Goal: Information Seeking & Learning: Learn about a topic

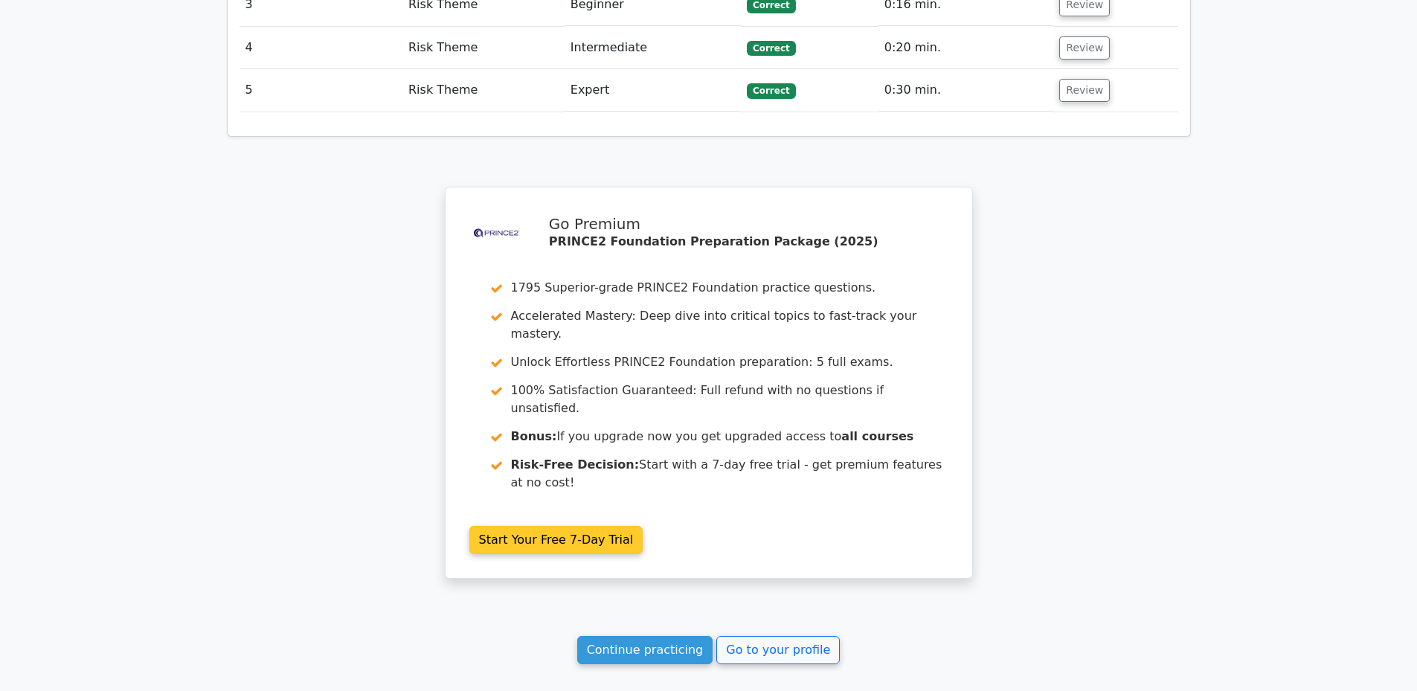
scroll to position [2000, 0]
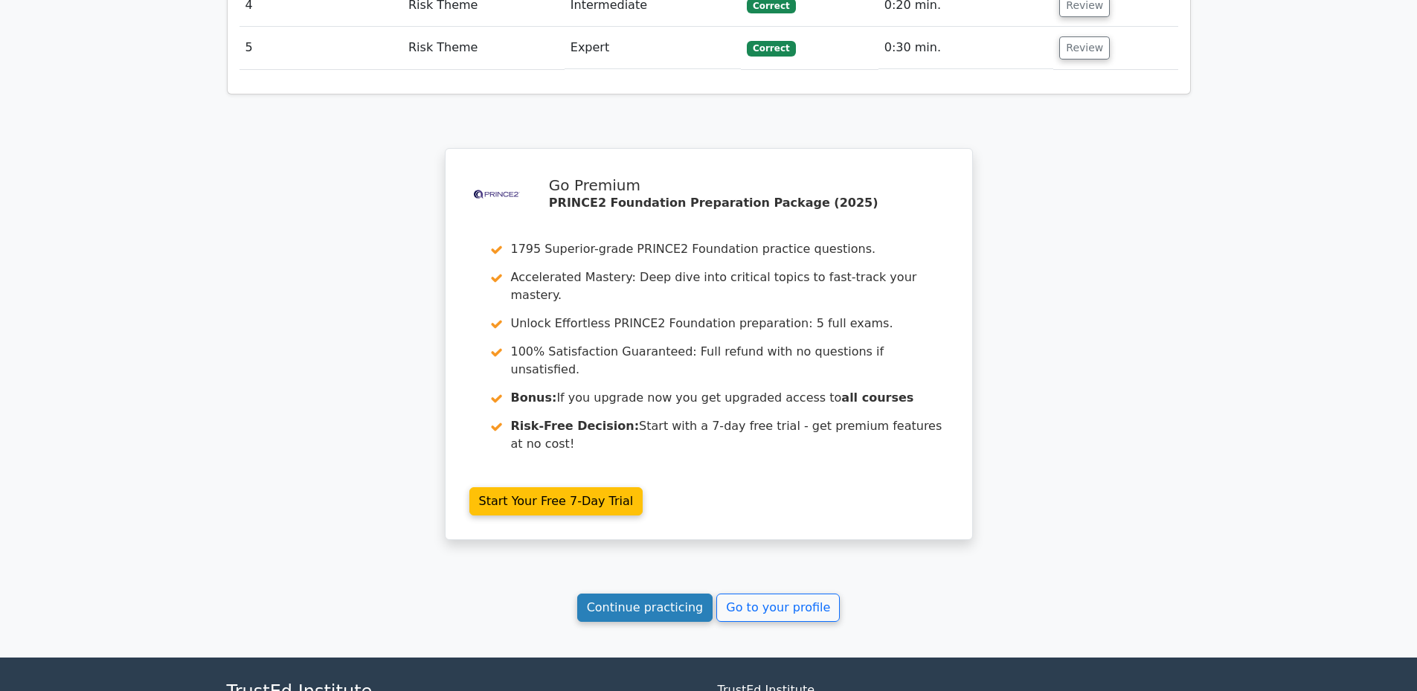
click at [645, 594] on link "Continue practicing" at bounding box center [645, 608] width 136 height 28
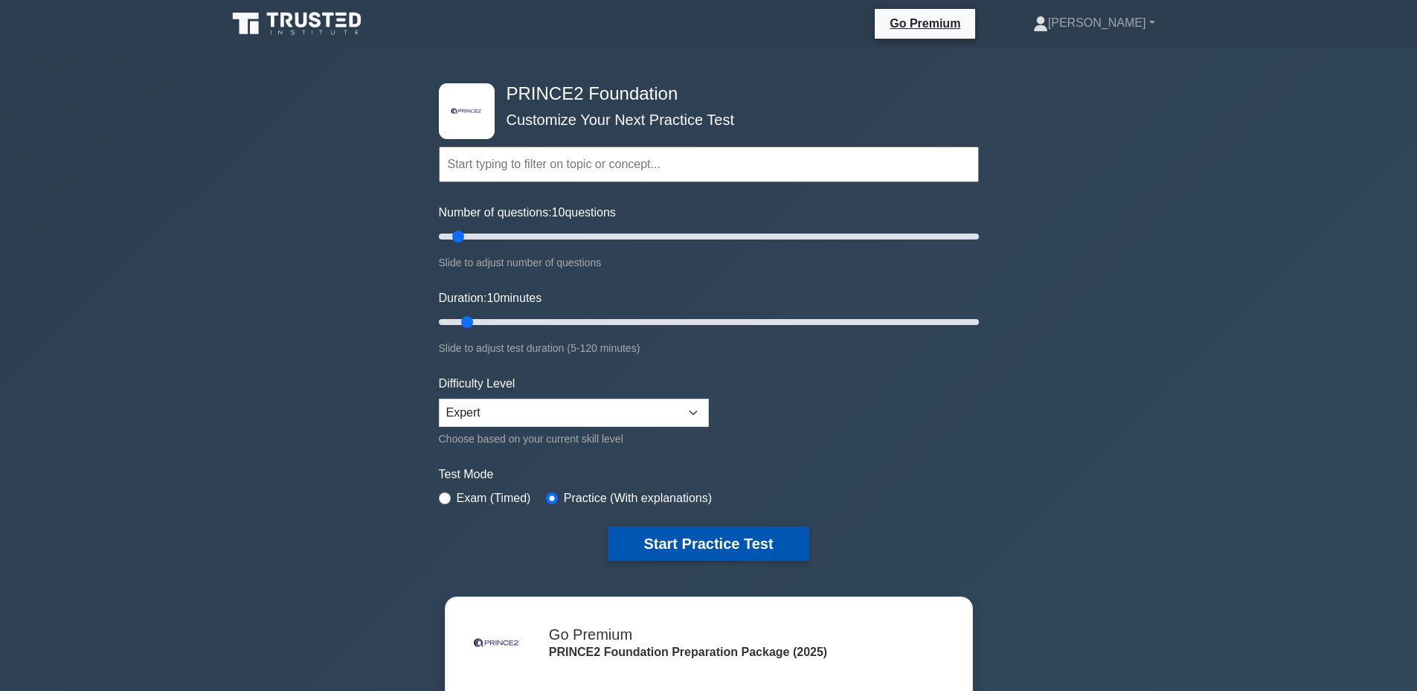
click at [707, 529] on button "Start Practice Test" at bounding box center [708, 544] width 201 height 34
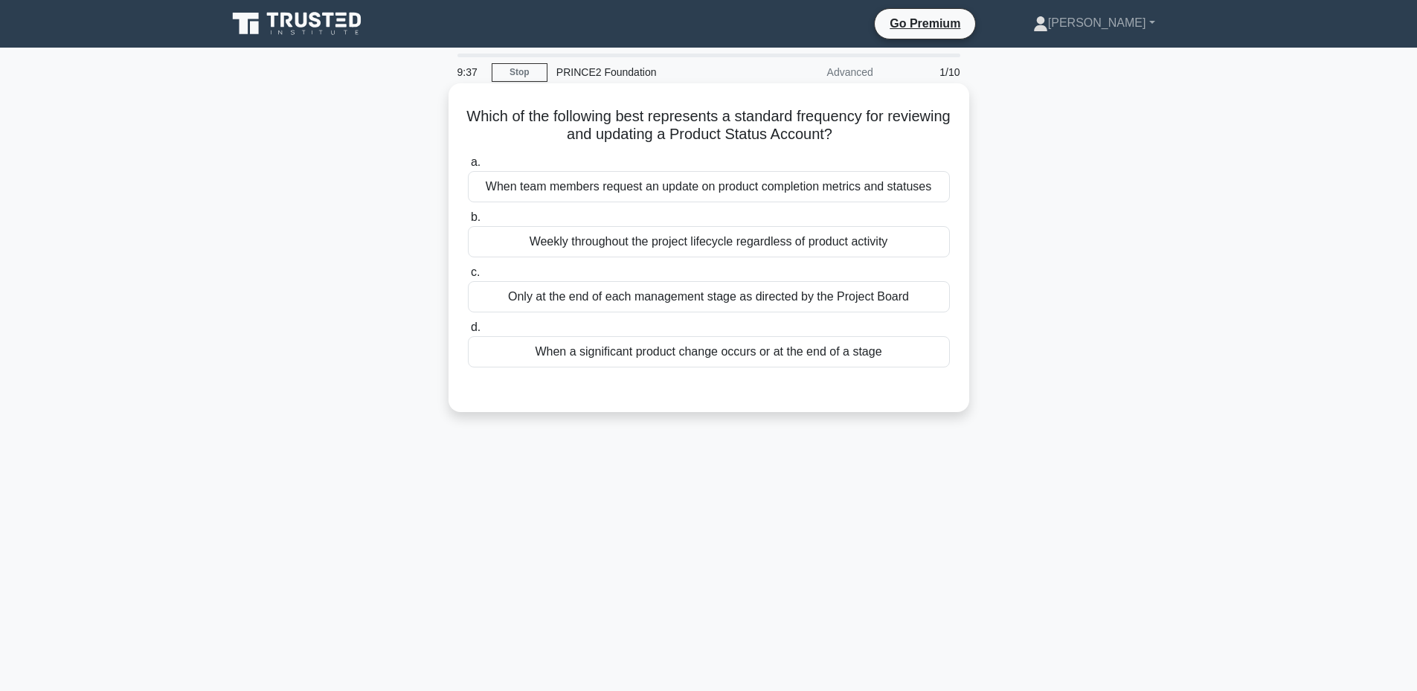
click at [754, 300] on div "Only at the end of each management stage as directed by the Project Board" at bounding box center [709, 296] width 482 height 31
click at [468, 277] on input "c. Only at the end of each management stage as directed by the Project Board" at bounding box center [468, 273] width 0 height 10
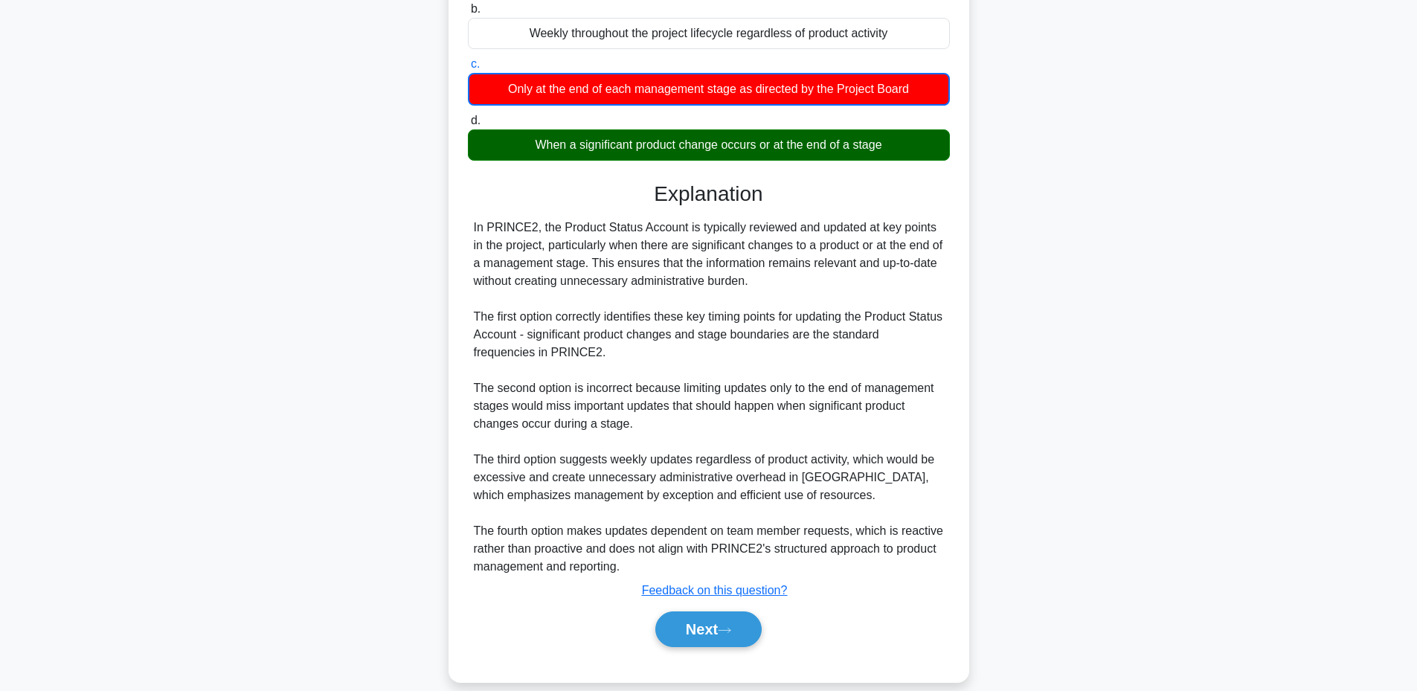
scroll to position [228, 0]
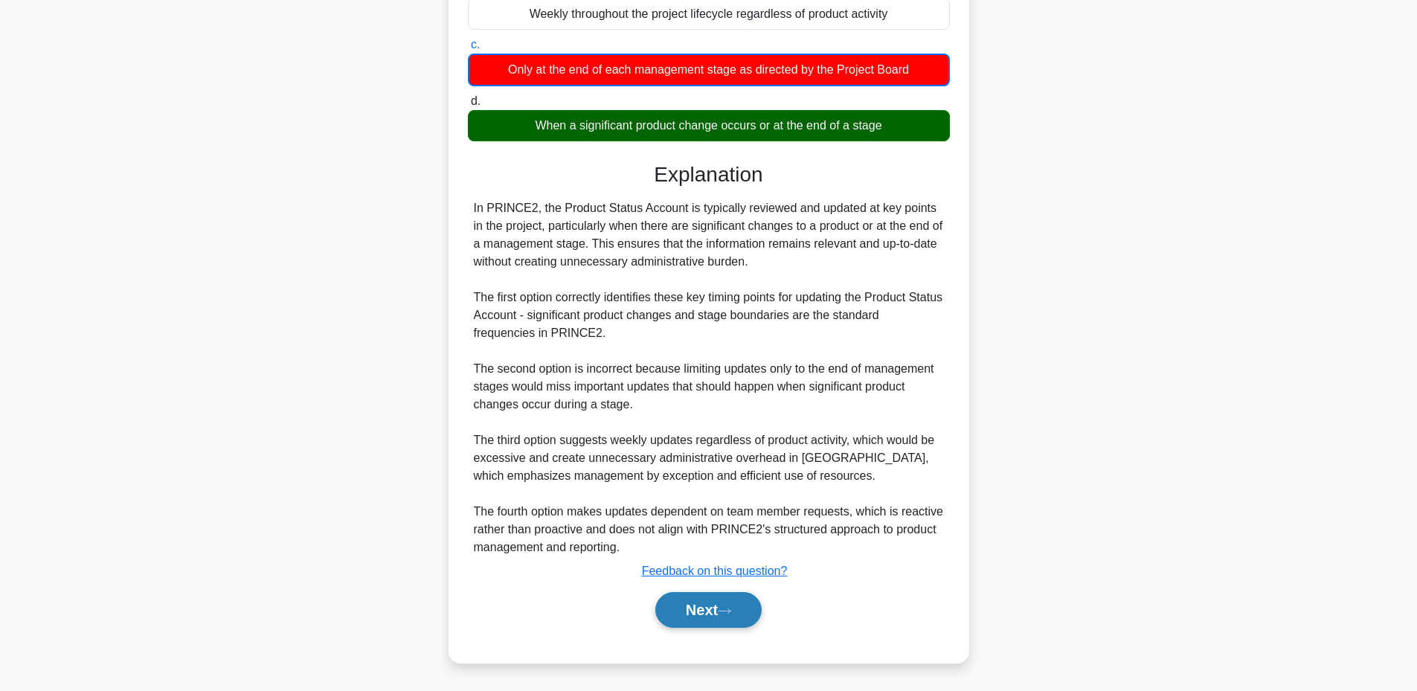
click at [685, 608] on button "Next" at bounding box center [708, 610] width 106 height 36
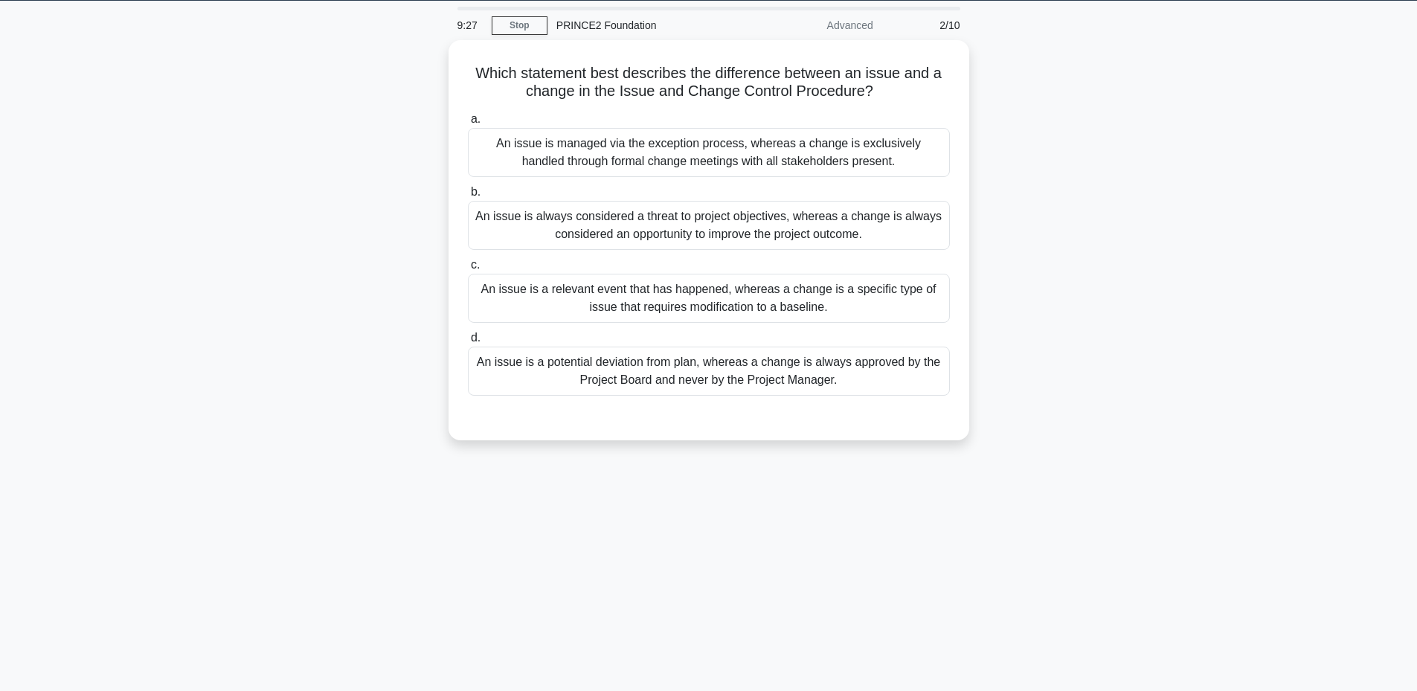
scroll to position [13, 0]
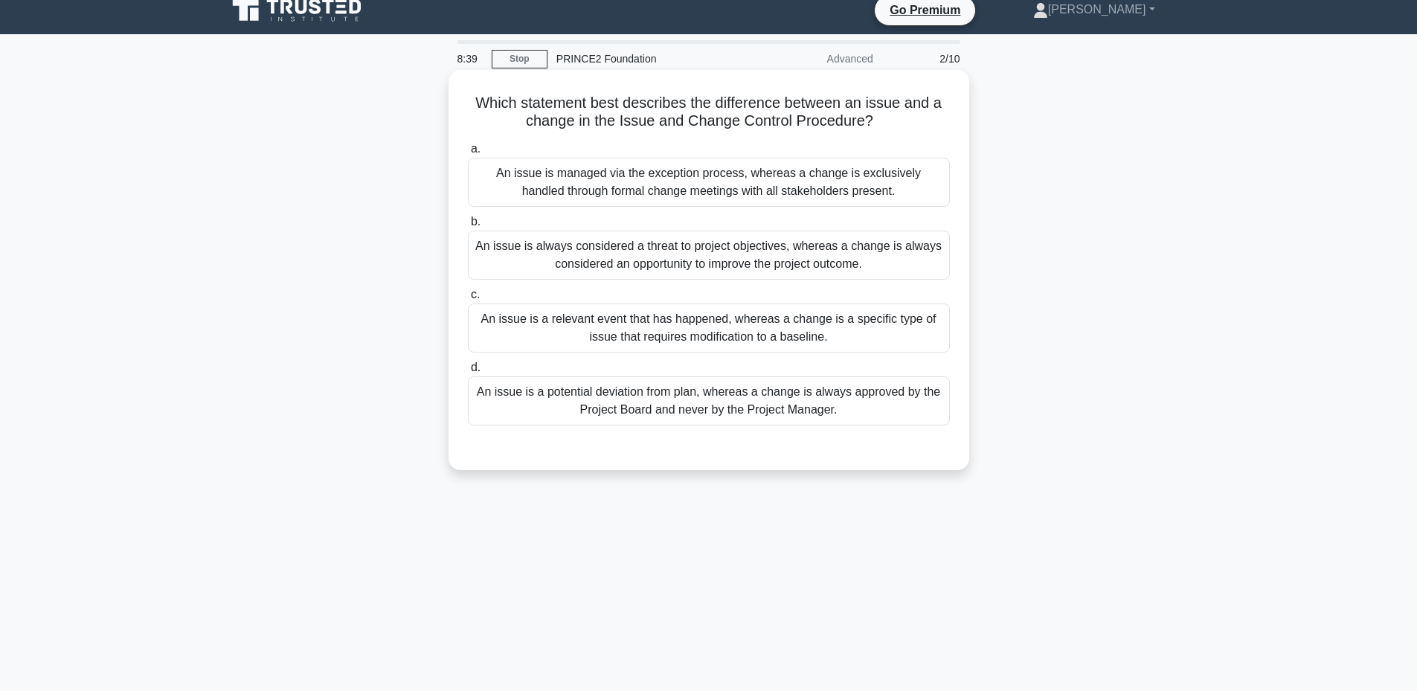
click at [792, 347] on div "An issue is a relevant event that has happened, whereas a change is a specific …" at bounding box center [709, 328] width 482 height 49
click at [468, 300] on input "c. An issue is a relevant event that has happened, whereas a change is a specif…" at bounding box center [468, 295] width 0 height 10
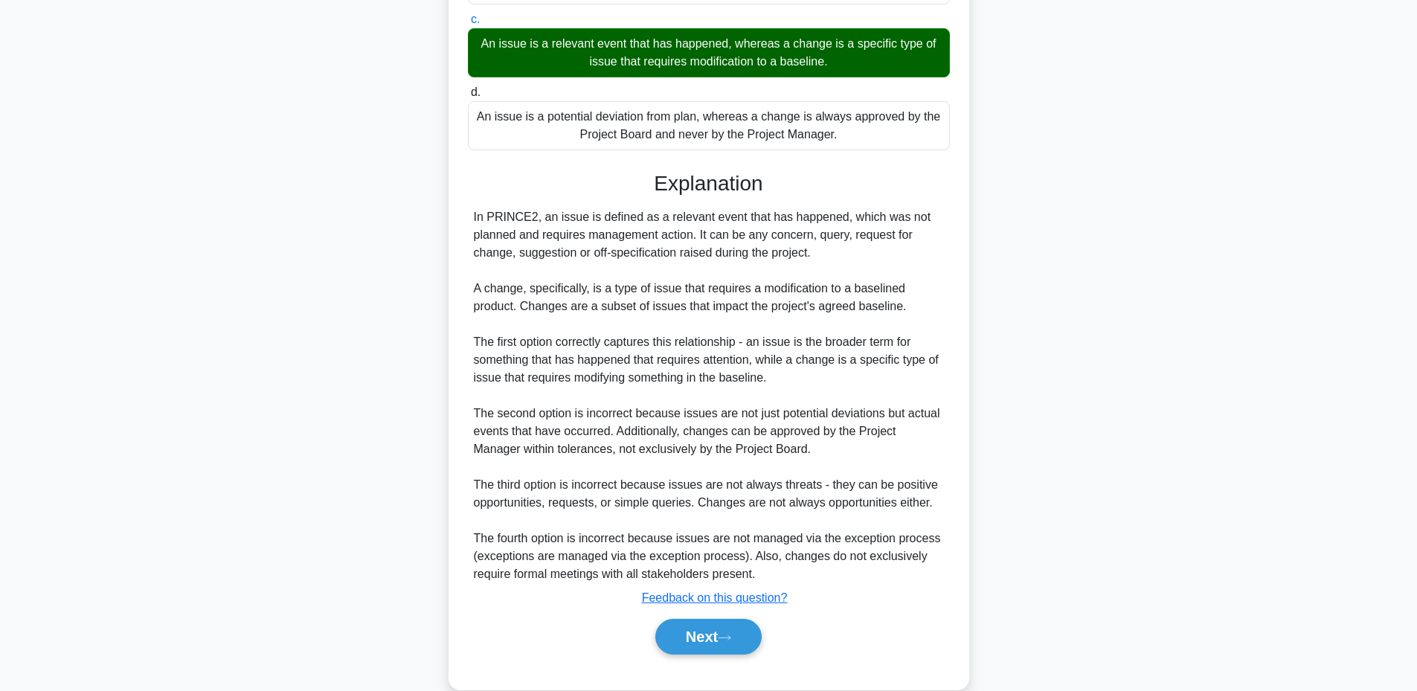
scroll to position [316, 0]
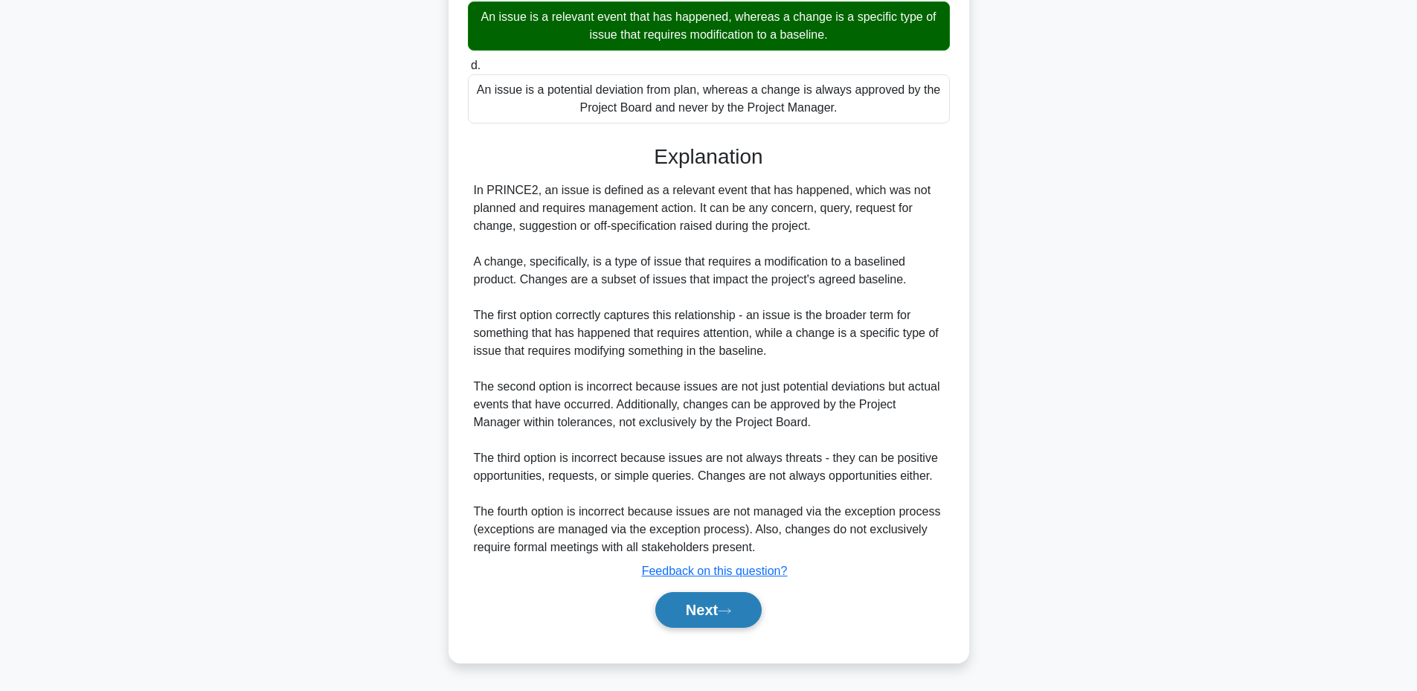
click at [700, 602] on button "Next" at bounding box center [708, 610] width 106 height 36
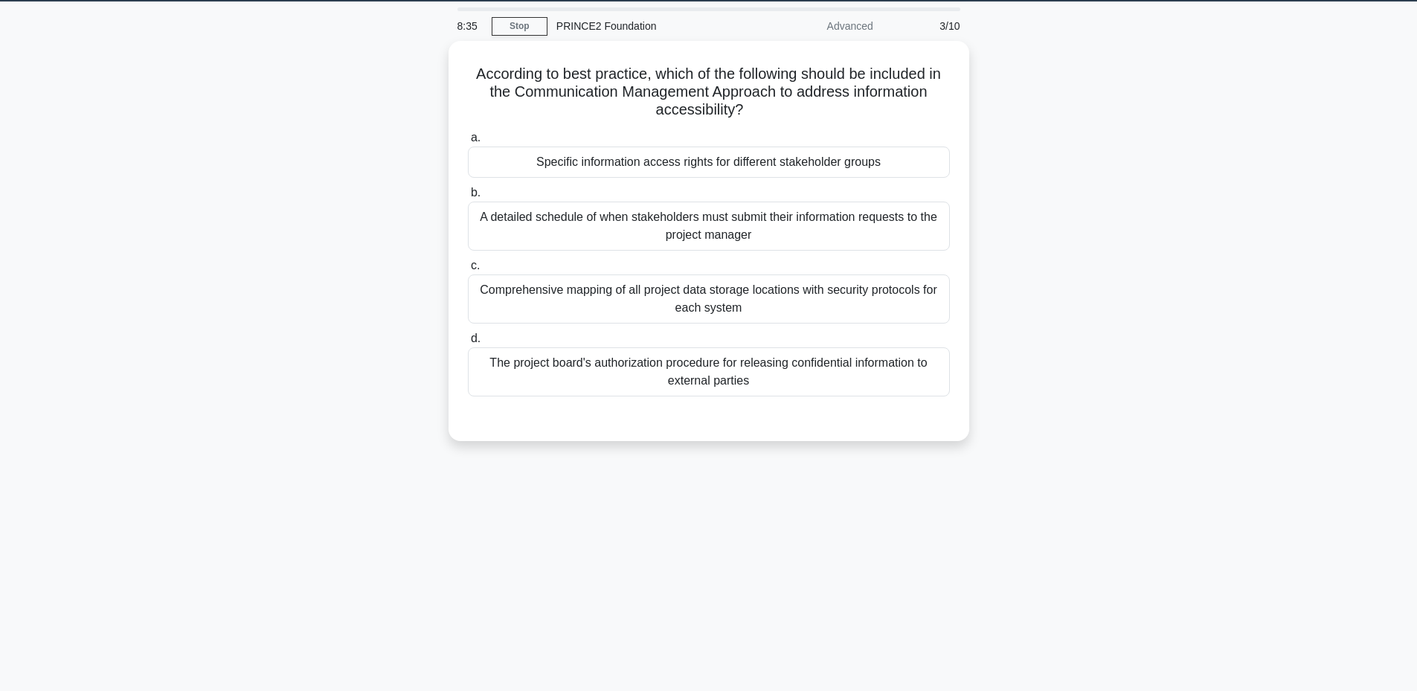
scroll to position [13, 0]
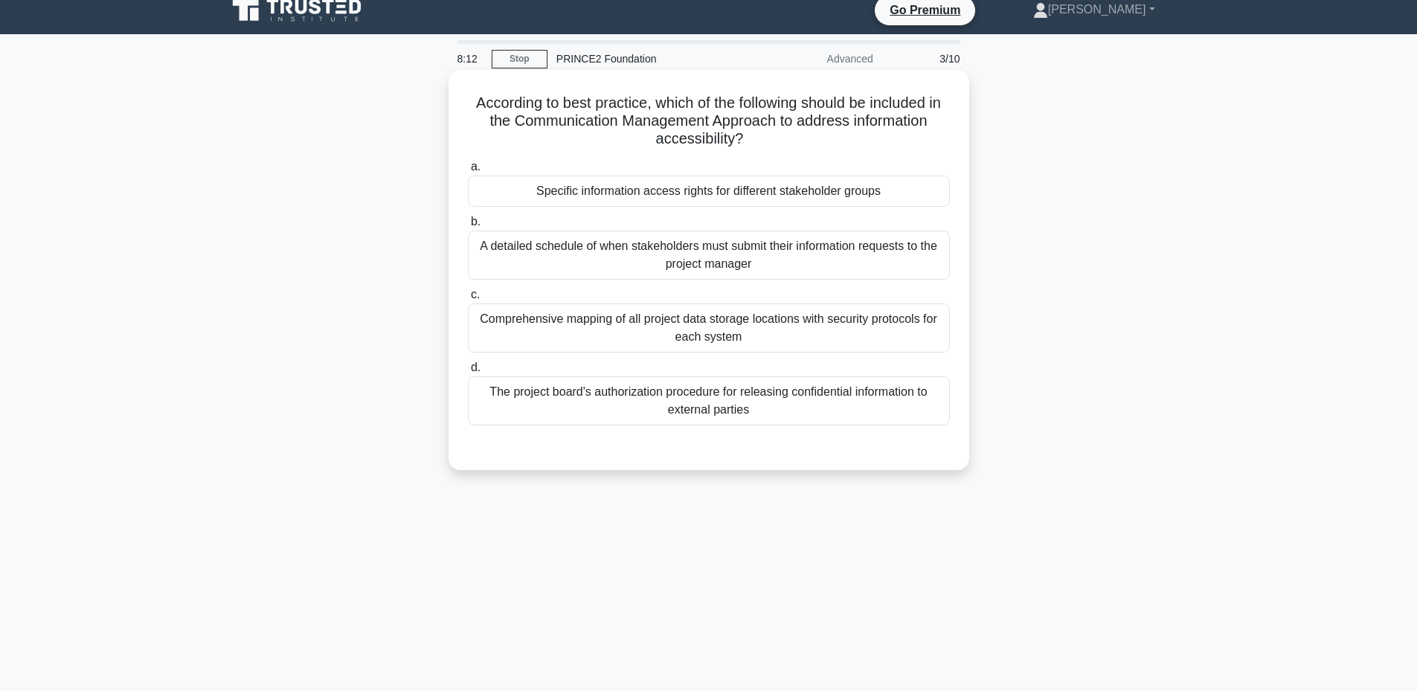
click at [724, 416] on div "The project board's authorization procedure for releasing confidential informat…" at bounding box center [709, 400] width 482 height 49
click at [468, 373] on input "d. The project board's authorization procedure for releasing confidential infor…" at bounding box center [468, 368] width 0 height 10
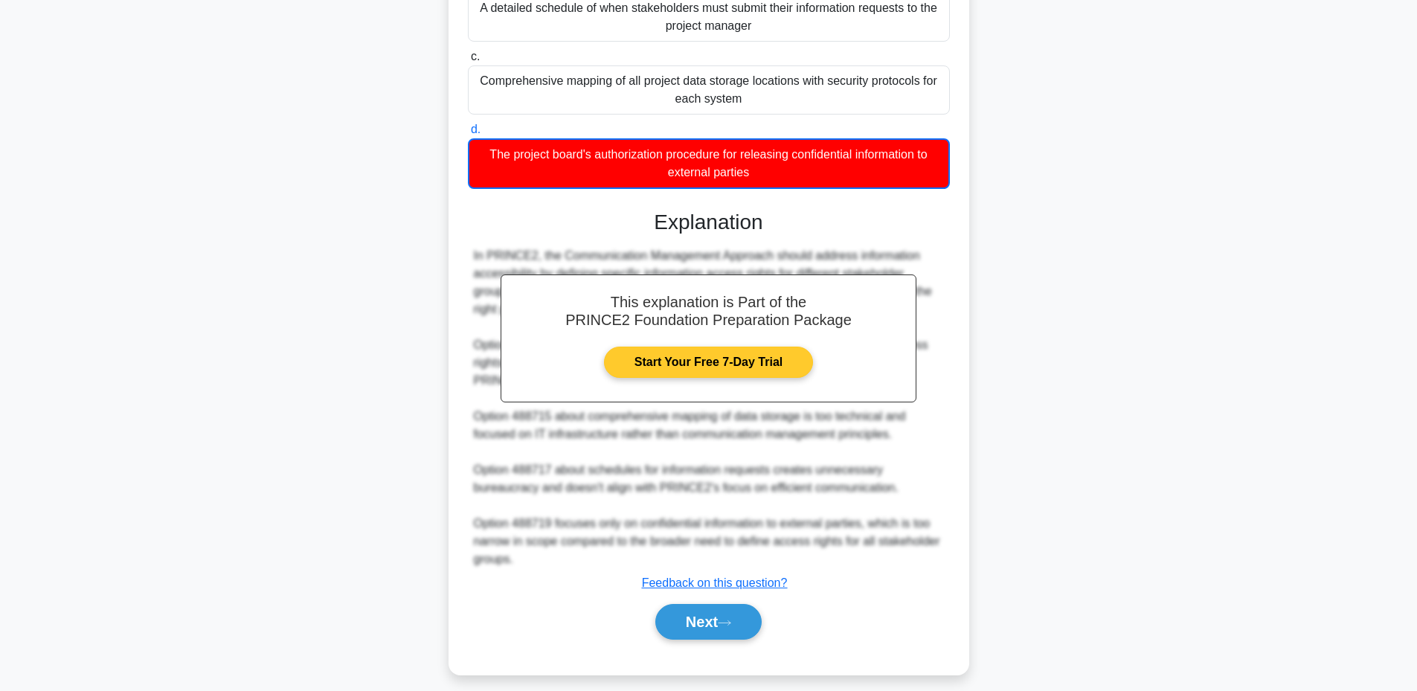
scroll to position [264, 0]
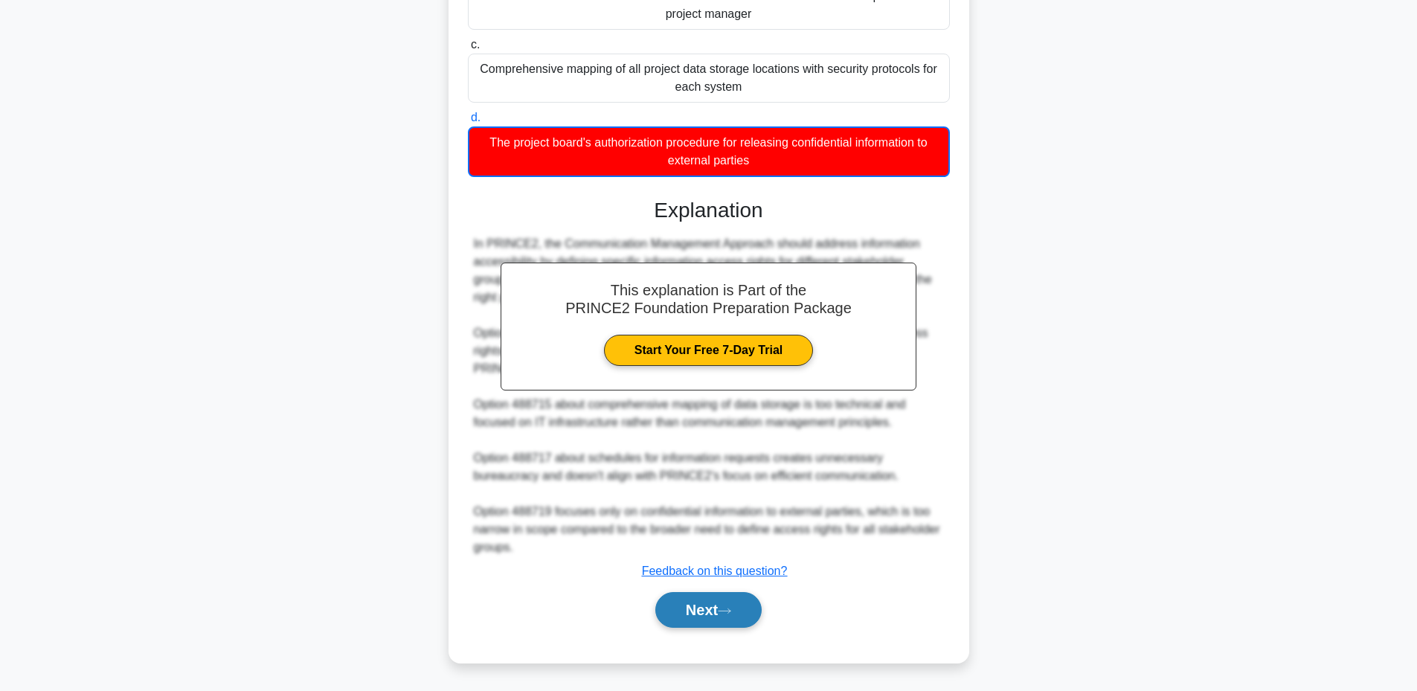
click at [721, 606] on button "Next" at bounding box center [708, 610] width 106 height 36
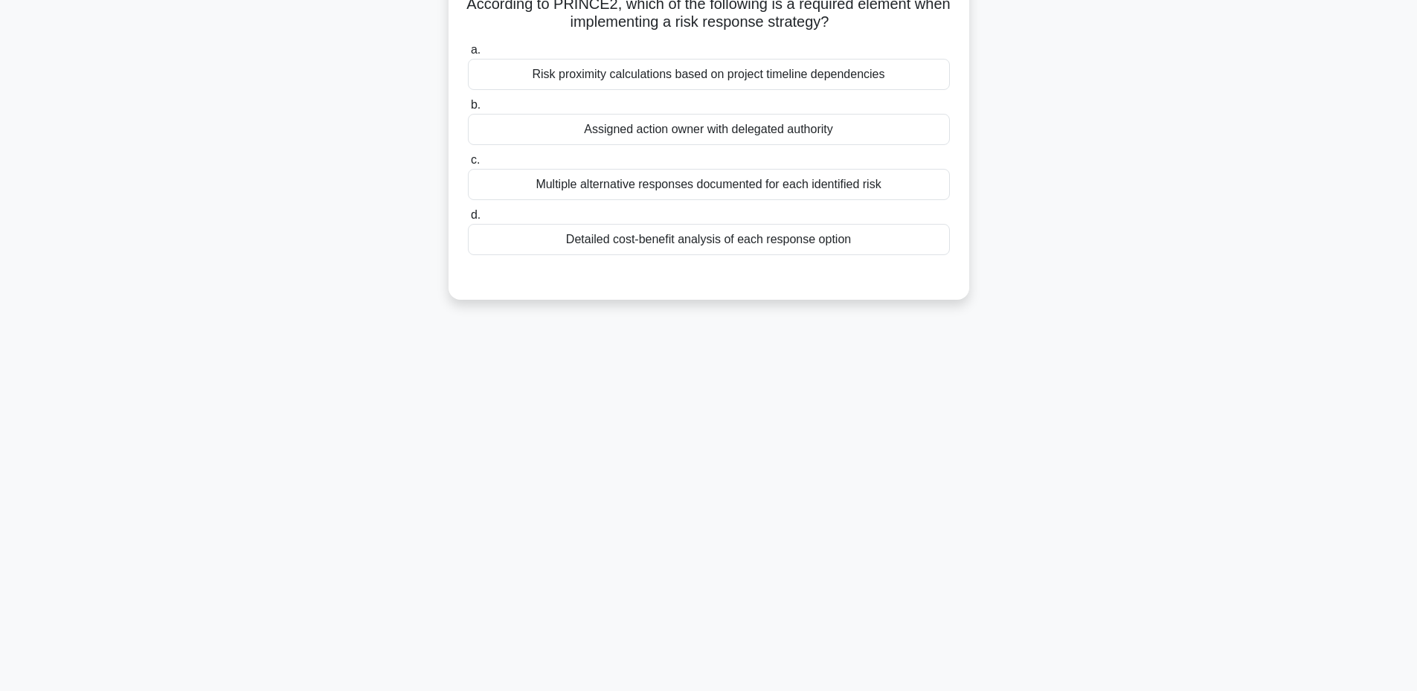
scroll to position [13, 0]
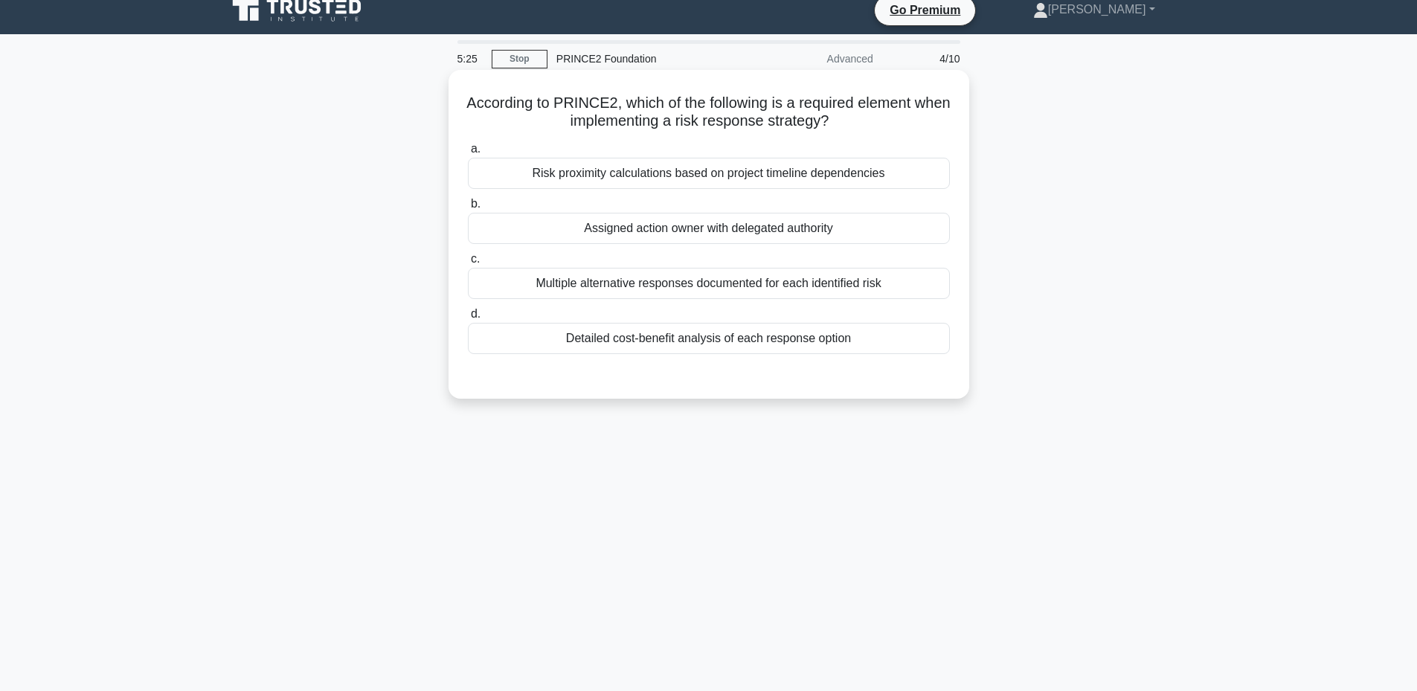
click at [765, 227] on div "Assigned action owner with delegated authority" at bounding box center [709, 228] width 482 height 31
click at [468, 209] on input "b. Assigned action owner with delegated authority" at bounding box center [468, 204] width 0 height 10
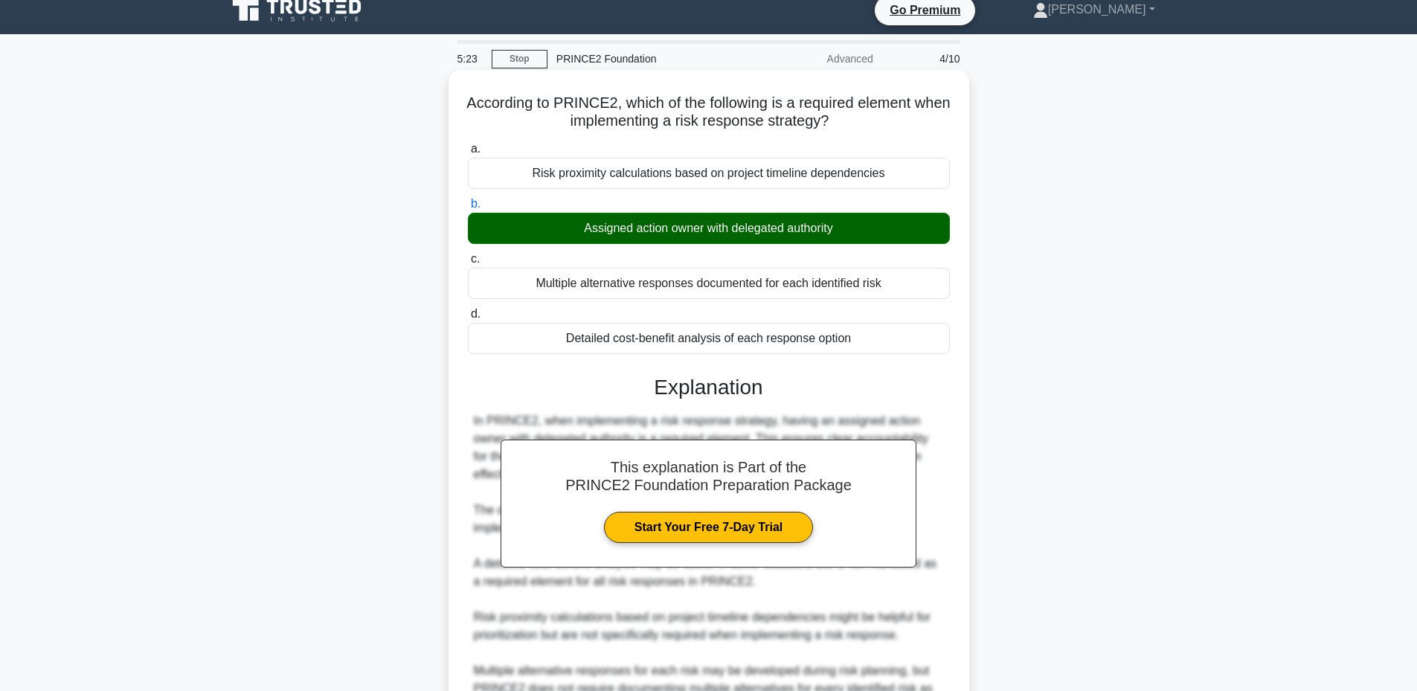
scroll to position [173, 0]
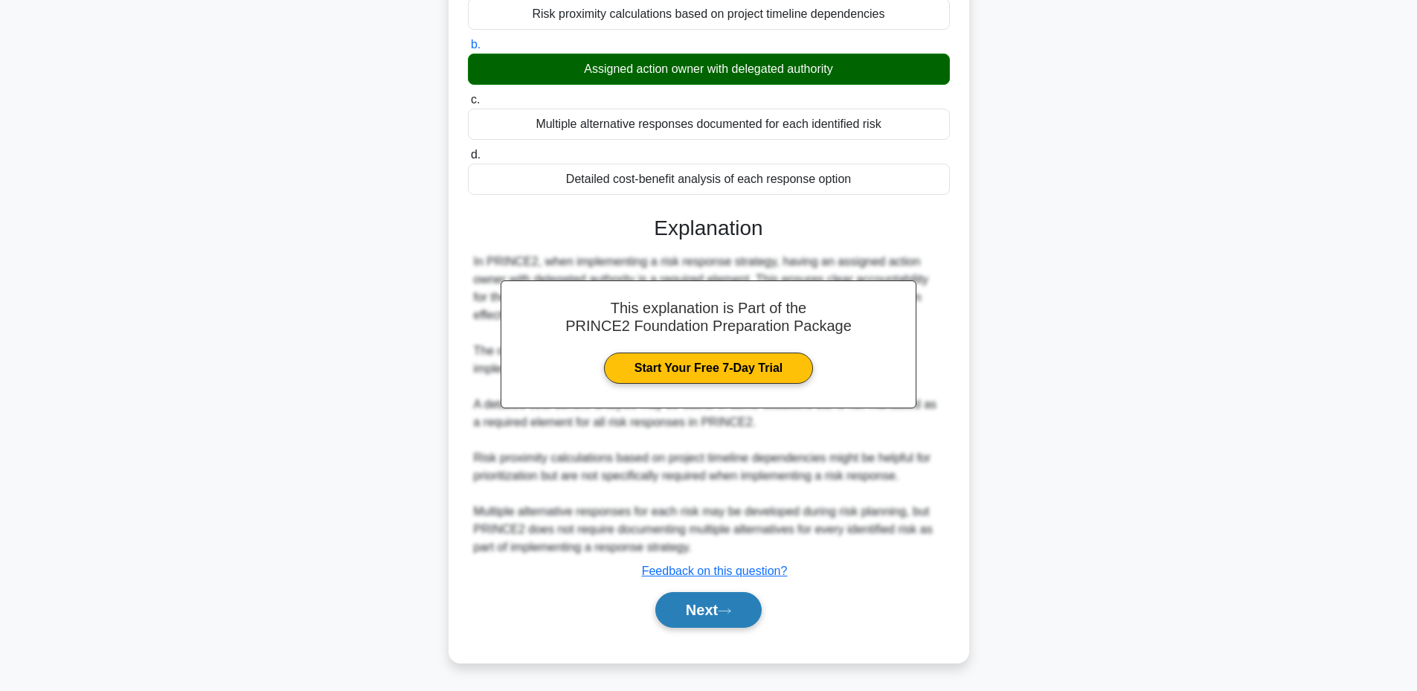
click at [691, 603] on button "Next" at bounding box center [708, 610] width 106 height 36
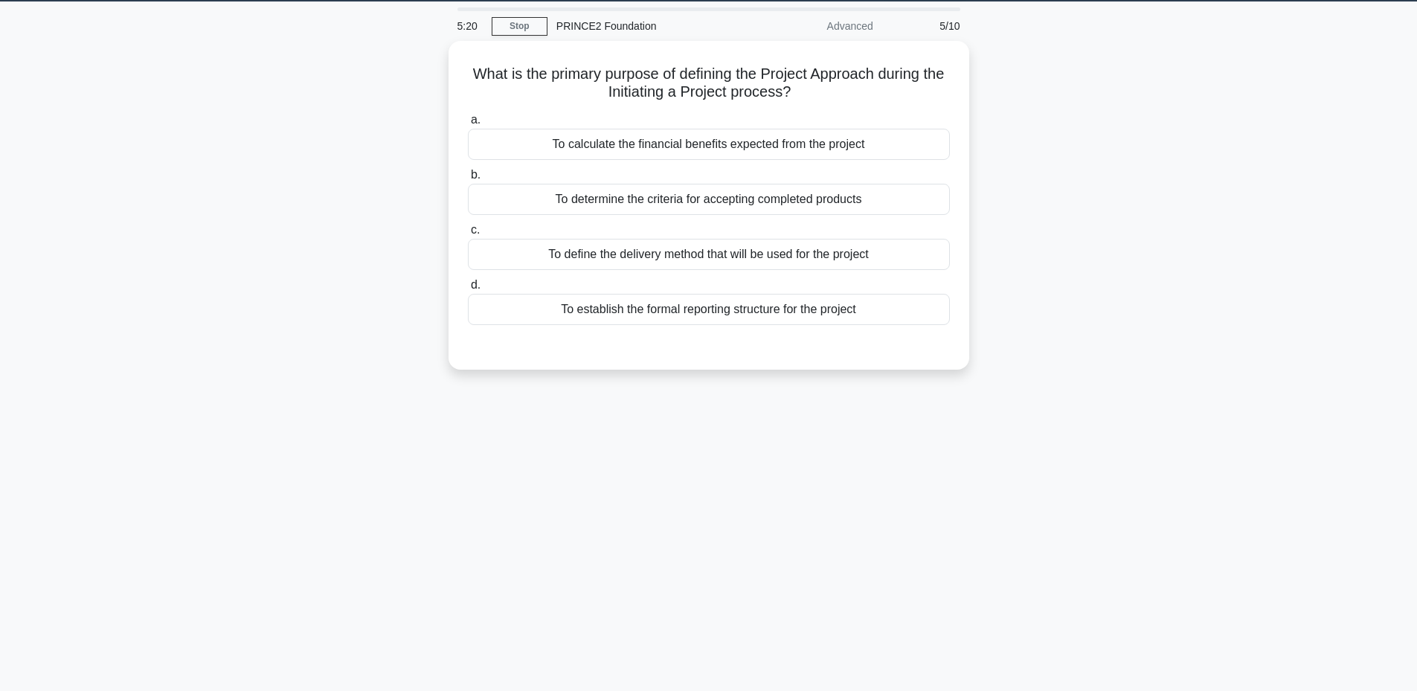
scroll to position [13, 0]
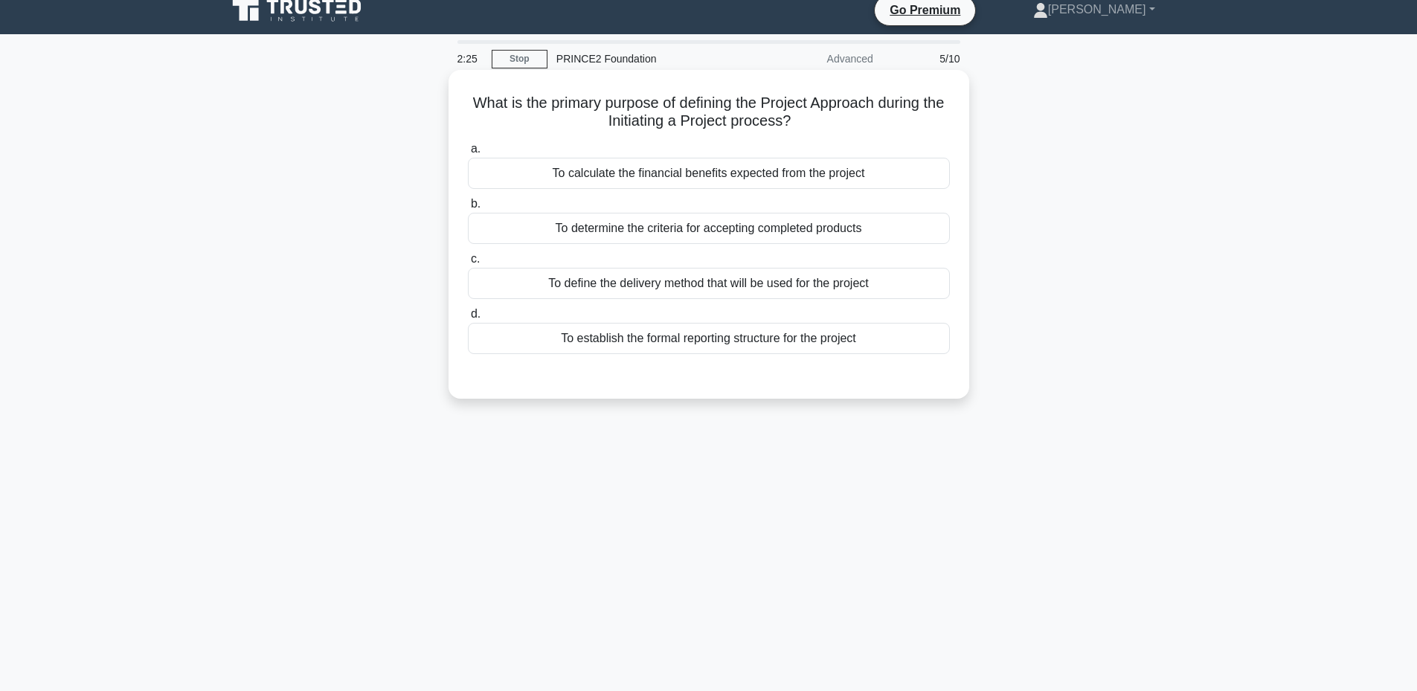
click at [669, 286] on div "To define the delivery method that will be used for the project" at bounding box center [709, 283] width 482 height 31
click at [468, 264] on input "c. To define the delivery method that will be used for the project" at bounding box center [468, 259] width 0 height 10
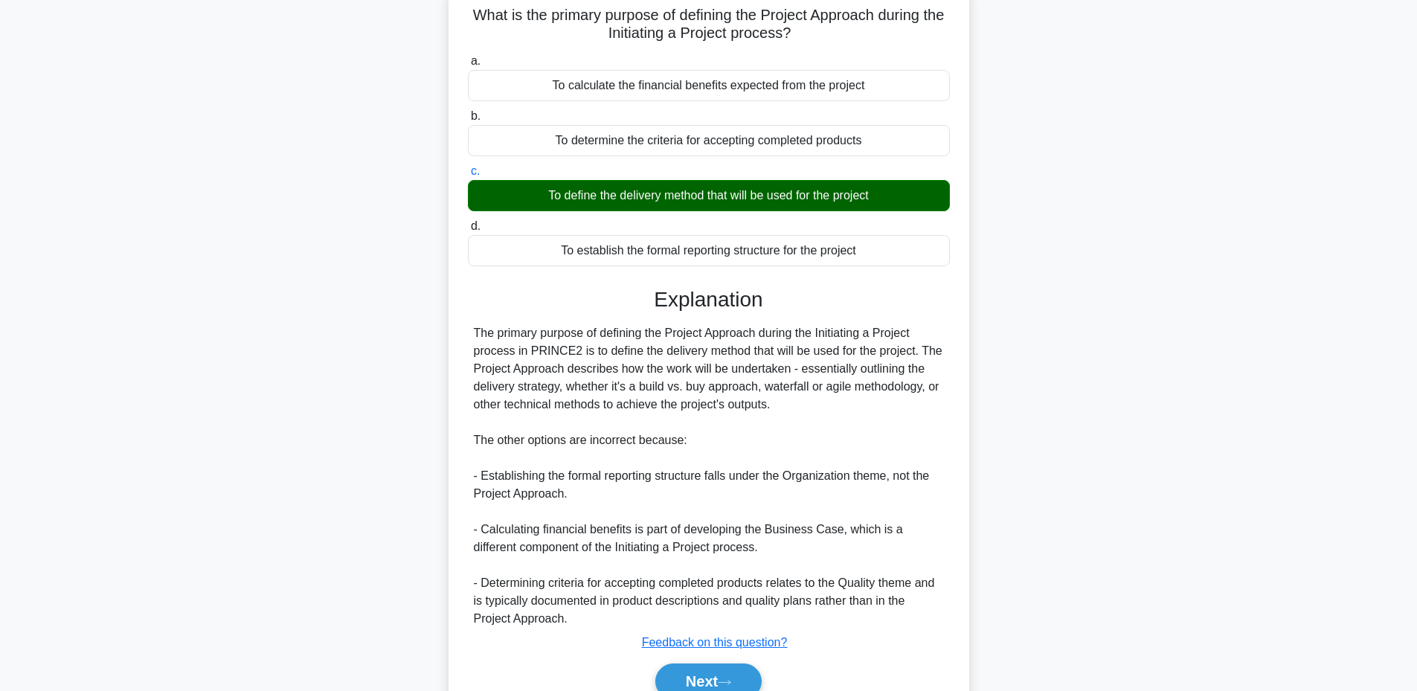
scroll to position [173, 0]
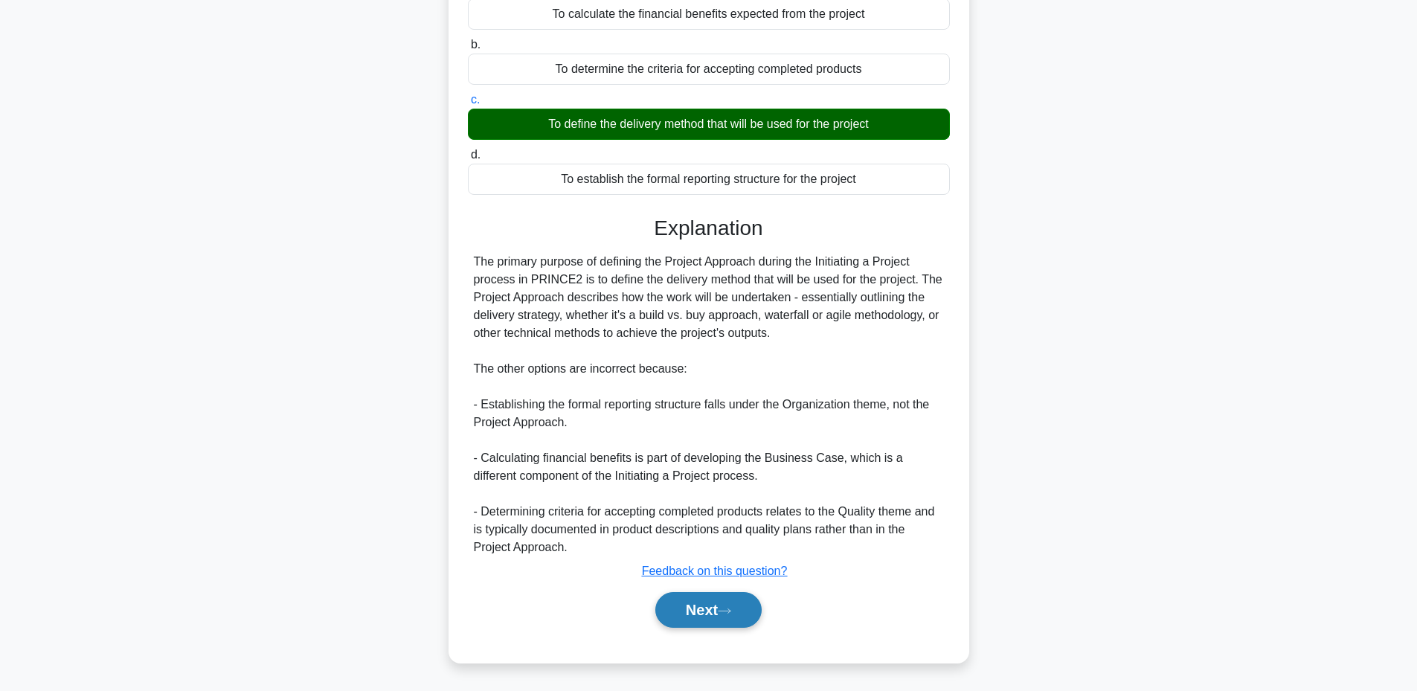
click at [679, 606] on button "Next" at bounding box center [708, 610] width 106 height 36
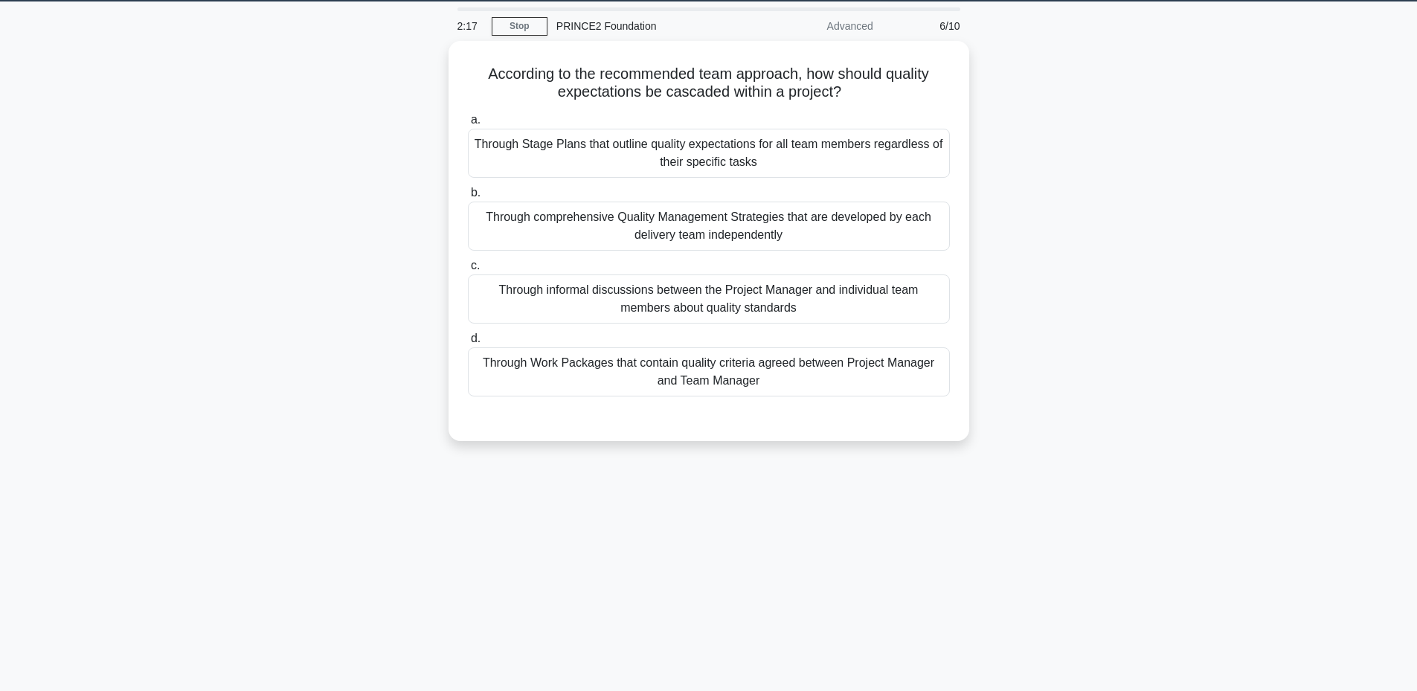
scroll to position [13, 0]
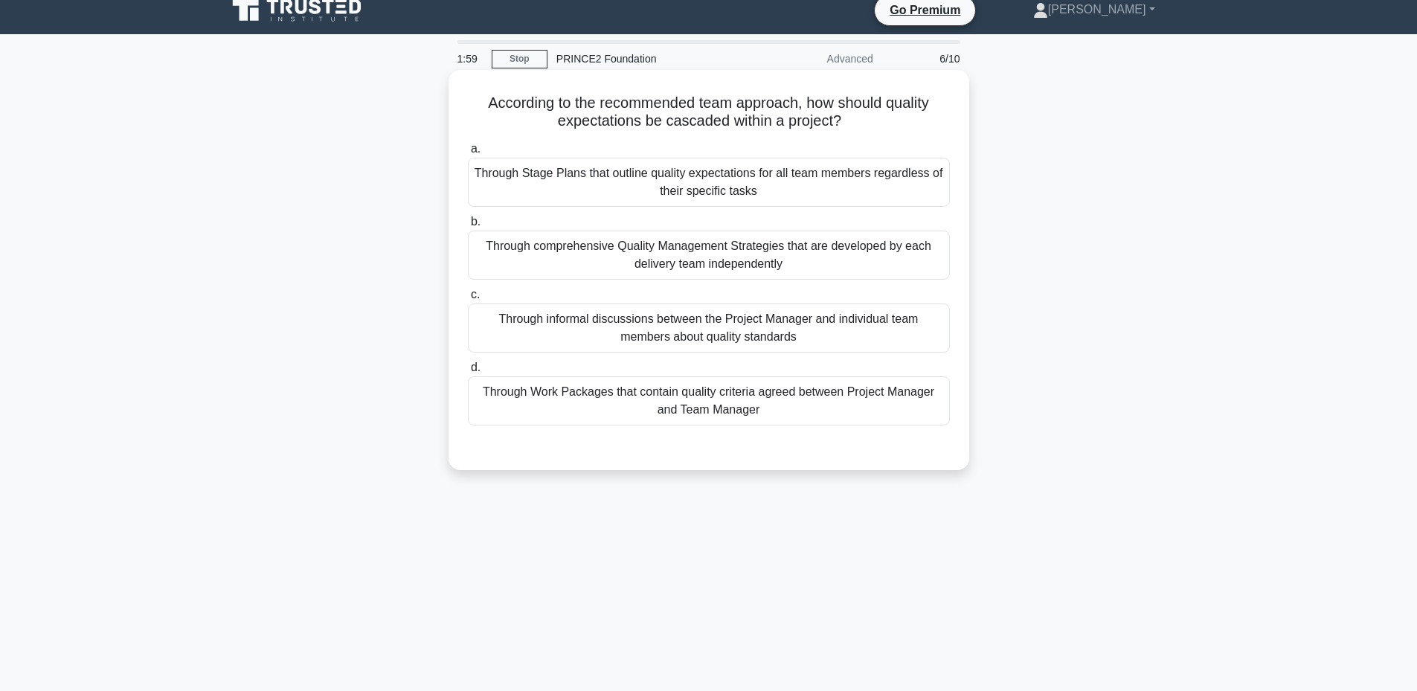
click at [666, 419] on div "Through Work Packages that contain quality criteria agreed between Project Mana…" at bounding box center [709, 400] width 482 height 49
click at [468, 373] on input "d. Through Work Packages that contain quality criteria agreed between Project M…" at bounding box center [468, 368] width 0 height 10
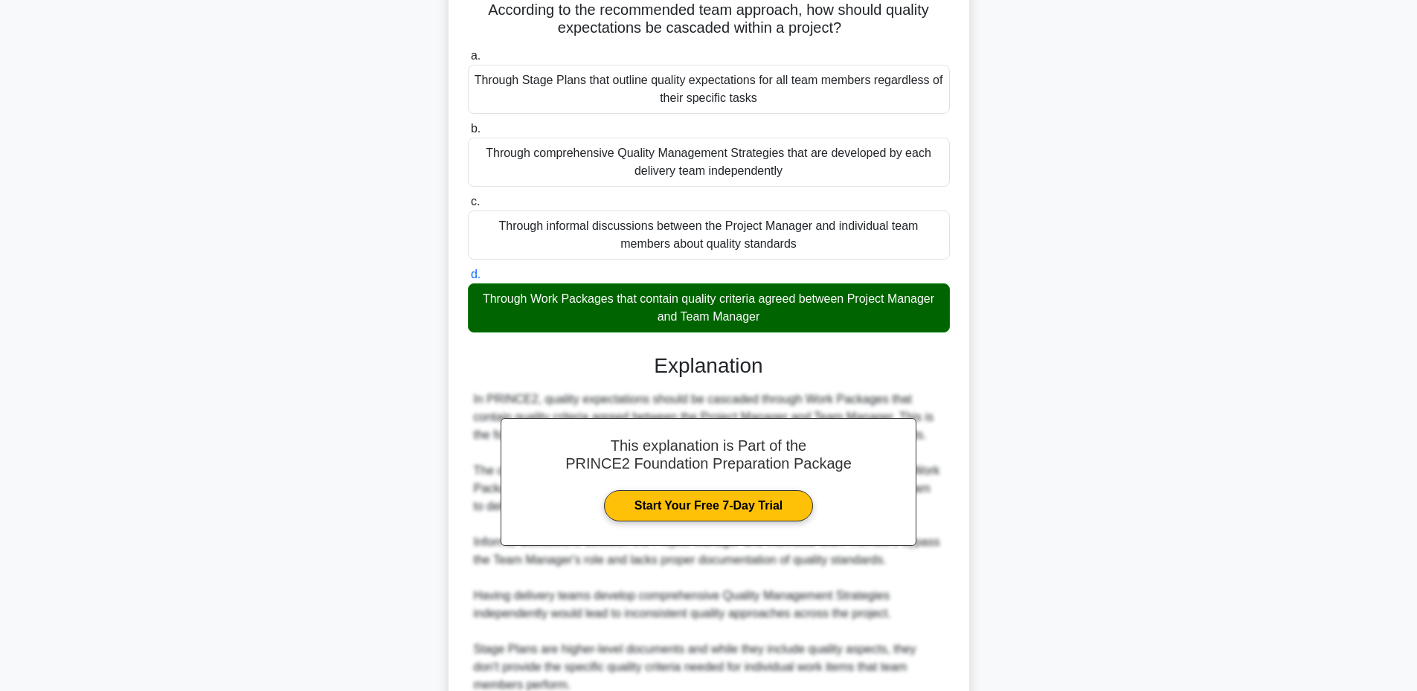
scroll to position [245, 0]
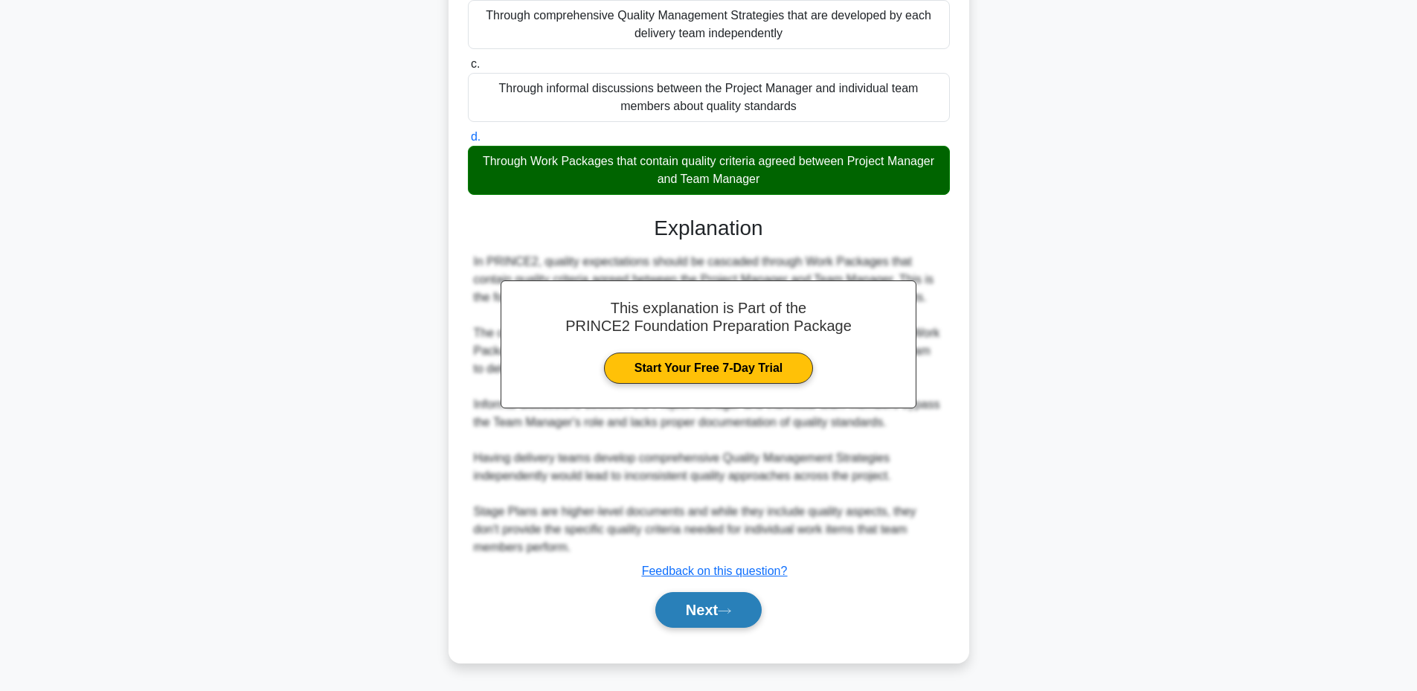
click at [687, 599] on button "Next" at bounding box center [708, 610] width 106 height 36
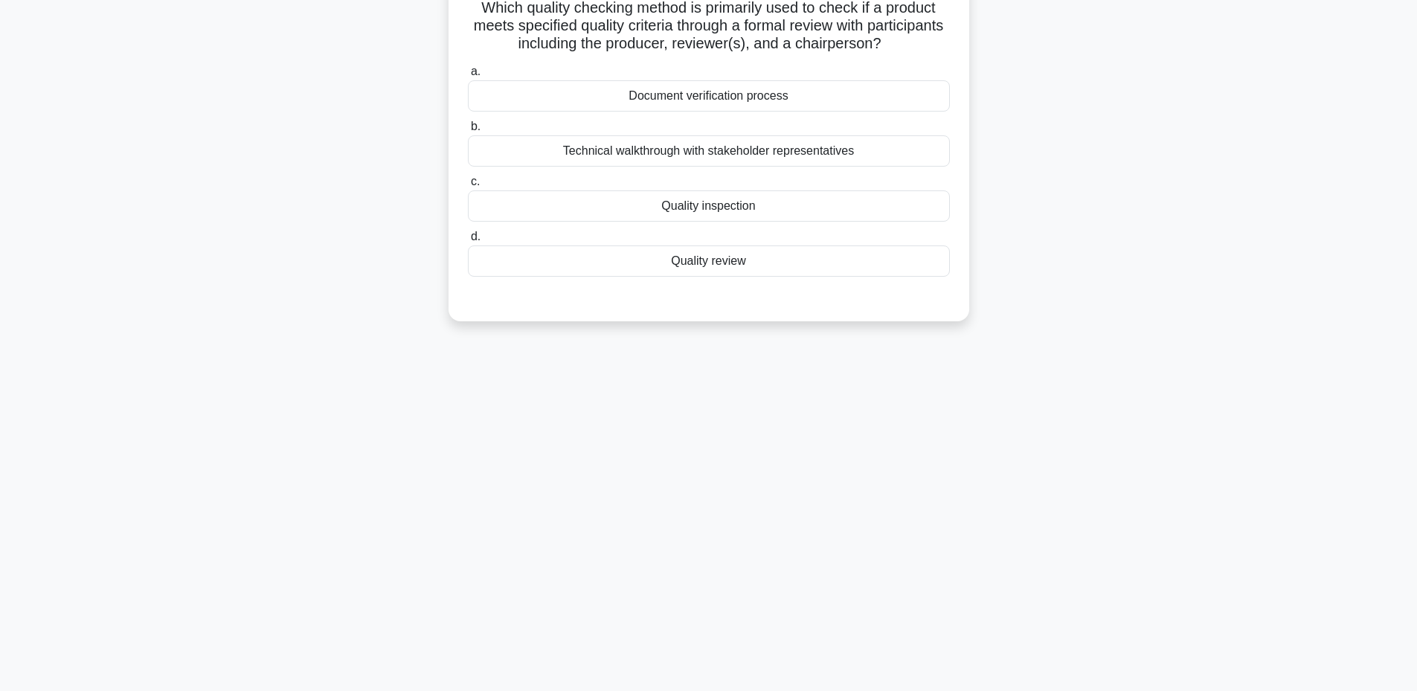
scroll to position [13, 0]
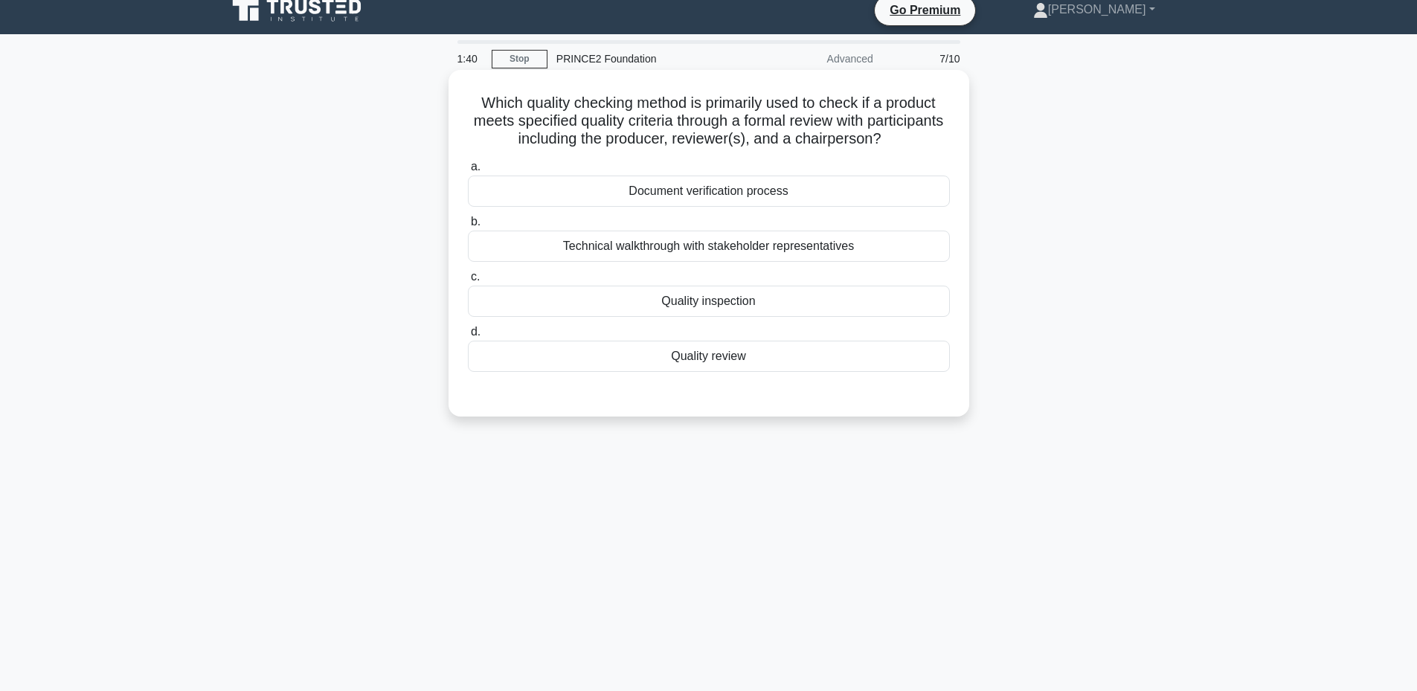
click at [734, 361] on div "Quality review" at bounding box center [709, 356] width 482 height 31
click at [468, 337] on input "d. Quality review" at bounding box center [468, 332] width 0 height 10
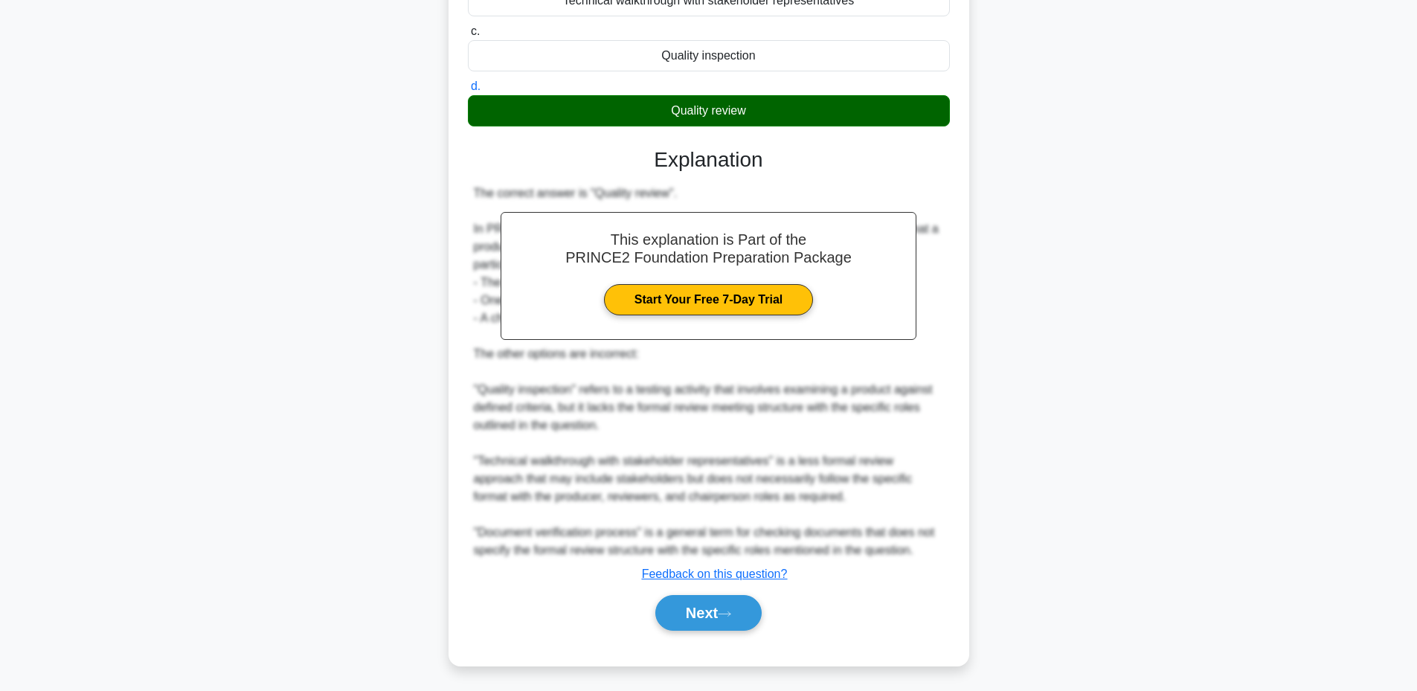
scroll to position [263, 0]
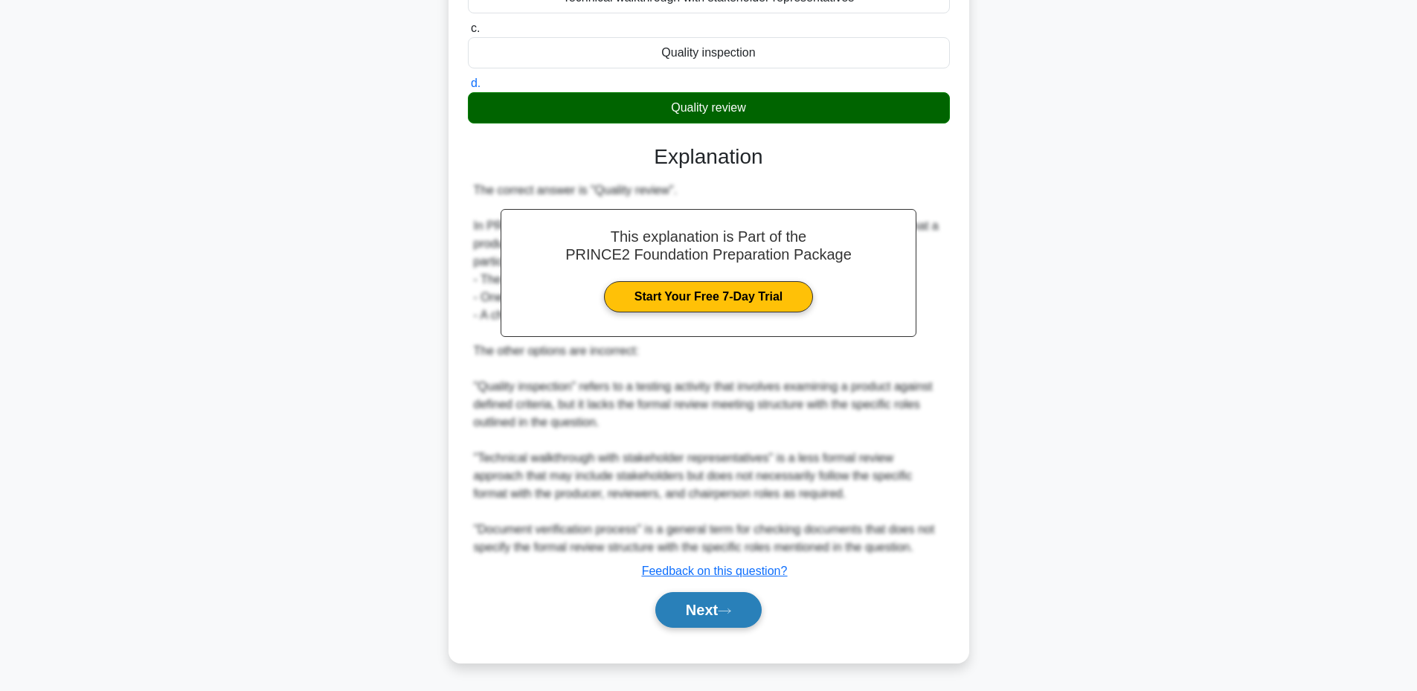
click at [688, 609] on button "Next" at bounding box center [708, 610] width 106 height 36
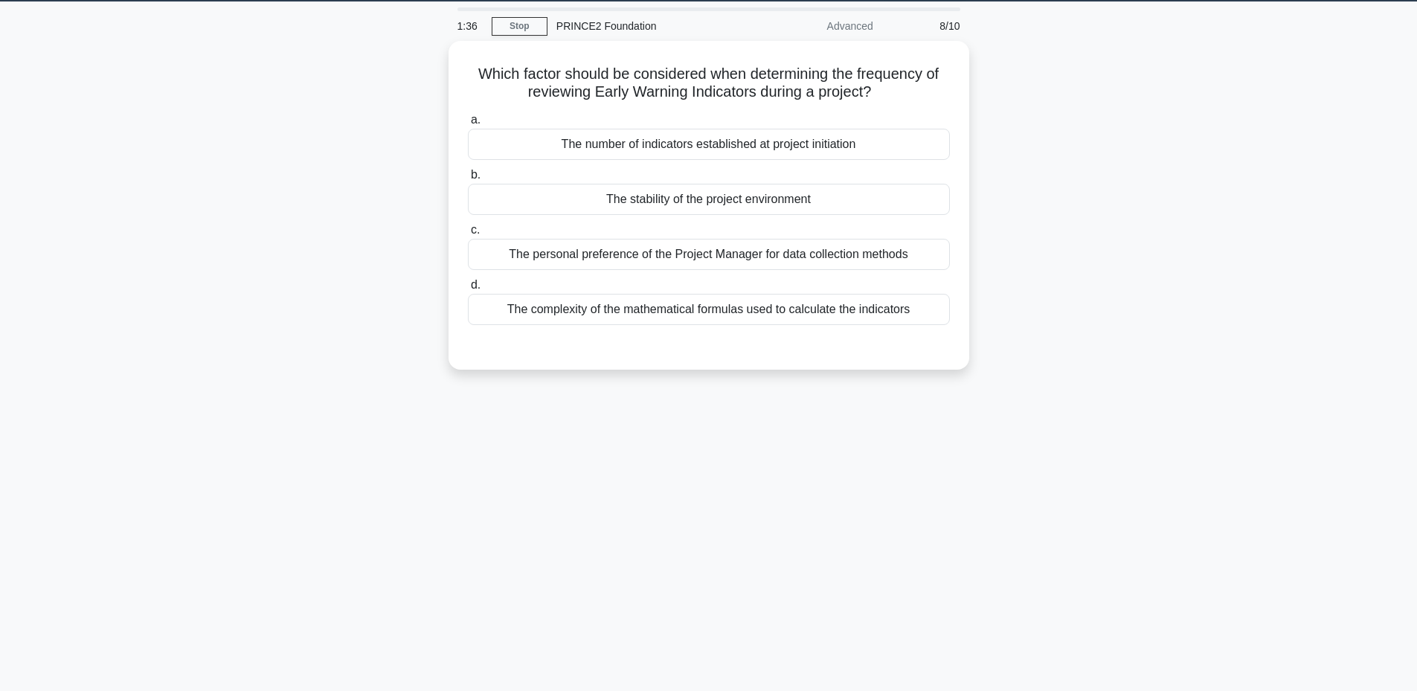
scroll to position [13, 0]
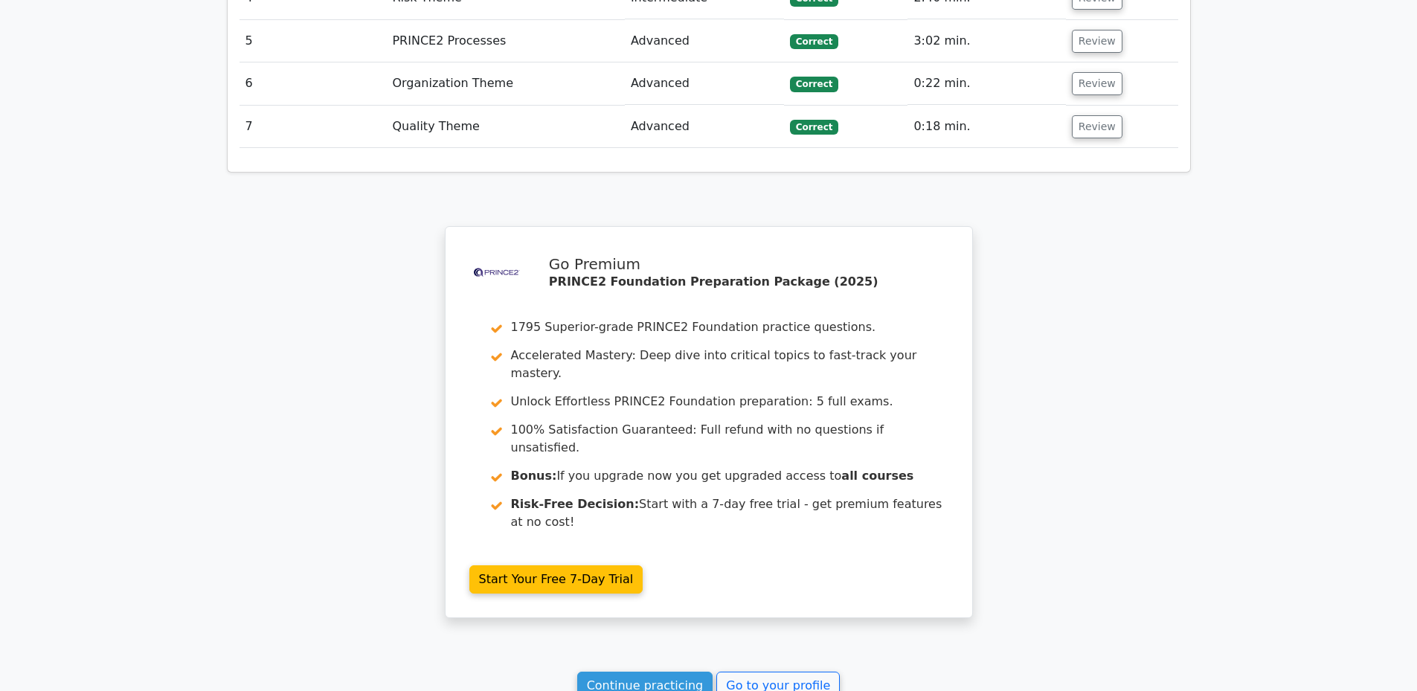
scroll to position [2229, 0]
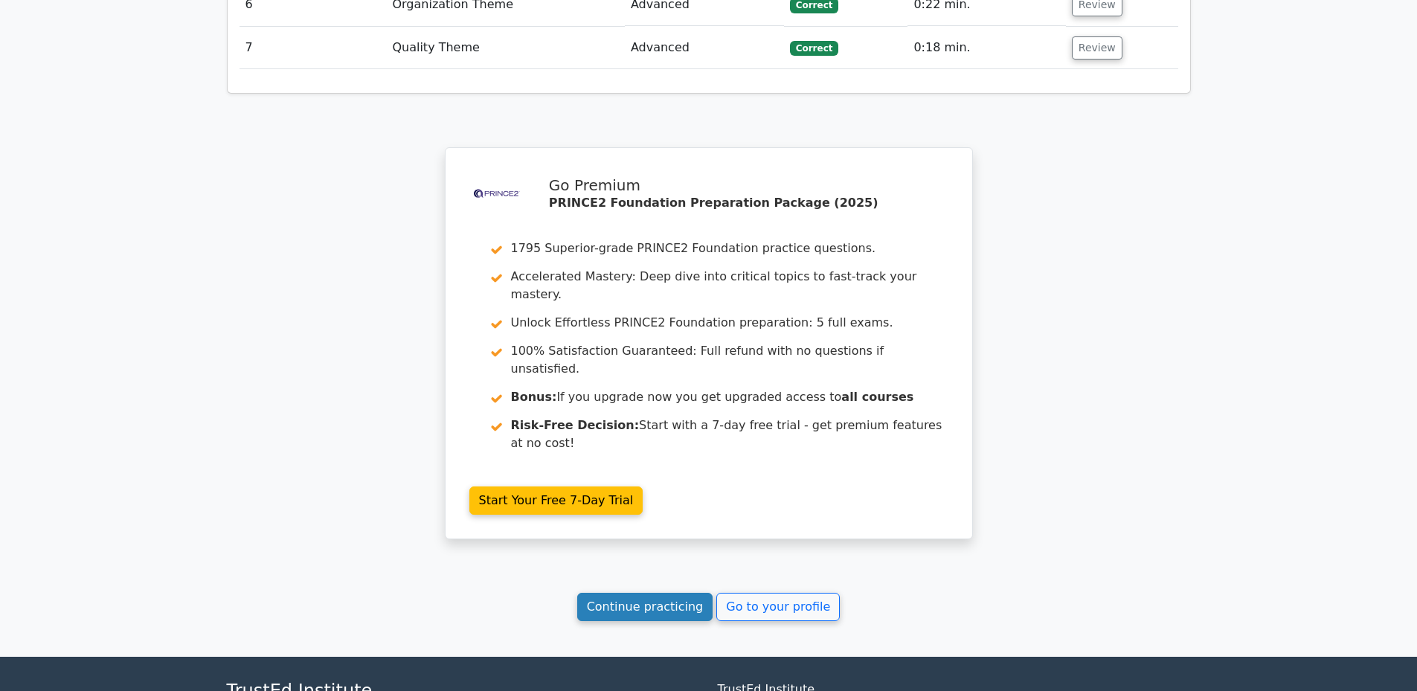
click at [643, 593] on link "Continue practicing" at bounding box center [645, 607] width 136 height 28
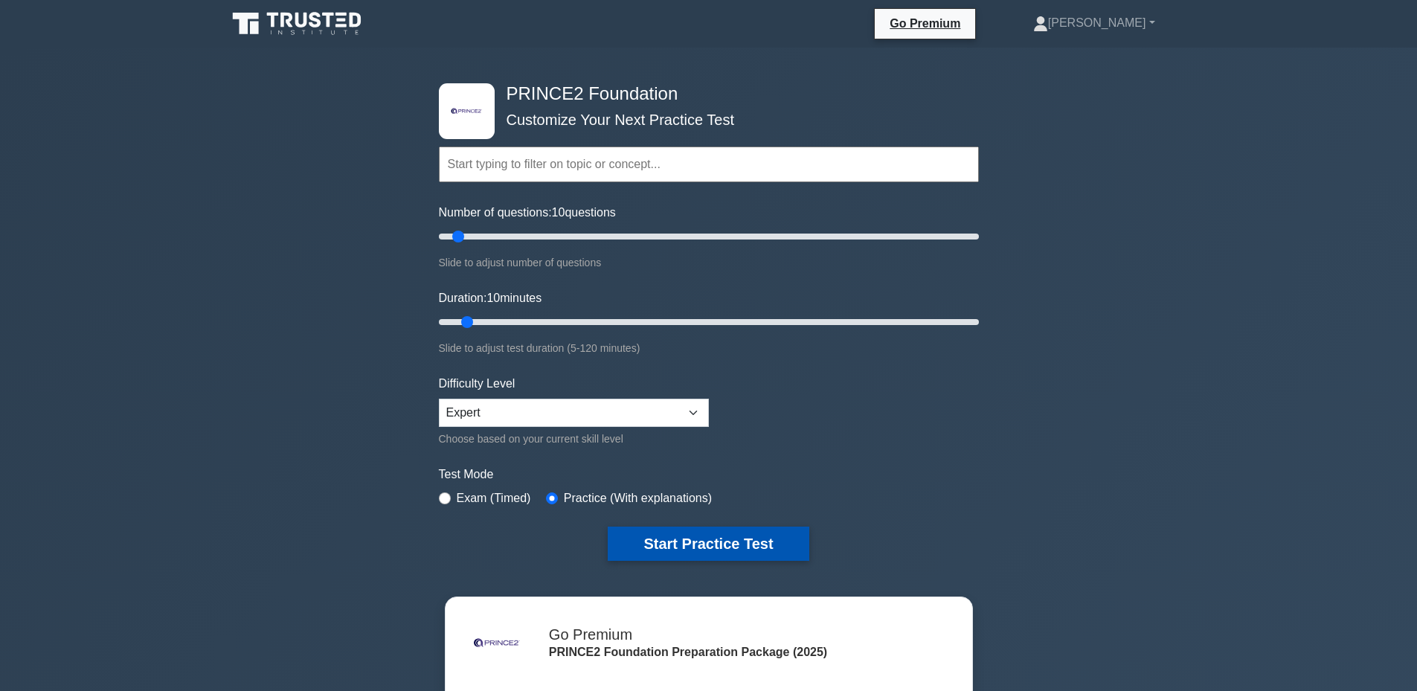
click at [682, 541] on button "Start Practice Test" at bounding box center [708, 544] width 201 height 34
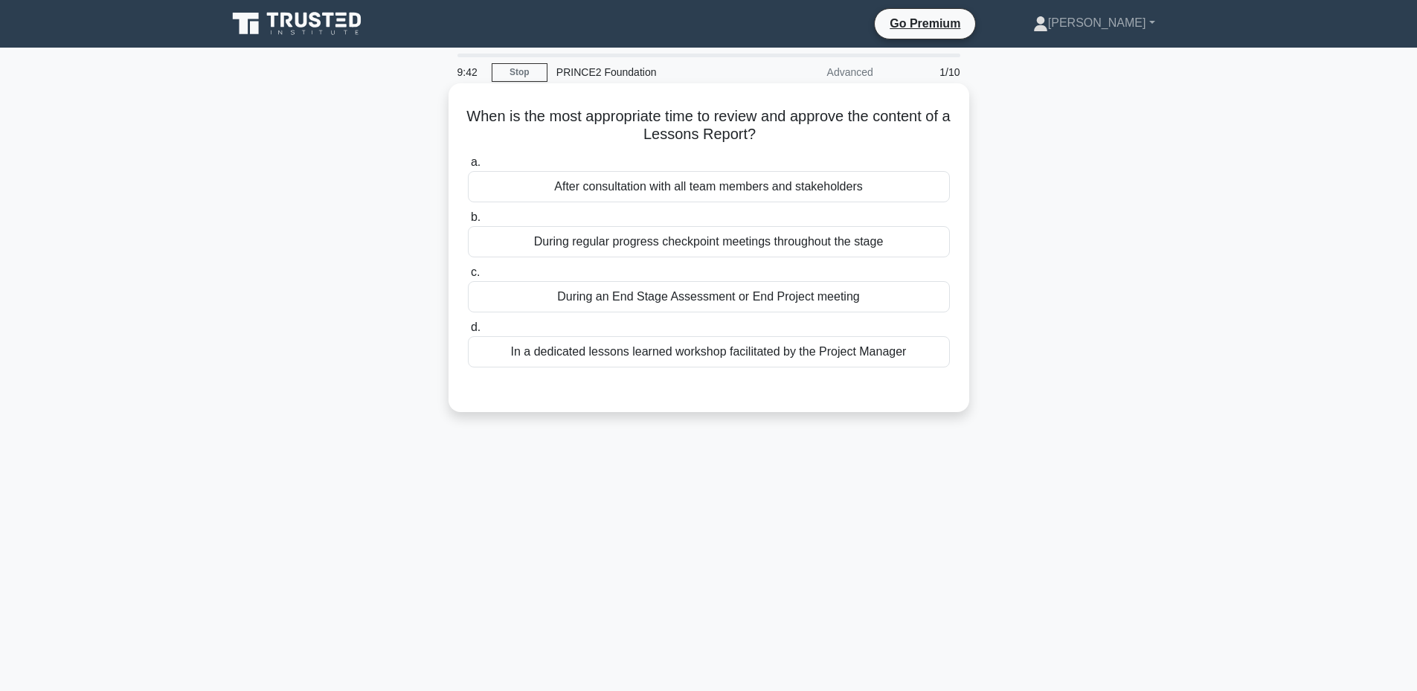
click at [731, 304] on div "During an End Stage Assessment or End Project meeting" at bounding box center [709, 296] width 482 height 31
click at [468, 277] on input "c. During an End Stage Assessment or End Project meeting" at bounding box center [468, 273] width 0 height 10
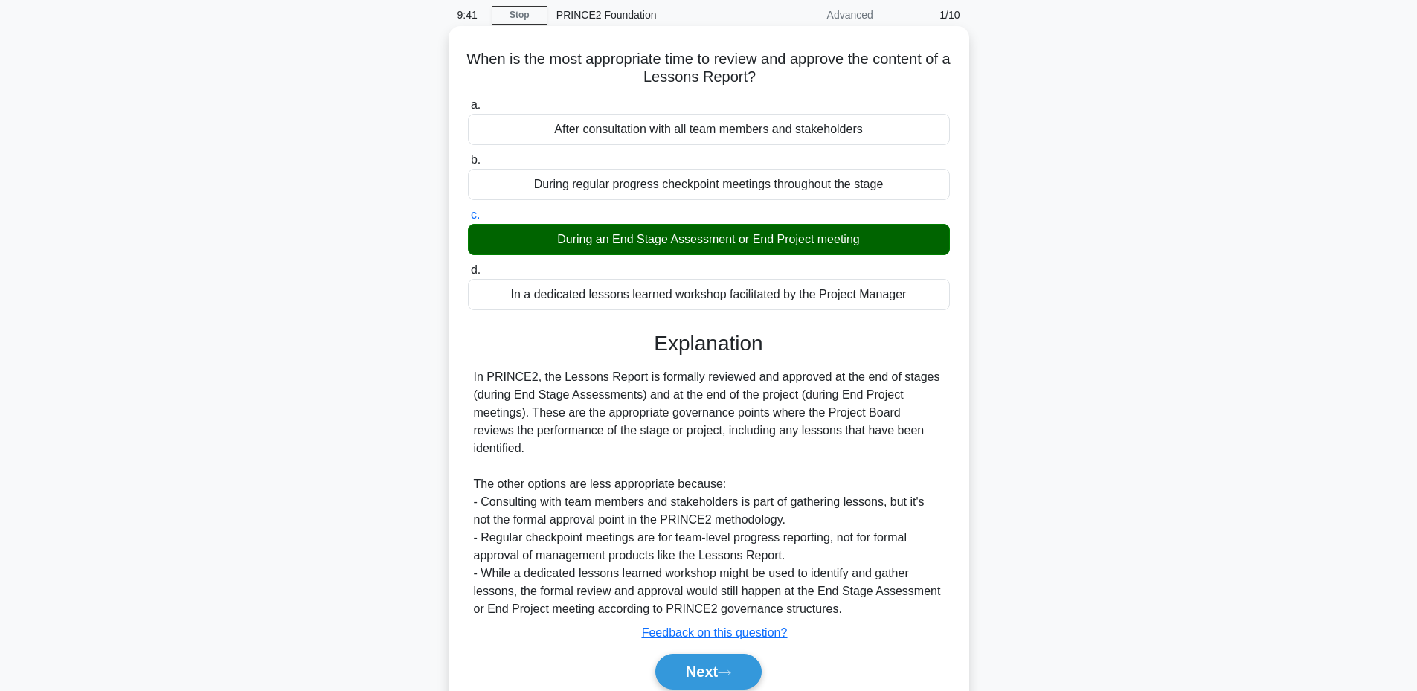
scroll to position [112, 0]
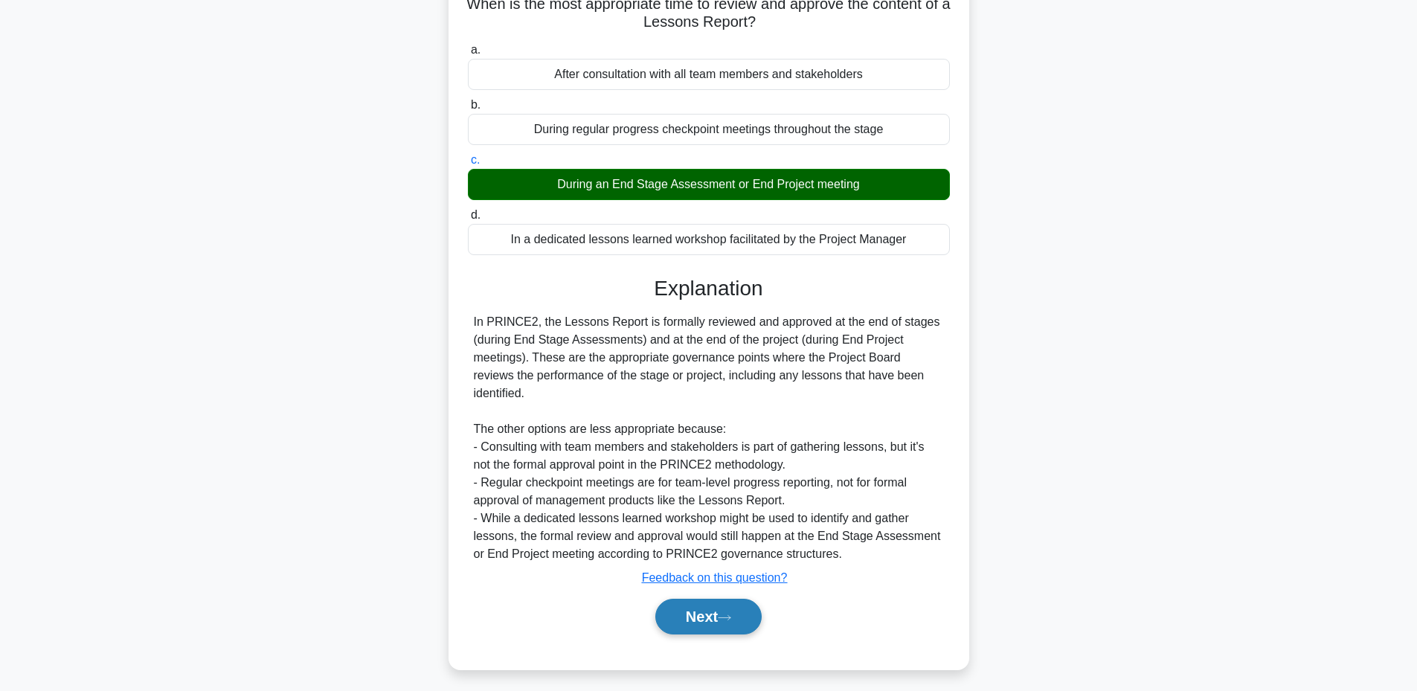
click at [693, 599] on button "Next" at bounding box center [708, 617] width 106 height 36
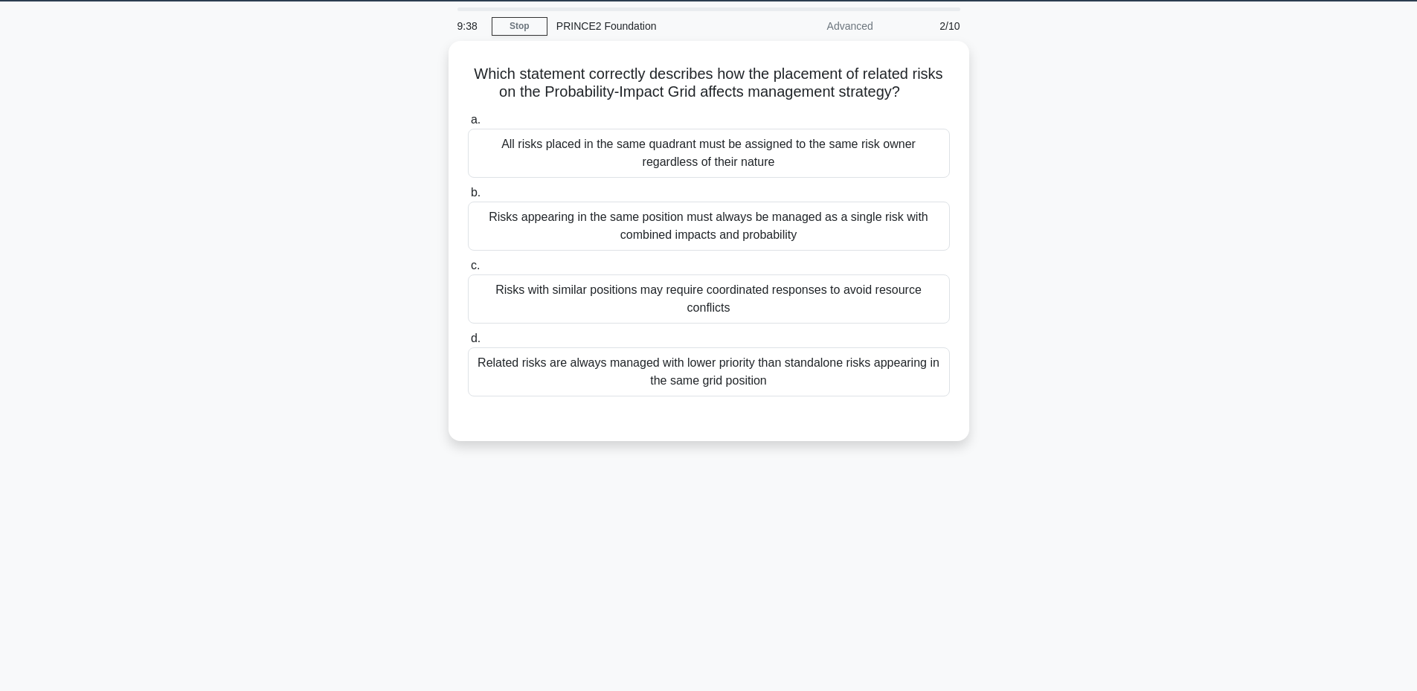
scroll to position [13, 0]
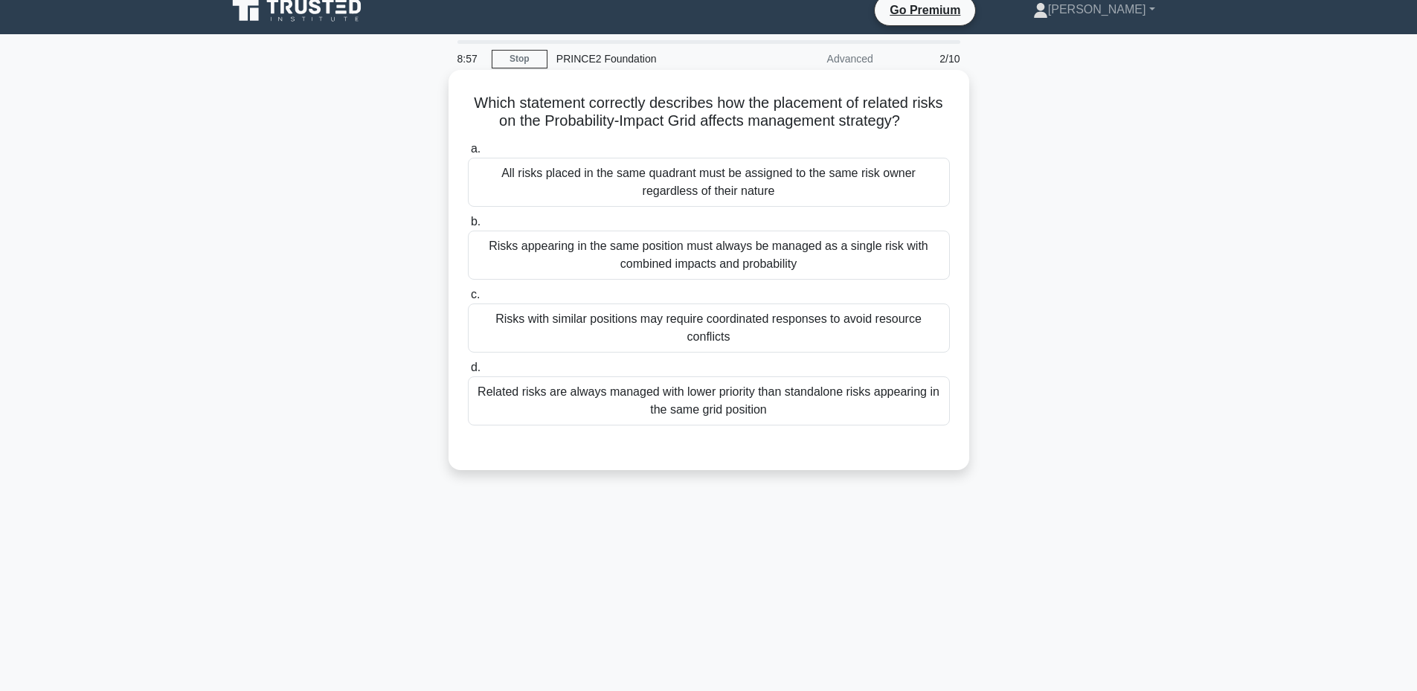
click at [740, 340] on div "Risks with similar positions may require coordinated responses to avoid resourc…" at bounding box center [709, 328] width 482 height 49
click at [468, 300] on input "c. Risks with similar positions may require coordinated responses to avoid reso…" at bounding box center [468, 295] width 0 height 10
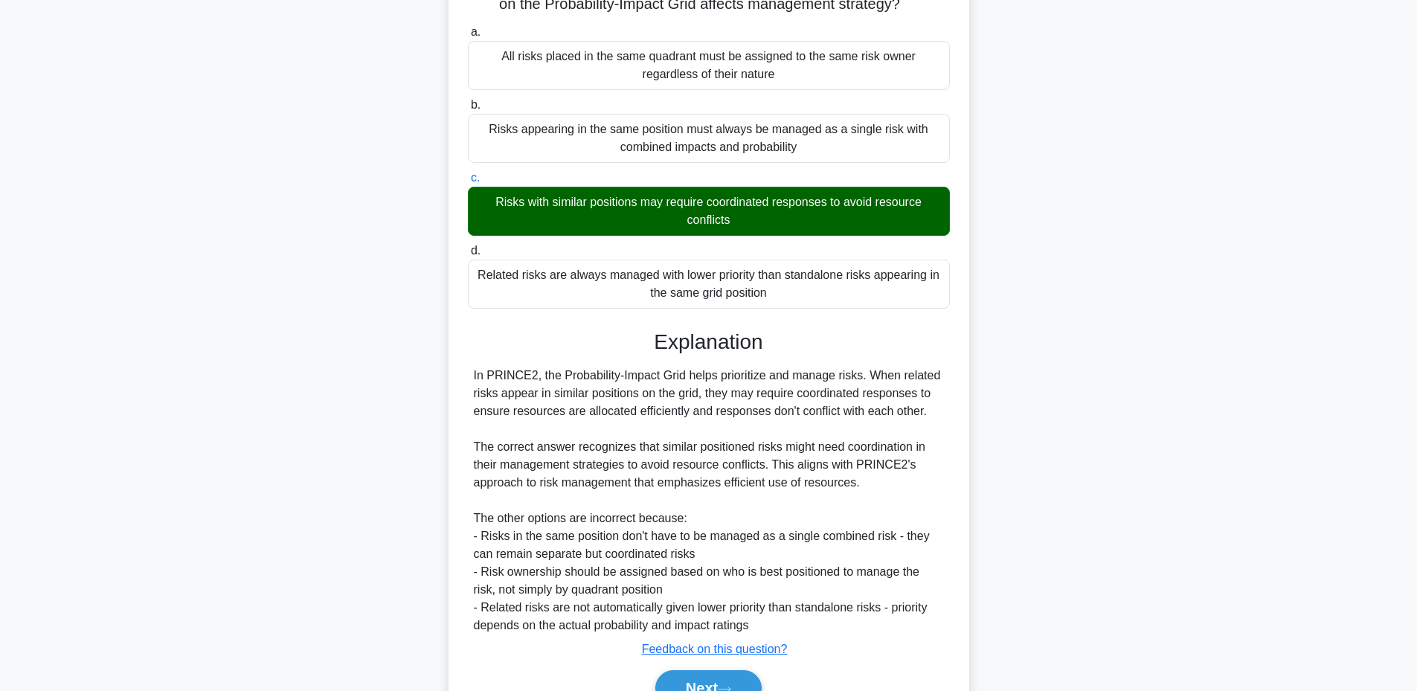
scroll to position [209, 0]
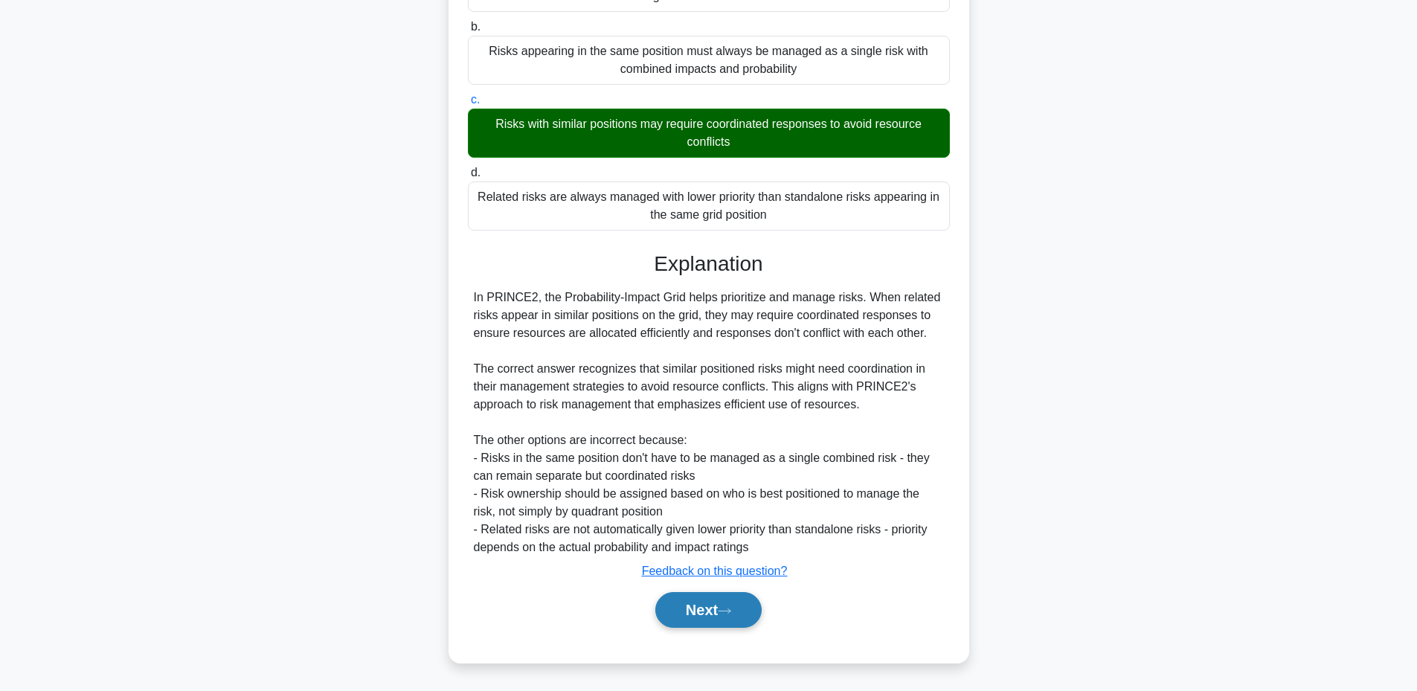
click at [679, 606] on button "Next" at bounding box center [708, 610] width 106 height 36
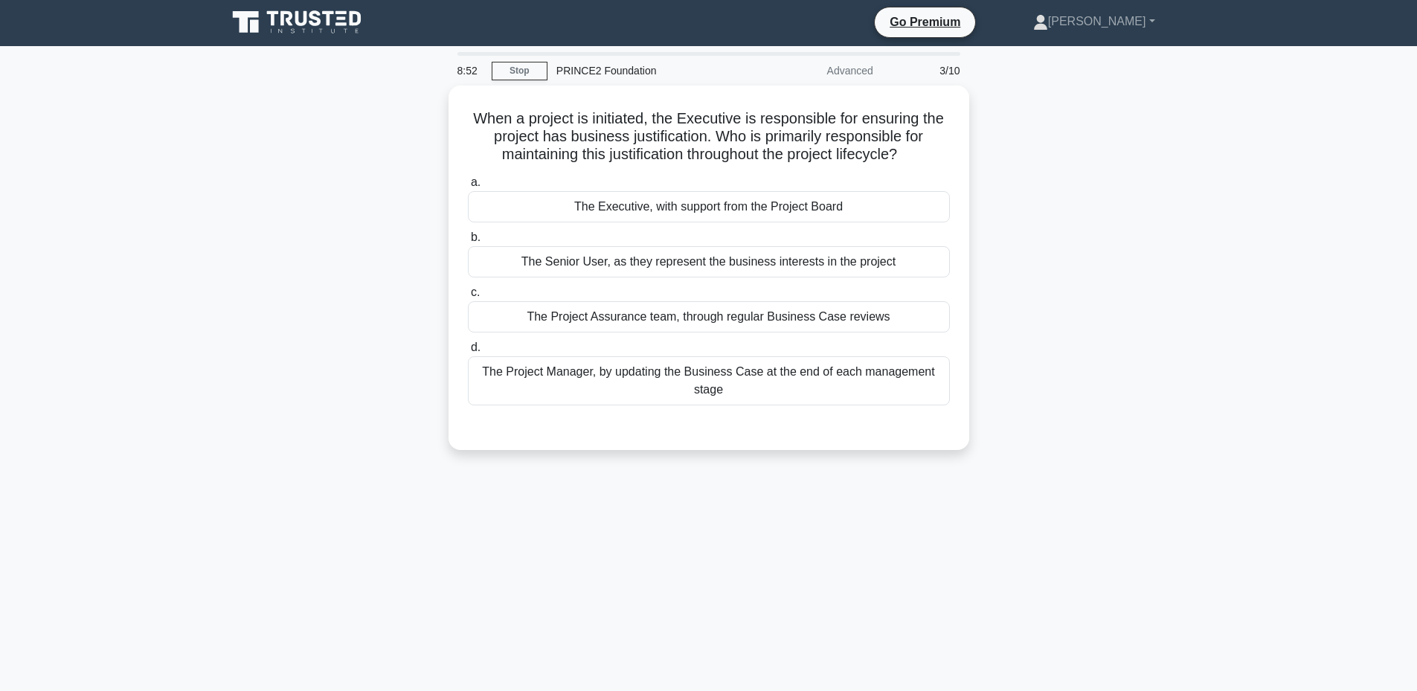
scroll to position [0, 0]
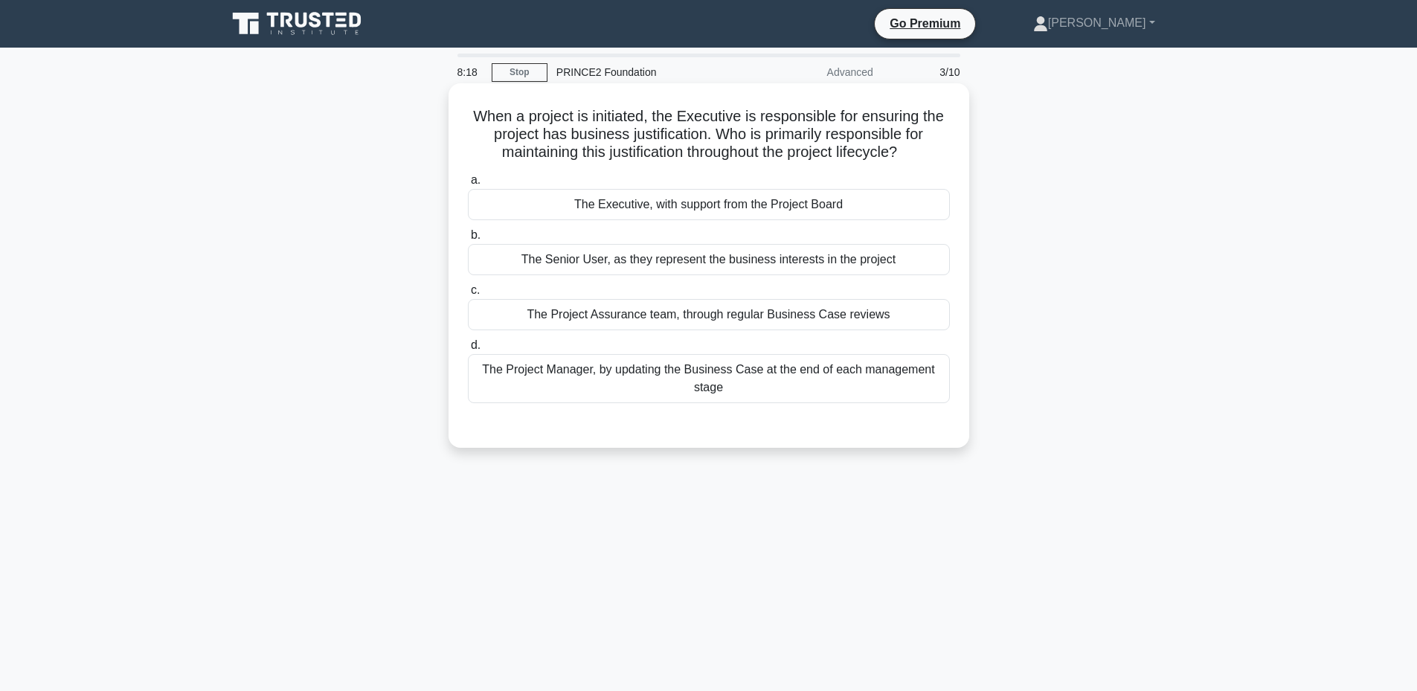
click at [724, 373] on div "The Project Manager, by updating the Business Case at the end of each managemen…" at bounding box center [709, 378] width 482 height 49
click at [468, 350] on input "d. The Project Manager, by updating the Business Case at the end of each manage…" at bounding box center [468, 346] width 0 height 10
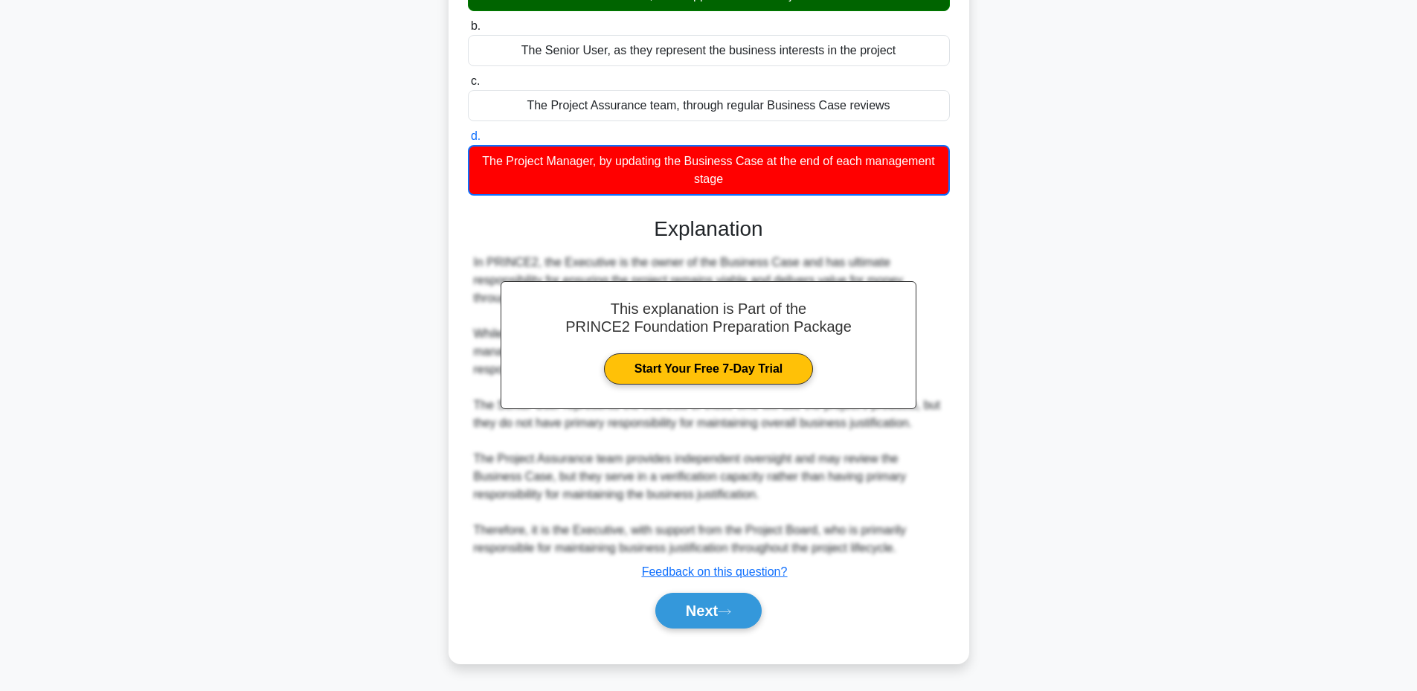
scroll to position [211, 0]
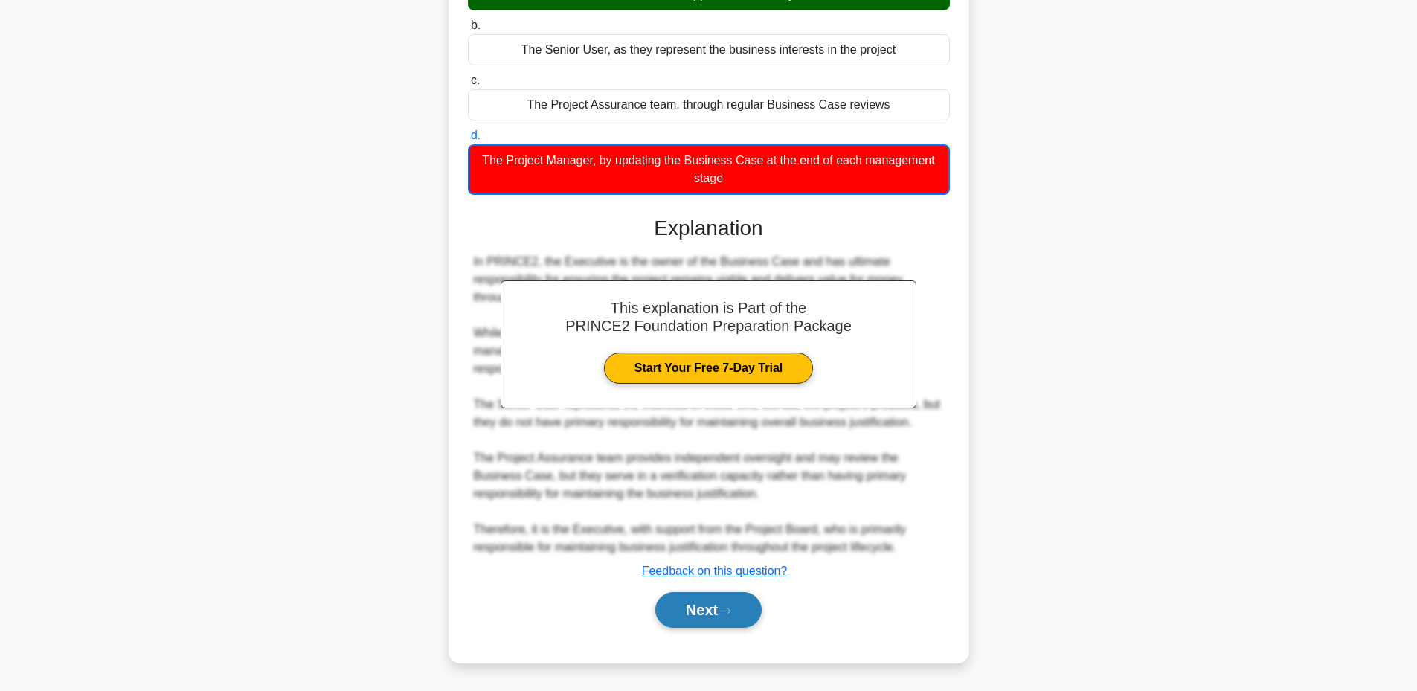
click at [701, 611] on button "Next" at bounding box center [708, 610] width 106 height 36
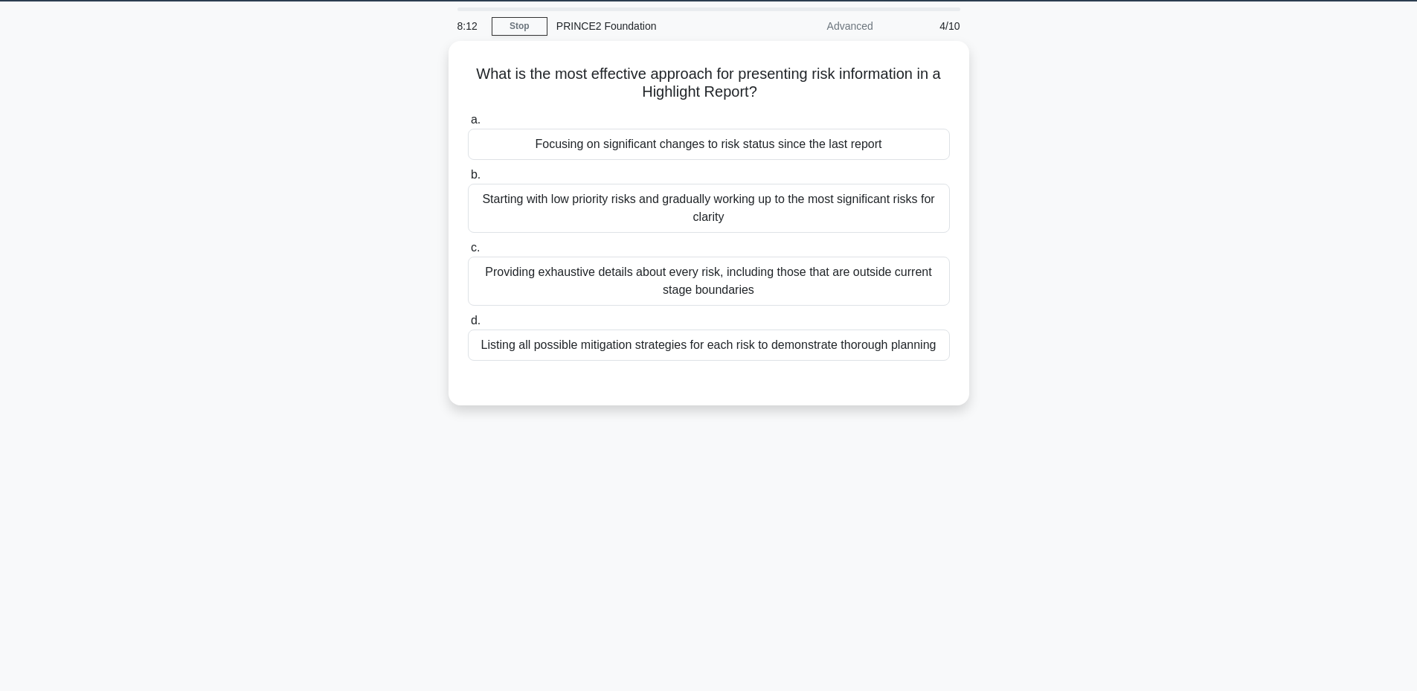
scroll to position [13, 0]
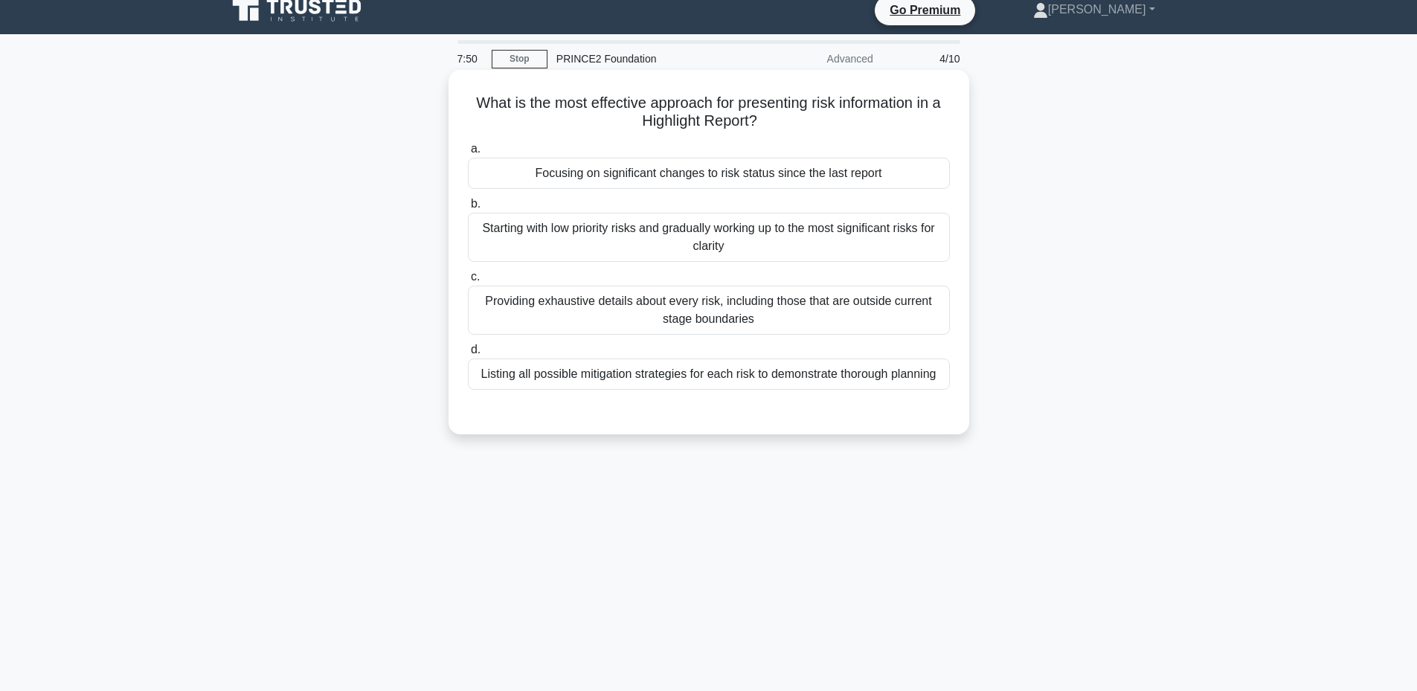
click at [757, 178] on div "Focusing on significant changes to risk status since the last report" at bounding box center [709, 173] width 482 height 31
click at [468, 154] on input "a. Focusing on significant changes to risk status since the last report" at bounding box center [468, 149] width 0 height 10
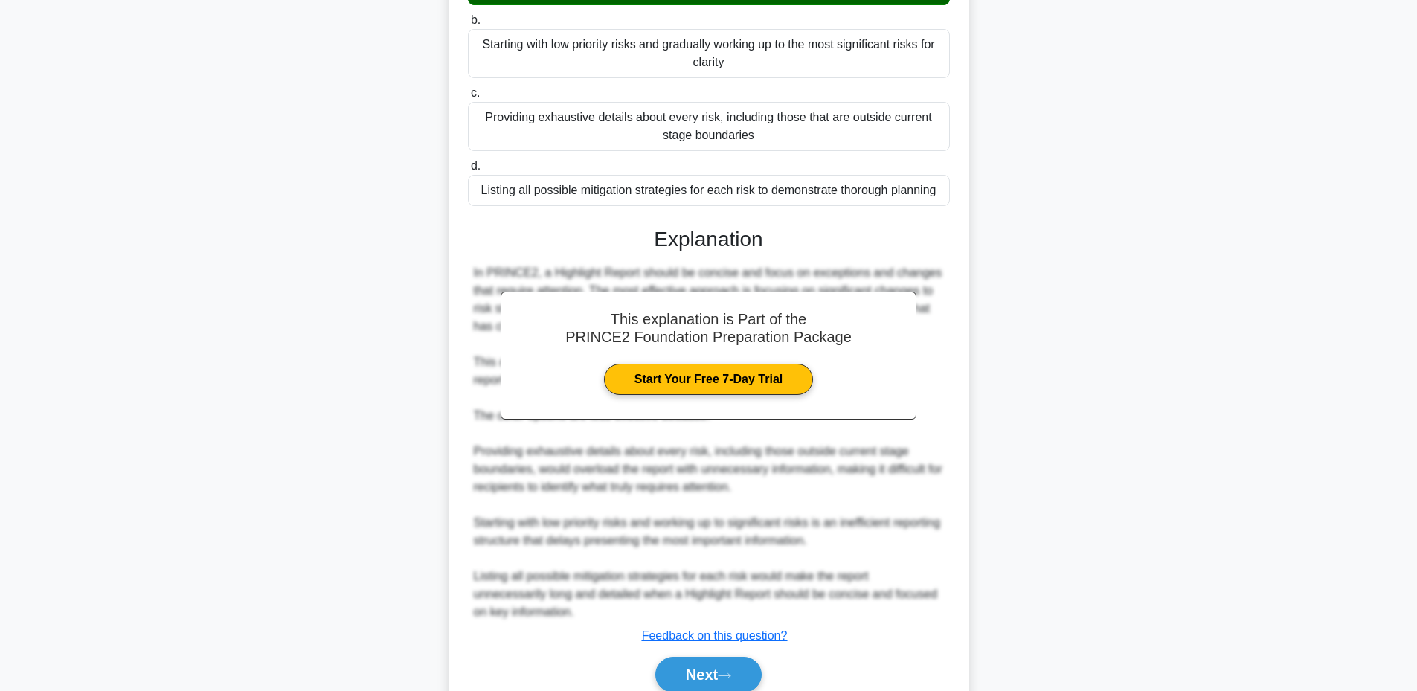
scroll to position [263, 0]
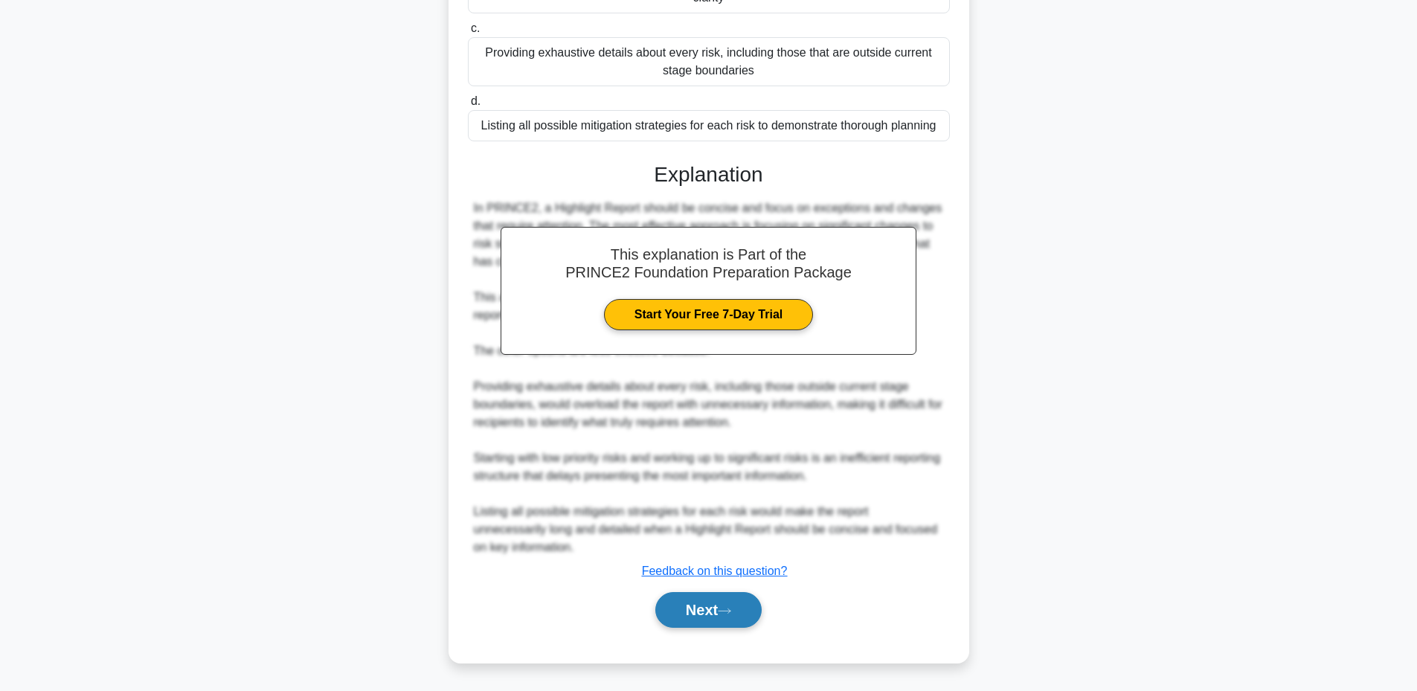
click at [694, 620] on button "Next" at bounding box center [708, 610] width 106 height 36
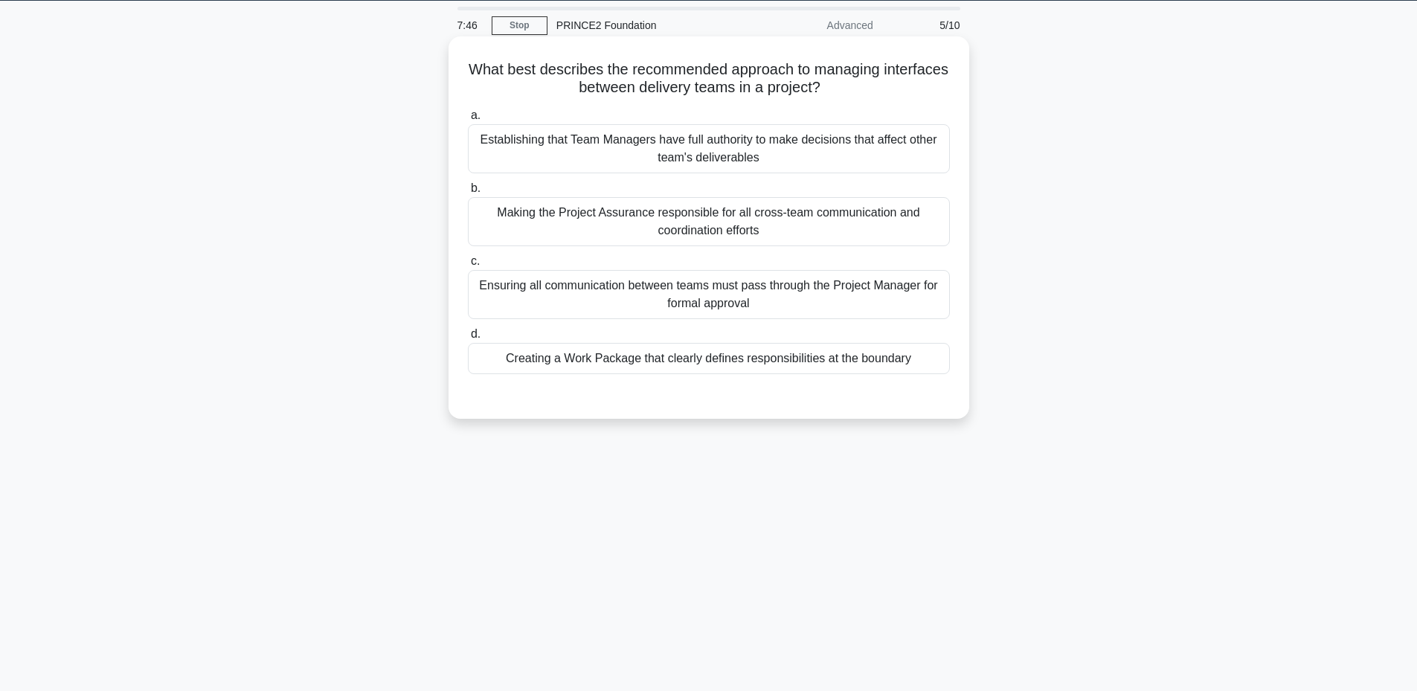
scroll to position [13, 0]
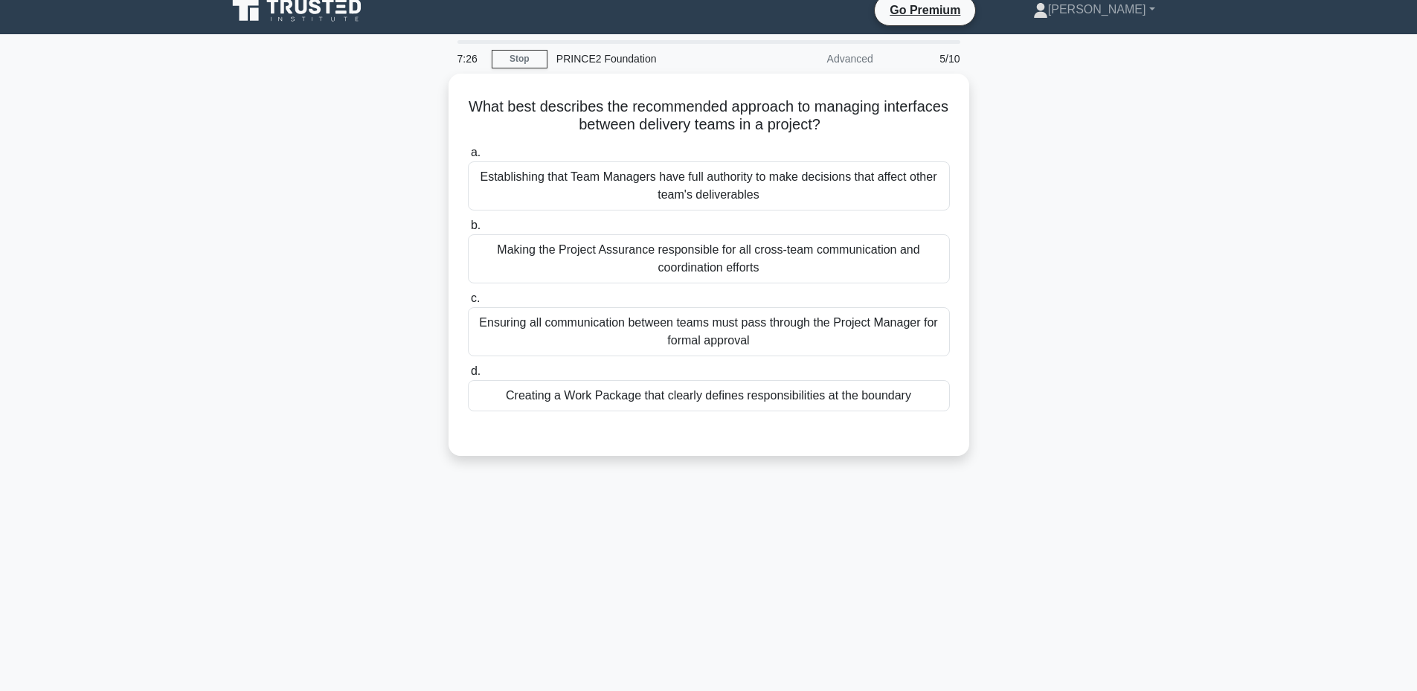
drag, startPoint x: 709, startPoint y: 330, endPoint x: 688, endPoint y: 469, distance: 141.4
click at [688, 475] on div "7:26 Stop PRINCE2 Foundation Advanced 5/10 What best describes the recommended …" at bounding box center [709, 412] width 982 height 744
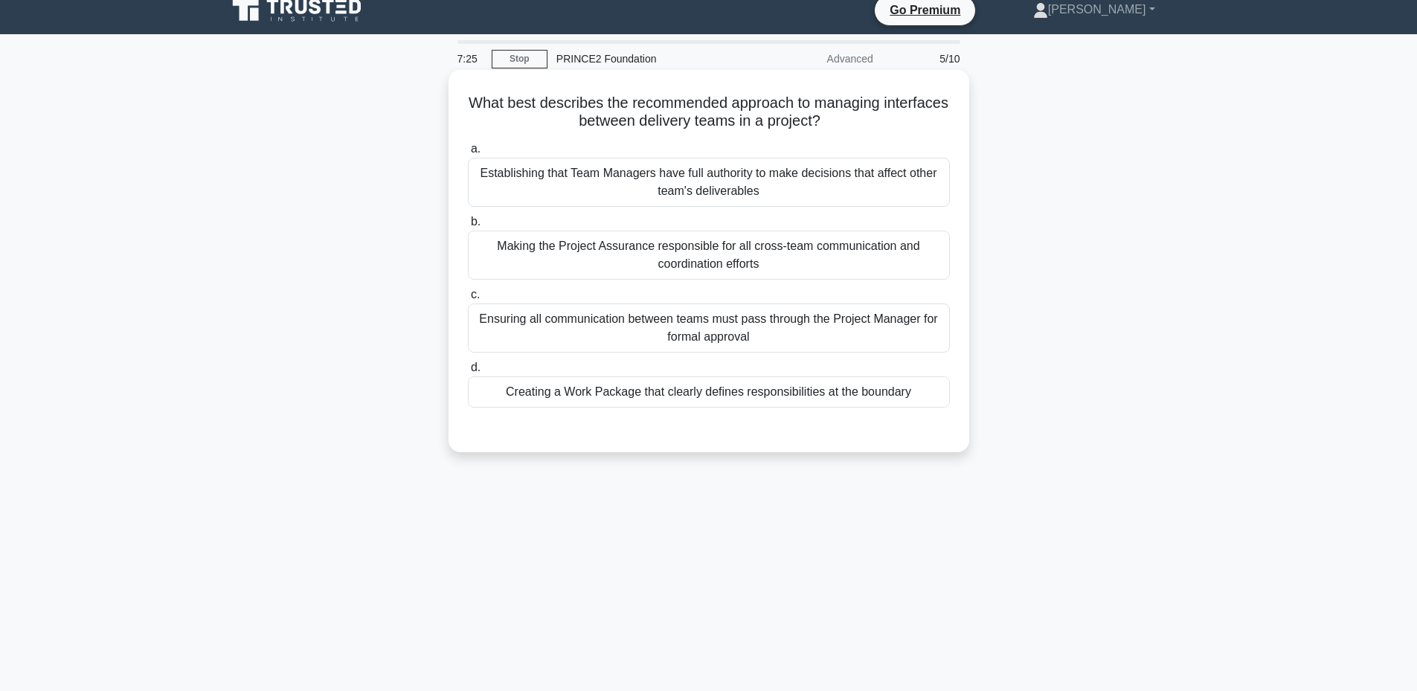
click at [748, 391] on div "Creating a Work Package that clearly defines responsibilities at the boundary" at bounding box center [709, 391] width 482 height 31
click at [468, 373] on input "d. Creating a Work Package that clearly defines responsibilities at the boundary" at bounding box center [468, 368] width 0 height 10
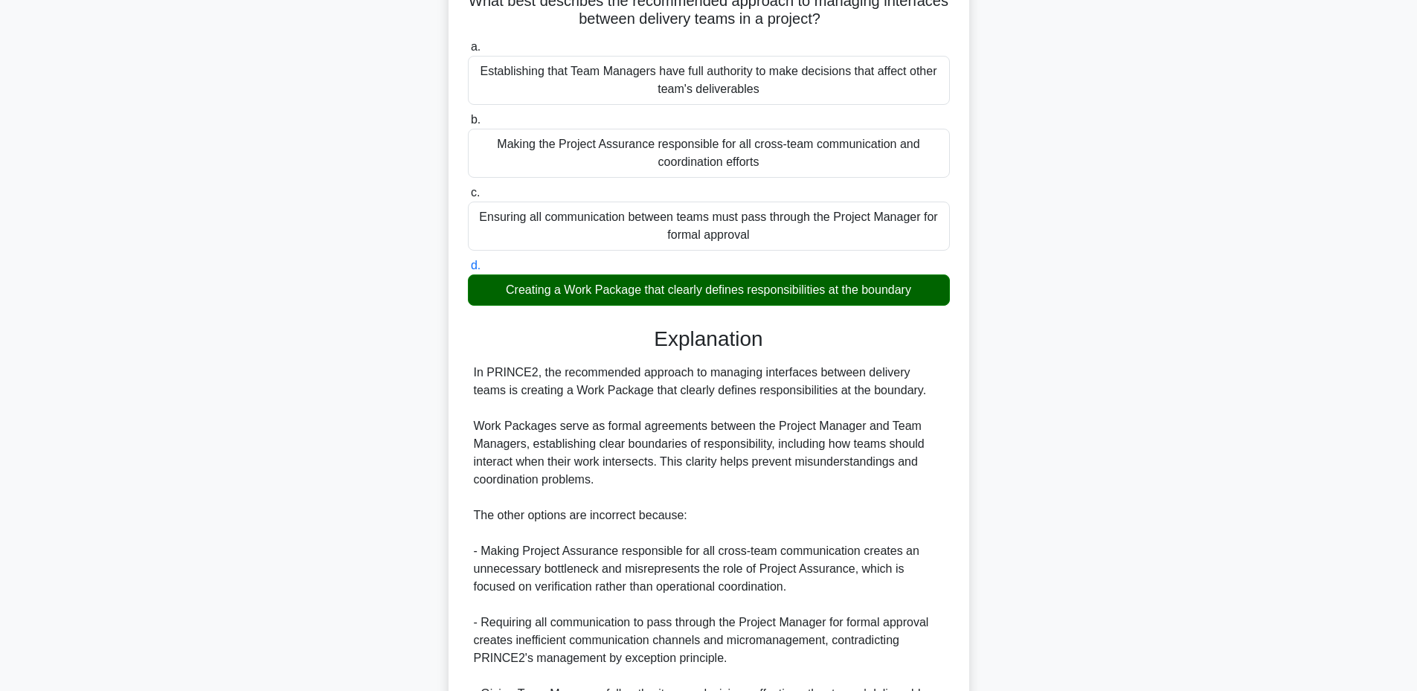
scroll to position [298, 0]
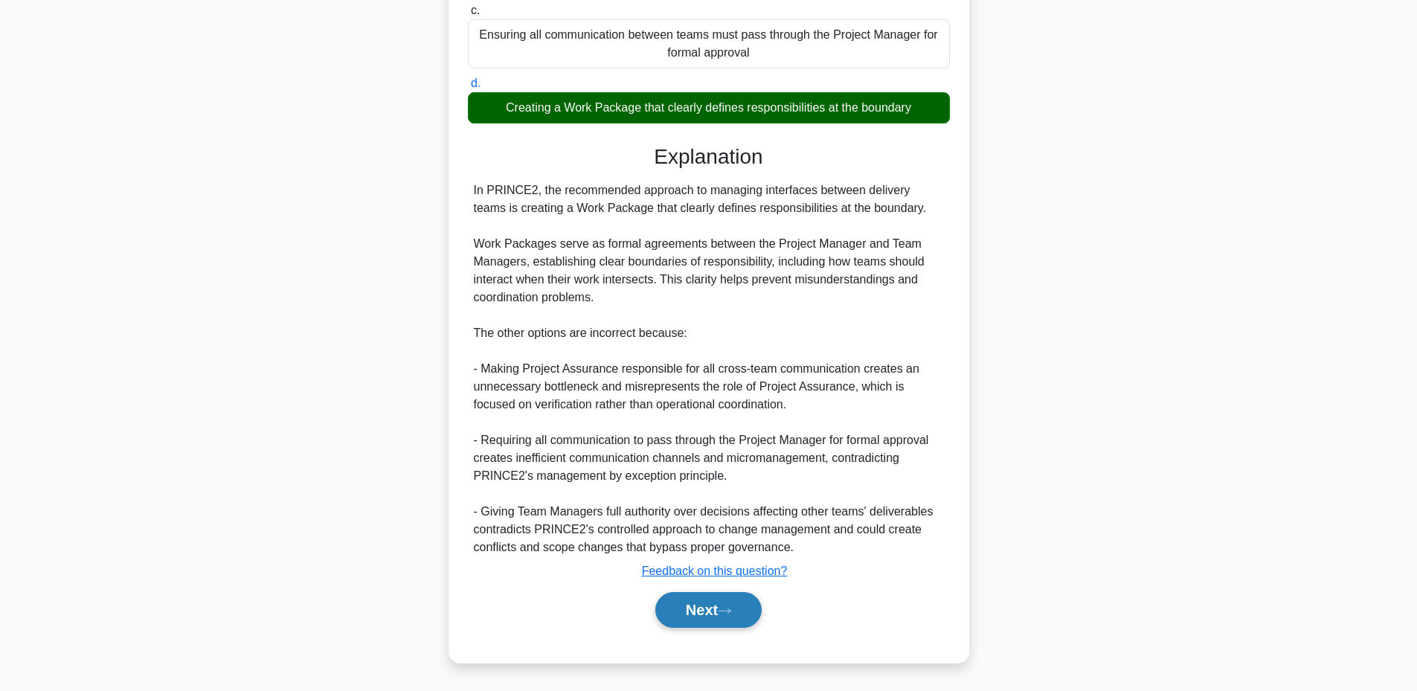
click at [693, 600] on button "Next" at bounding box center [708, 610] width 106 height 36
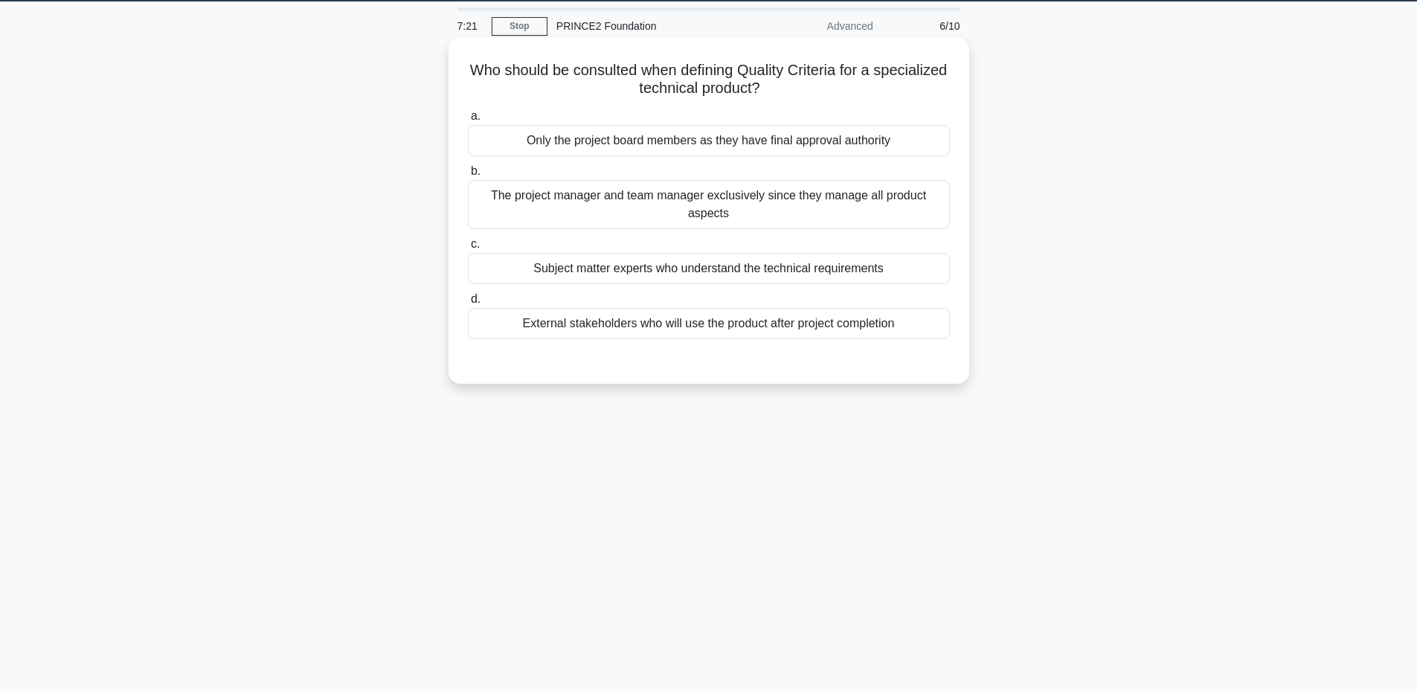
scroll to position [13, 0]
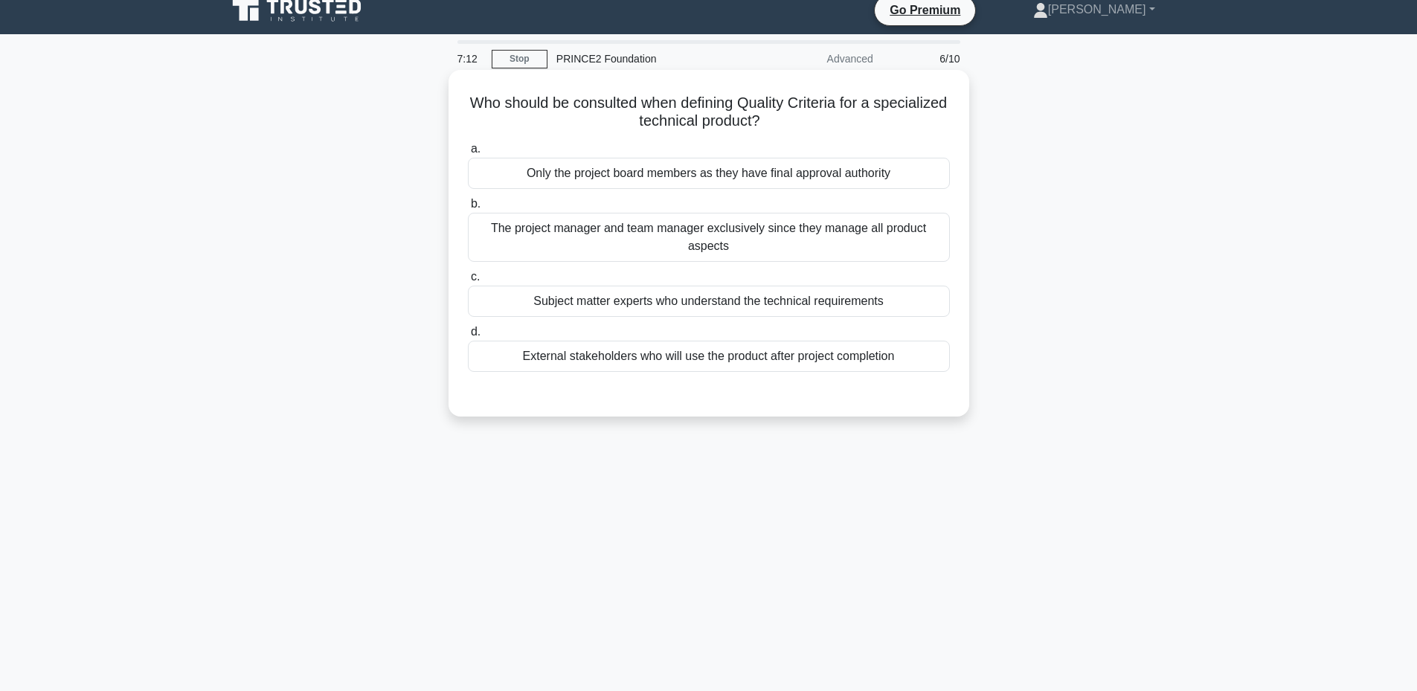
click at [761, 304] on div "Subject matter experts who understand the technical requirements" at bounding box center [709, 301] width 482 height 31
click at [468, 282] on input "c. Subject matter experts who understand the technical requirements" at bounding box center [468, 277] width 0 height 10
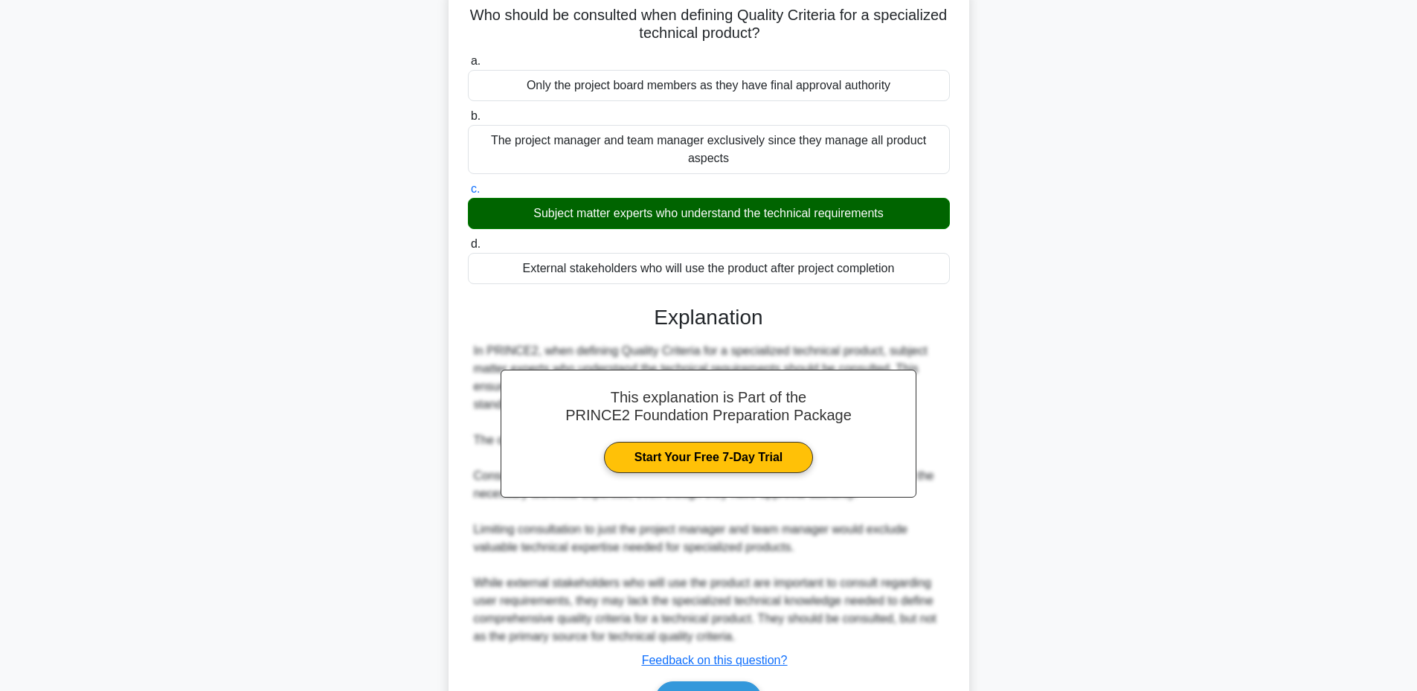
scroll to position [191, 0]
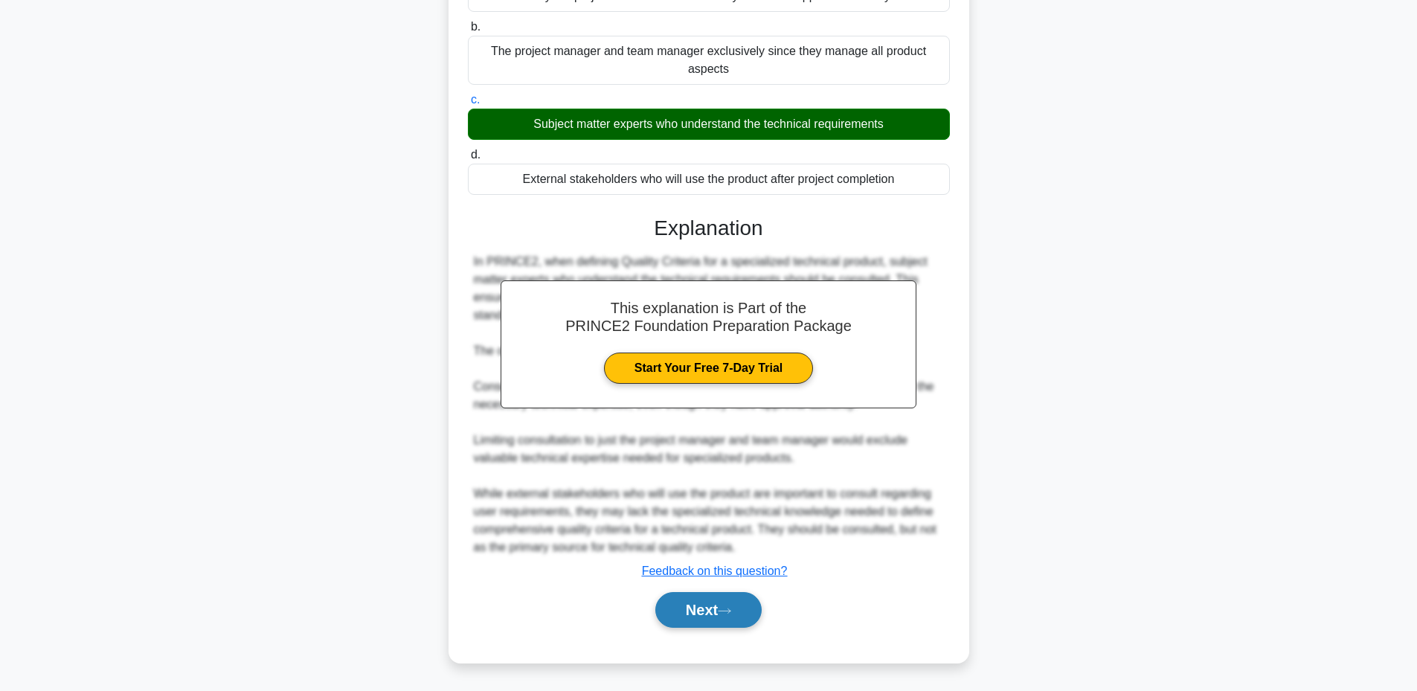
click at [693, 612] on button "Next" at bounding box center [708, 610] width 106 height 36
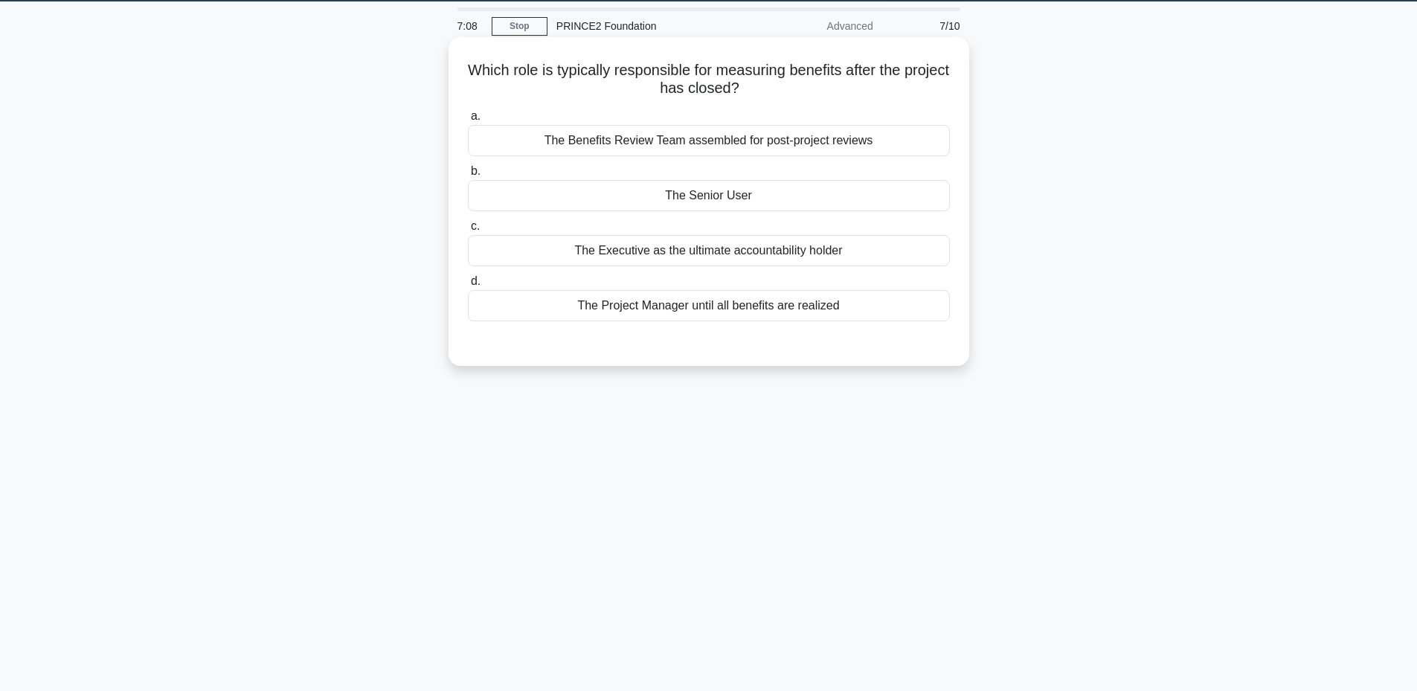
scroll to position [13, 0]
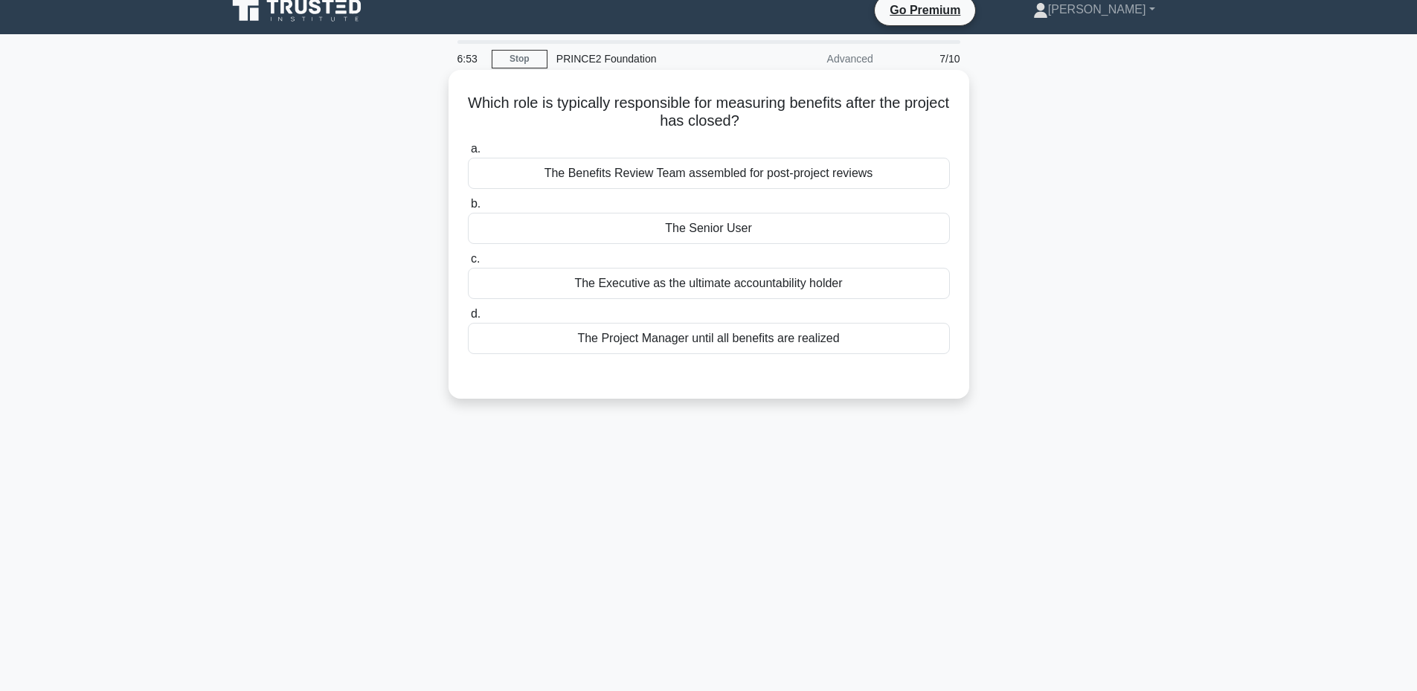
click at [707, 225] on div "The Senior User" at bounding box center [709, 228] width 482 height 31
click at [468, 209] on input "b. The Senior User" at bounding box center [468, 204] width 0 height 10
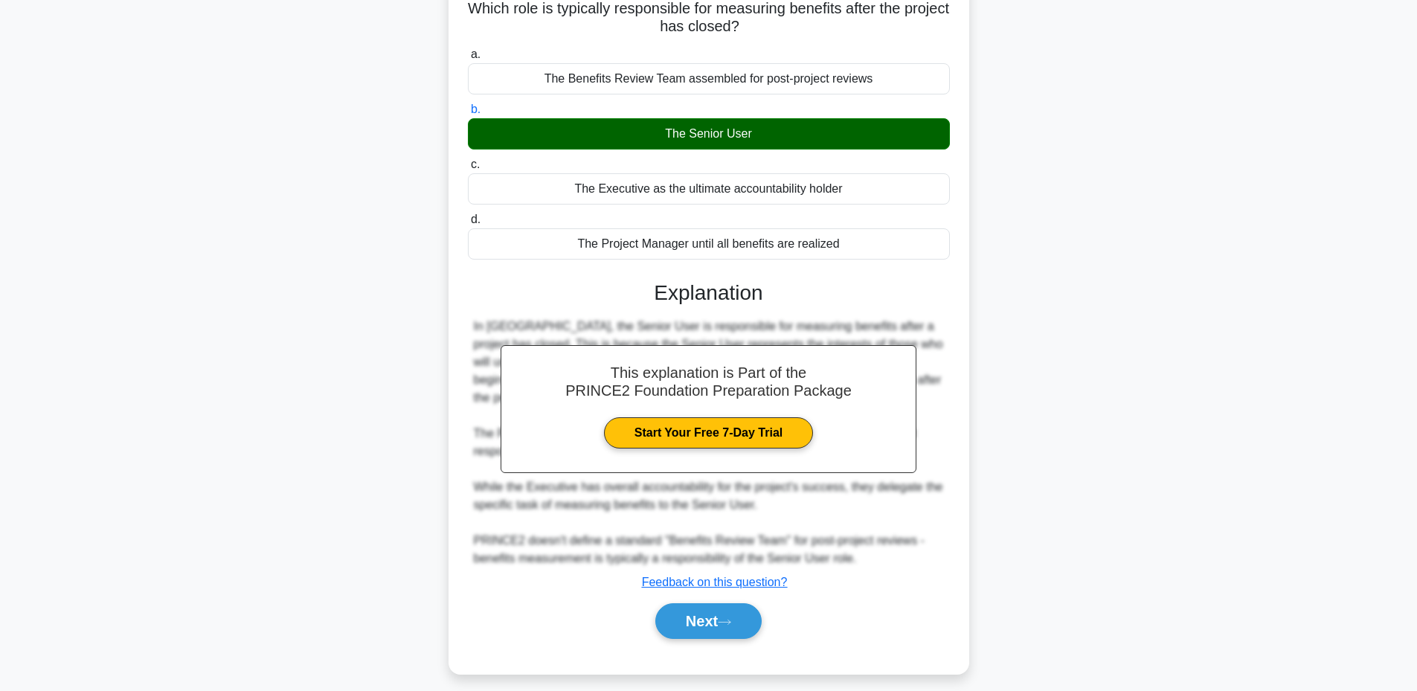
scroll to position [120, 0]
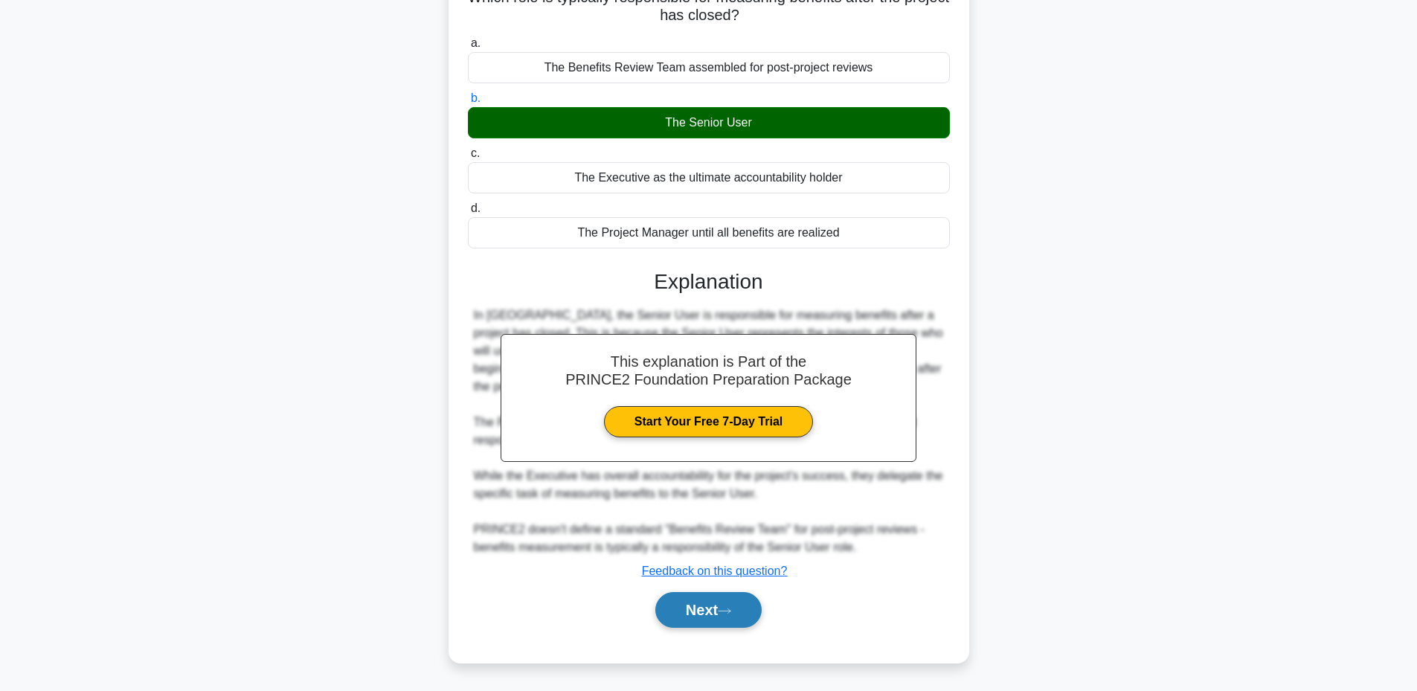
click at [694, 603] on button "Next" at bounding box center [708, 610] width 106 height 36
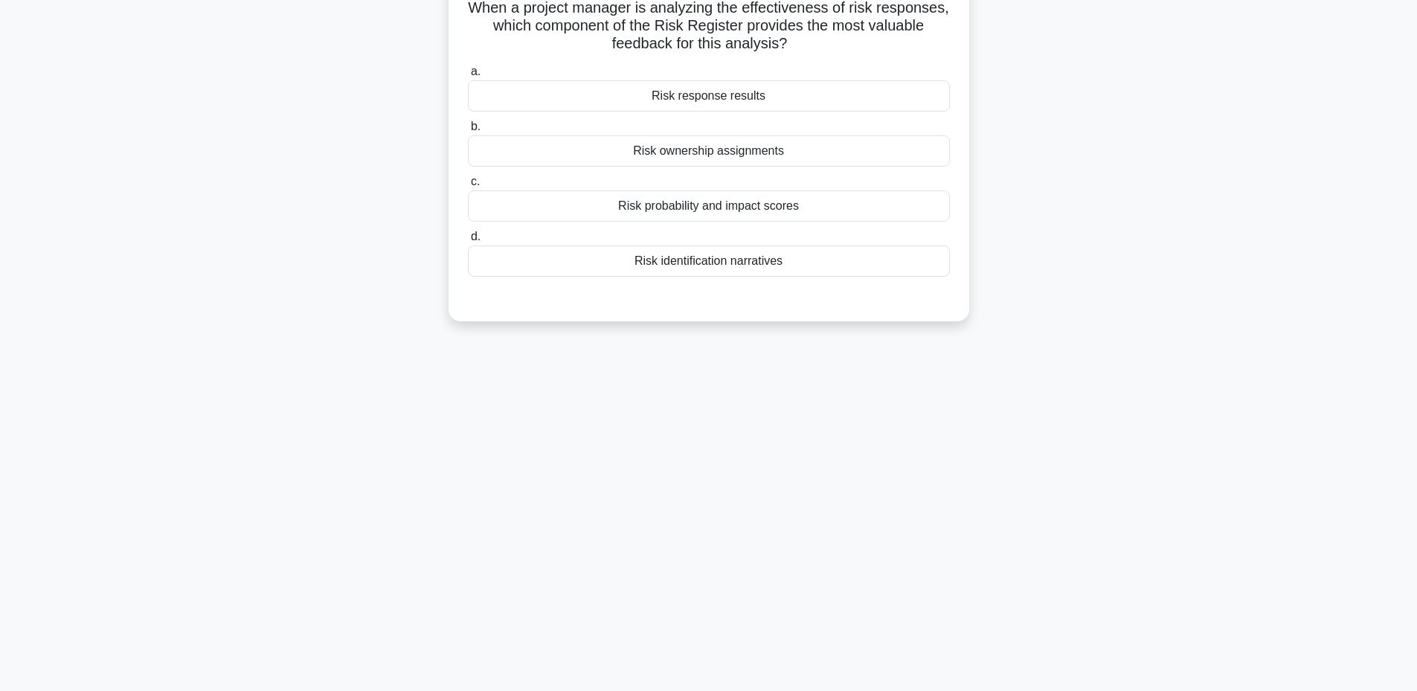
scroll to position [13, 0]
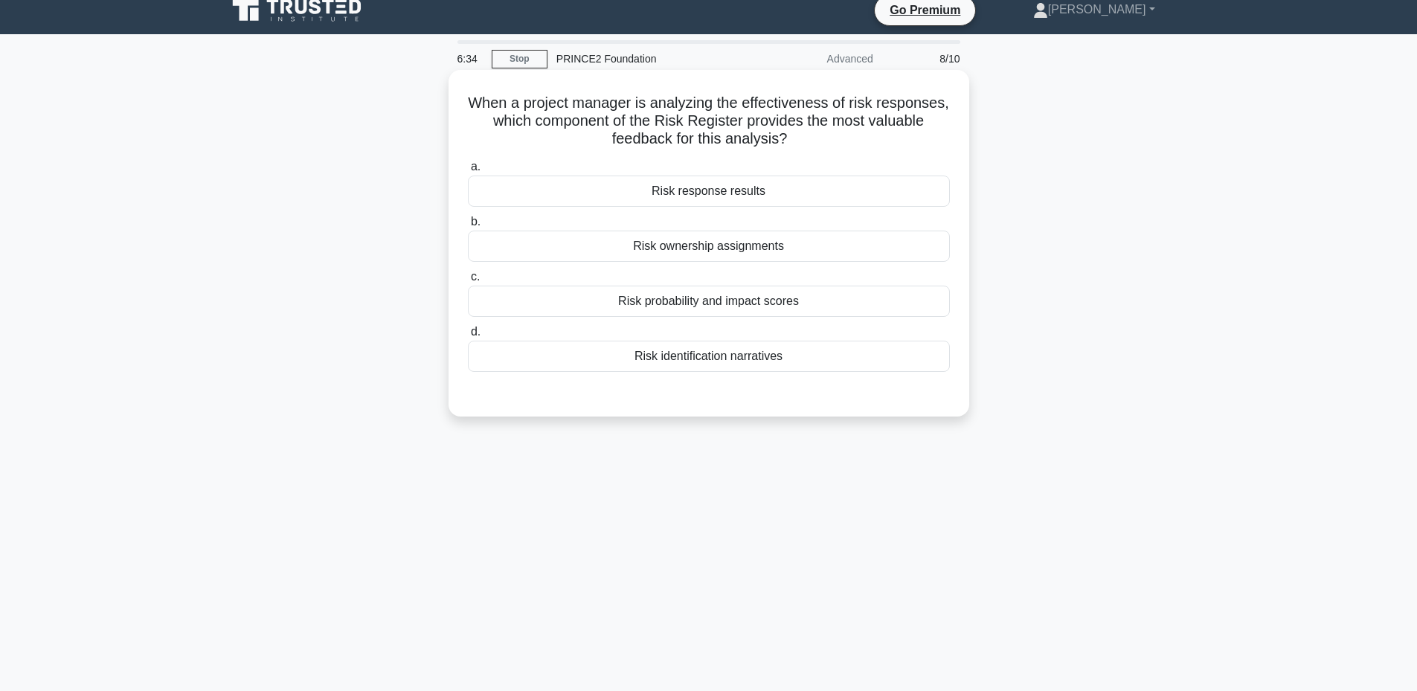
click at [739, 197] on div "Risk response results" at bounding box center [709, 191] width 482 height 31
click at [468, 172] on input "a. Risk response results" at bounding box center [468, 167] width 0 height 10
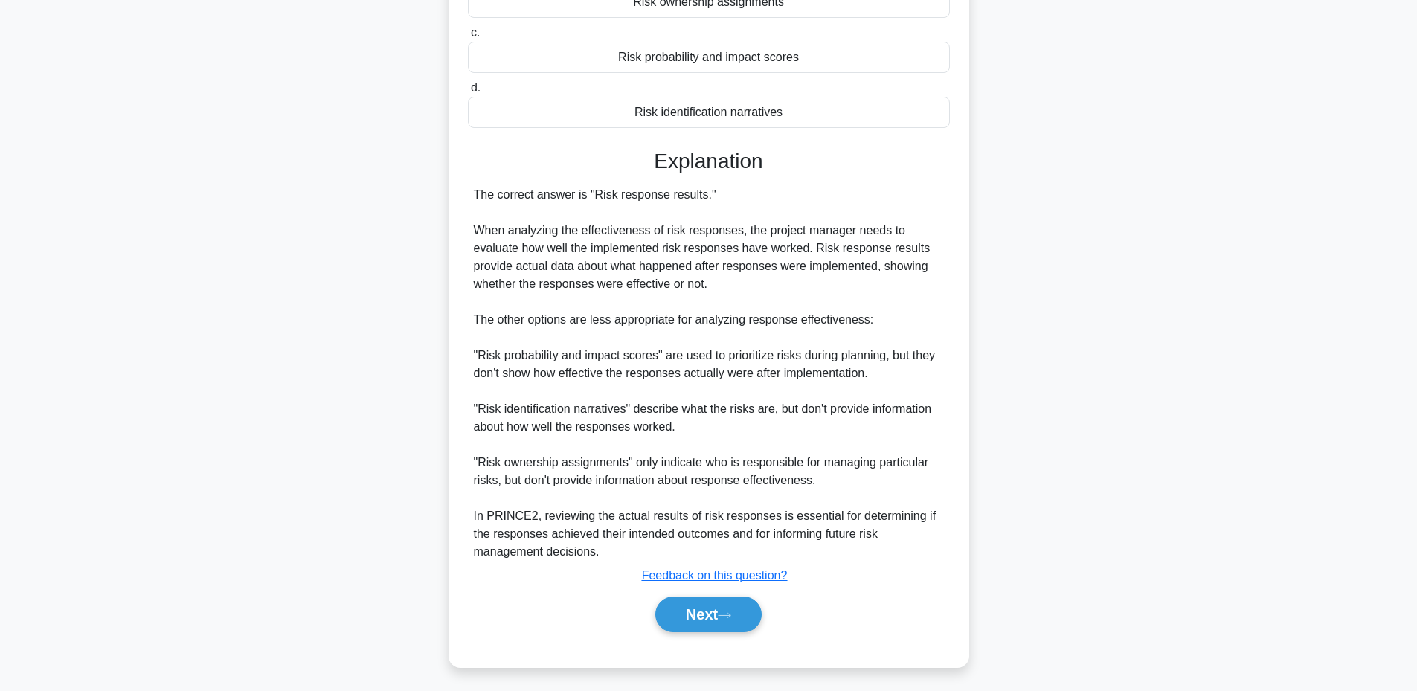
scroll to position [263, 0]
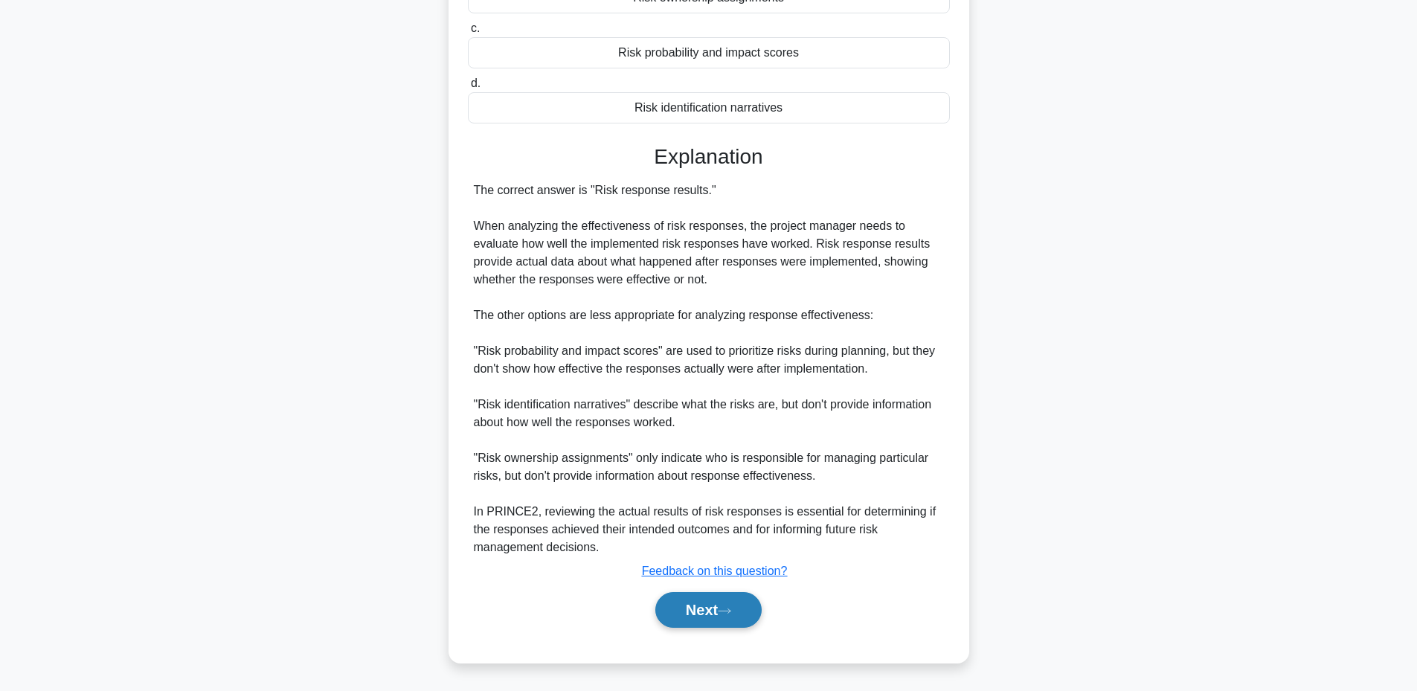
click at [685, 603] on button "Next" at bounding box center [708, 610] width 106 height 36
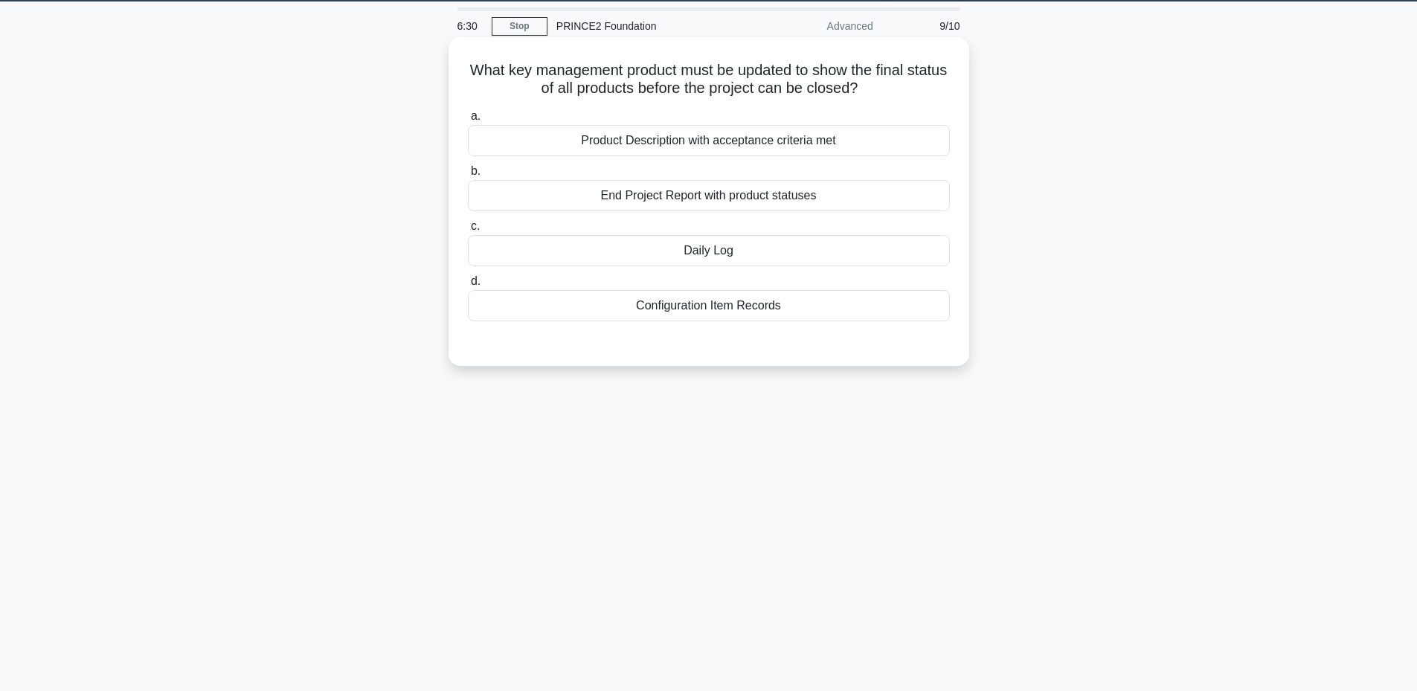
scroll to position [13, 0]
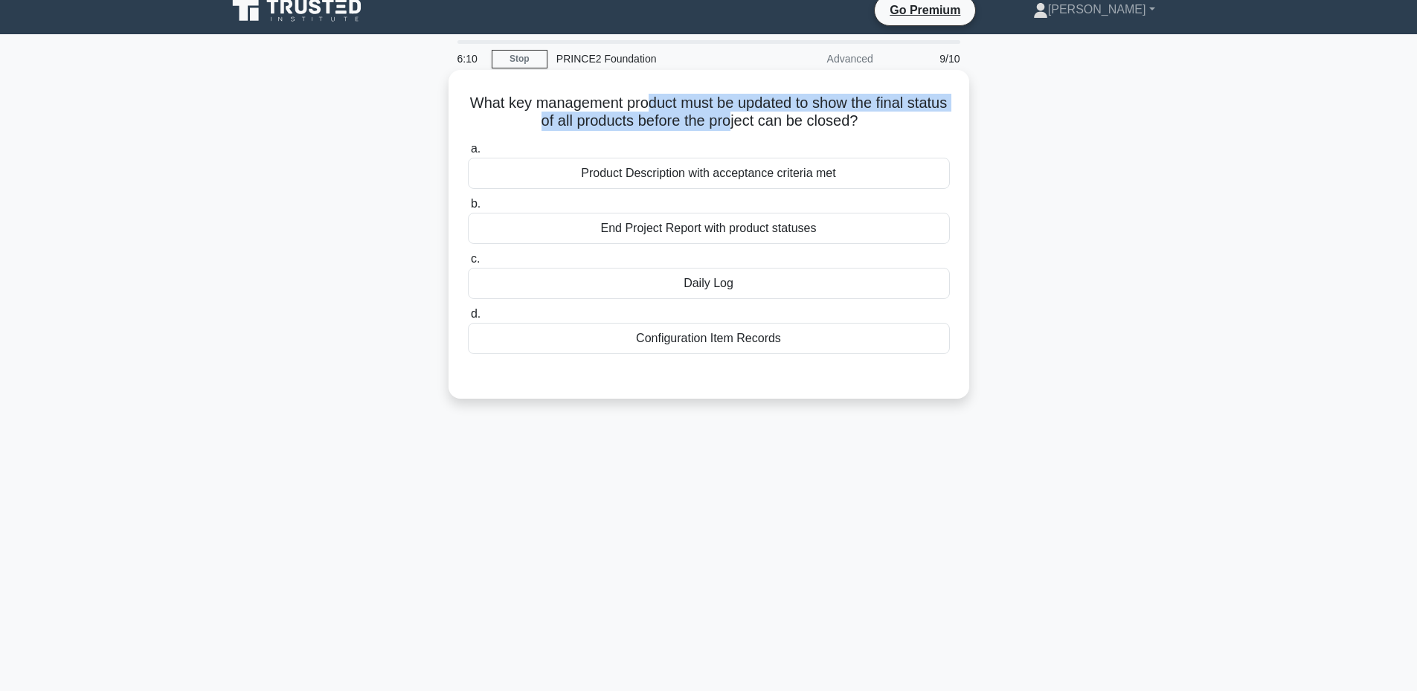
drag, startPoint x: 670, startPoint y: 96, endPoint x: 755, endPoint y: 121, distance: 88.5
click at [755, 121] on h5 "What key management product must be updated to show the final status of all pro…" at bounding box center [708, 112] width 485 height 37
click at [748, 338] on div "Configuration Item Records" at bounding box center [709, 338] width 482 height 31
click at [468, 319] on input "d. Configuration Item Records" at bounding box center [468, 314] width 0 height 10
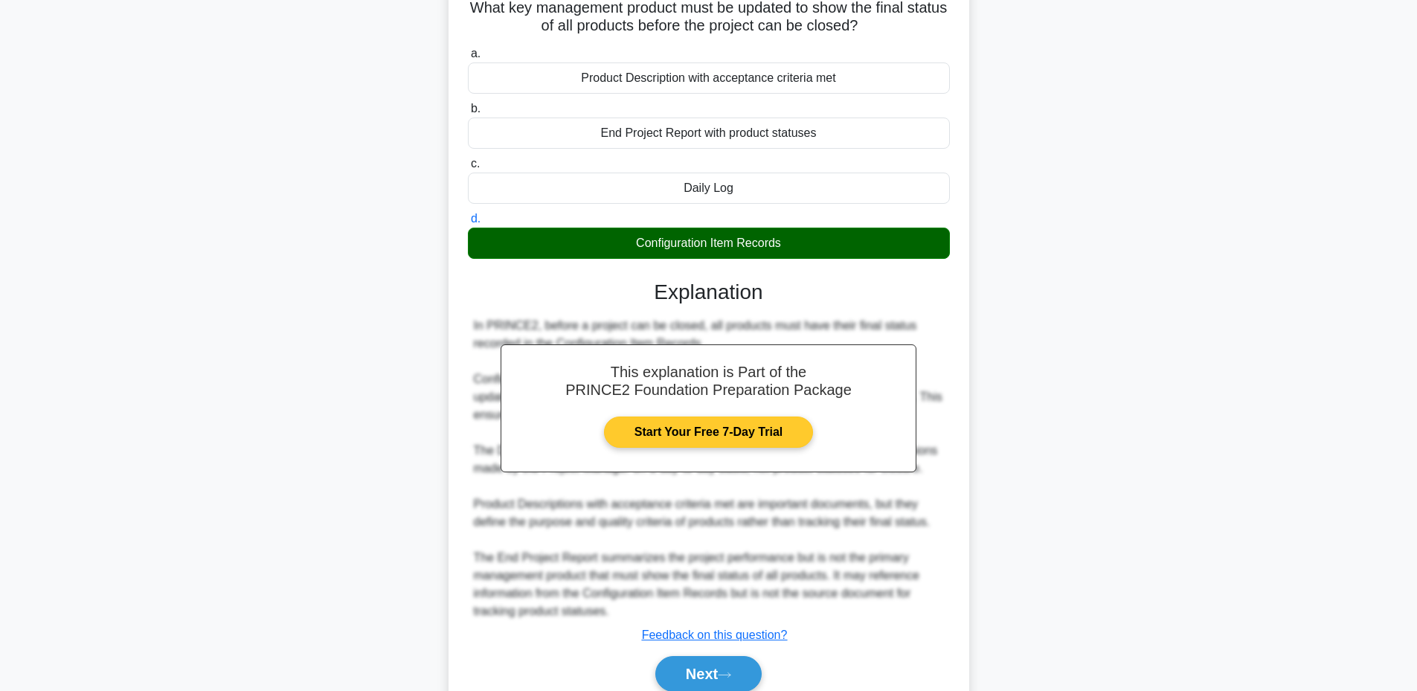
scroll to position [173, 0]
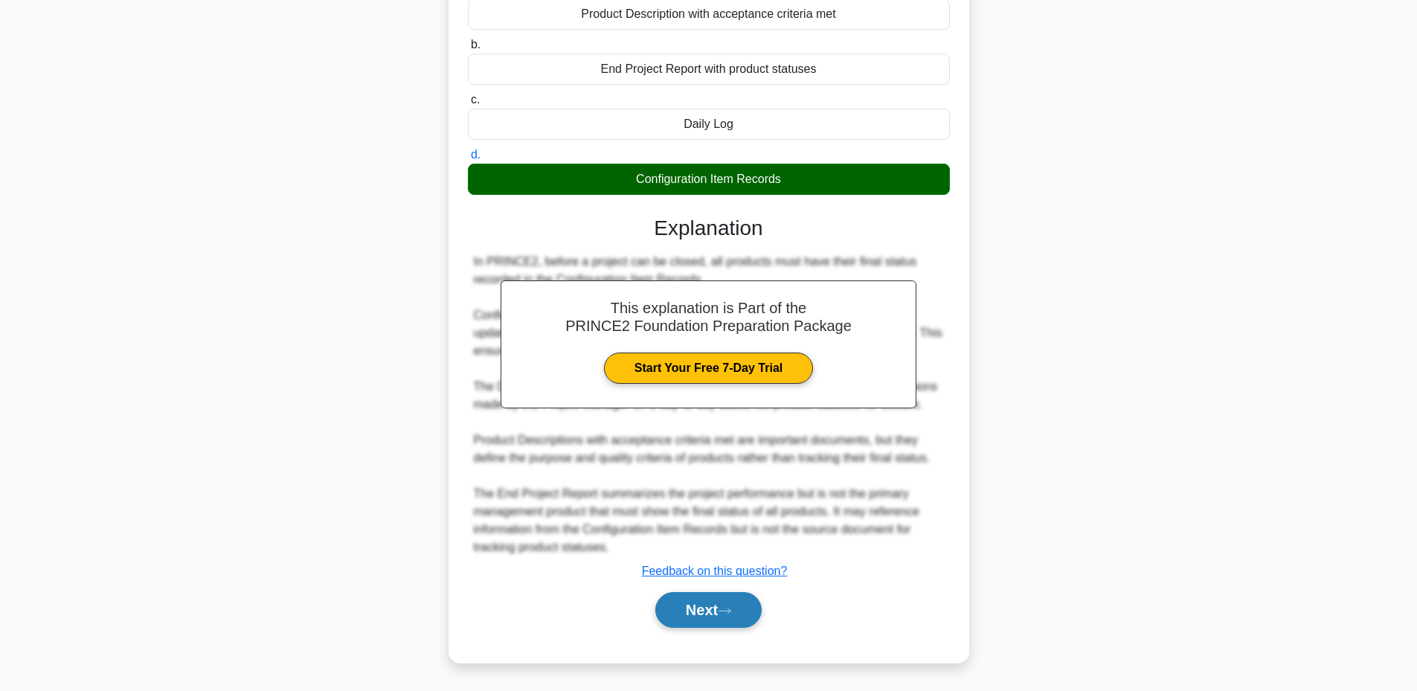
click at [687, 609] on button "Next" at bounding box center [708, 610] width 106 height 36
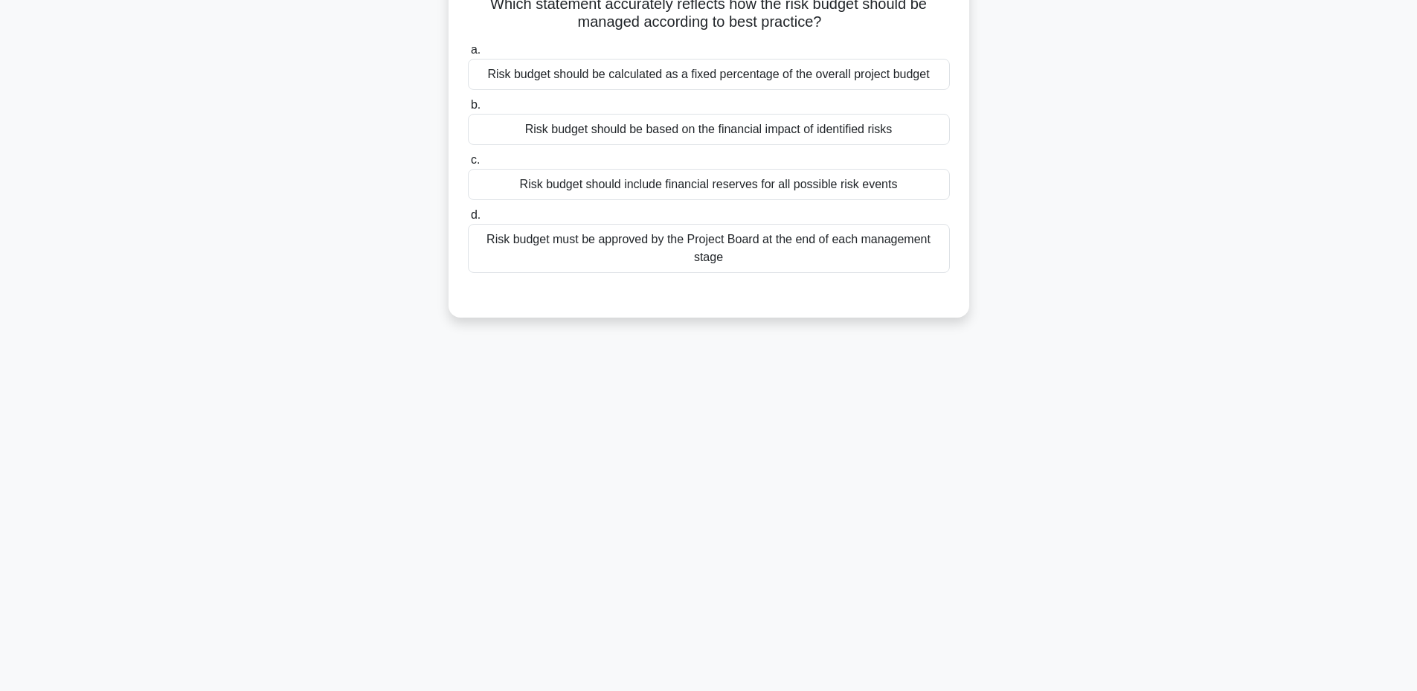
scroll to position [13, 0]
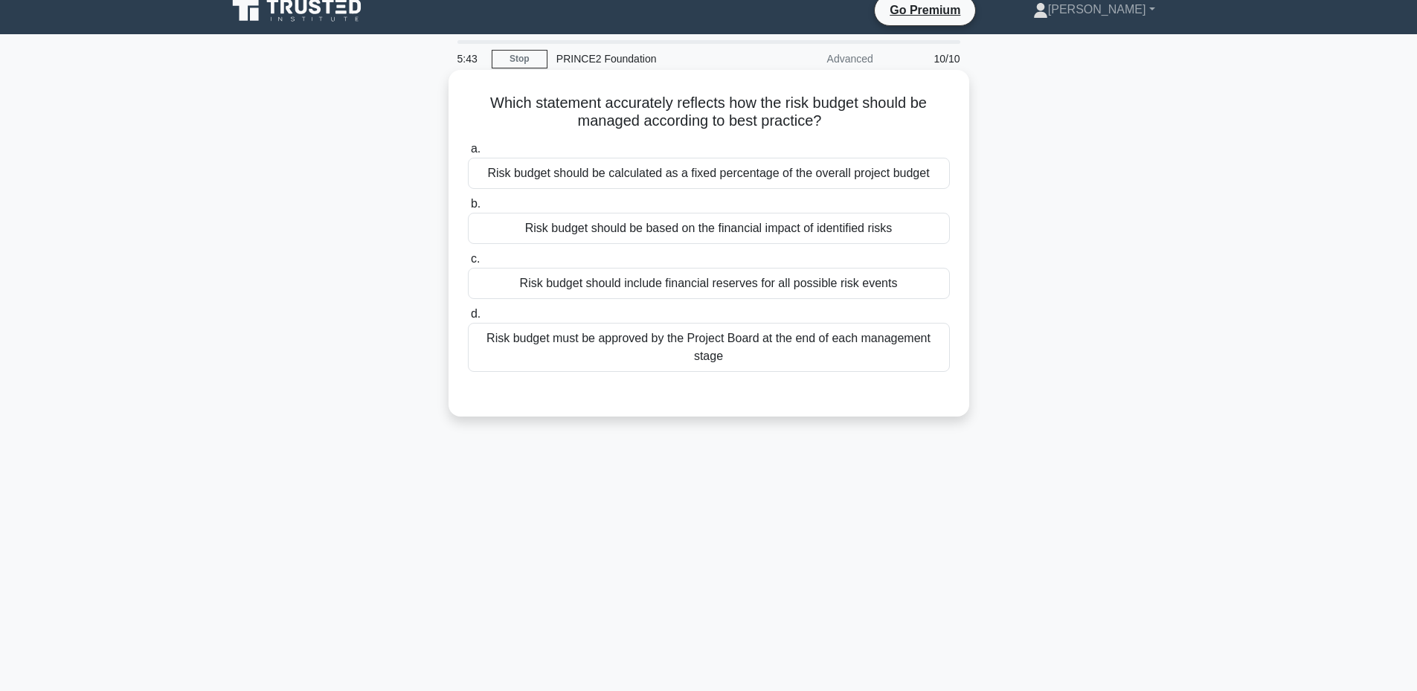
click at [768, 234] on div "Risk budget should be based on the financial impact of identified risks" at bounding box center [709, 228] width 482 height 31
click at [468, 209] on input "b. Risk budget should be based on the financial impact of identified risks" at bounding box center [468, 204] width 0 height 10
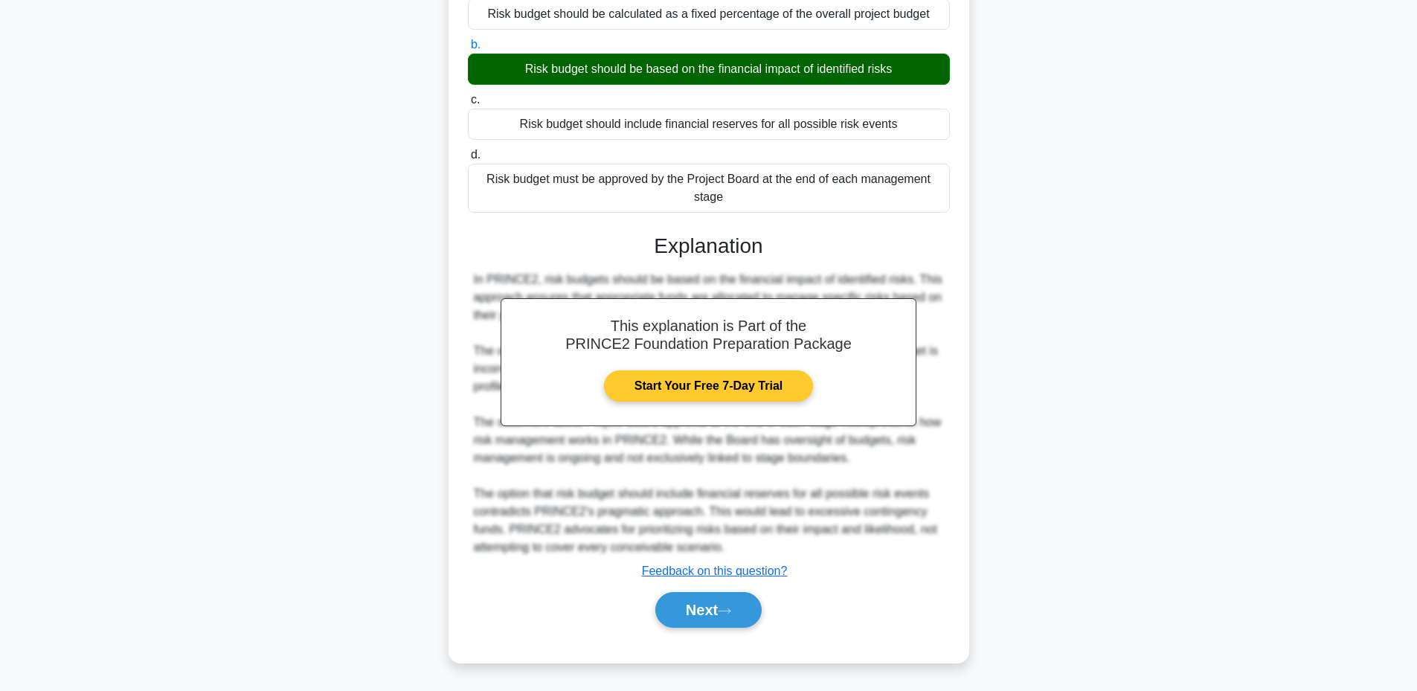
scroll to position [173, 0]
click at [696, 608] on button "Next" at bounding box center [708, 610] width 106 height 36
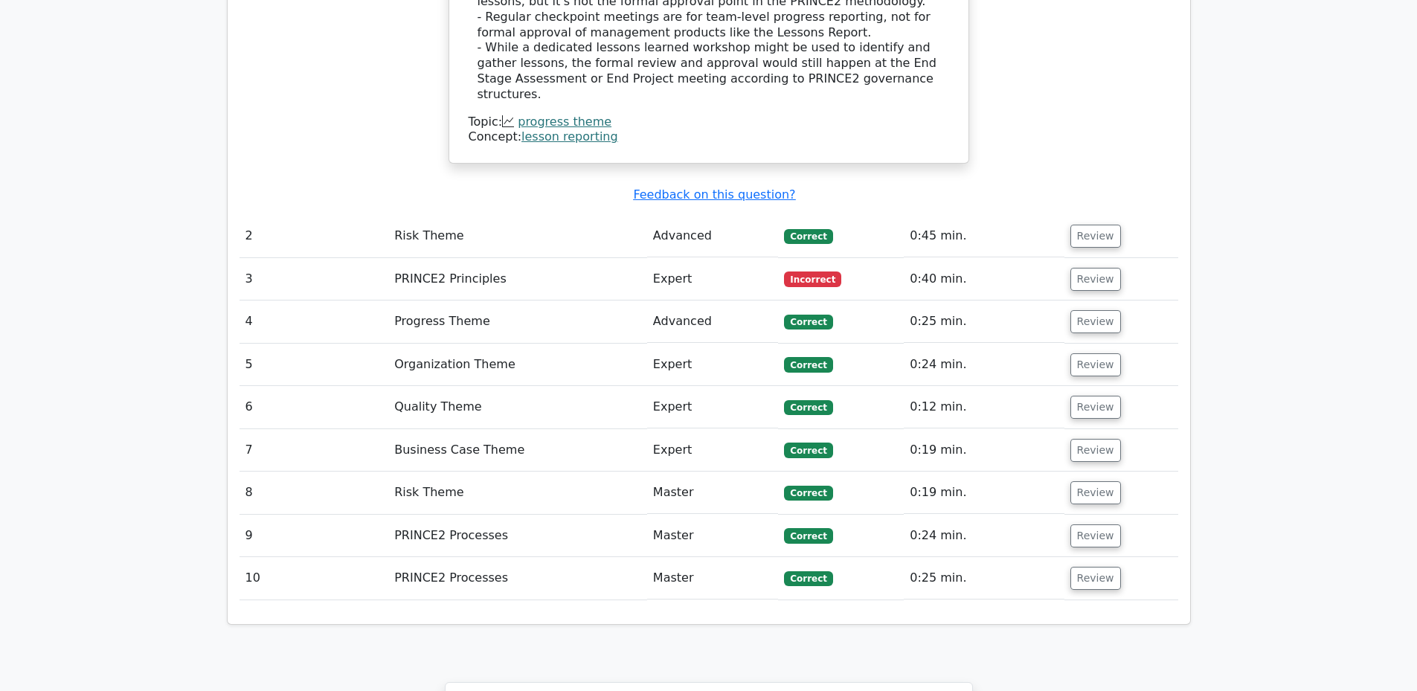
scroll to position [1785, 0]
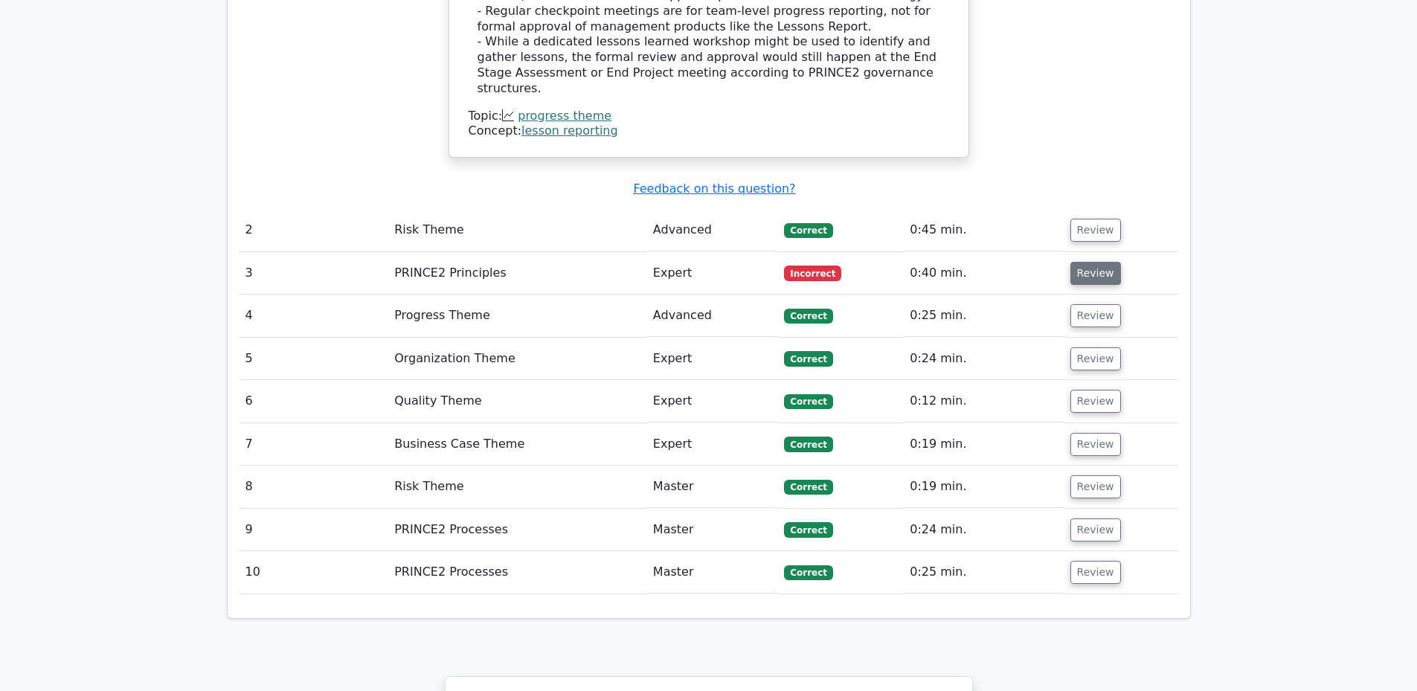
click at [1093, 262] on button "Review" at bounding box center [1095, 273] width 51 height 23
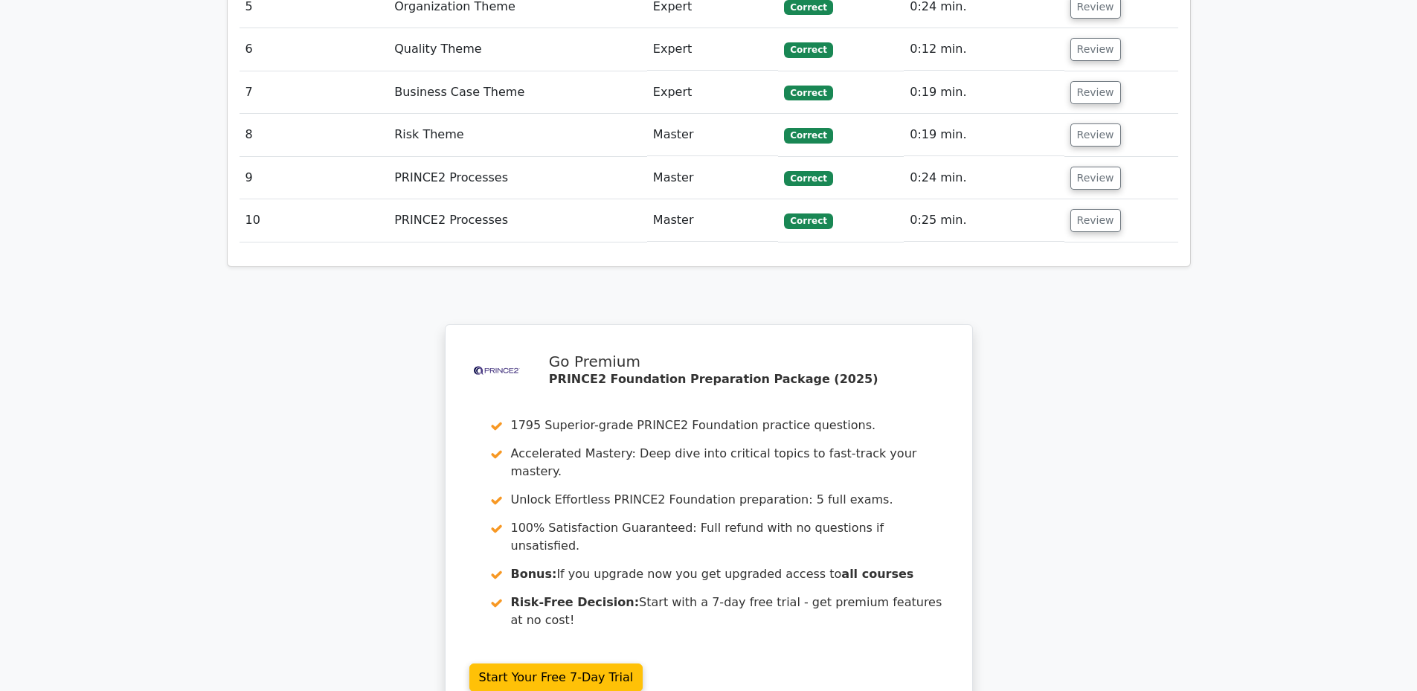
scroll to position [3075, 0]
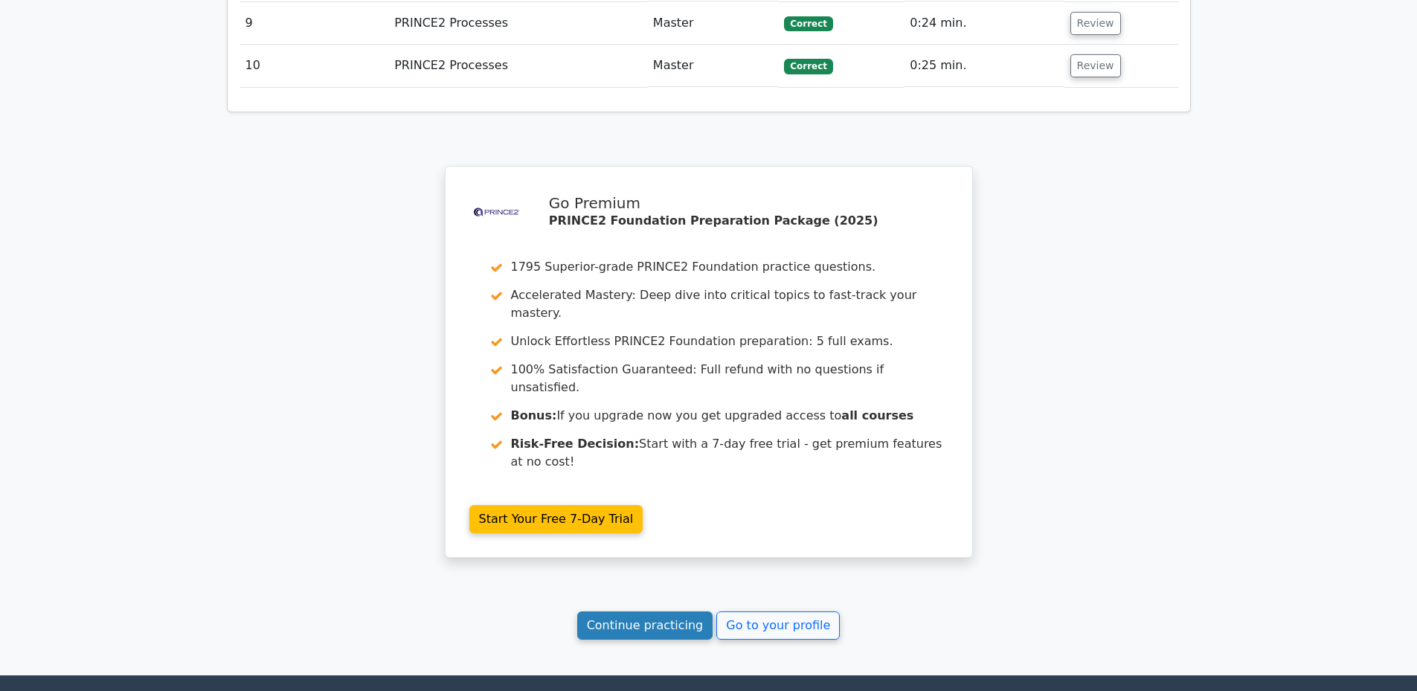
click at [670, 611] on link "Continue practicing" at bounding box center [645, 625] width 136 height 28
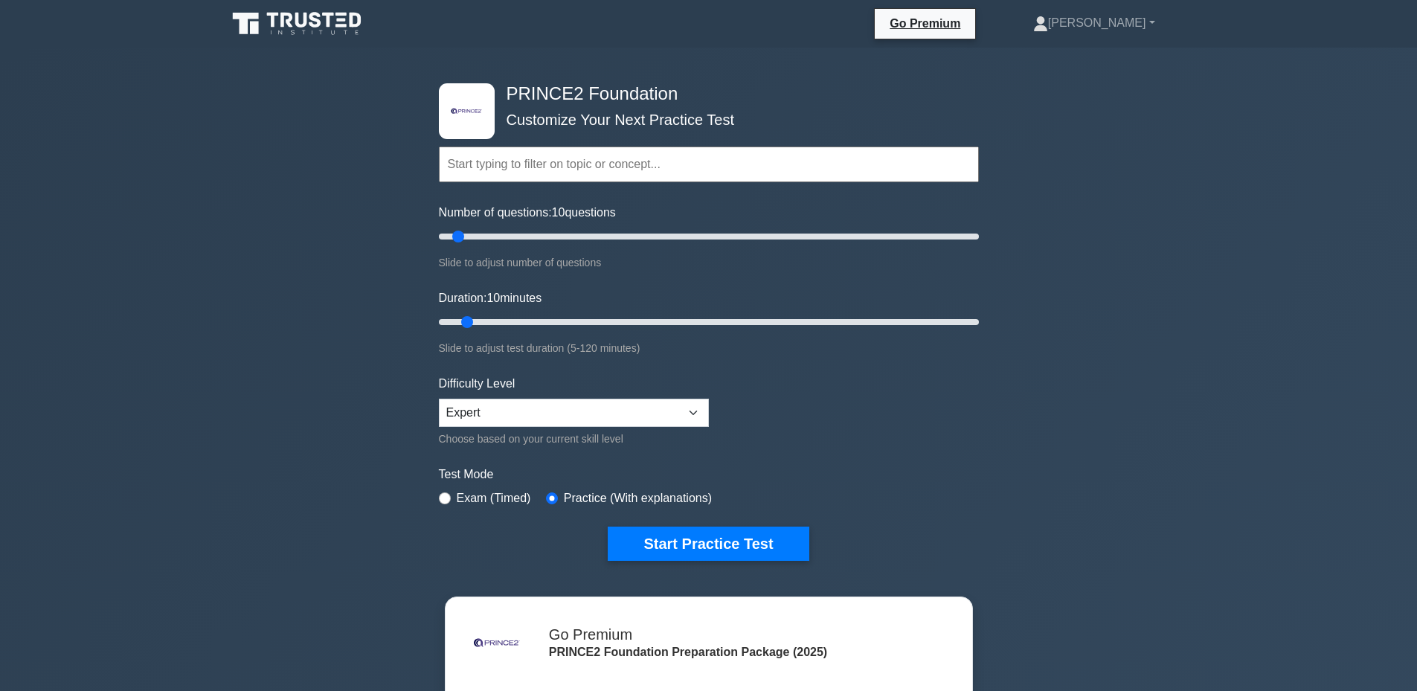
click at [636, 169] on input "text" at bounding box center [709, 165] width 540 height 36
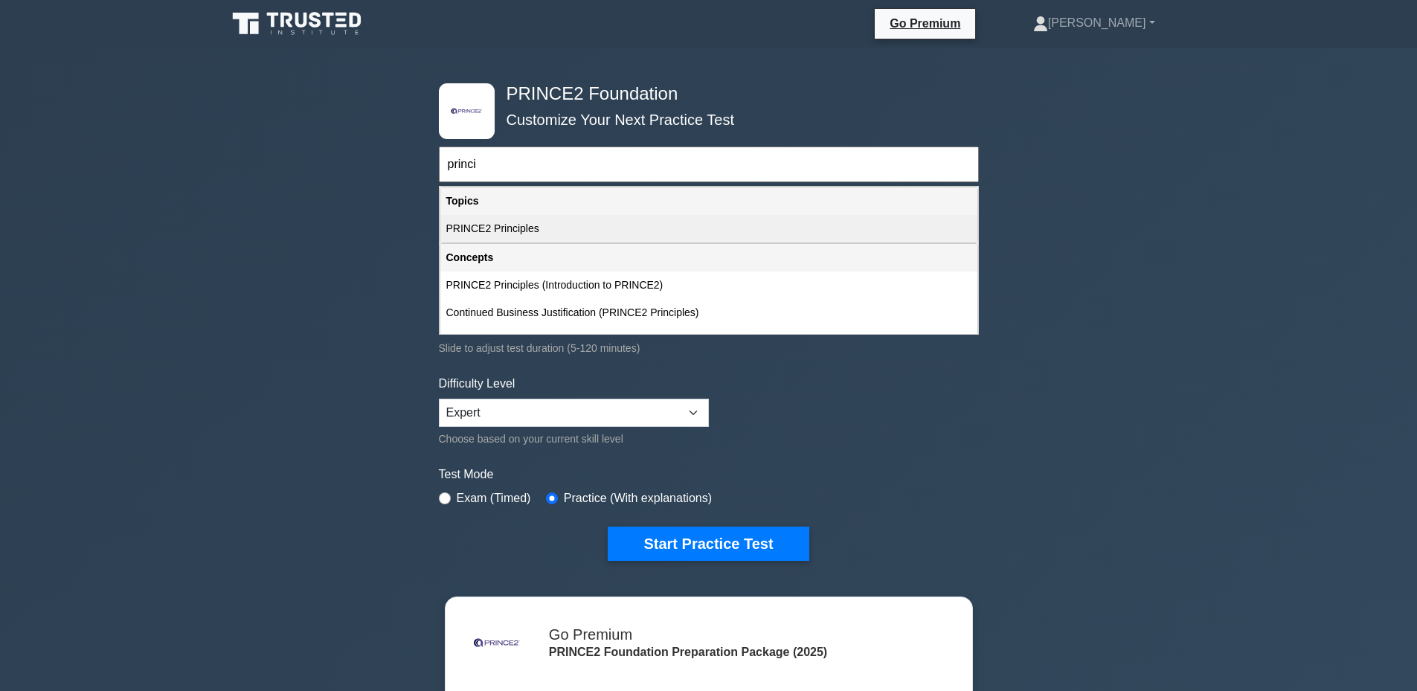
click at [516, 225] on div "PRINCE2 Principles" at bounding box center [708, 229] width 537 height 28
type input "PRINCE2 Principles"
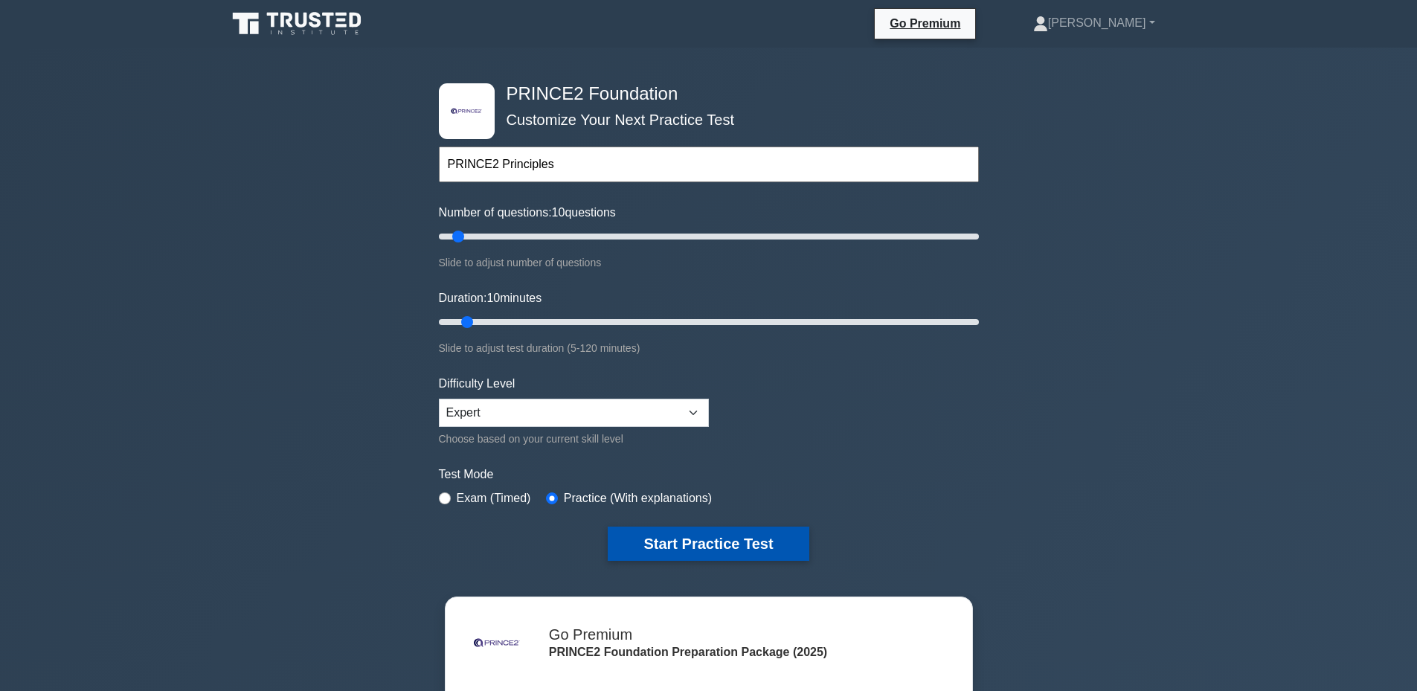
click at [688, 533] on button "Start Practice Test" at bounding box center [708, 544] width 201 height 34
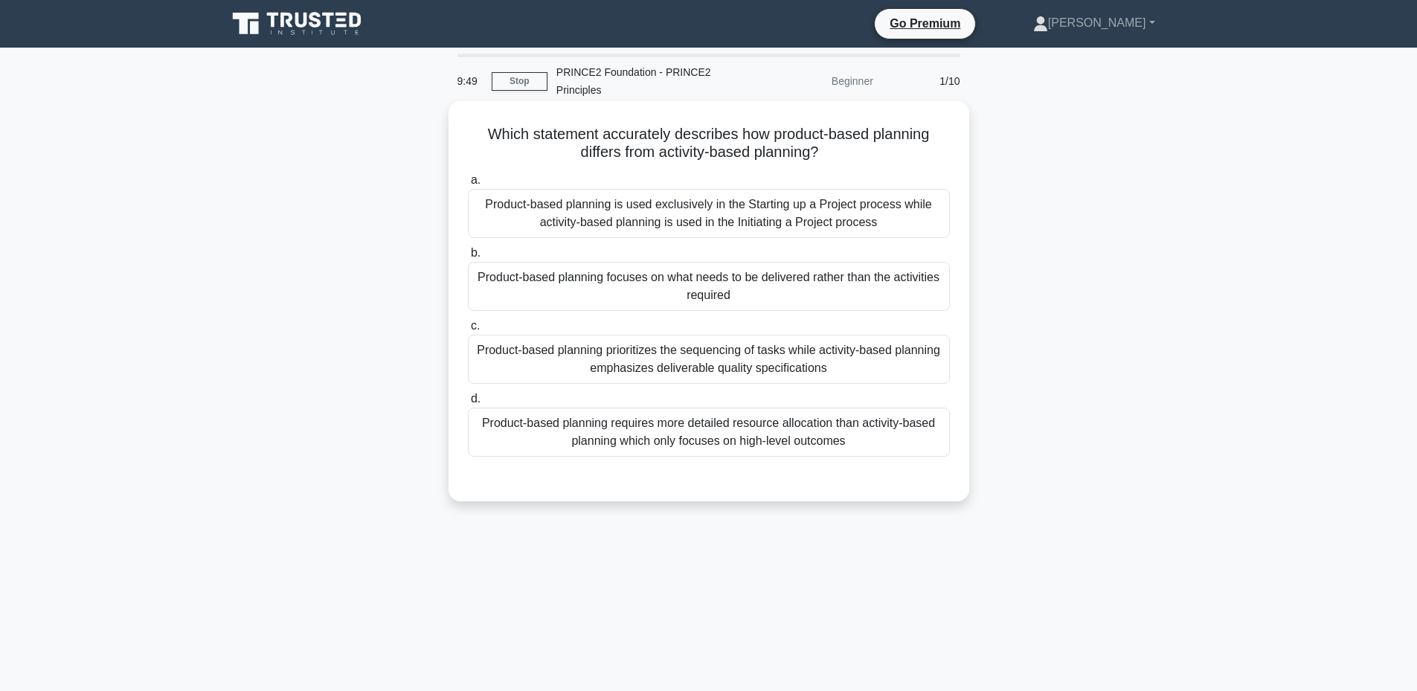
click at [734, 295] on div "Product-based planning focuses on what needs to be delivered rather than the ac…" at bounding box center [709, 286] width 482 height 49
click at [468, 258] on input "b. Product-based planning focuses on what needs to be delivered rather than the…" at bounding box center [468, 253] width 0 height 10
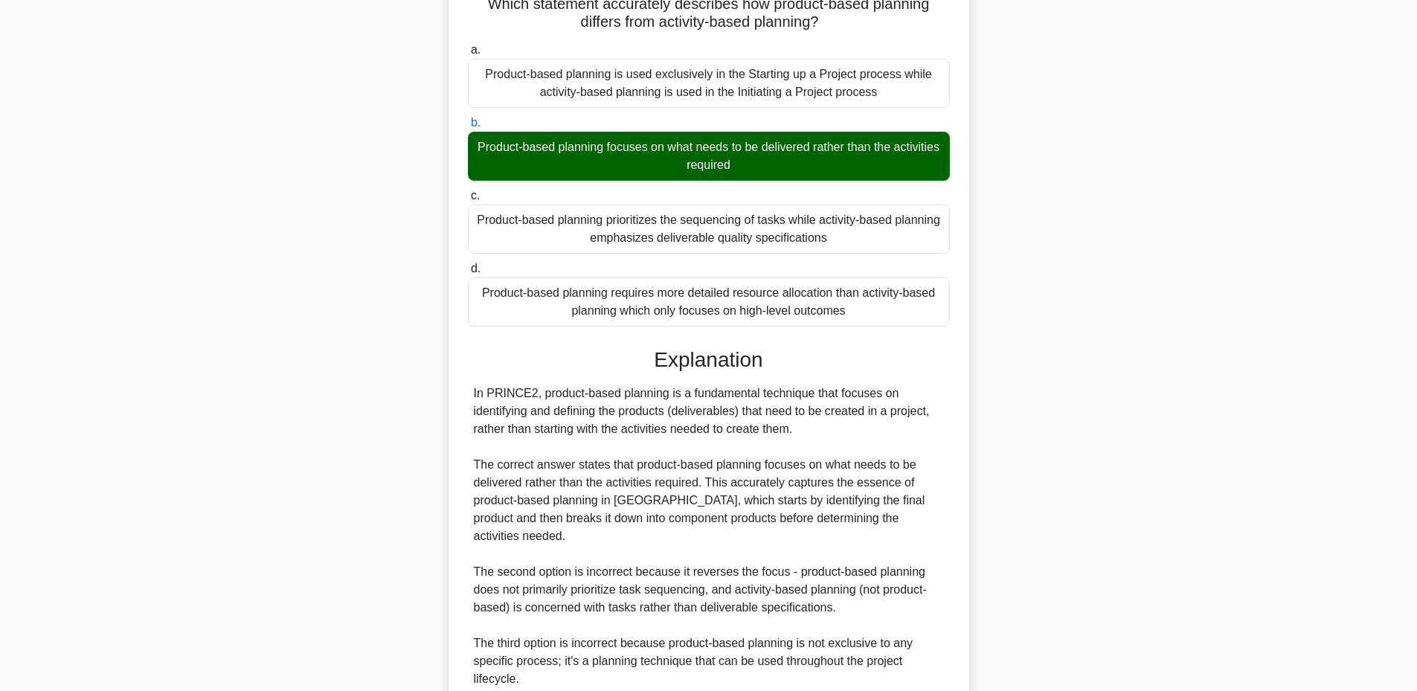
scroll to position [352, 0]
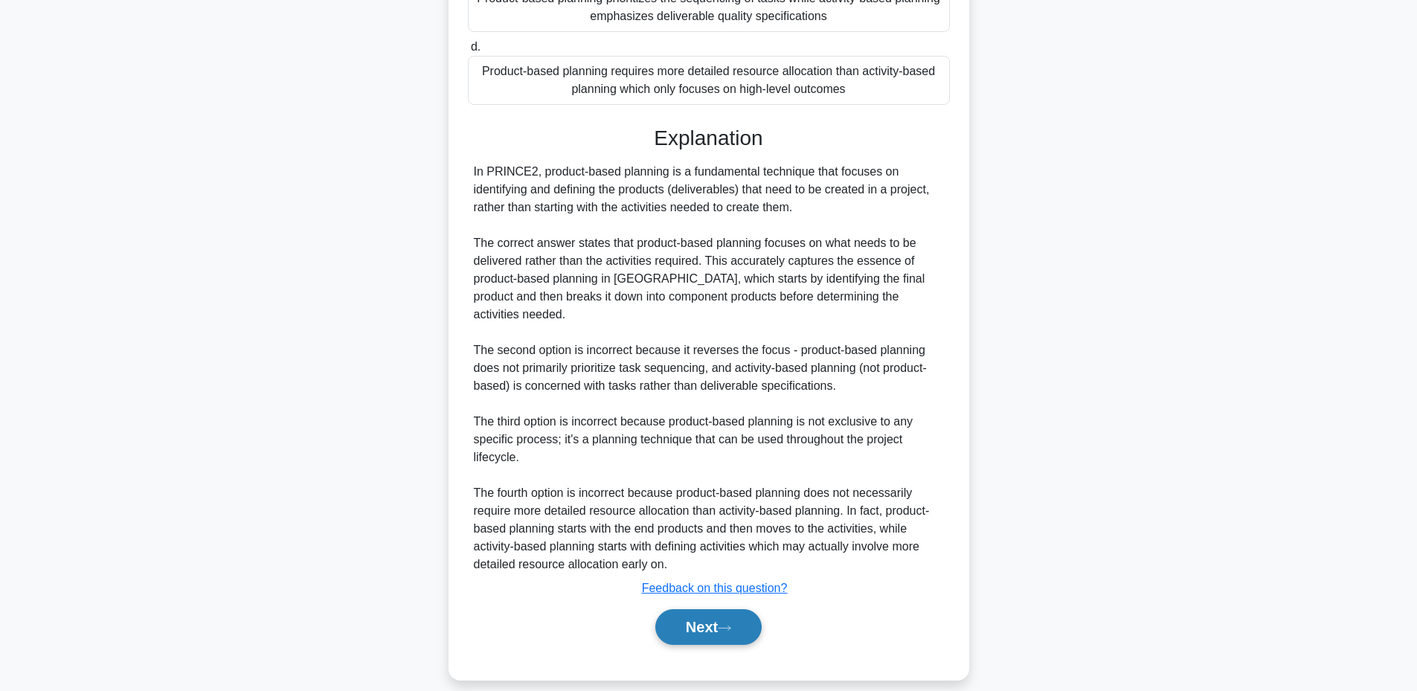
click at [688, 609] on button "Next" at bounding box center [708, 627] width 106 height 36
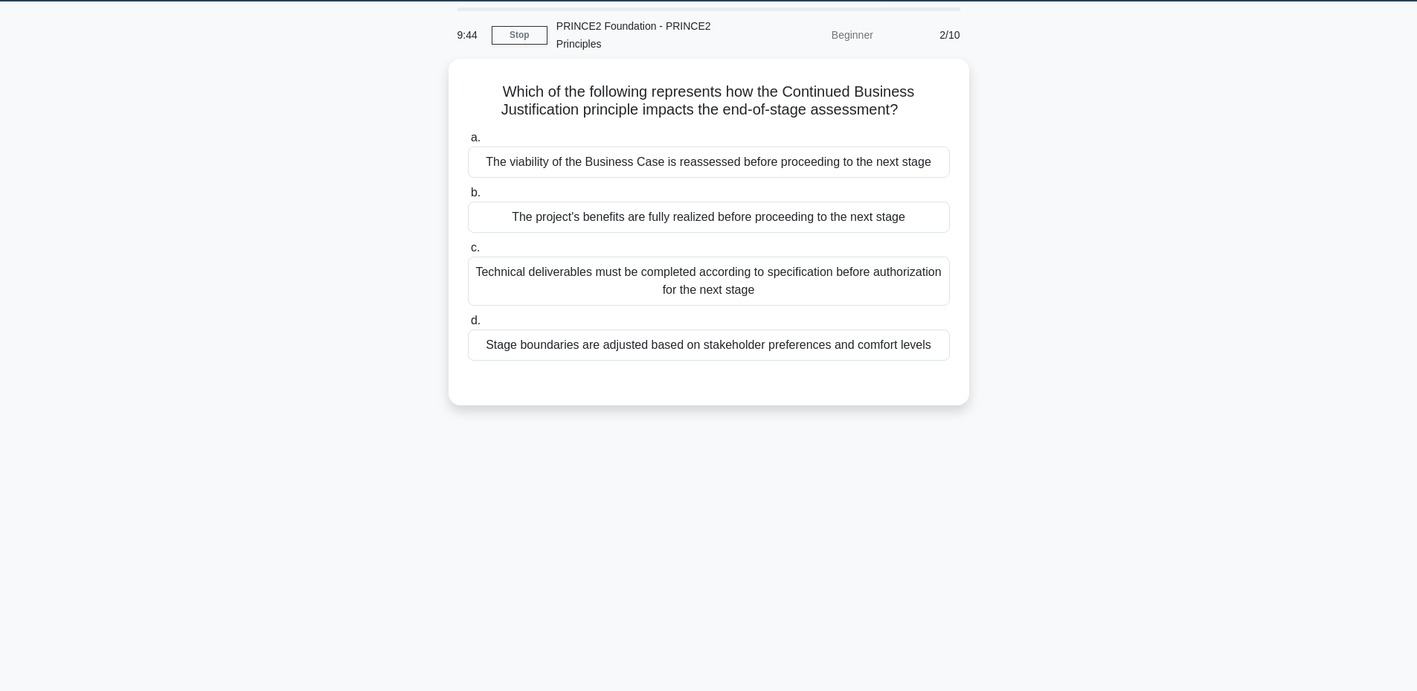
scroll to position [13, 0]
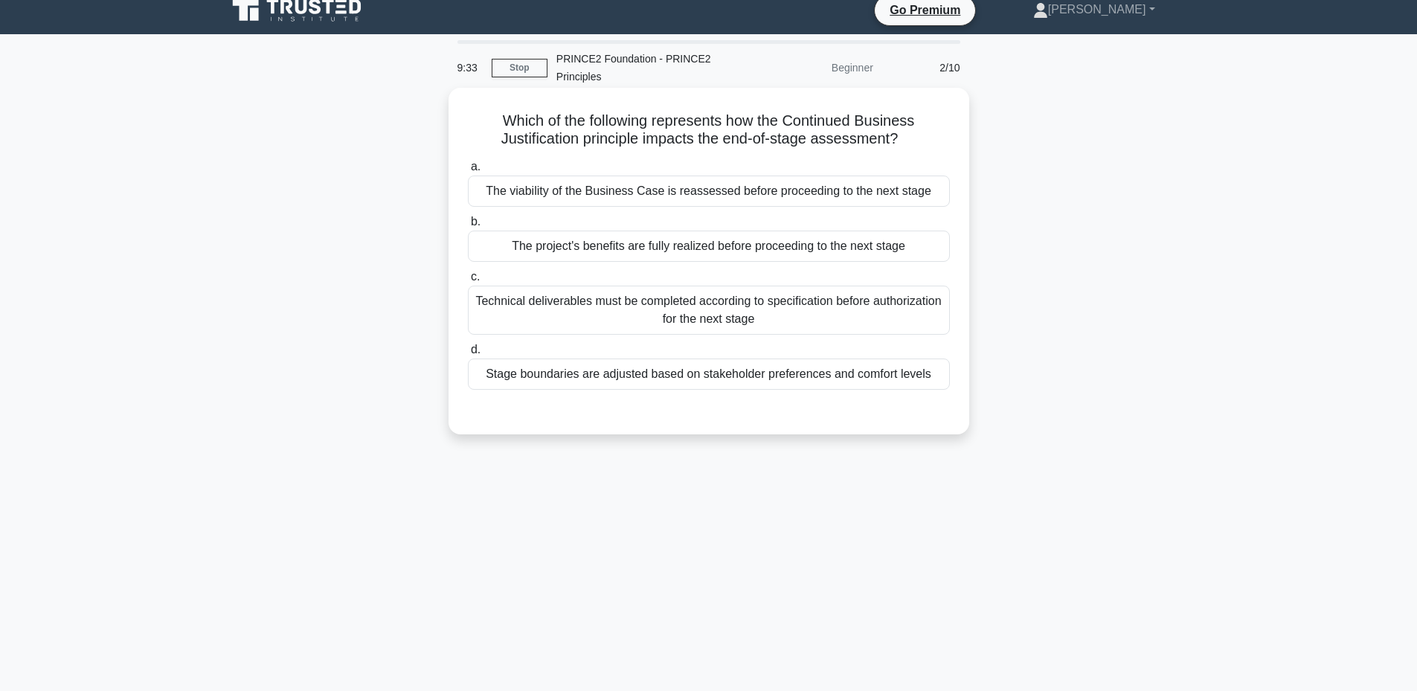
click at [812, 200] on div "The viability of the Business Case is reassessed before proceeding to the next …" at bounding box center [709, 191] width 482 height 31
click at [468, 172] on input "a. The viability of the Business Case is reassessed before proceeding to the ne…" at bounding box center [468, 167] width 0 height 10
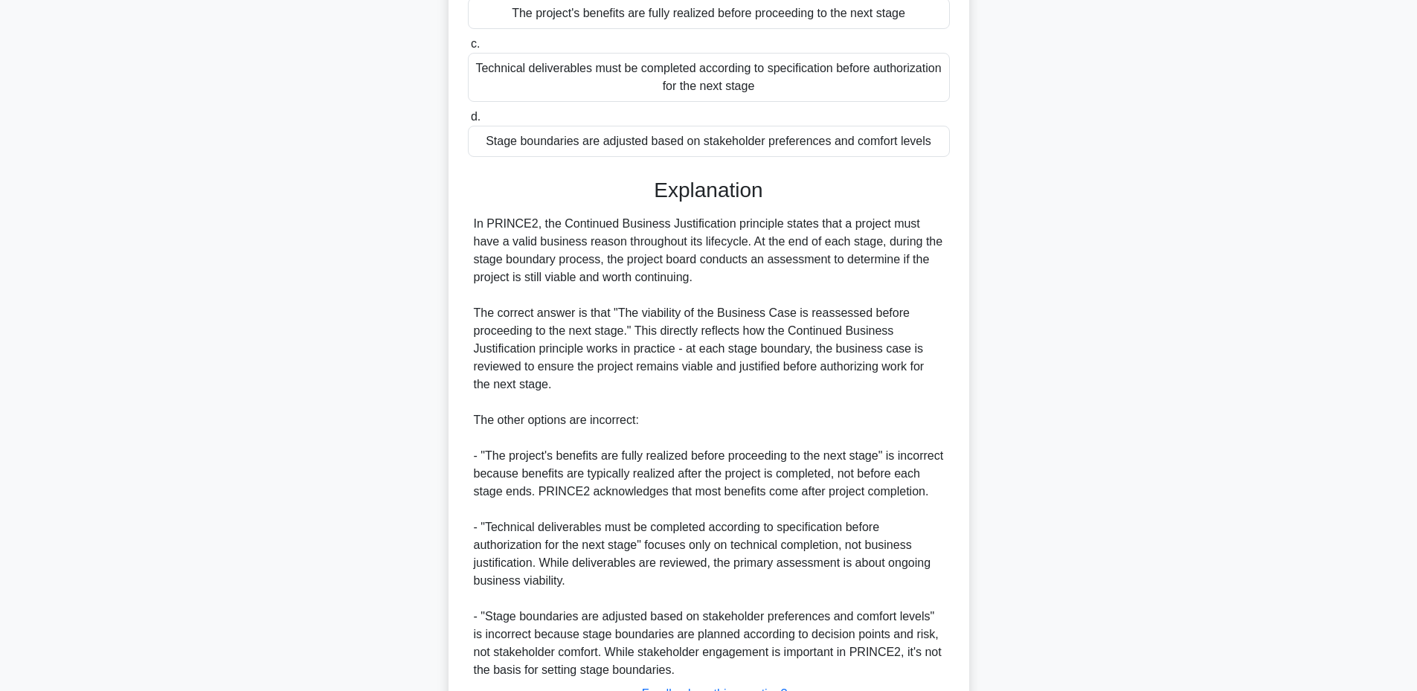
scroll to position [388, 0]
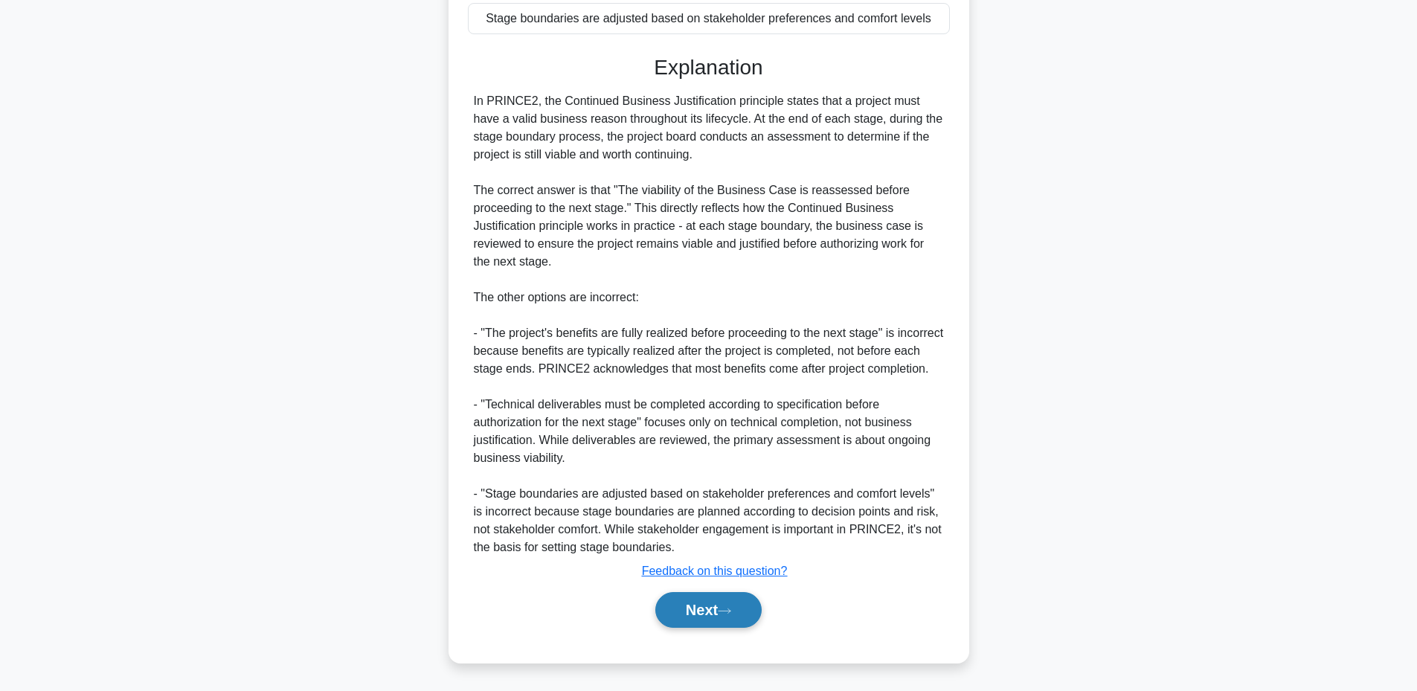
click at [697, 608] on button "Next" at bounding box center [708, 610] width 106 height 36
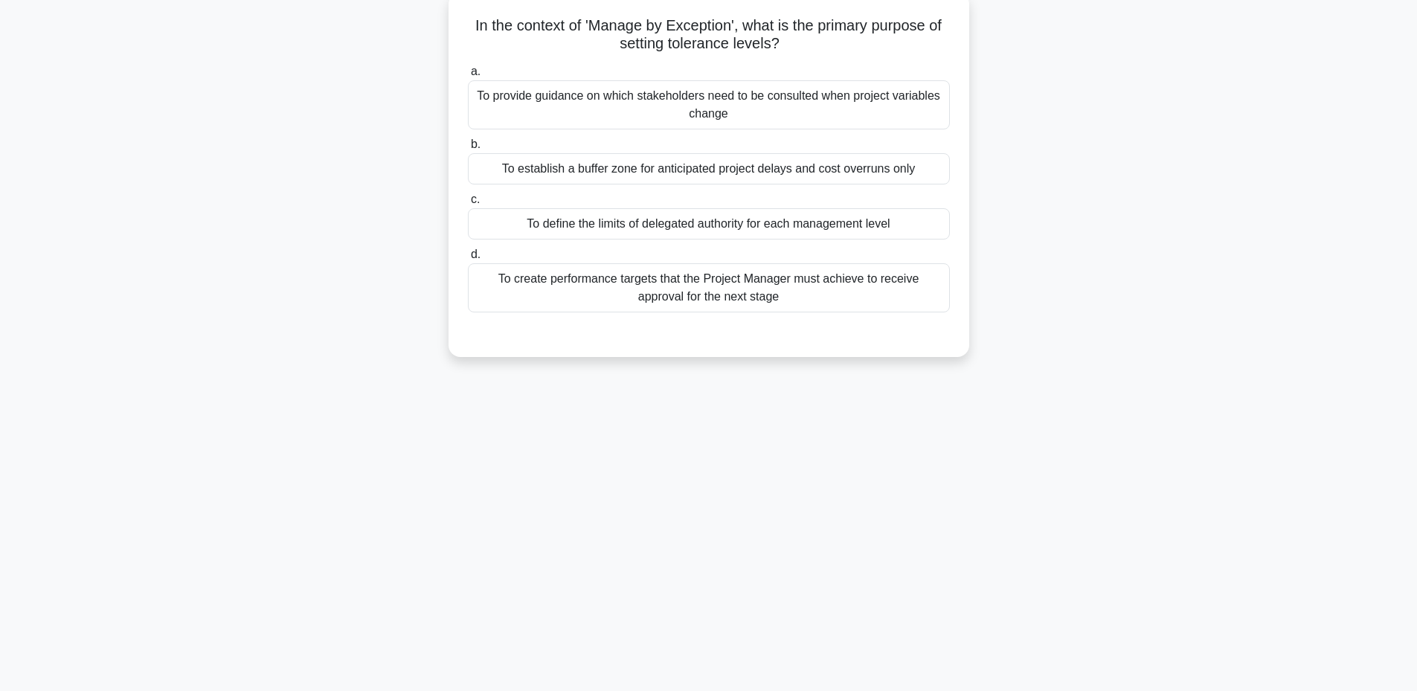
scroll to position [13, 0]
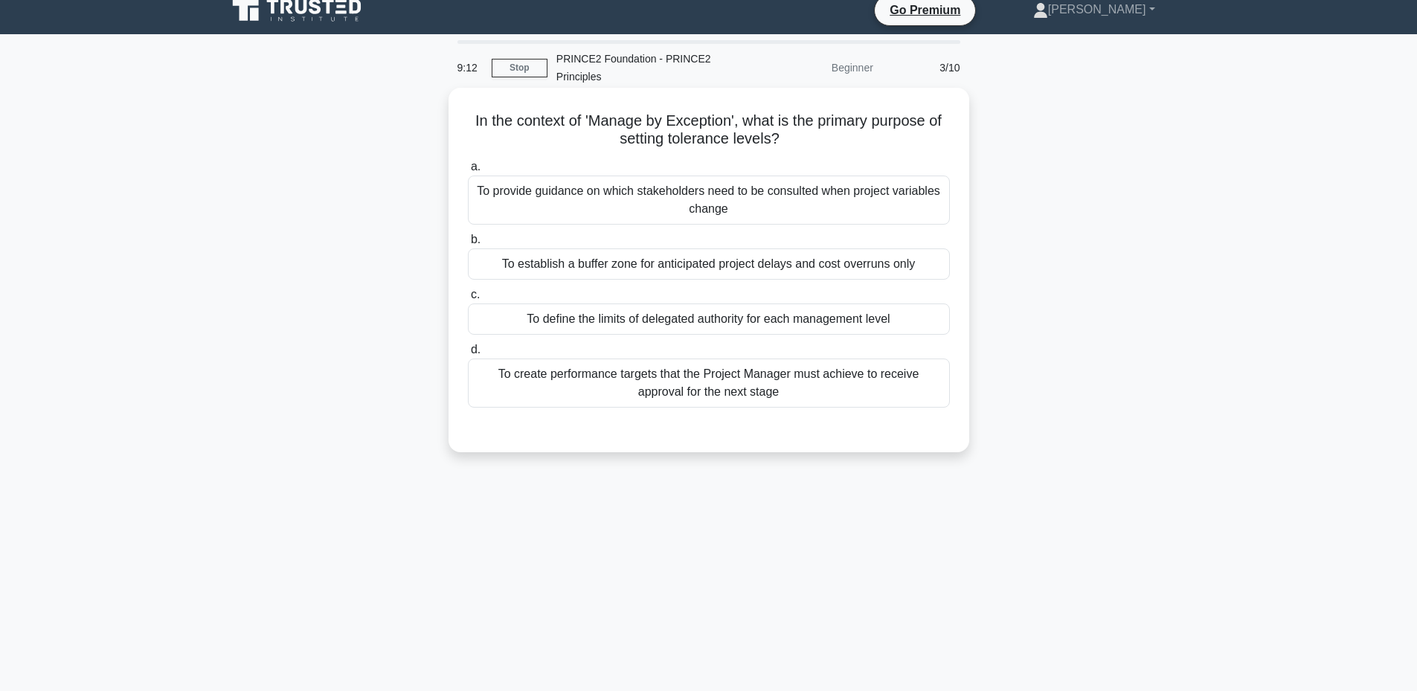
click at [699, 325] on div "To define the limits of delegated authority for each management level" at bounding box center [709, 319] width 482 height 31
click at [468, 300] on input "c. To define the limits of delegated authority for each management level" at bounding box center [468, 295] width 0 height 10
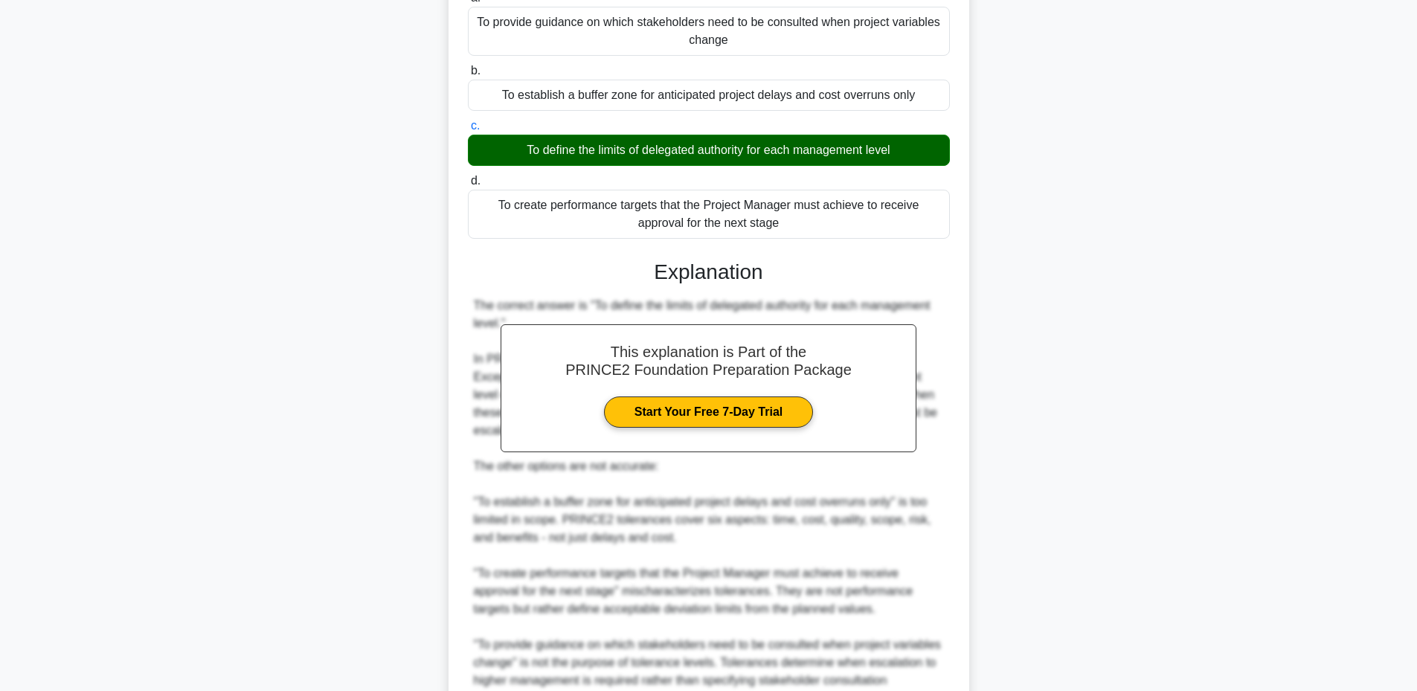
scroll to position [334, 0]
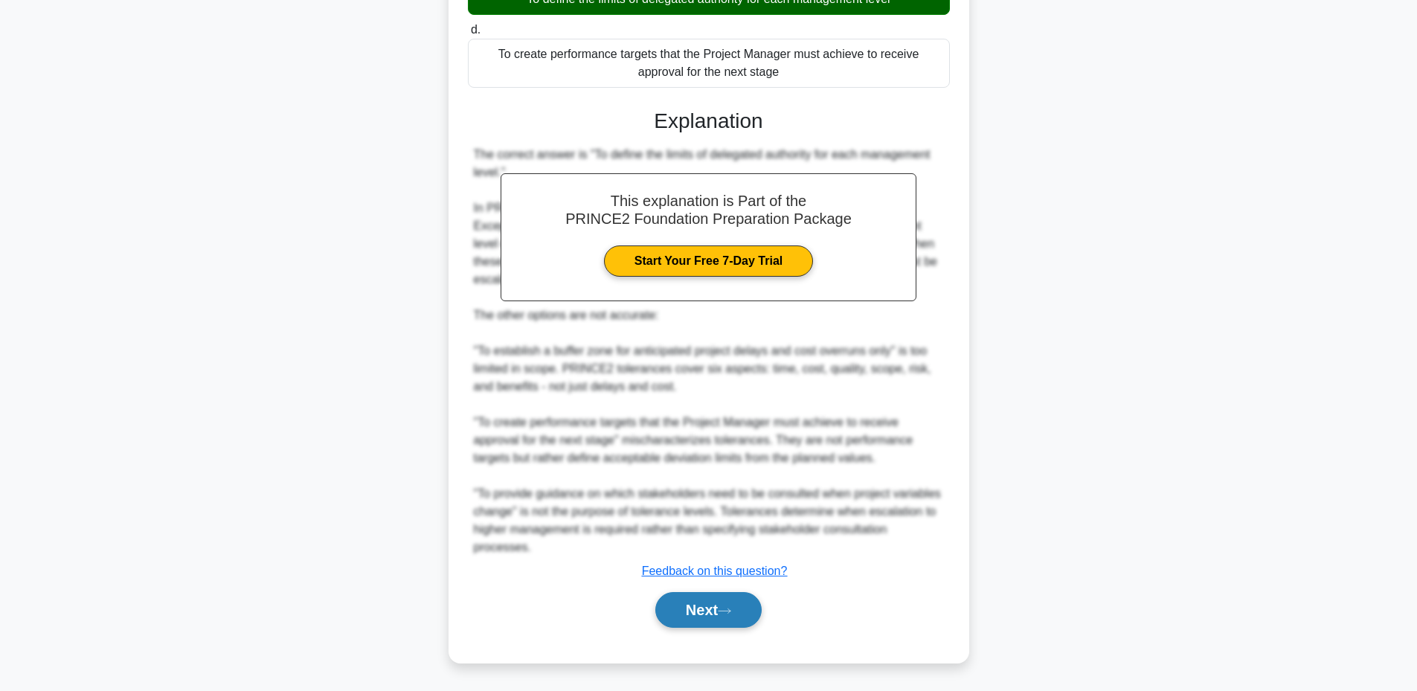
click at [706, 611] on button "Next" at bounding box center [708, 610] width 106 height 36
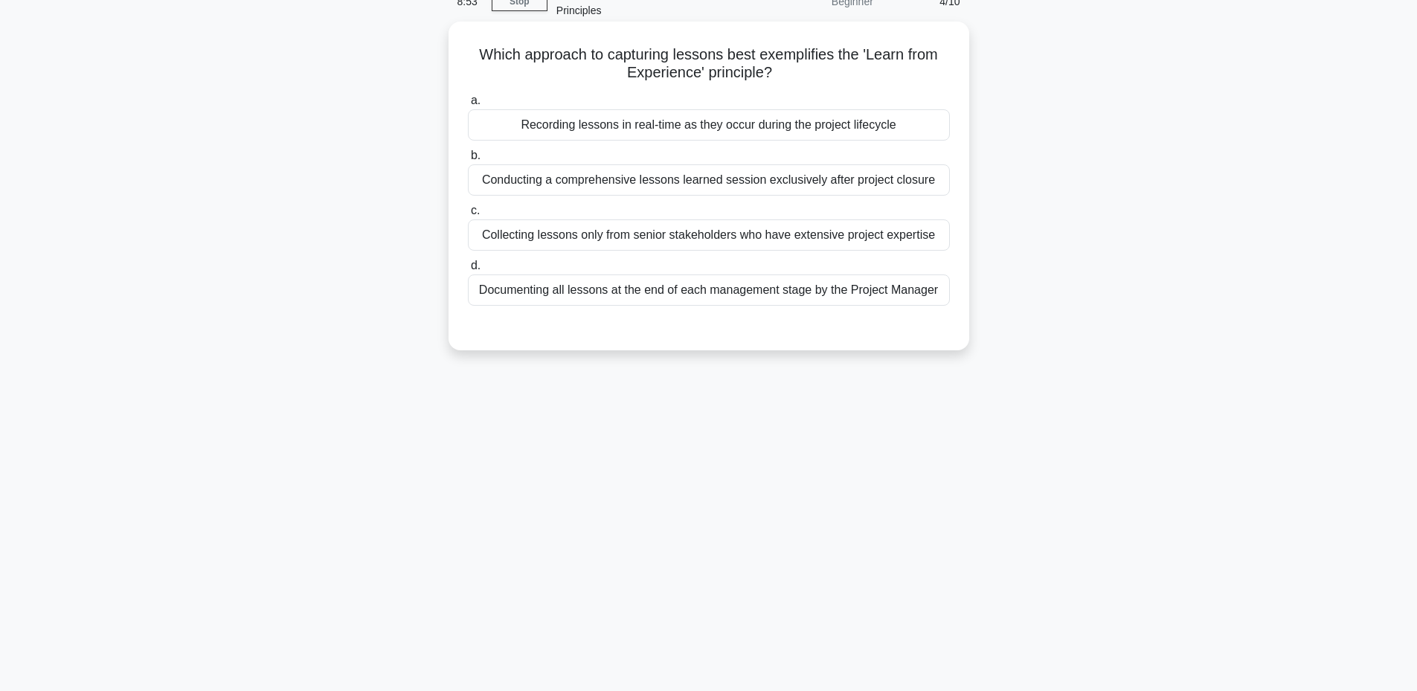
scroll to position [112, 0]
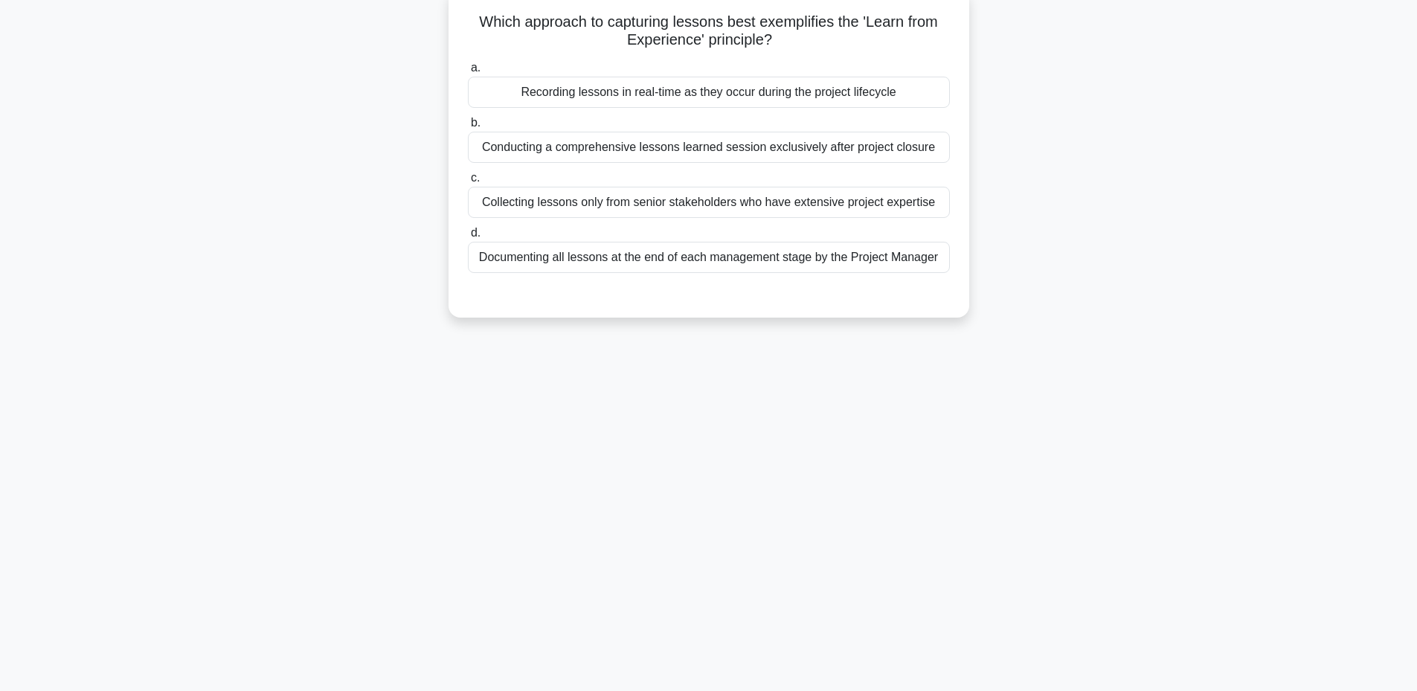
click at [707, 263] on div "Documenting all lessons at the end of each management stage by the Project Mana…" at bounding box center [709, 257] width 482 height 31
click at [468, 238] on input "d. Documenting all lessons at the end of each management stage by the Project M…" at bounding box center [468, 233] width 0 height 10
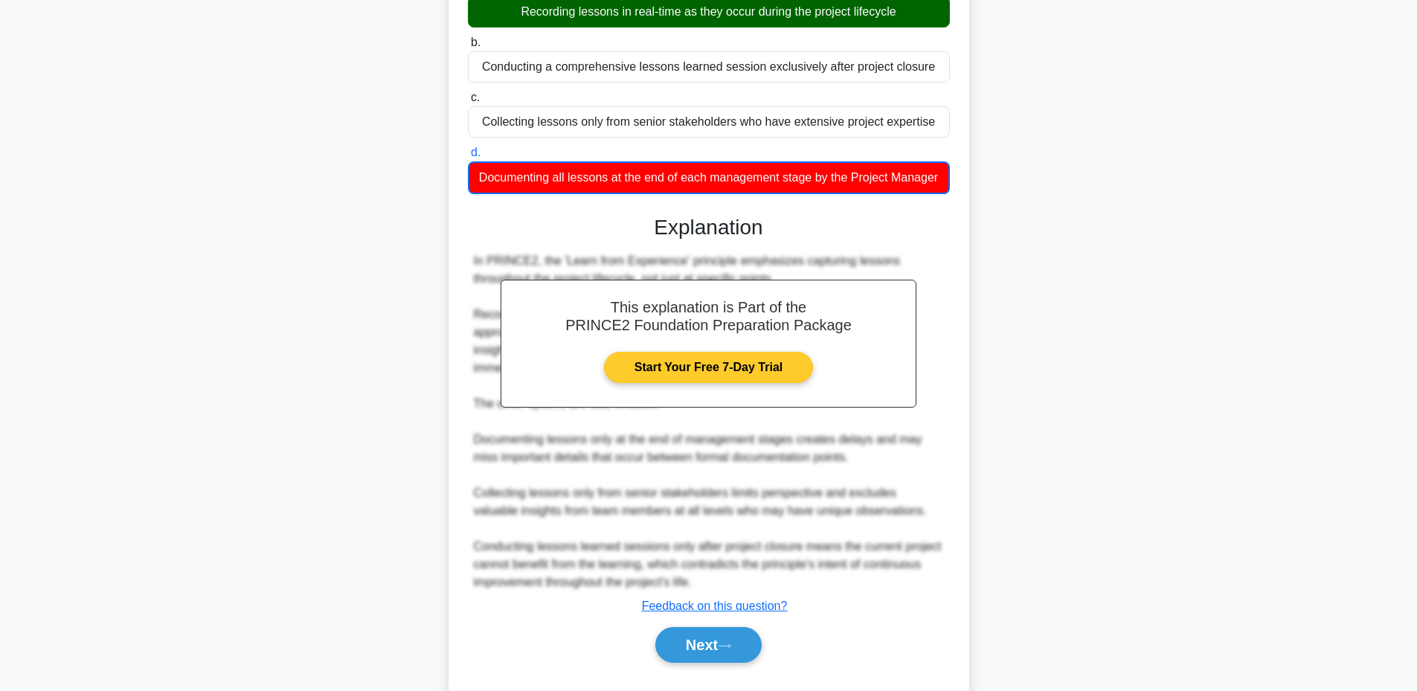
scroll to position [246, 0]
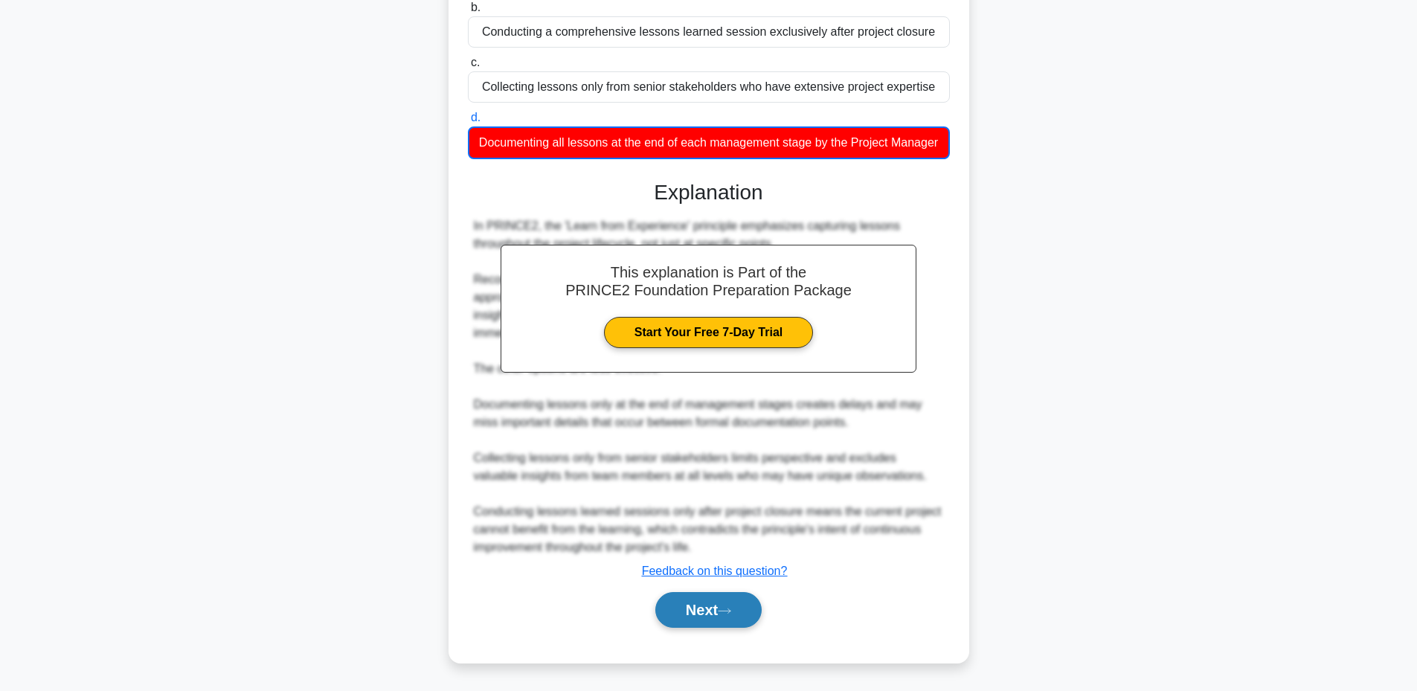
click at [693, 600] on button "Next" at bounding box center [708, 610] width 106 height 36
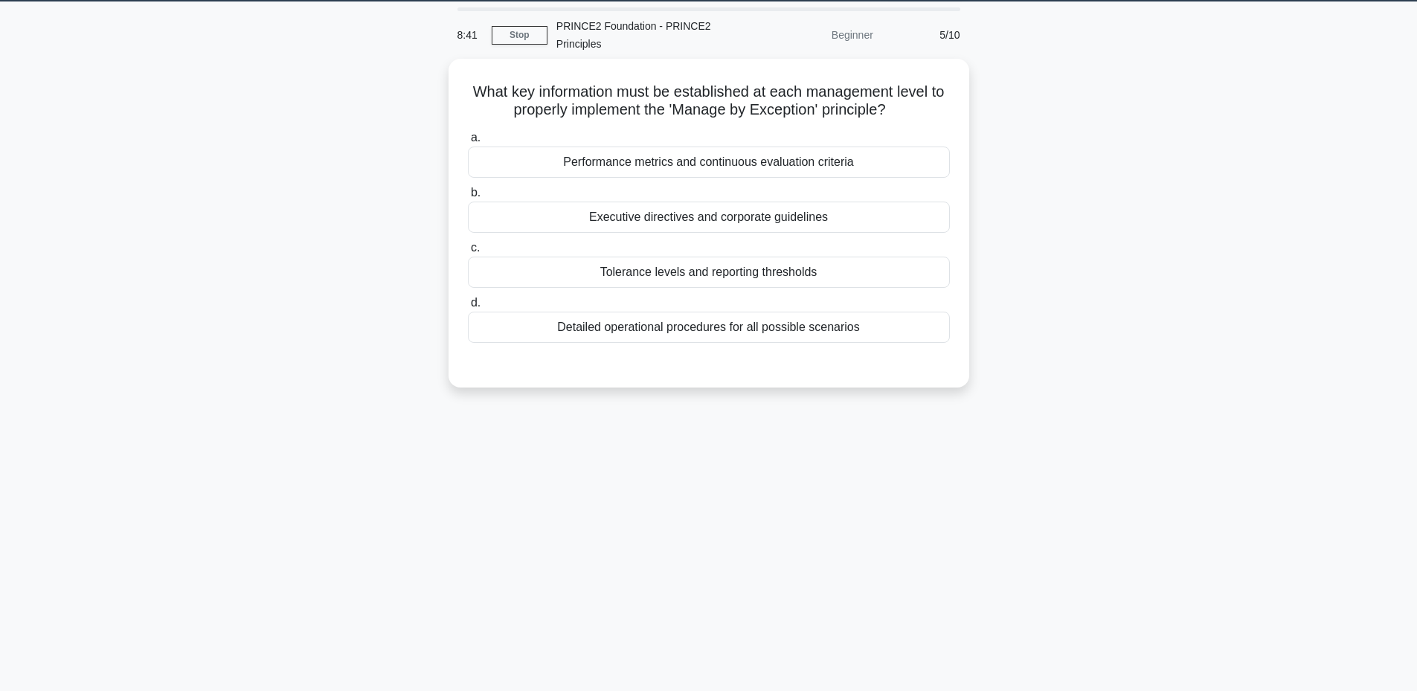
scroll to position [13, 0]
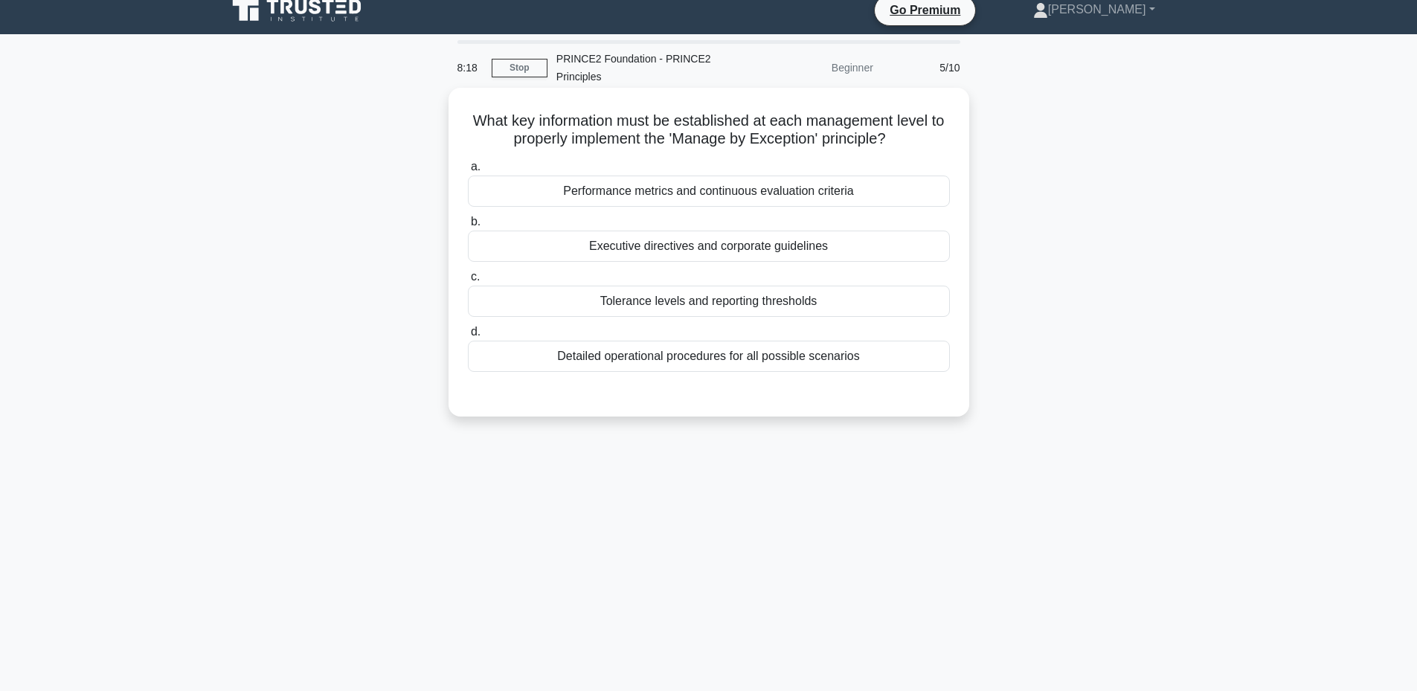
click at [736, 306] on div "Tolerance levels and reporting thresholds" at bounding box center [709, 301] width 482 height 31
click at [468, 282] on input "c. Tolerance levels and reporting thresholds" at bounding box center [468, 277] width 0 height 10
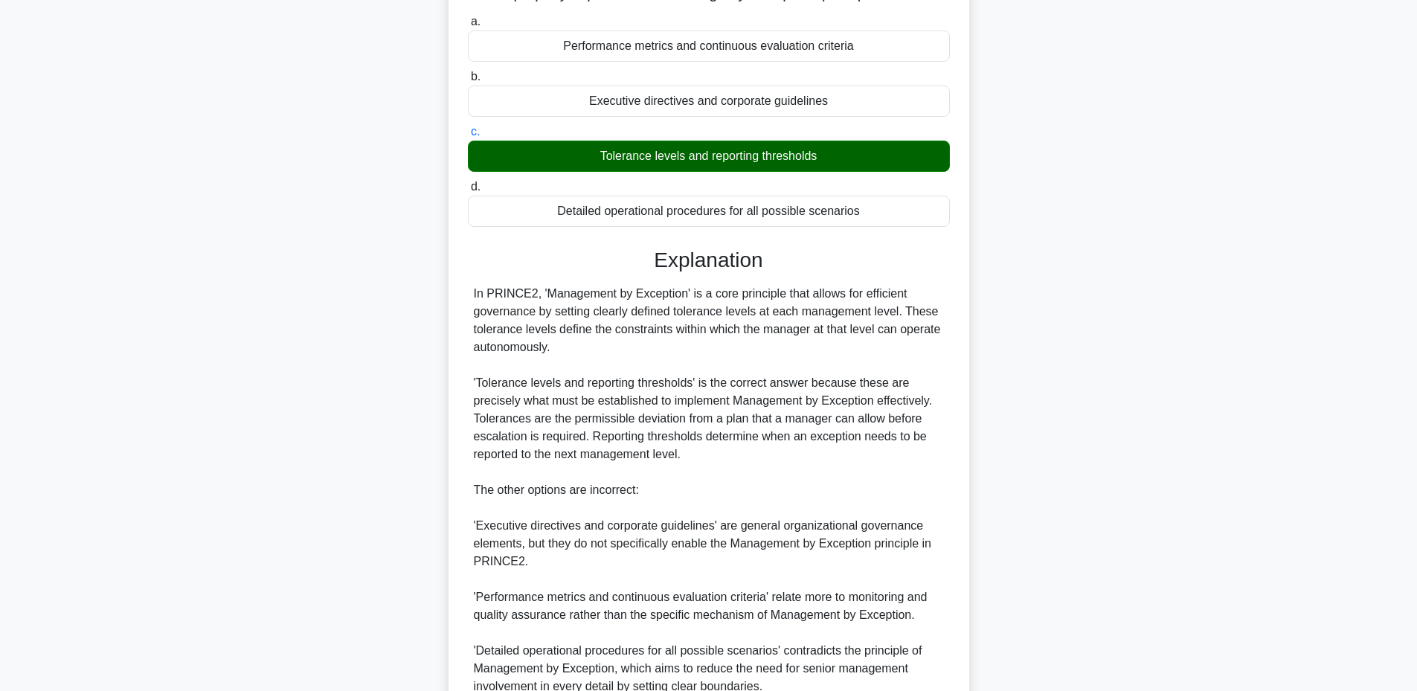
scroll to position [298, 0]
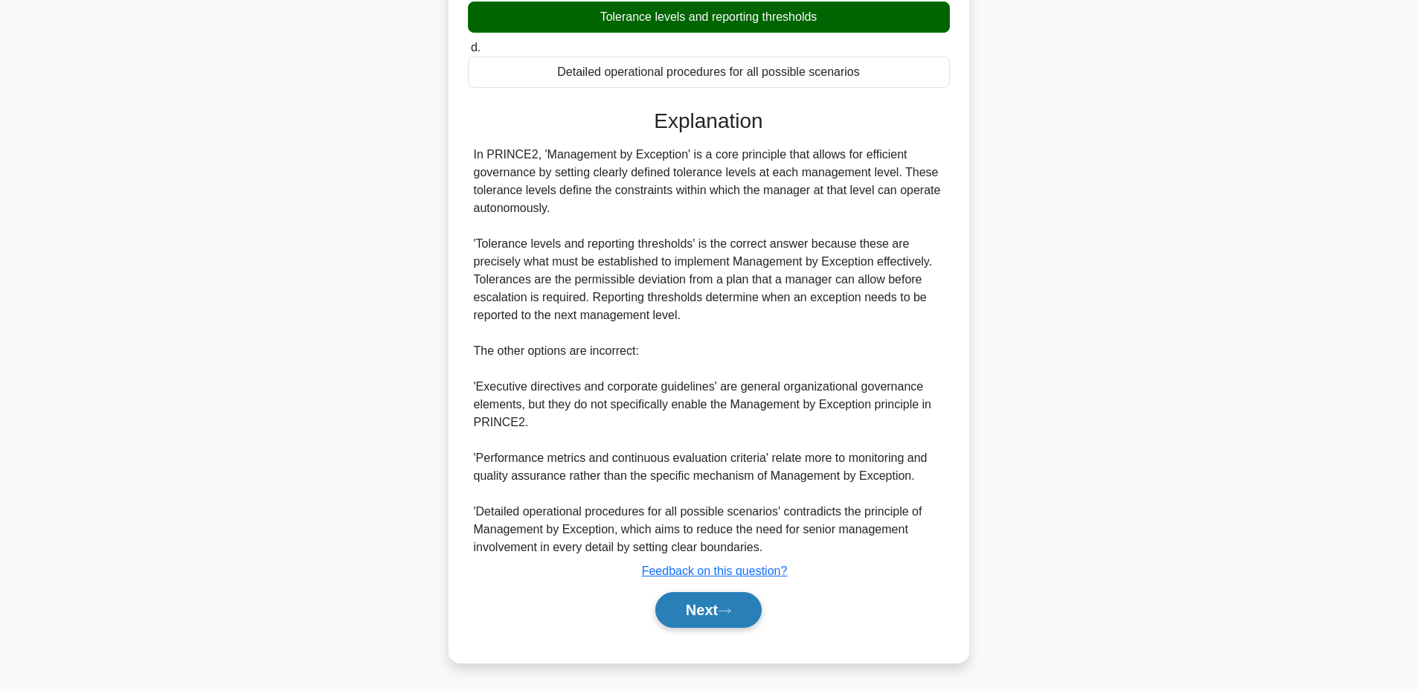
click at [701, 605] on button "Next" at bounding box center [708, 610] width 106 height 36
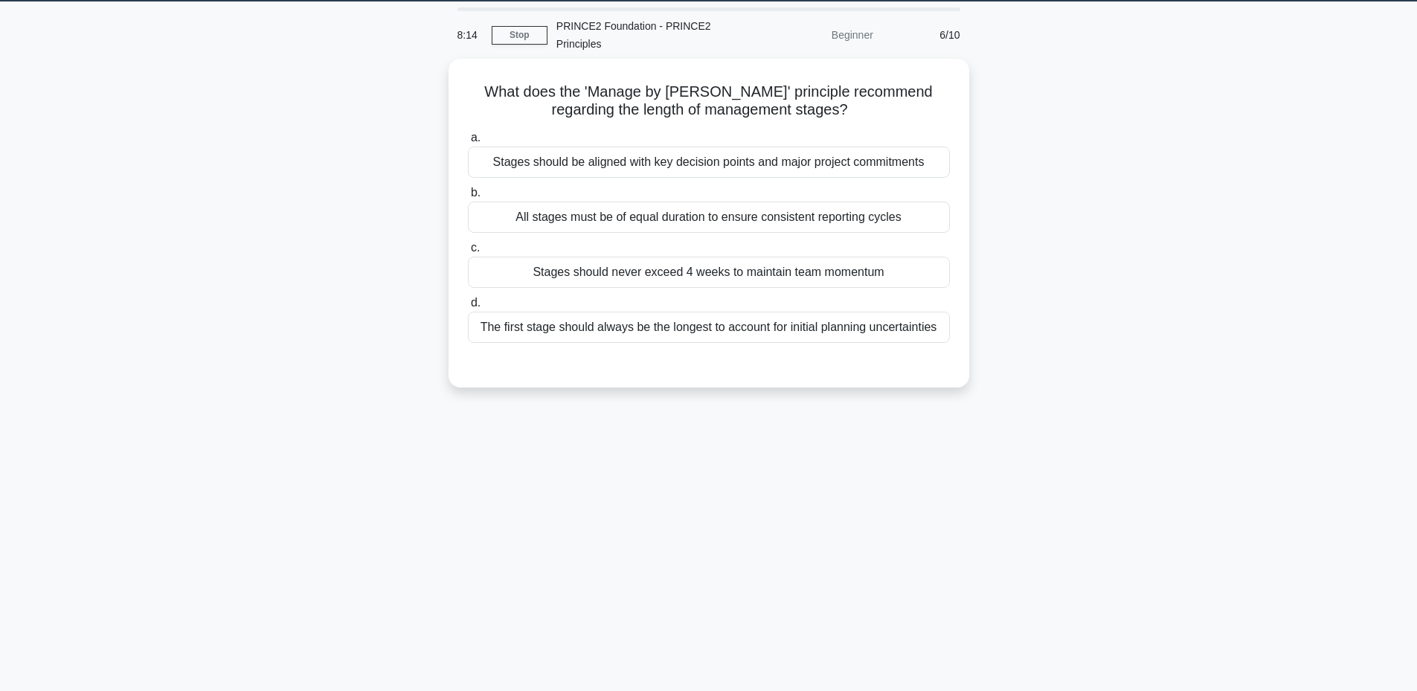
scroll to position [13, 0]
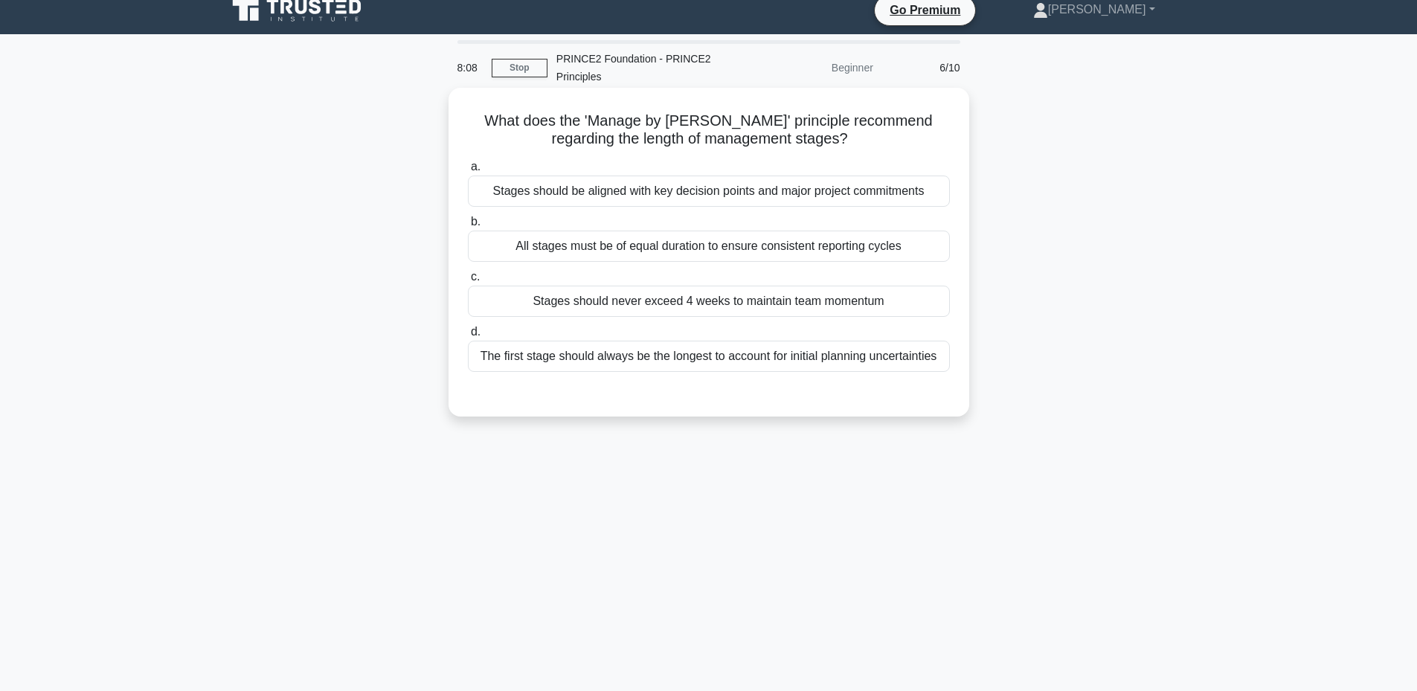
click at [774, 197] on div "Stages should be aligned with key decision points and major project commitments" at bounding box center [709, 191] width 482 height 31
click at [468, 172] on input "a. Stages should be aligned with key decision points and major project commitme…" at bounding box center [468, 167] width 0 height 10
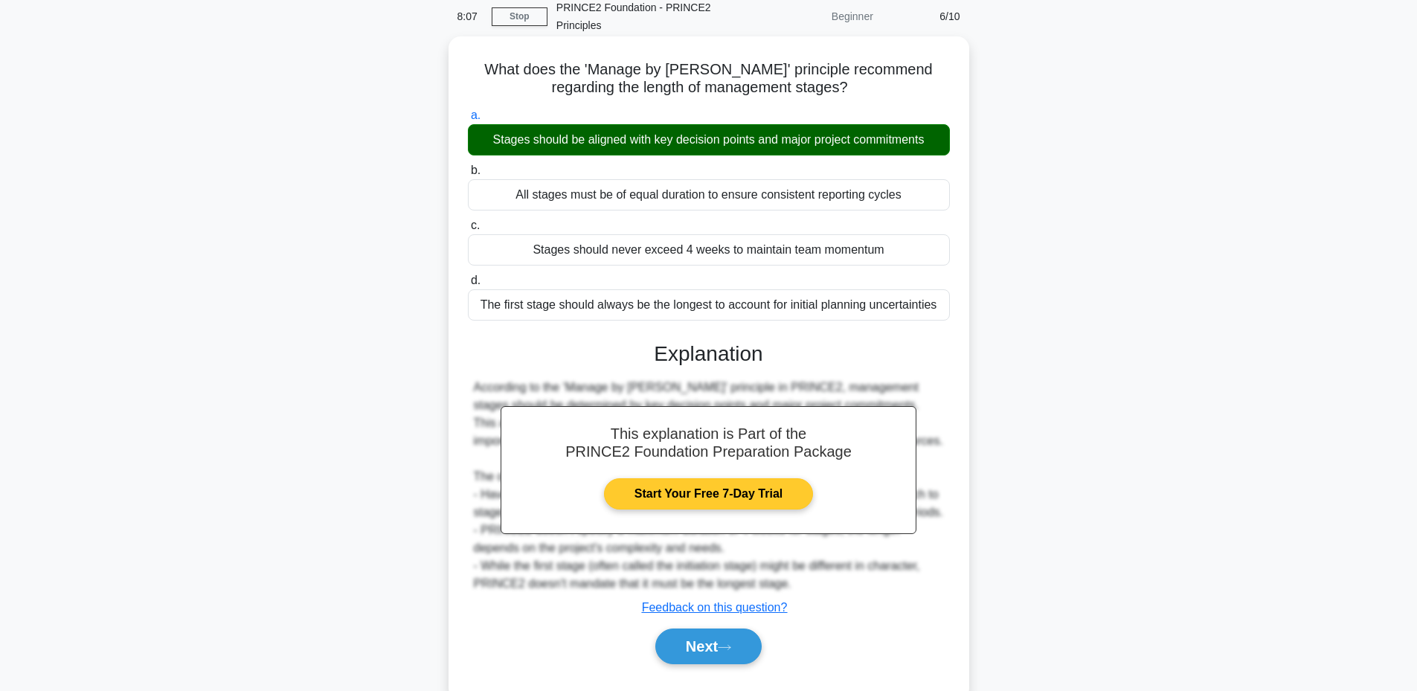
scroll to position [112, 0]
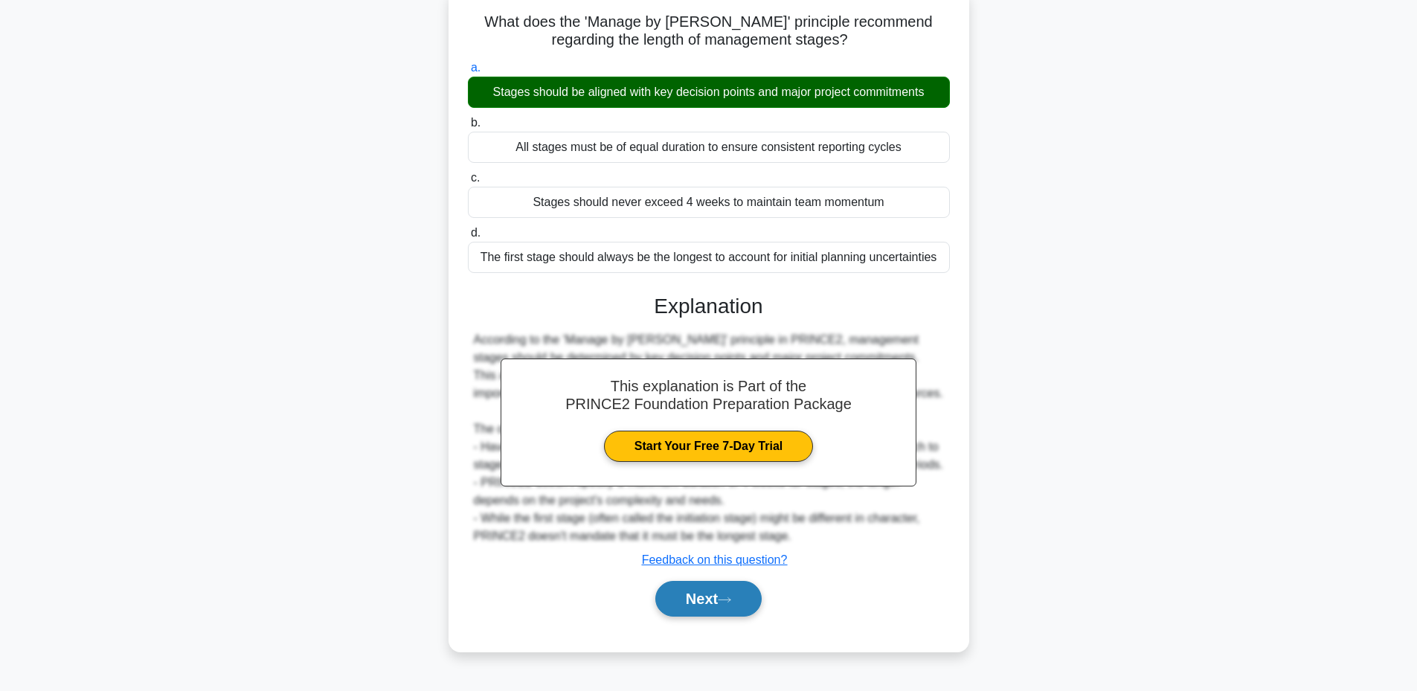
click at [673, 609] on button "Next" at bounding box center [708, 599] width 106 height 36
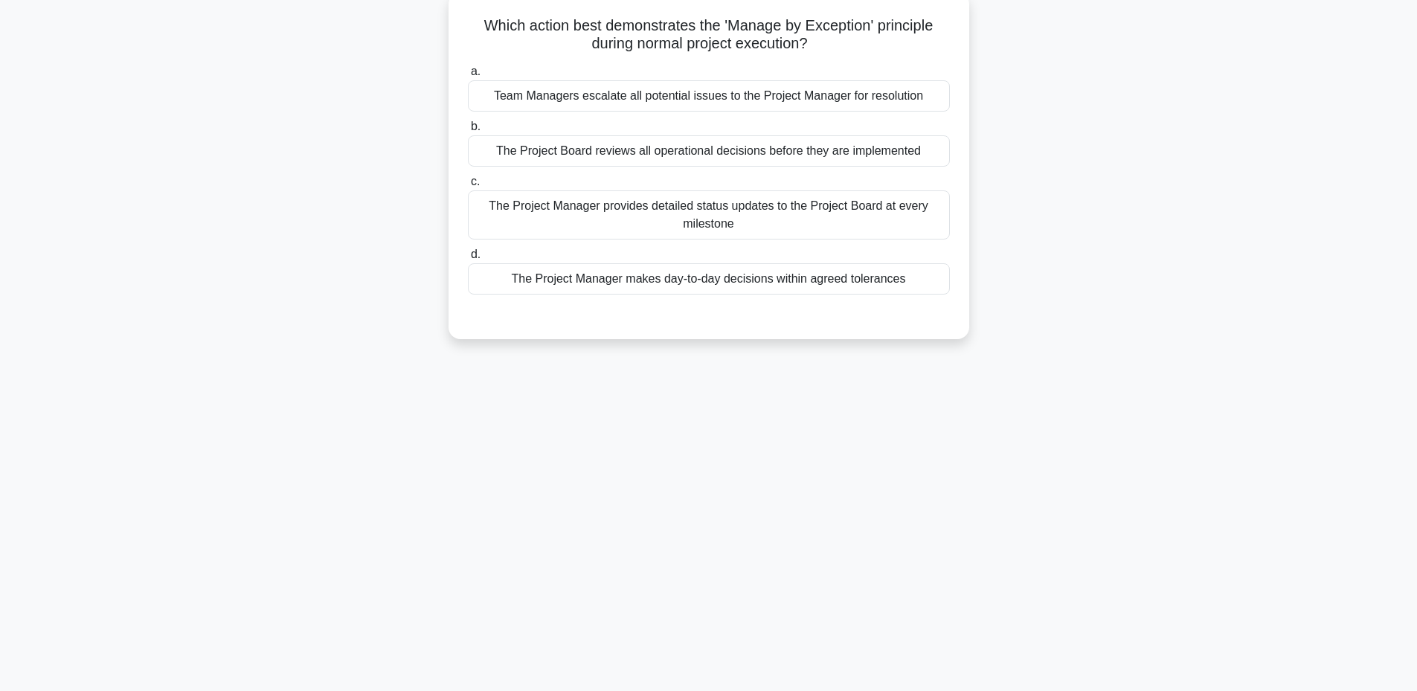
scroll to position [13, 0]
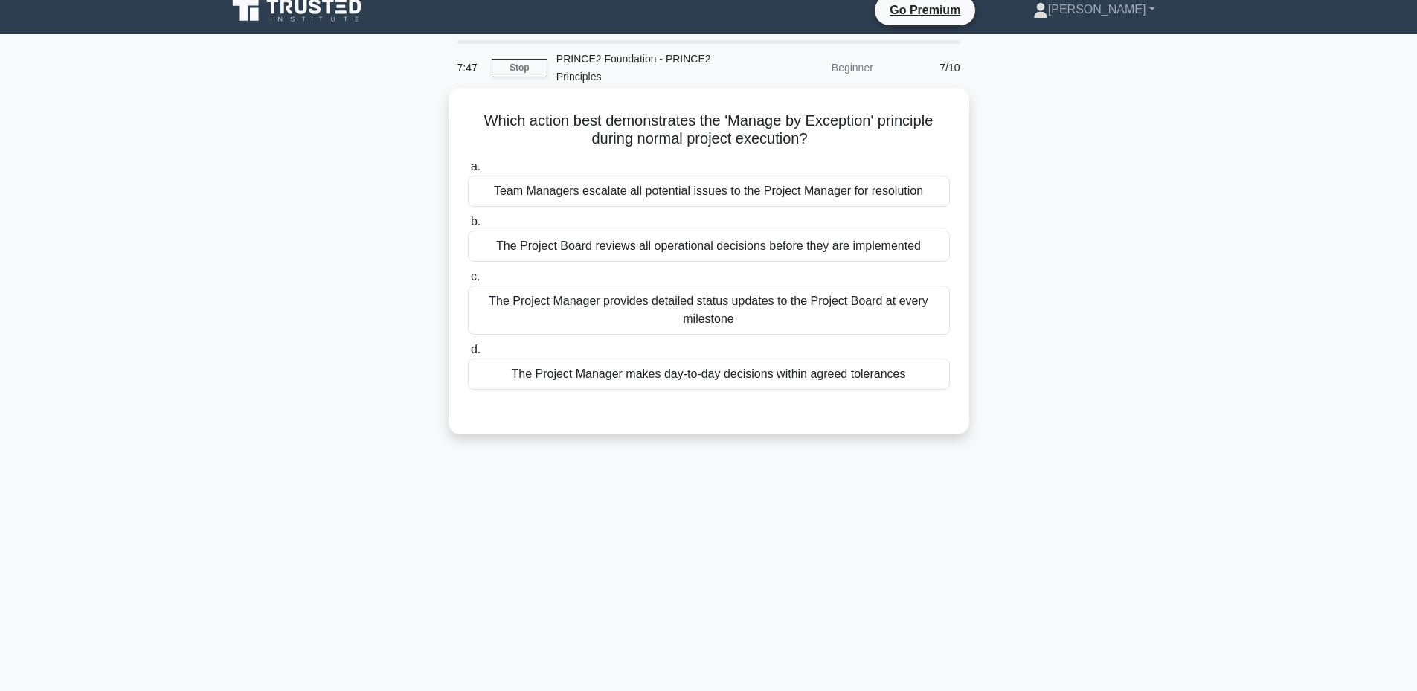
click at [685, 301] on div "The Project Manager provides detailed status updates to the Project Board at ev…" at bounding box center [709, 310] width 482 height 49
click at [468, 282] on input "c. The Project Manager provides detailed status updates to the Project Board at…" at bounding box center [468, 277] width 0 height 10
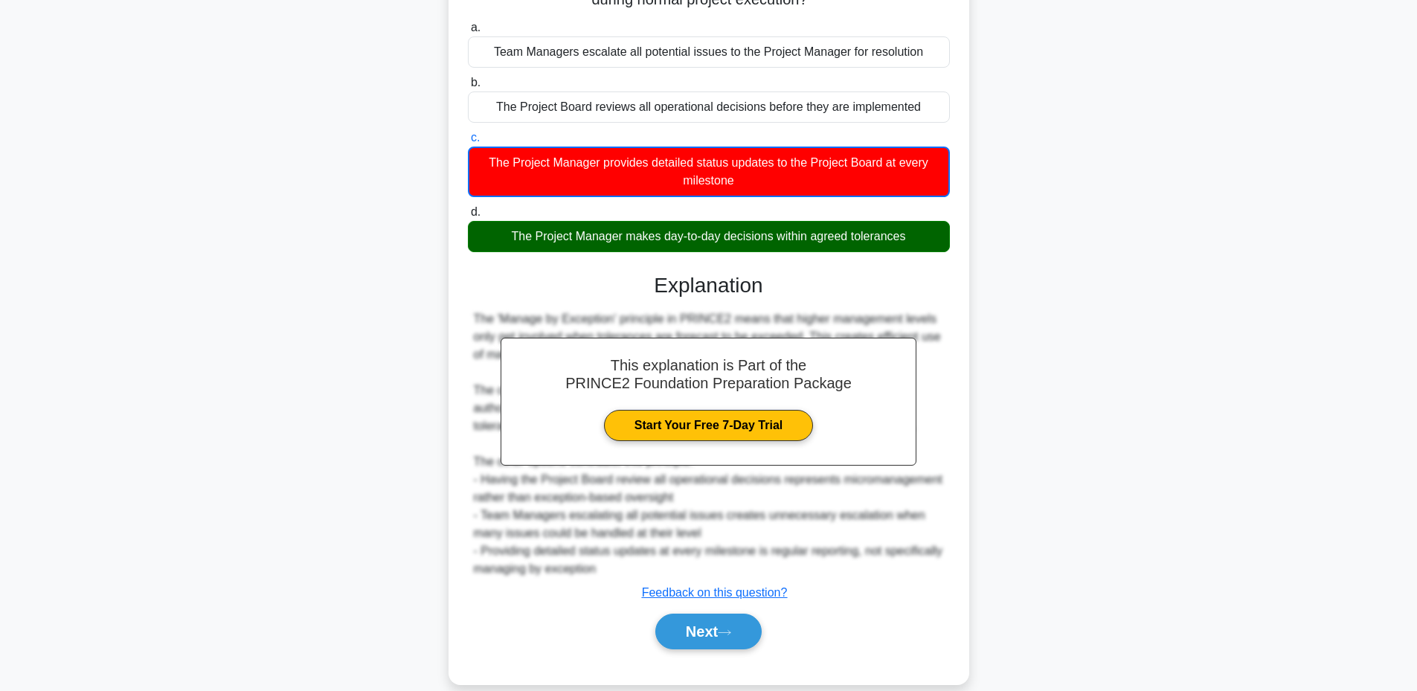
scroll to position [175, 0]
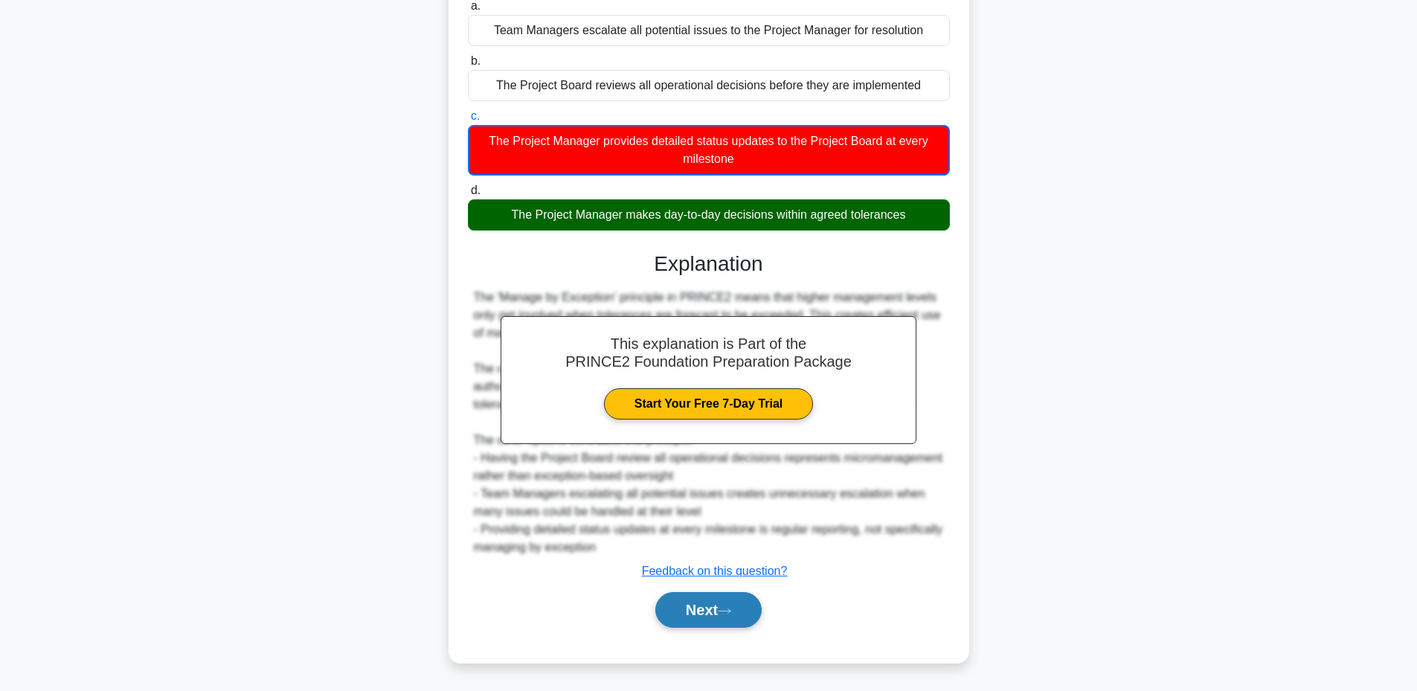
click at [690, 608] on button "Next" at bounding box center [708, 610] width 106 height 36
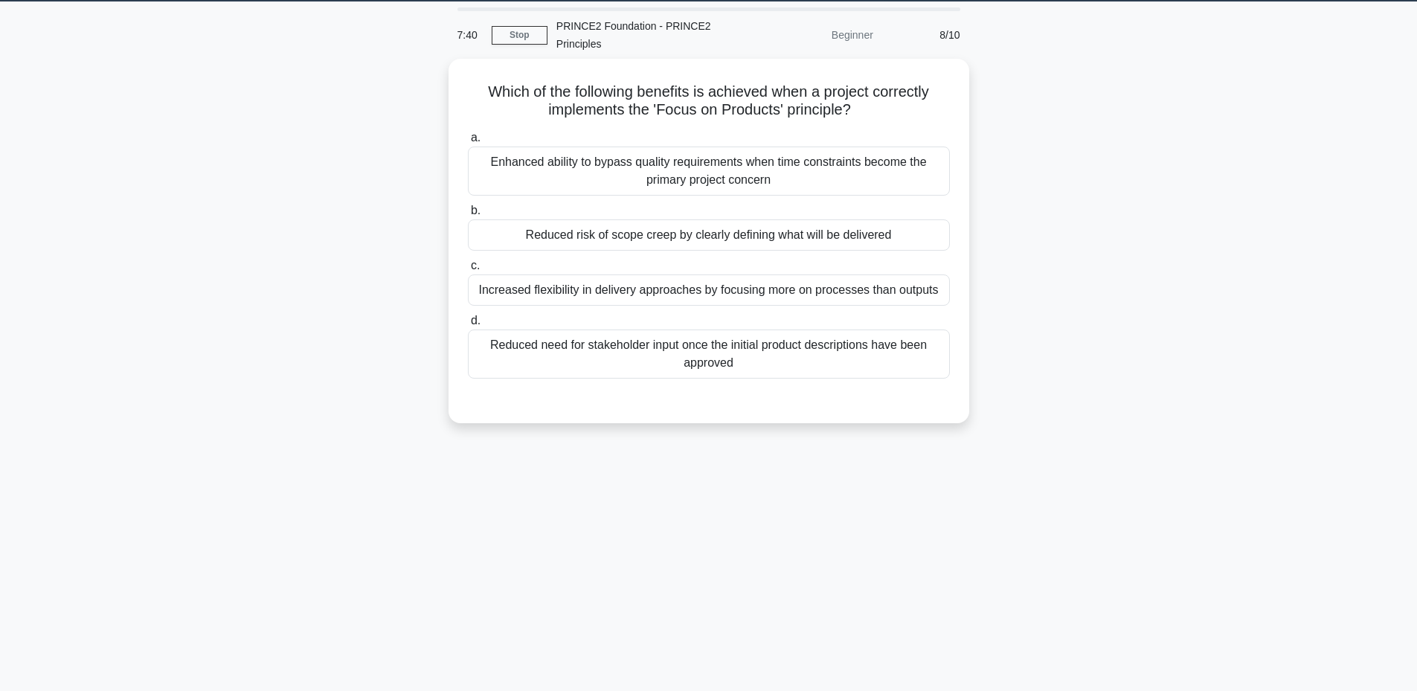
scroll to position [13, 0]
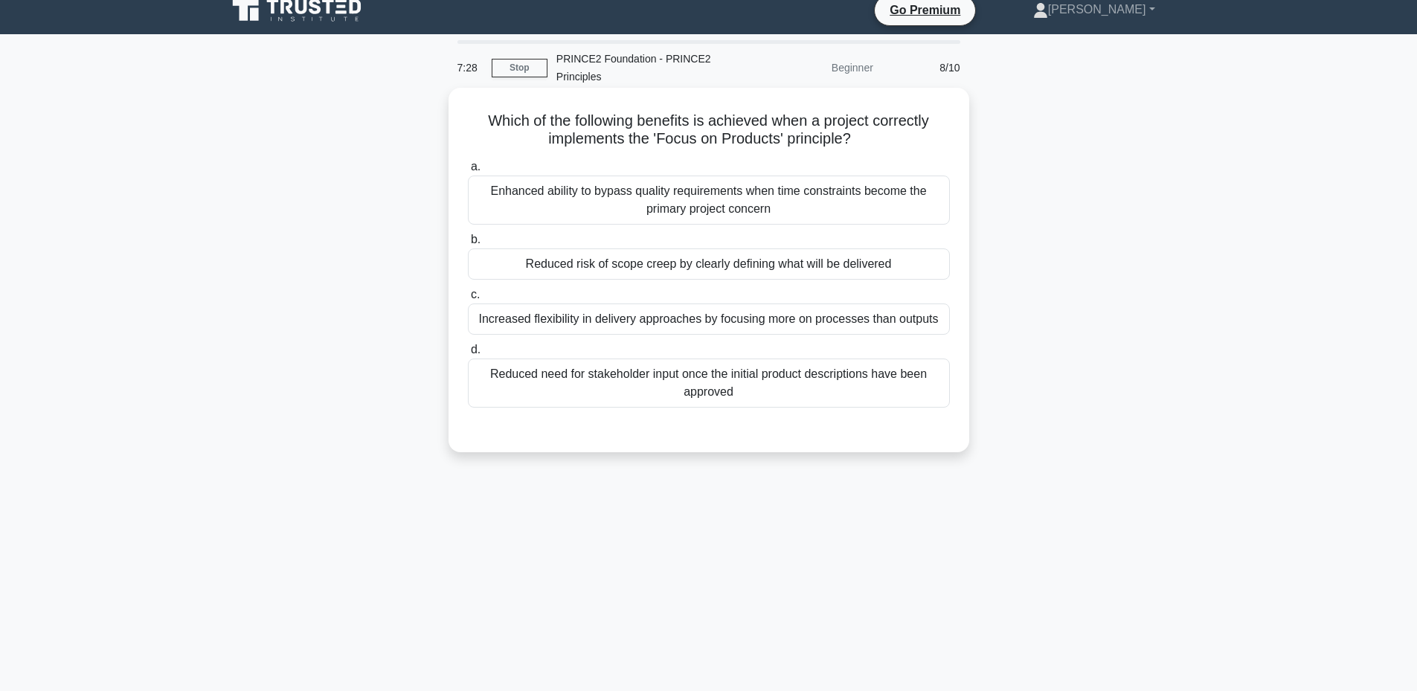
click at [728, 266] on div "Reduced risk of scope creep by clearly defining what will be delivered" at bounding box center [709, 263] width 482 height 31
click at [468, 245] on input "b. Reduced risk of scope creep by clearly defining what will be delivered" at bounding box center [468, 240] width 0 height 10
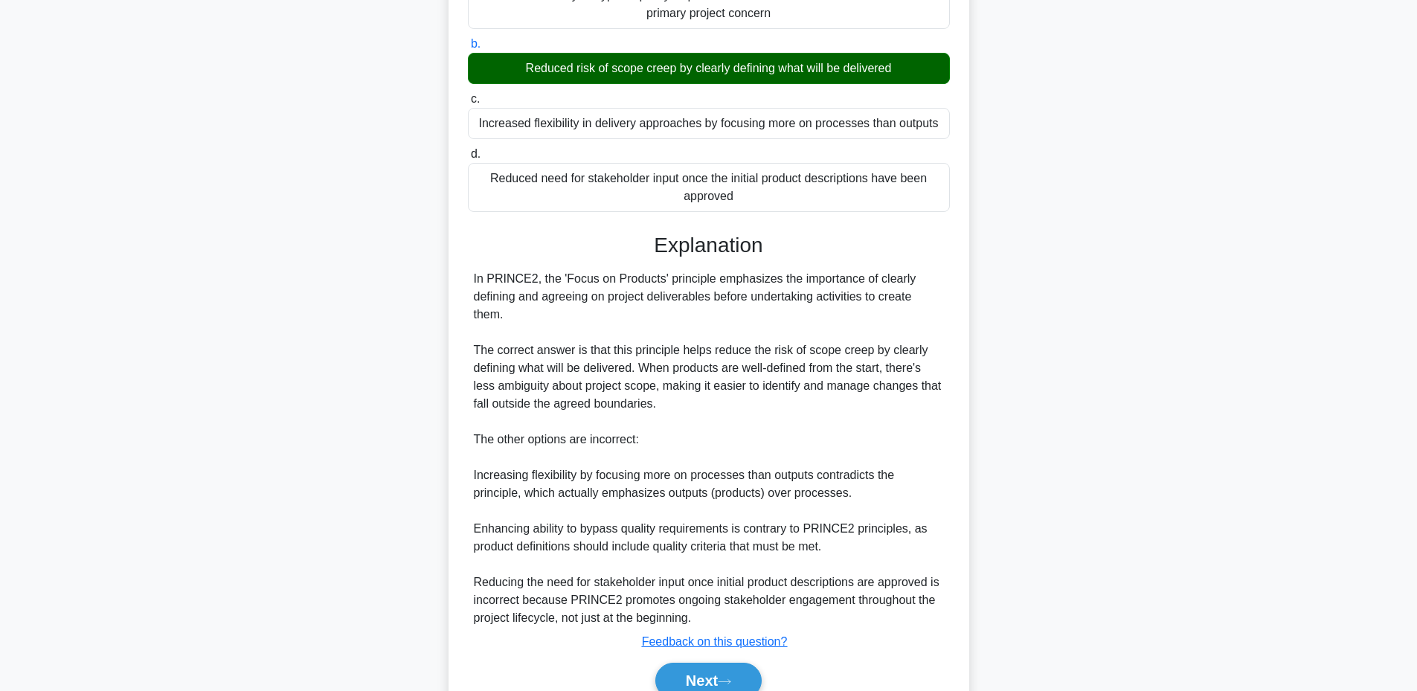
scroll to position [280, 0]
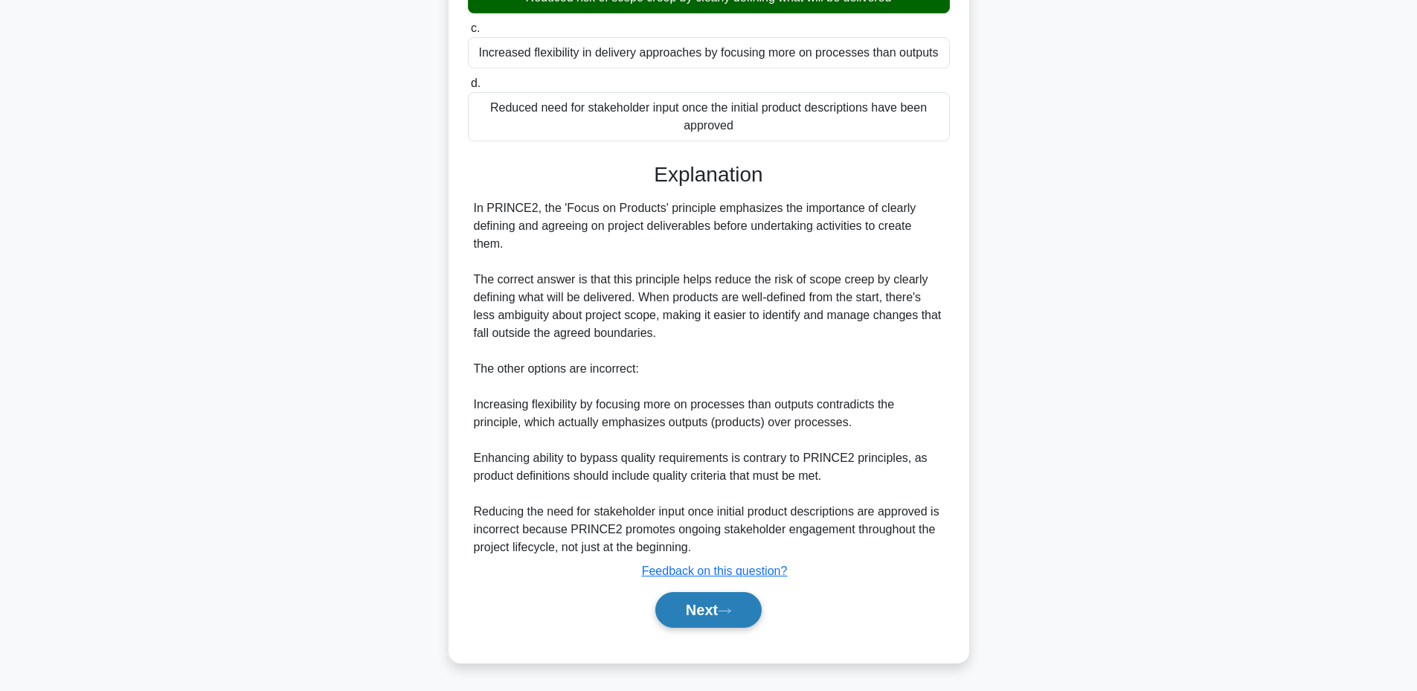
click at [703, 606] on button "Next" at bounding box center [708, 610] width 106 height 36
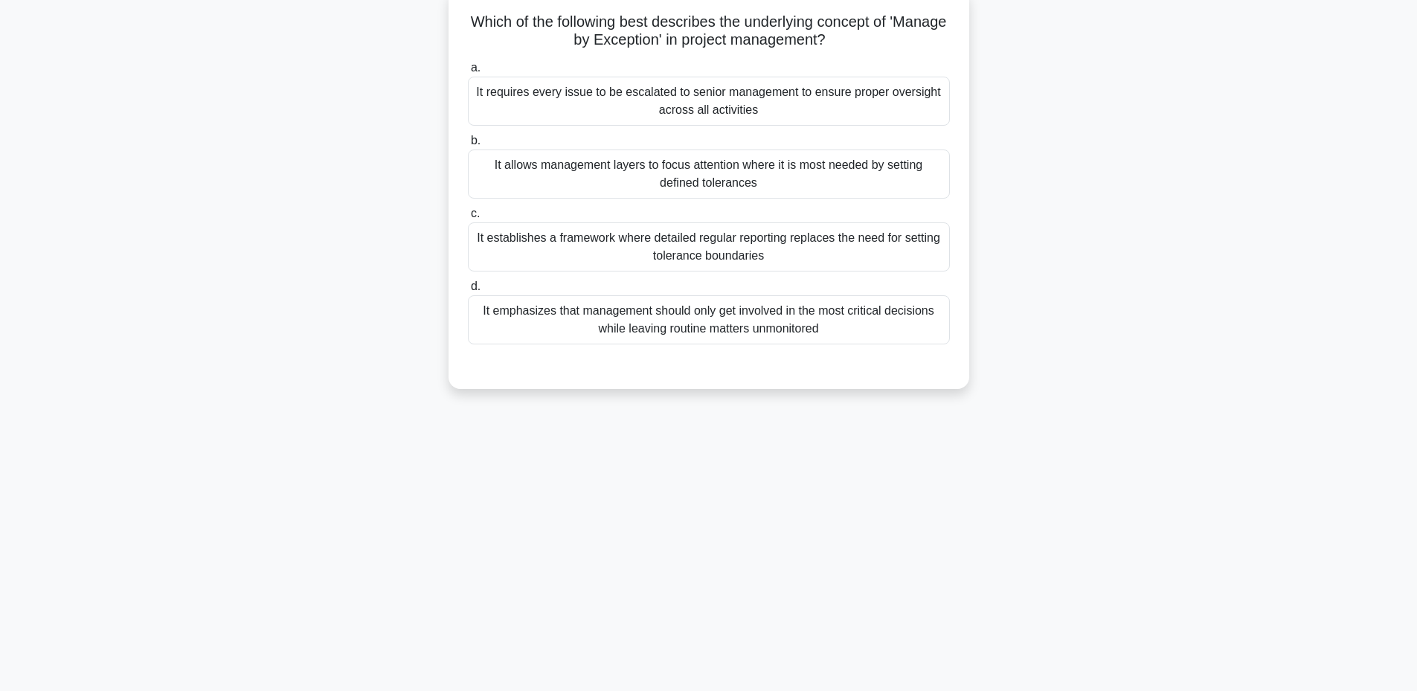
scroll to position [13, 0]
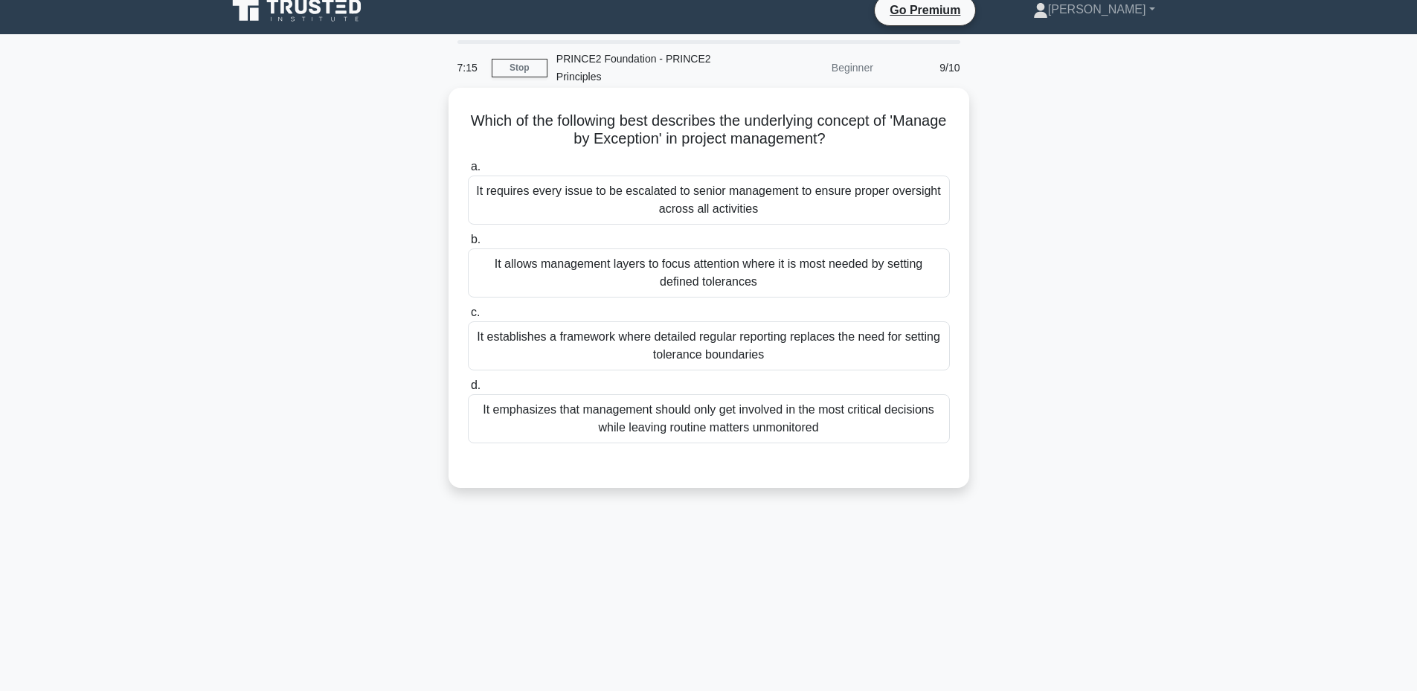
click at [713, 267] on div "It allows management layers to focus attention where it is most needed by setti…" at bounding box center [709, 272] width 482 height 49
click at [468, 245] on input "b. It allows management layers to focus attention where it is most needed by se…" at bounding box center [468, 240] width 0 height 10
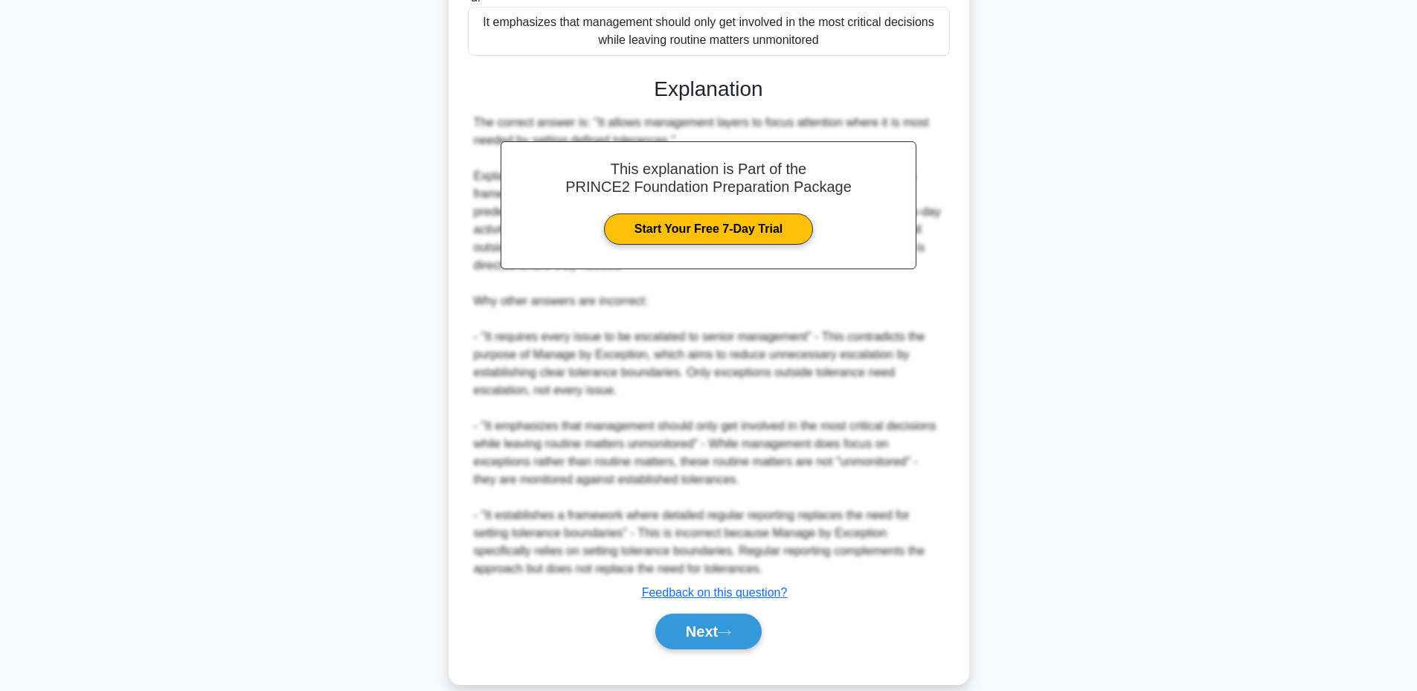
scroll to position [423, 0]
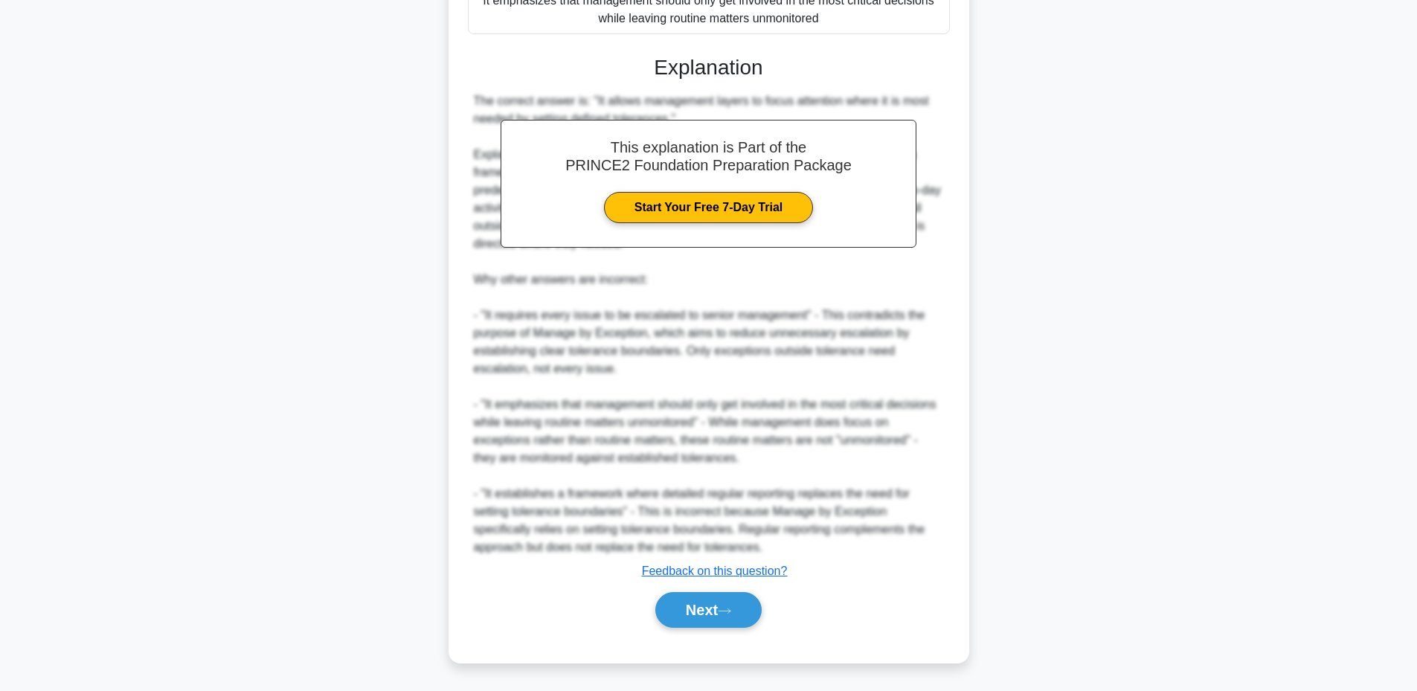
click at [685, 590] on div "Next" at bounding box center [709, 610] width 482 height 48
click at [697, 600] on button "Next" at bounding box center [708, 610] width 106 height 36
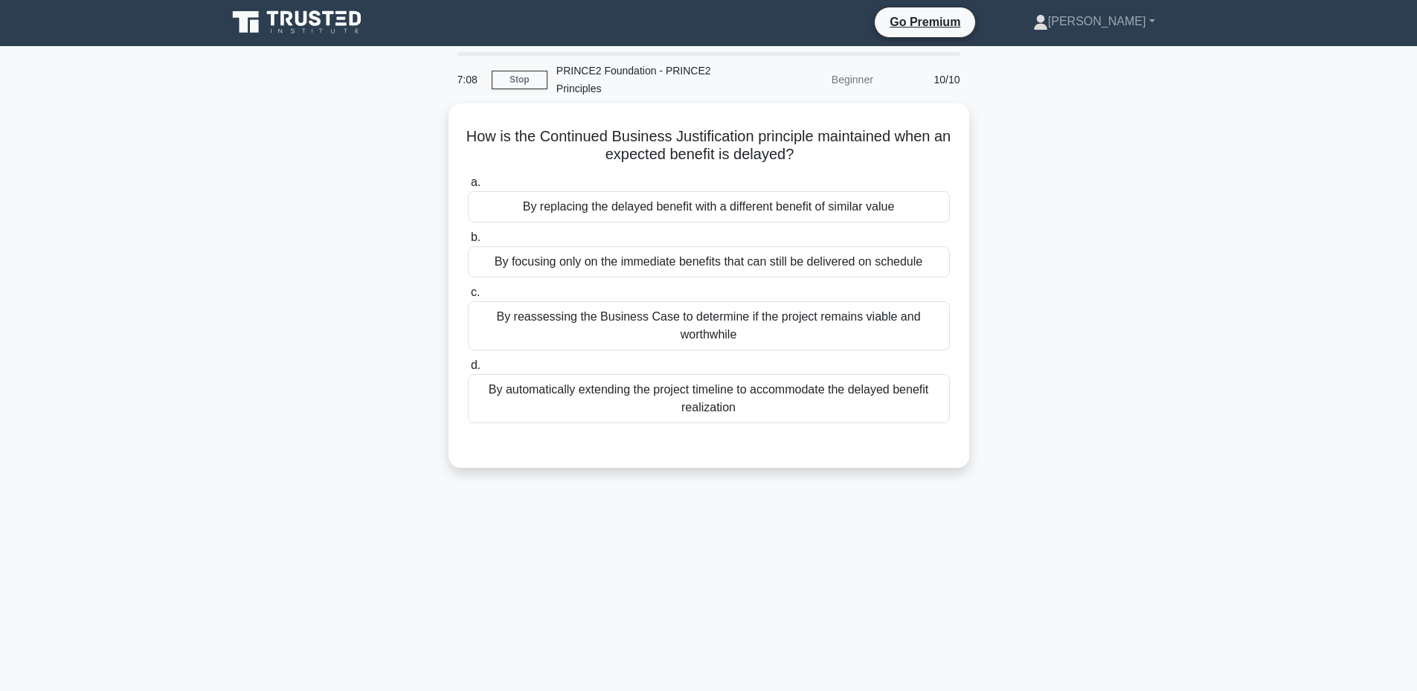
scroll to position [0, 0]
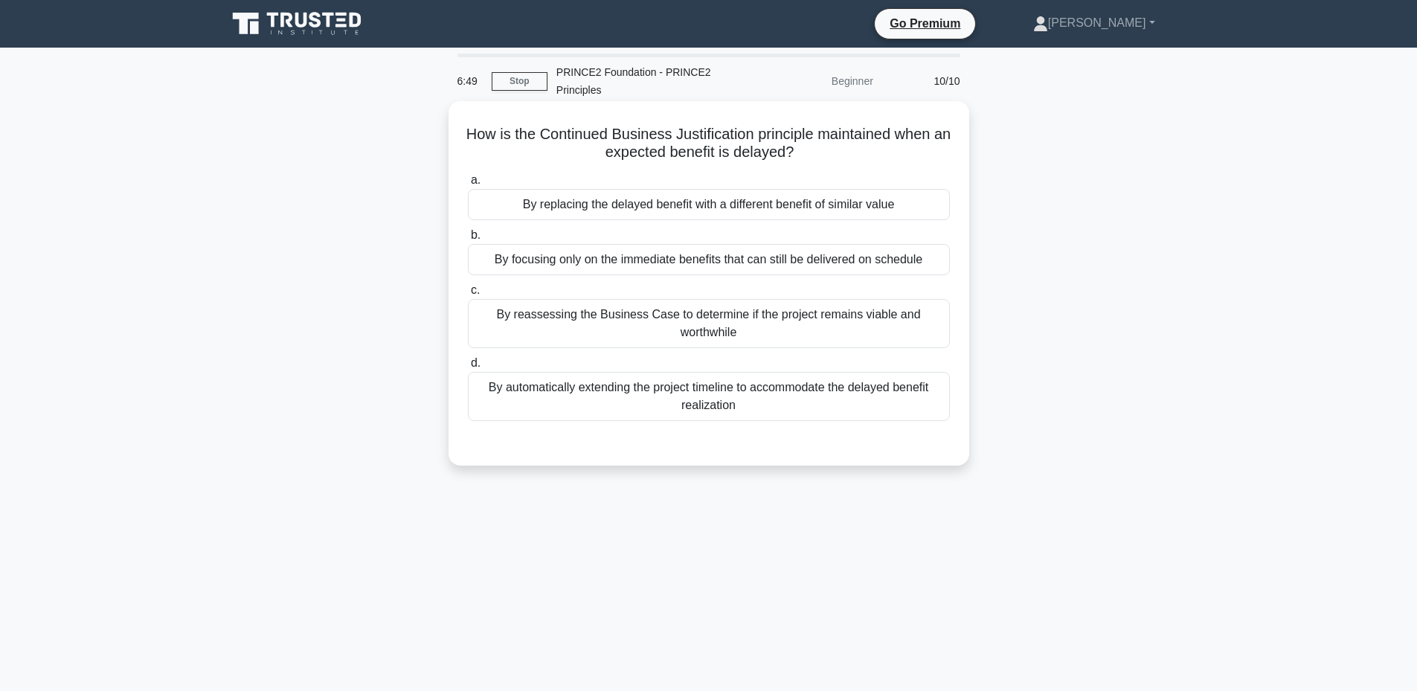
click at [742, 324] on div "By reassessing the Business Case to determine if the project remains viable and…" at bounding box center [709, 323] width 482 height 49
click at [468, 295] on input "c. By reassessing the Business Case to determine if the project remains viable …" at bounding box center [468, 291] width 0 height 10
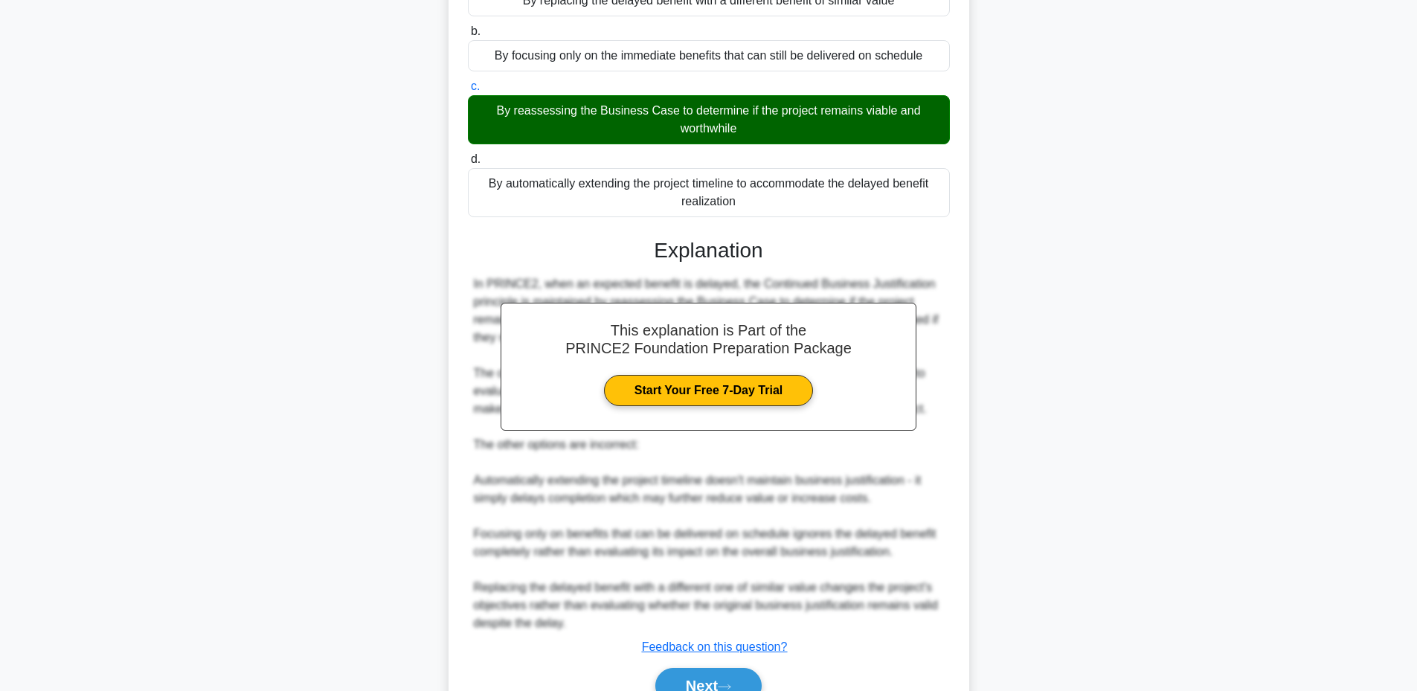
scroll to position [280, 0]
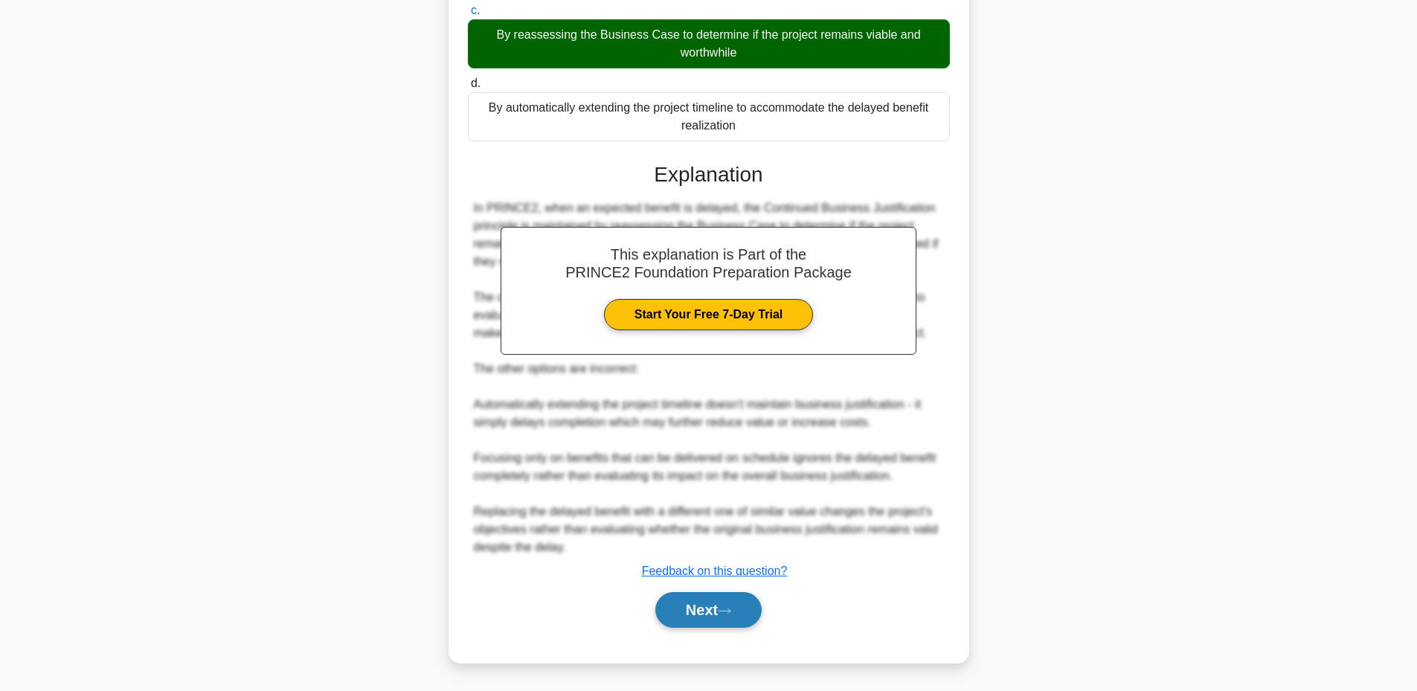
click at [679, 608] on button "Next" at bounding box center [708, 610] width 106 height 36
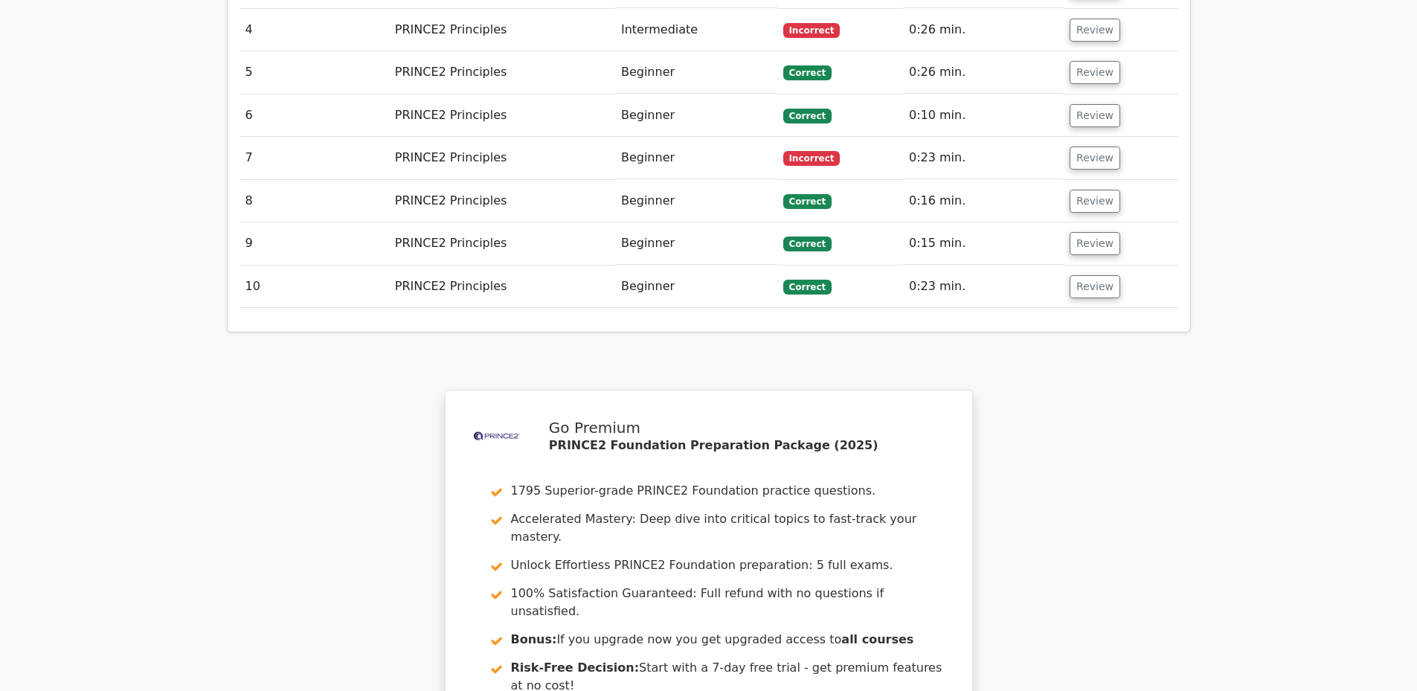
scroll to position [2281, 0]
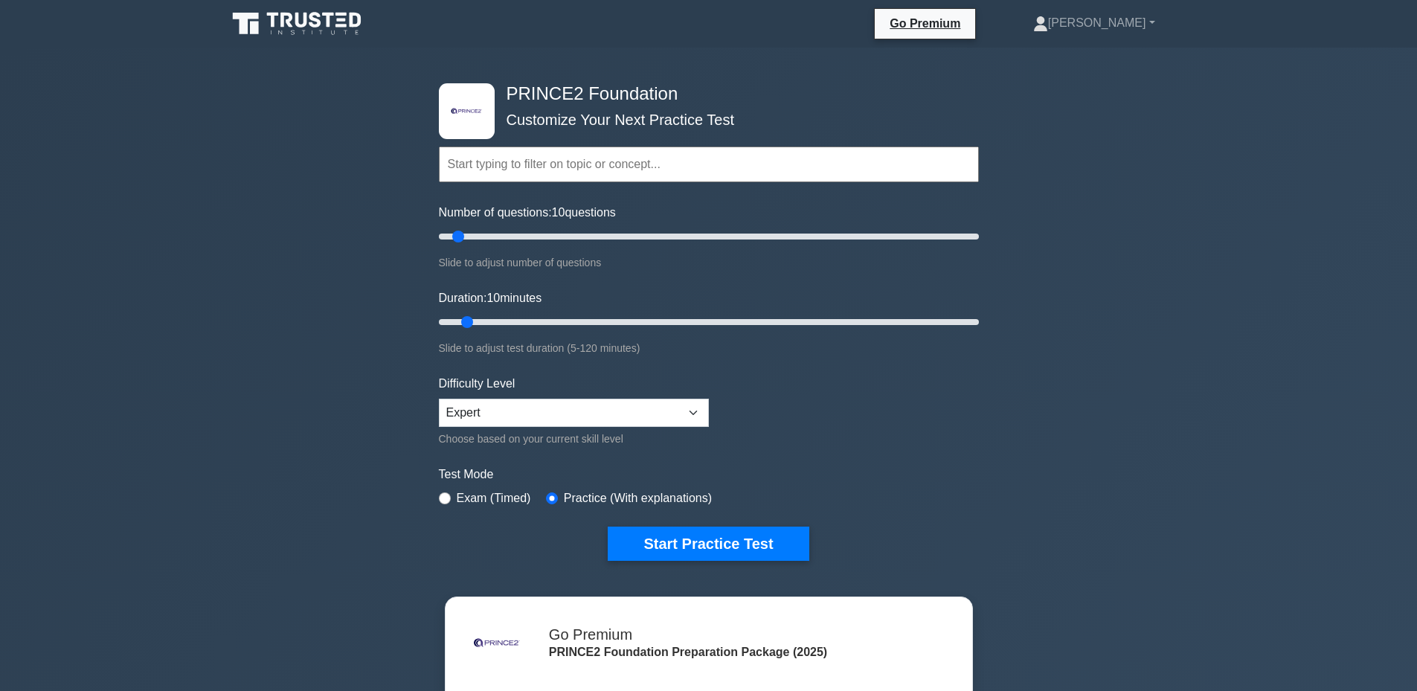
click at [556, 175] on input "text" at bounding box center [709, 165] width 540 height 36
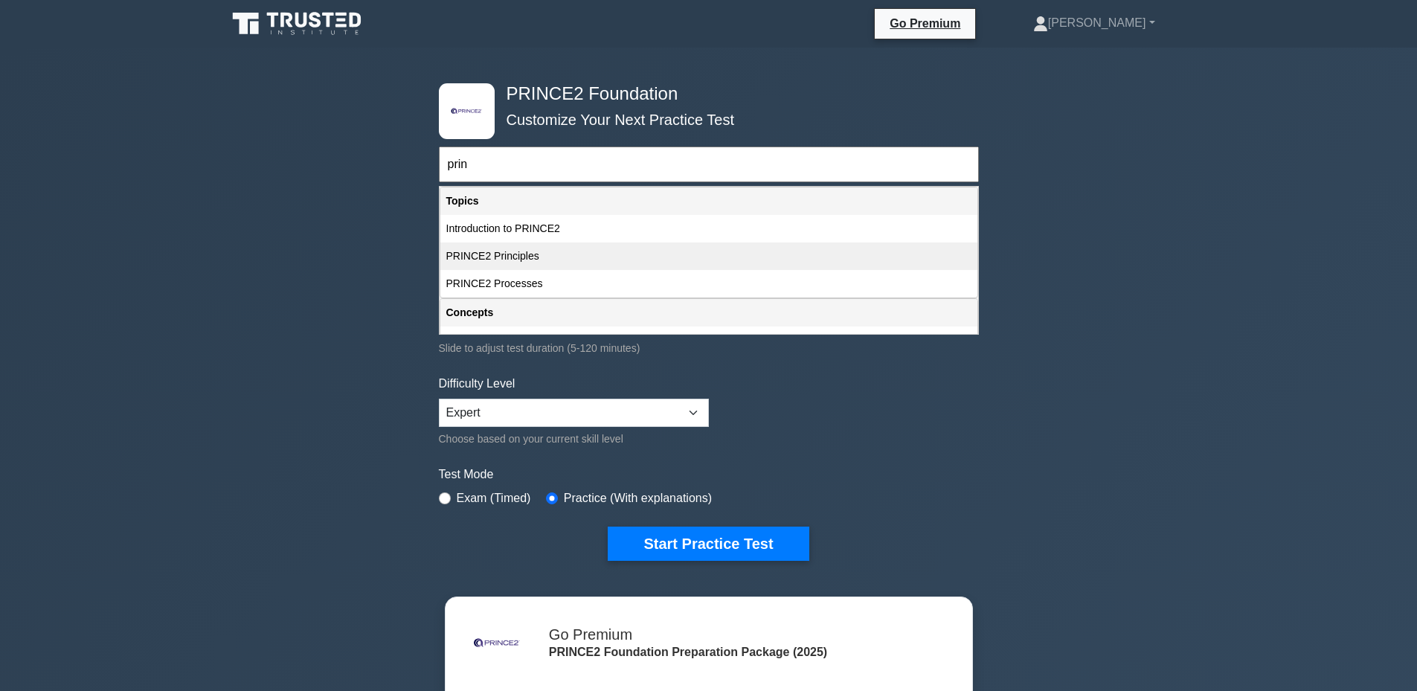
click at [486, 261] on div "PRINCE2 Principles" at bounding box center [708, 257] width 537 height 28
type input "PRINCE2 Principles"
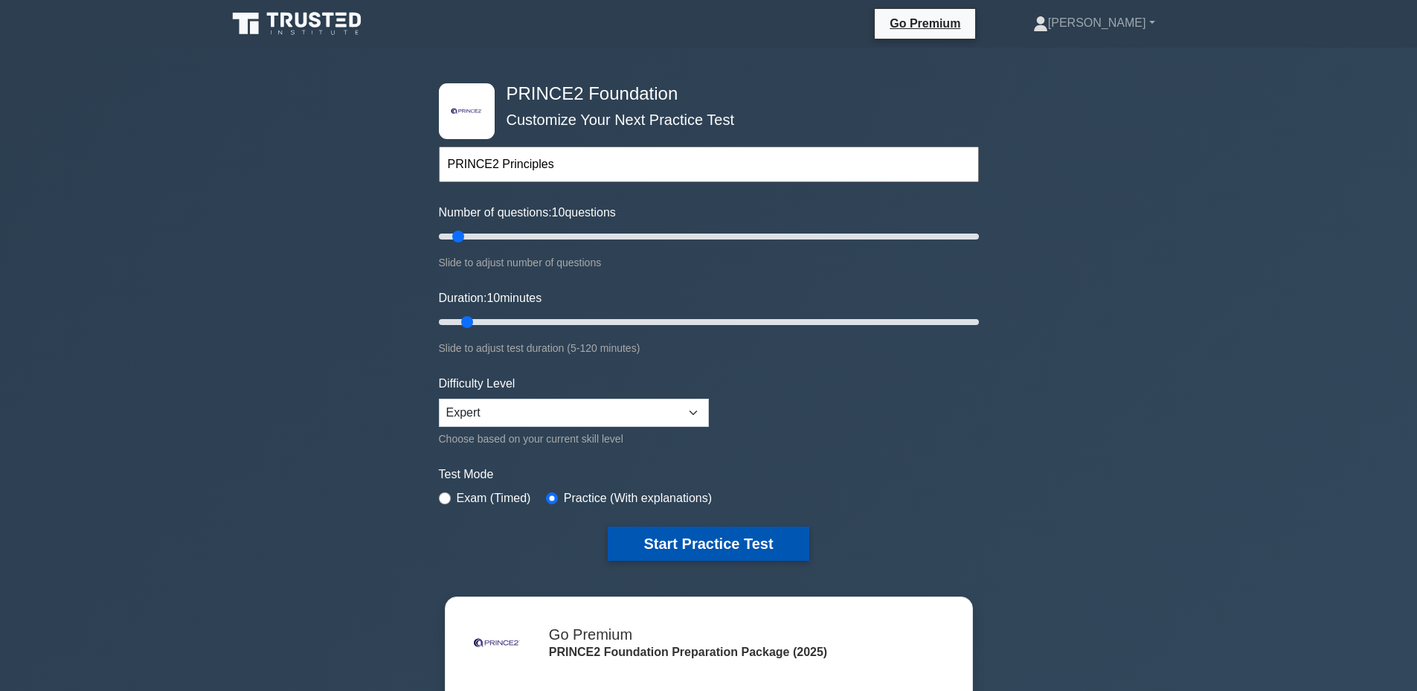
click at [693, 542] on button "Start Practice Test" at bounding box center [708, 544] width 201 height 34
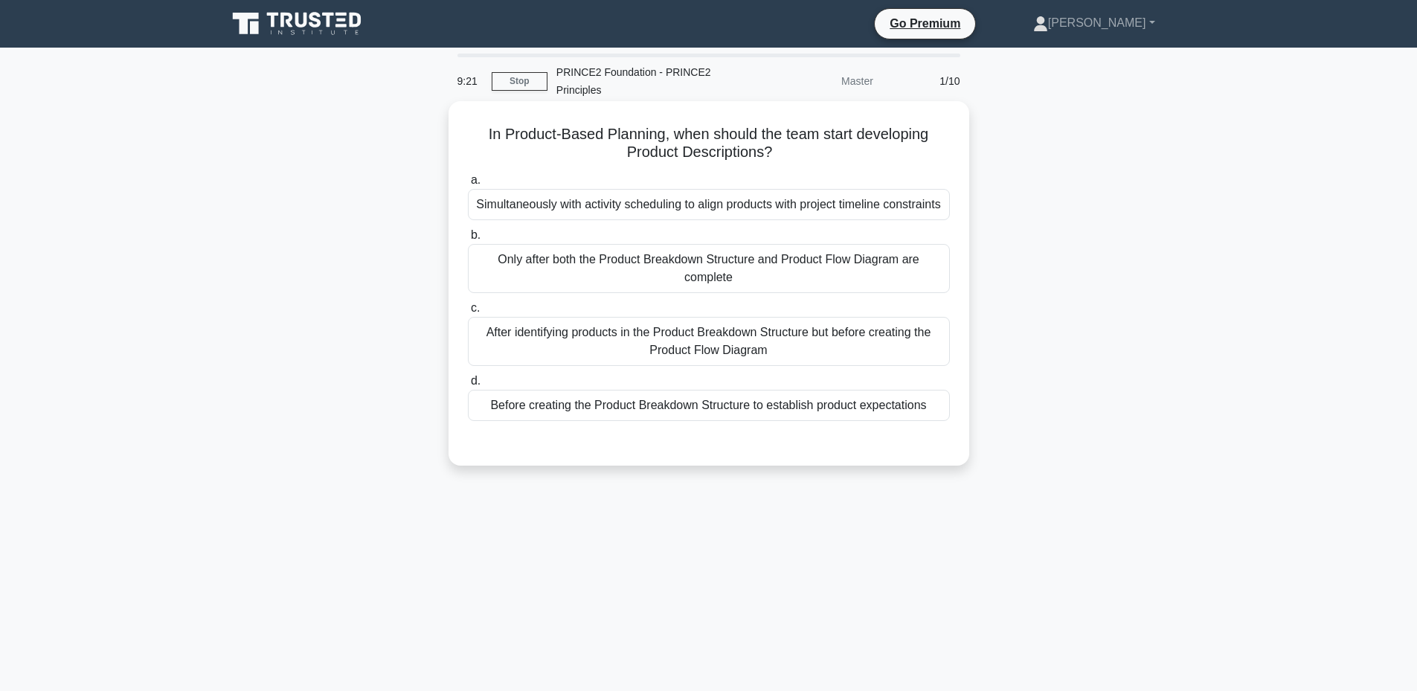
click at [745, 421] on div "Before creating the Product Breakdown Structure to establish product expectatio…" at bounding box center [709, 405] width 482 height 31
click at [468, 386] on input "d. Before creating the Product Breakdown Structure to establish product expecta…" at bounding box center [468, 381] width 0 height 10
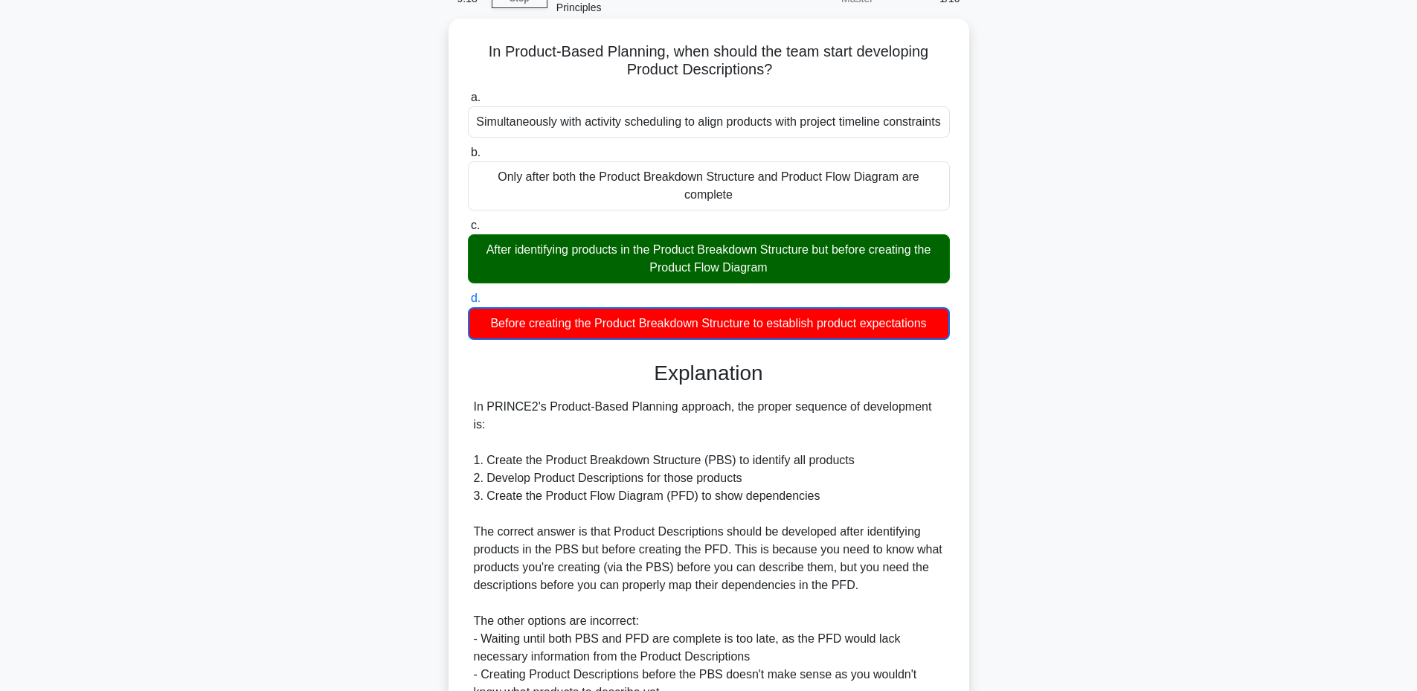
scroll to position [264, 0]
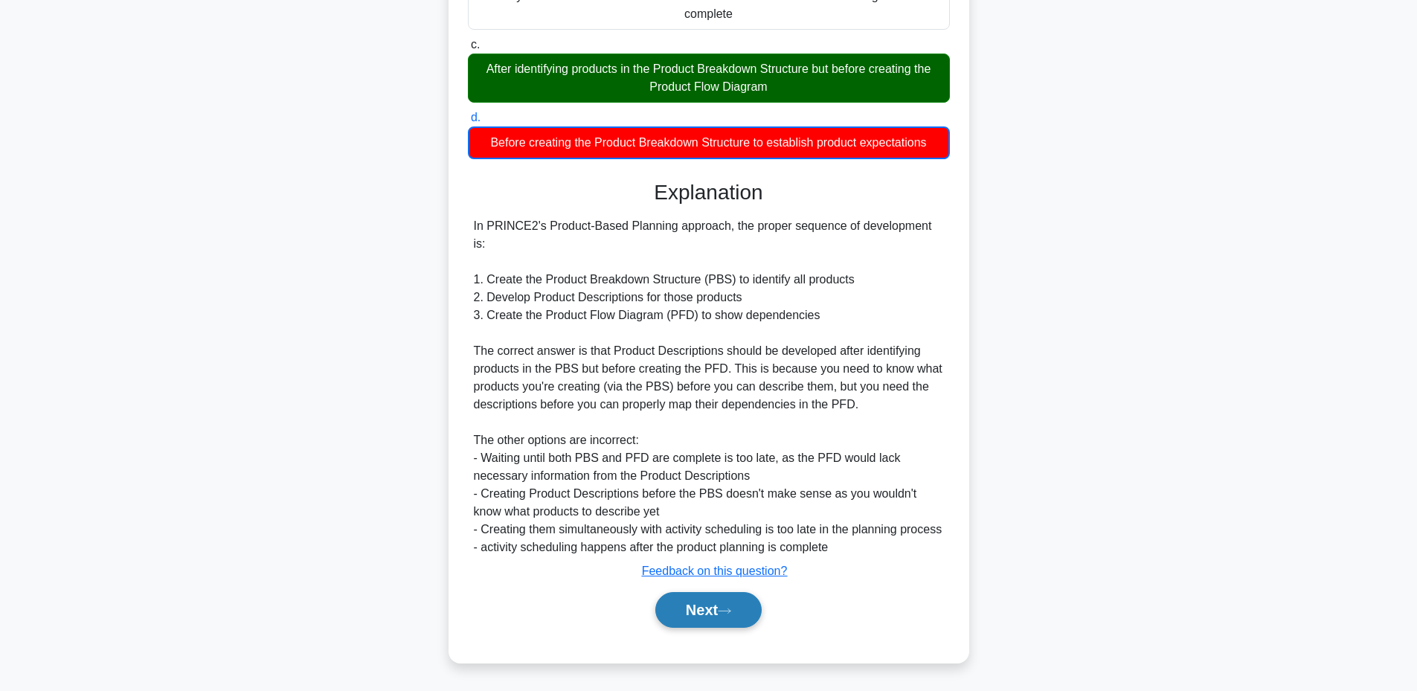
click at [699, 609] on button "Next" at bounding box center [708, 610] width 106 height 36
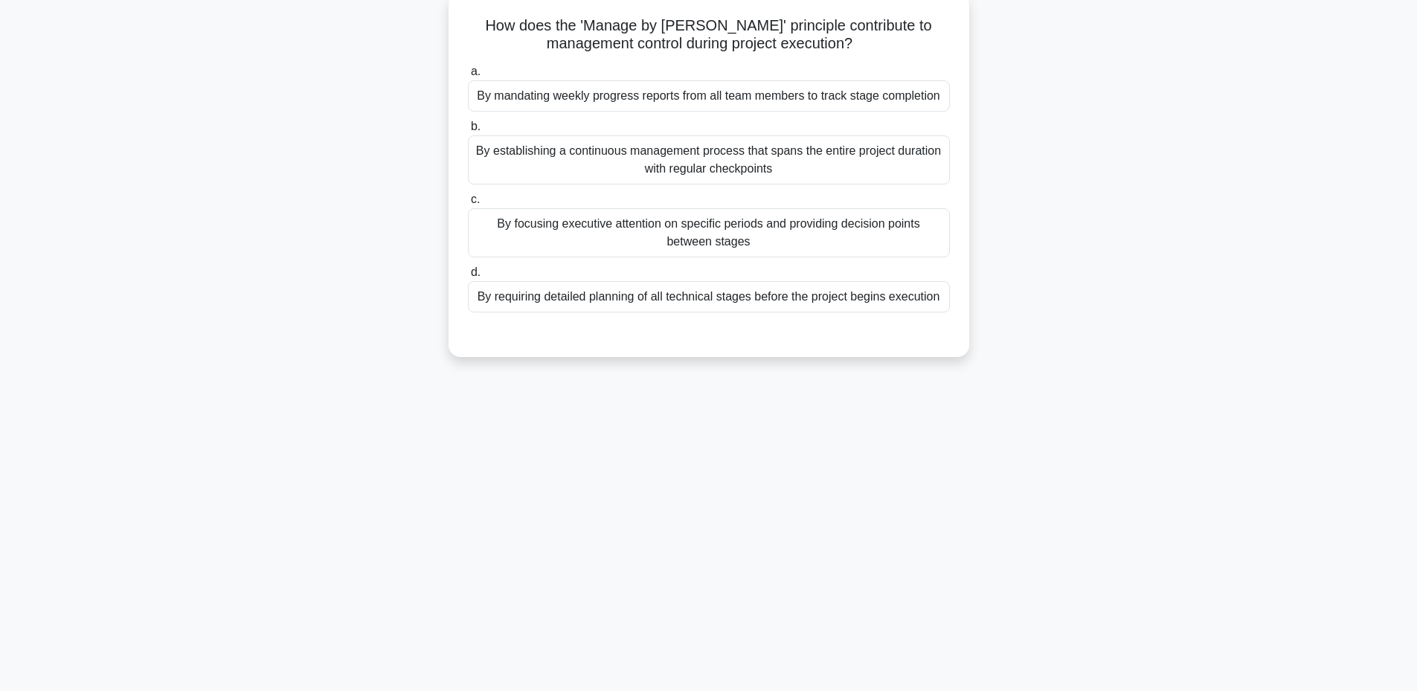
scroll to position [13, 0]
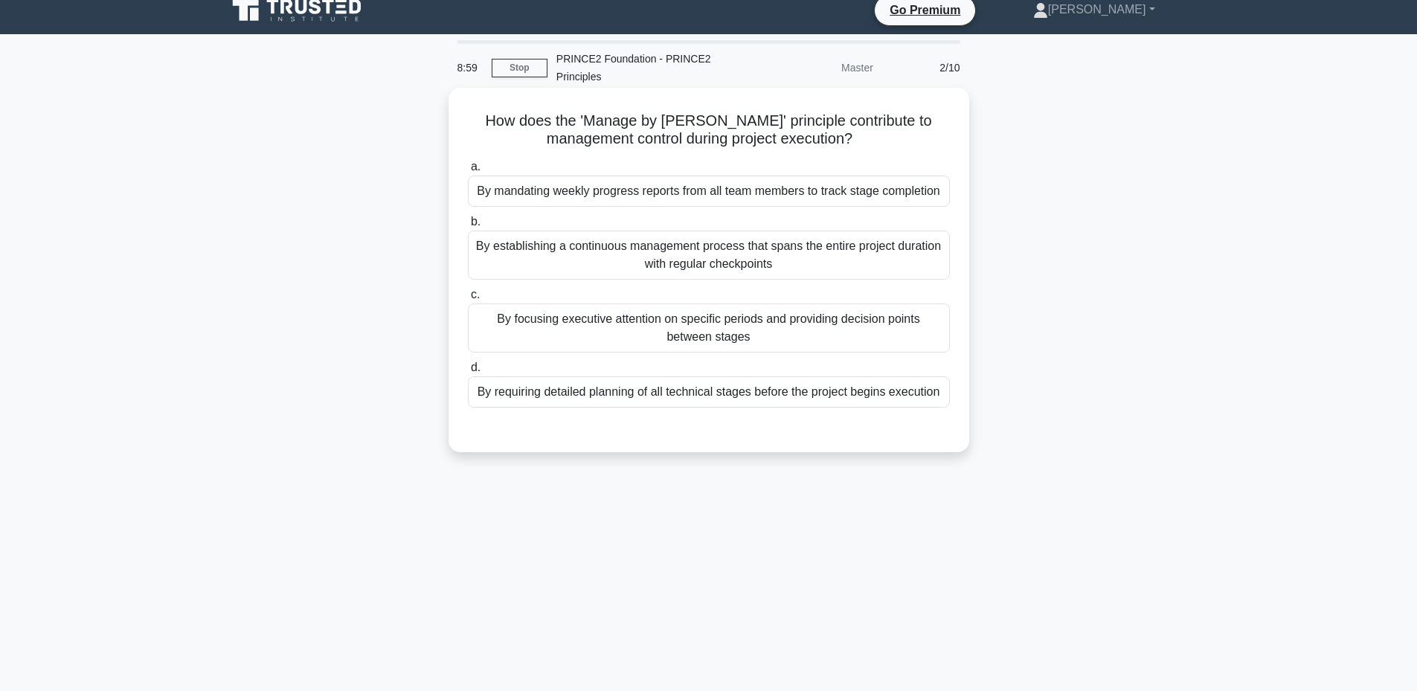
click at [740, 341] on div "By focusing executive attention on specific periods and providing decision poin…" at bounding box center [709, 328] width 482 height 49
click at [468, 300] on input "c. By focusing executive attention on specific periods and providing decision p…" at bounding box center [468, 295] width 0 height 10
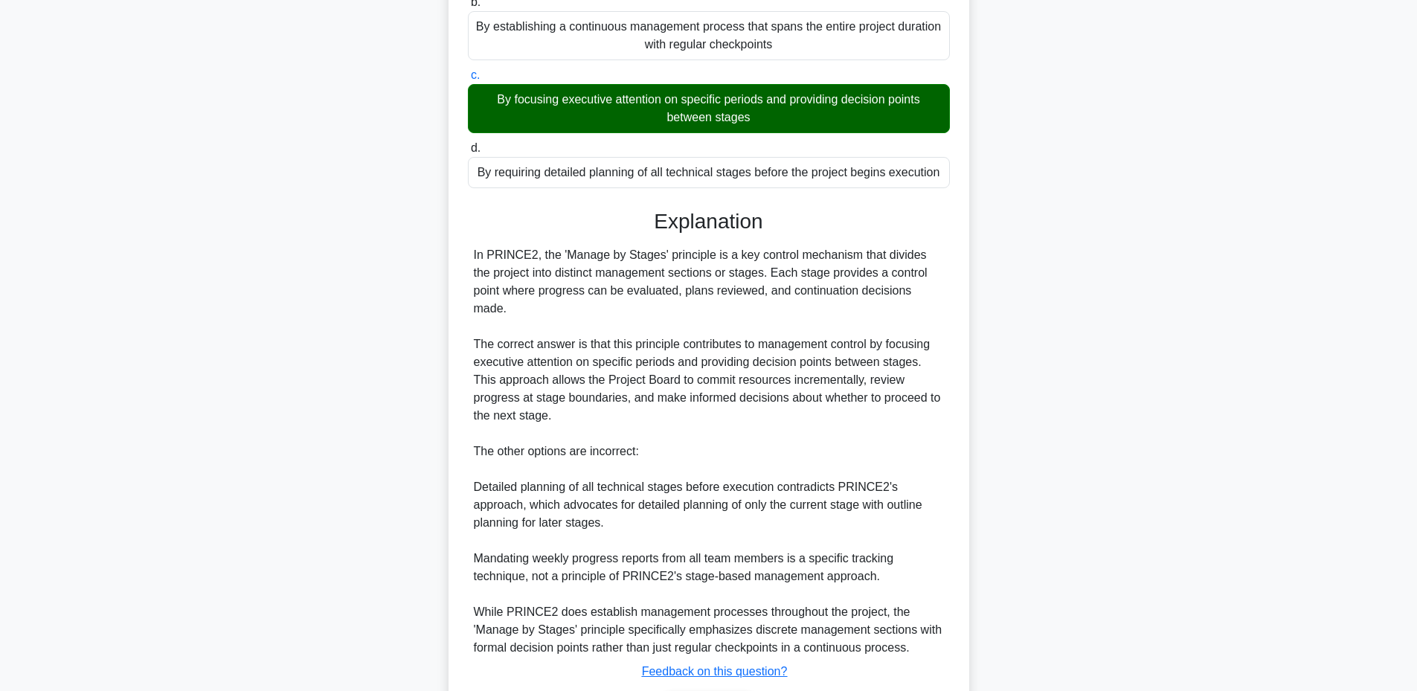
scroll to position [316, 0]
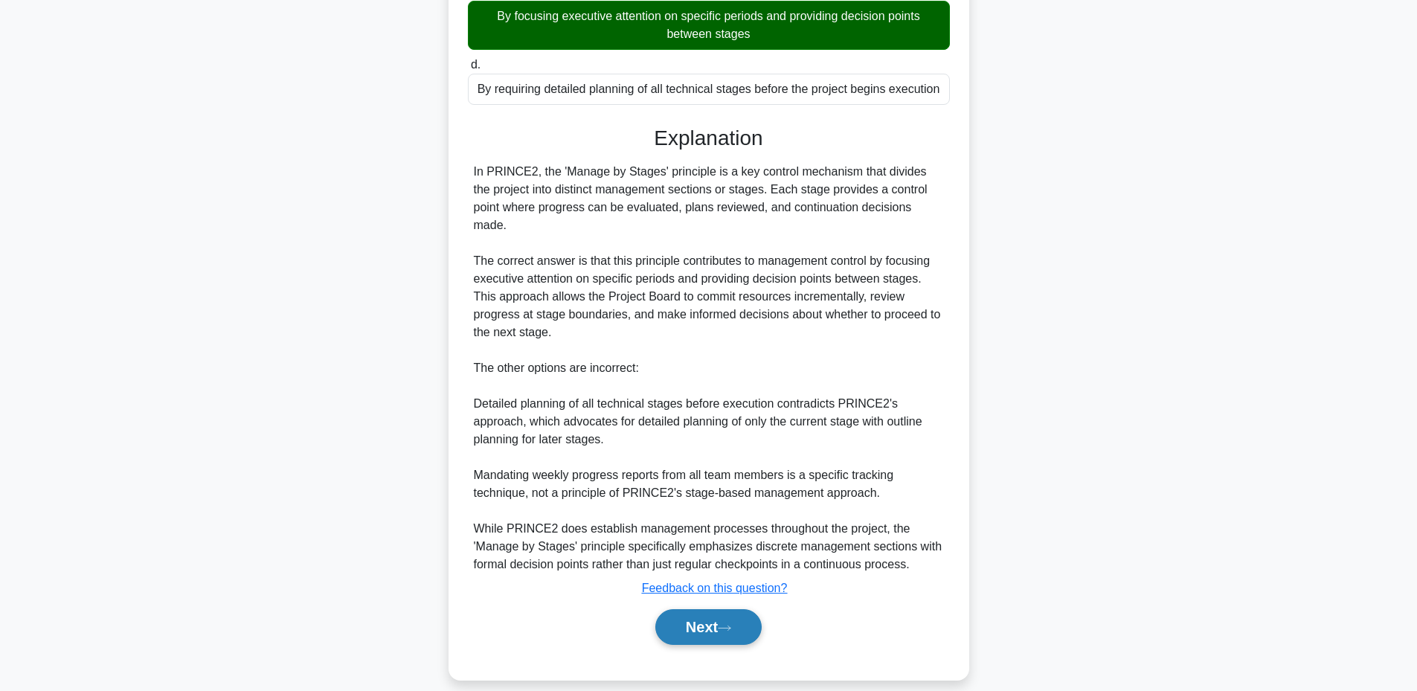
click at [685, 618] on button "Next" at bounding box center [708, 627] width 106 height 36
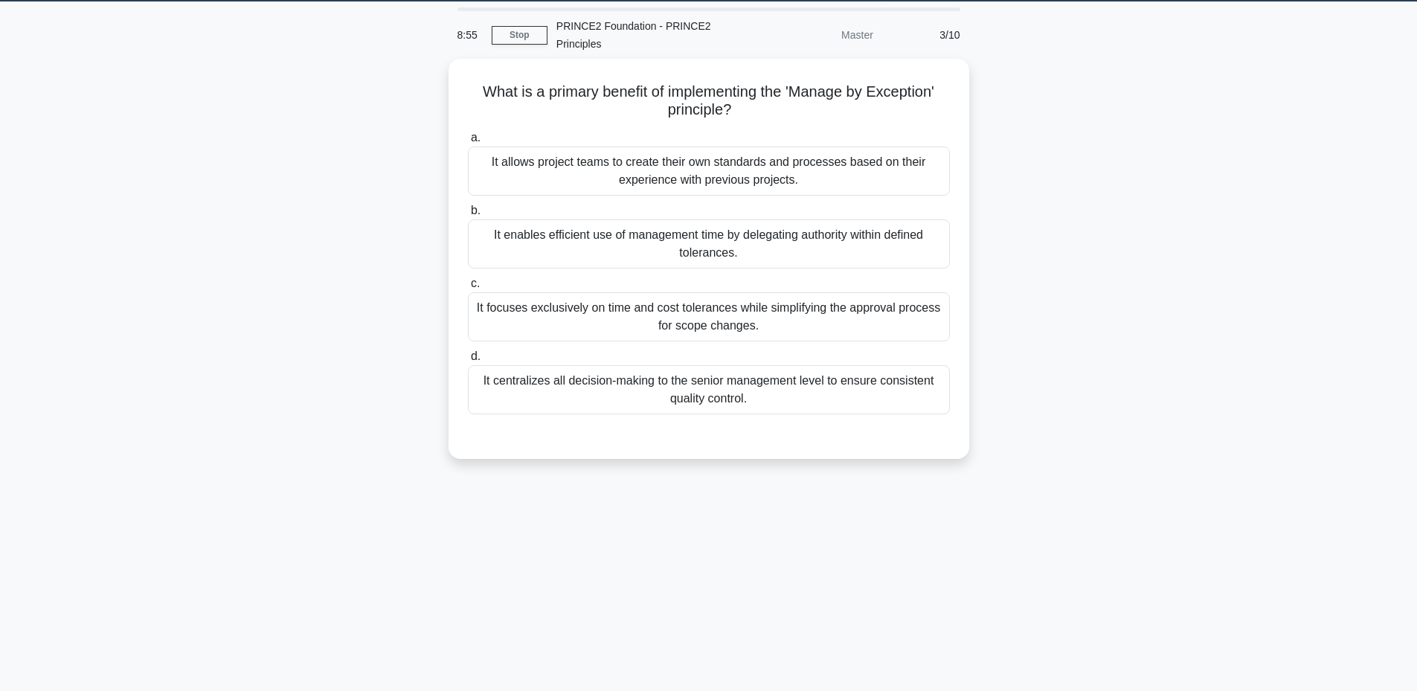
scroll to position [13, 0]
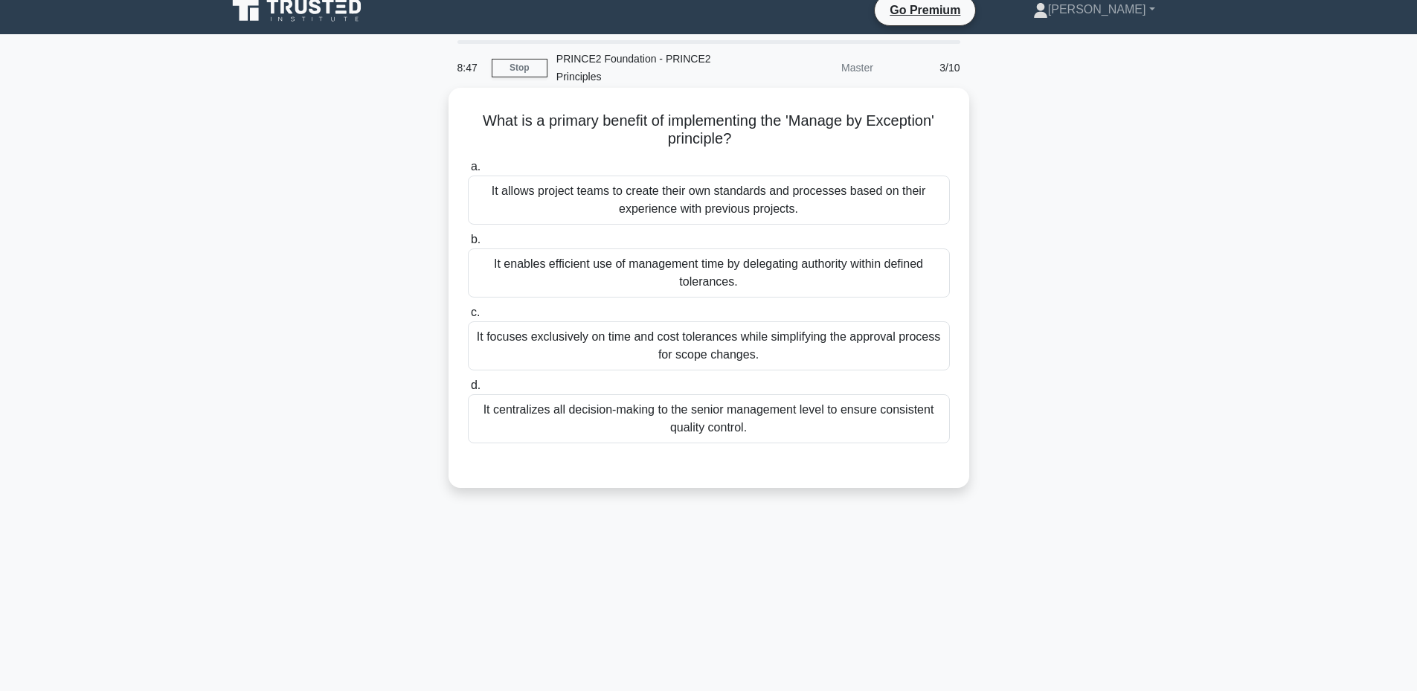
click at [733, 277] on div "It enables efficient use of management time by delegating authority within defi…" at bounding box center [709, 272] width 482 height 49
click at [468, 245] on input "b. It enables efficient use of management time by delegating authority within d…" at bounding box center [468, 240] width 0 height 10
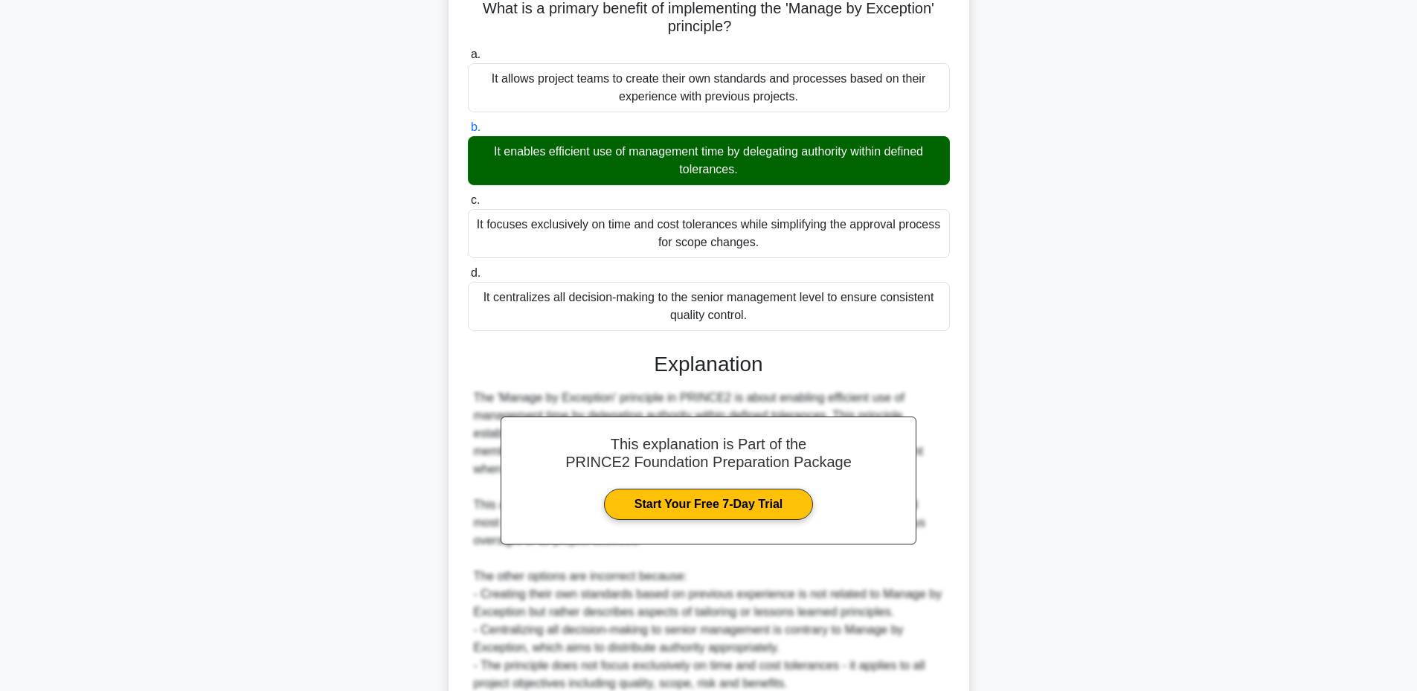
scroll to position [263, 0]
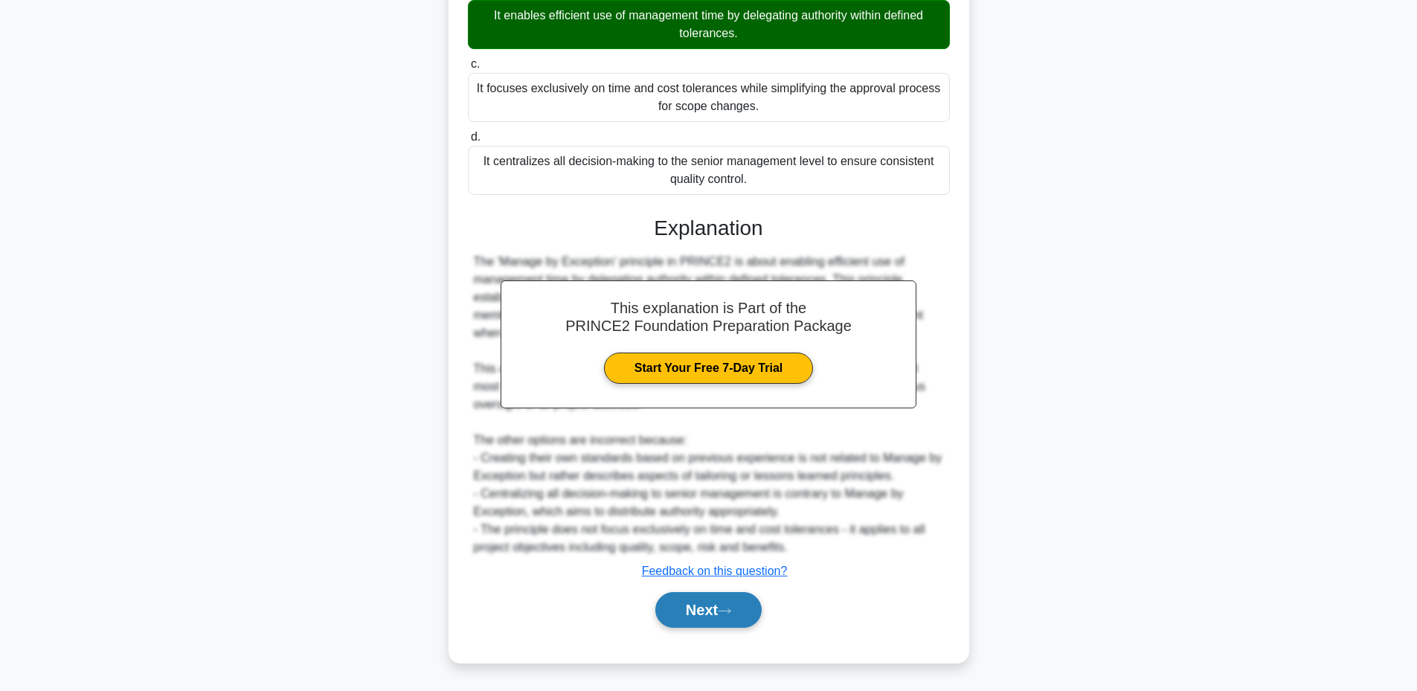
click at [691, 599] on button "Next" at bounding box center [708, 610] width 106 height 36
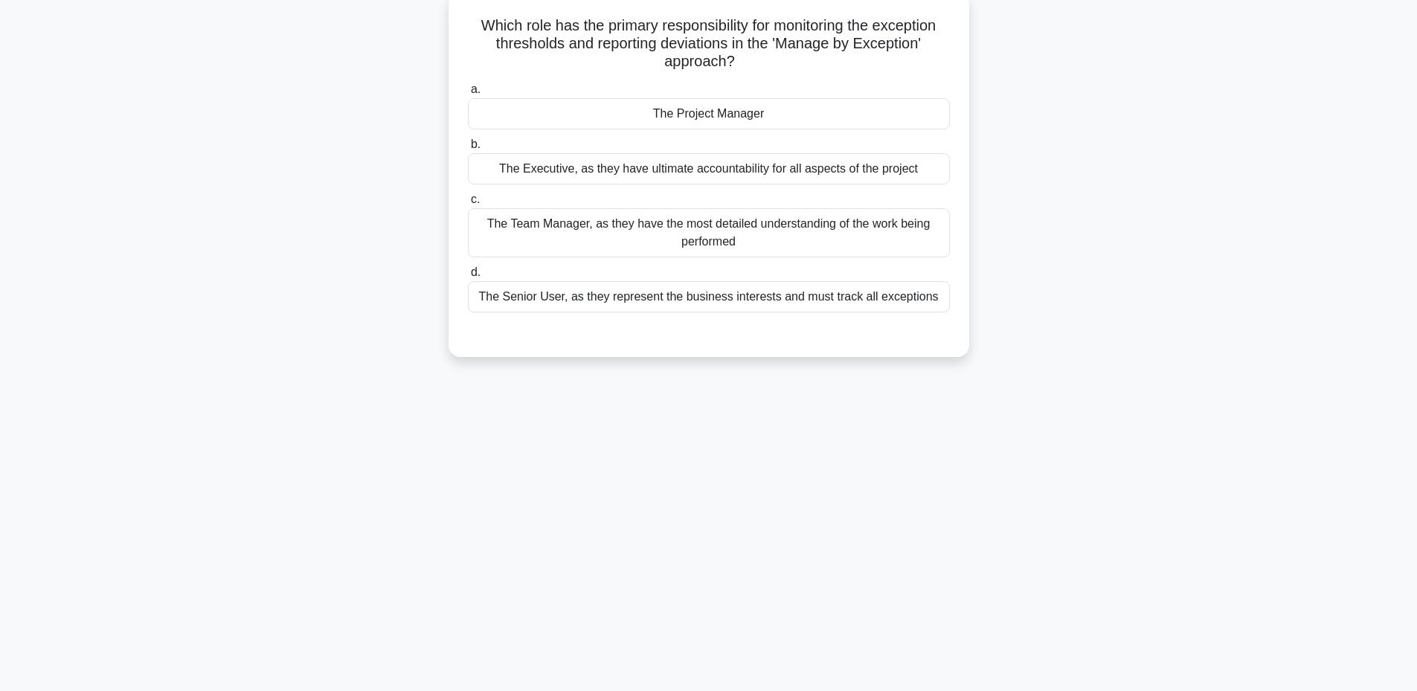
scroll to position [13, 0]
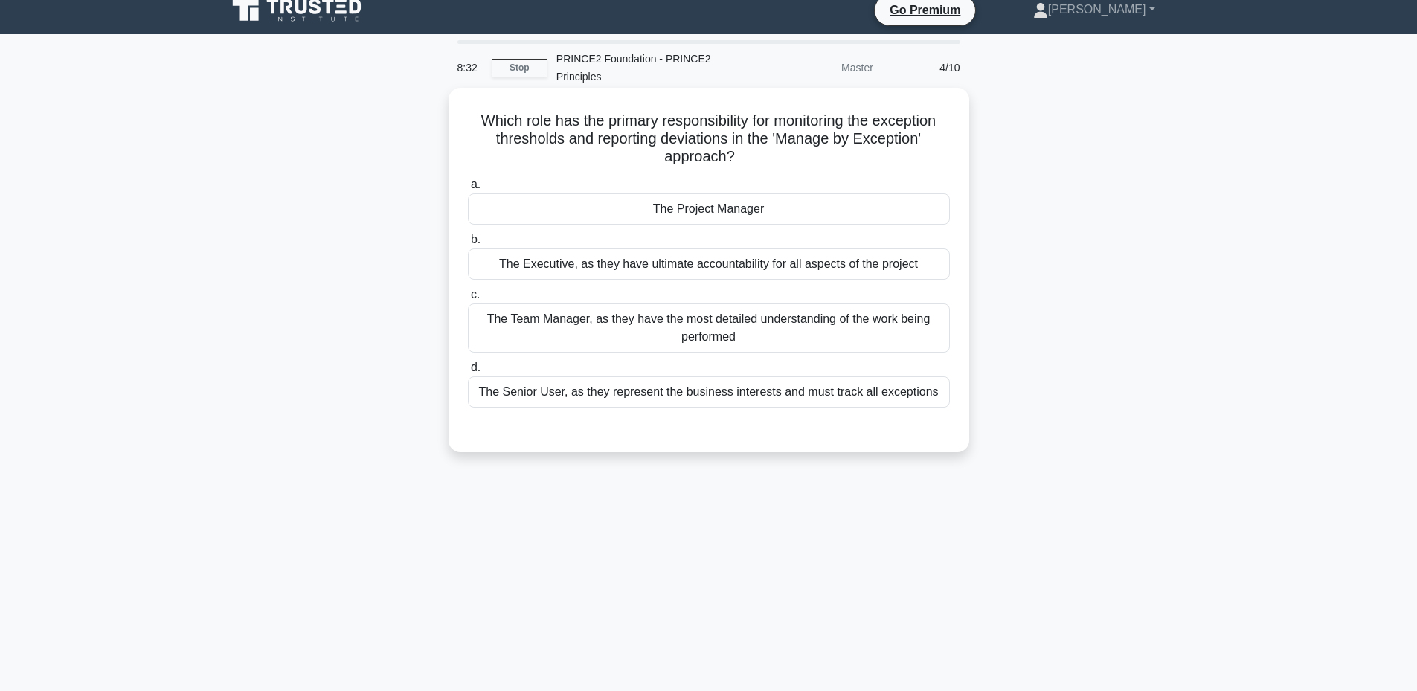
click at [691, 209] on div "The Project Manager" at bounding box center [709, 208] width 482 height 31
click at [468, 190] on input "a. The Project Manager" at bounding box center [468, 185] width 0 height 10
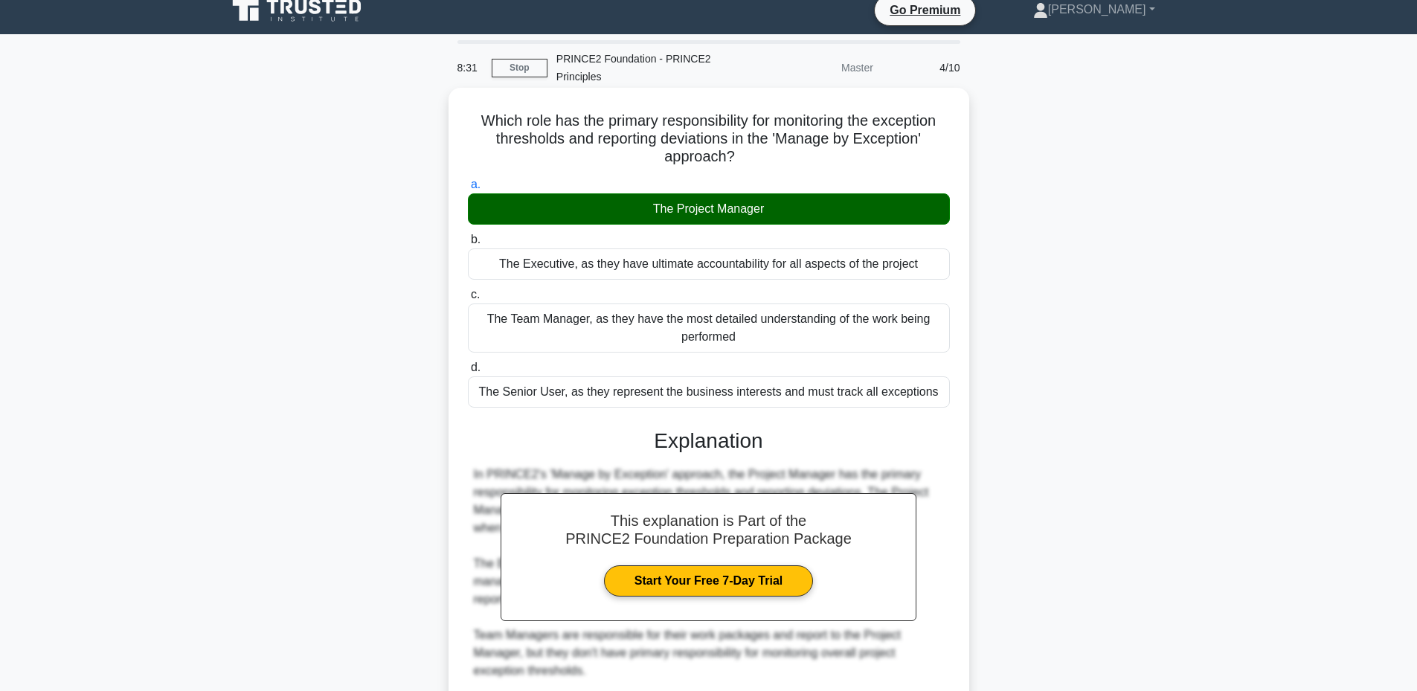
scroll to position [209, 0]
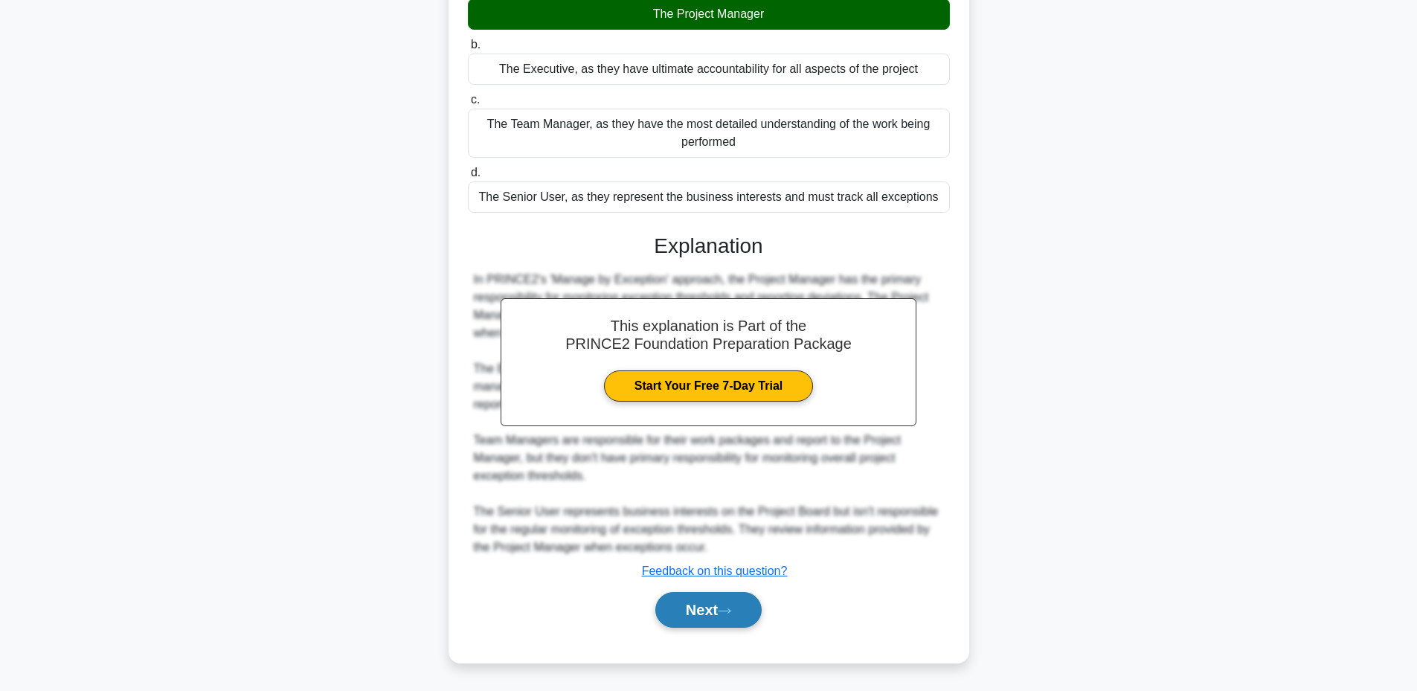
click at [694, 623] on button "Next" at bounding box center [708, 610] width 106 height 36
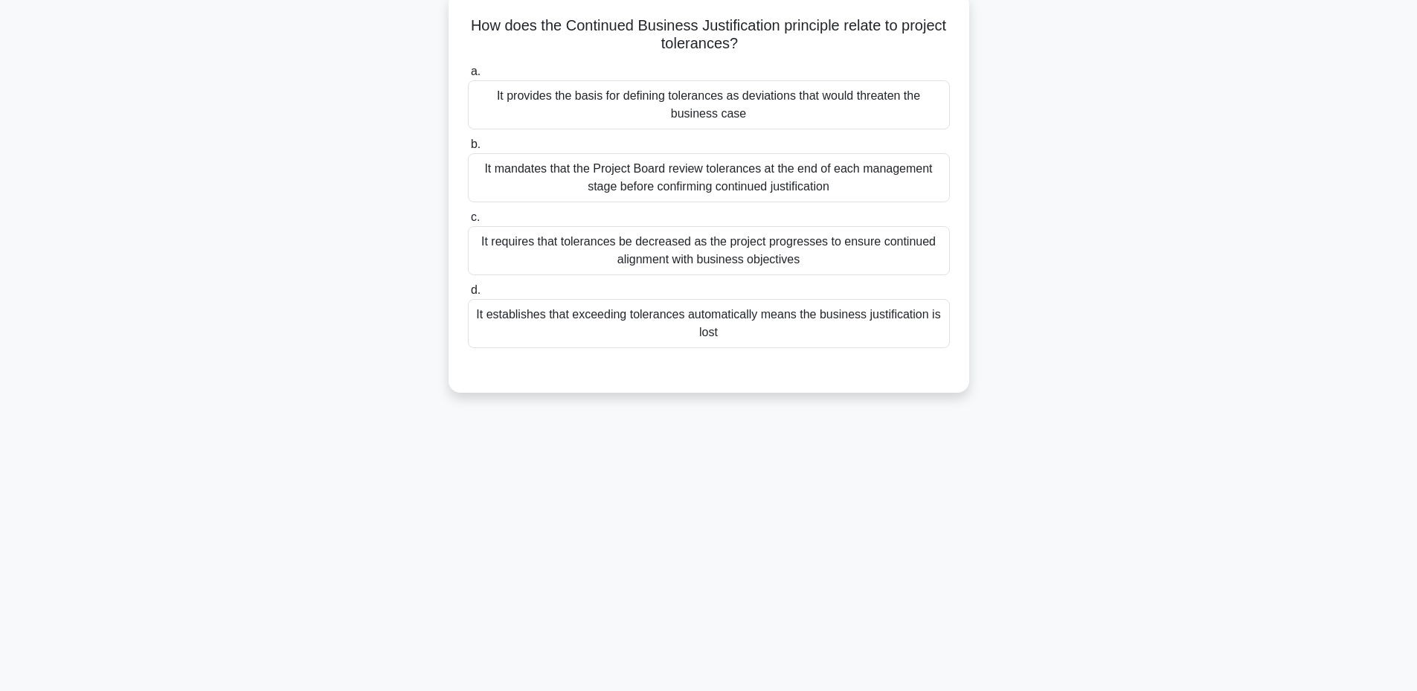
scroll to position [13, 0]
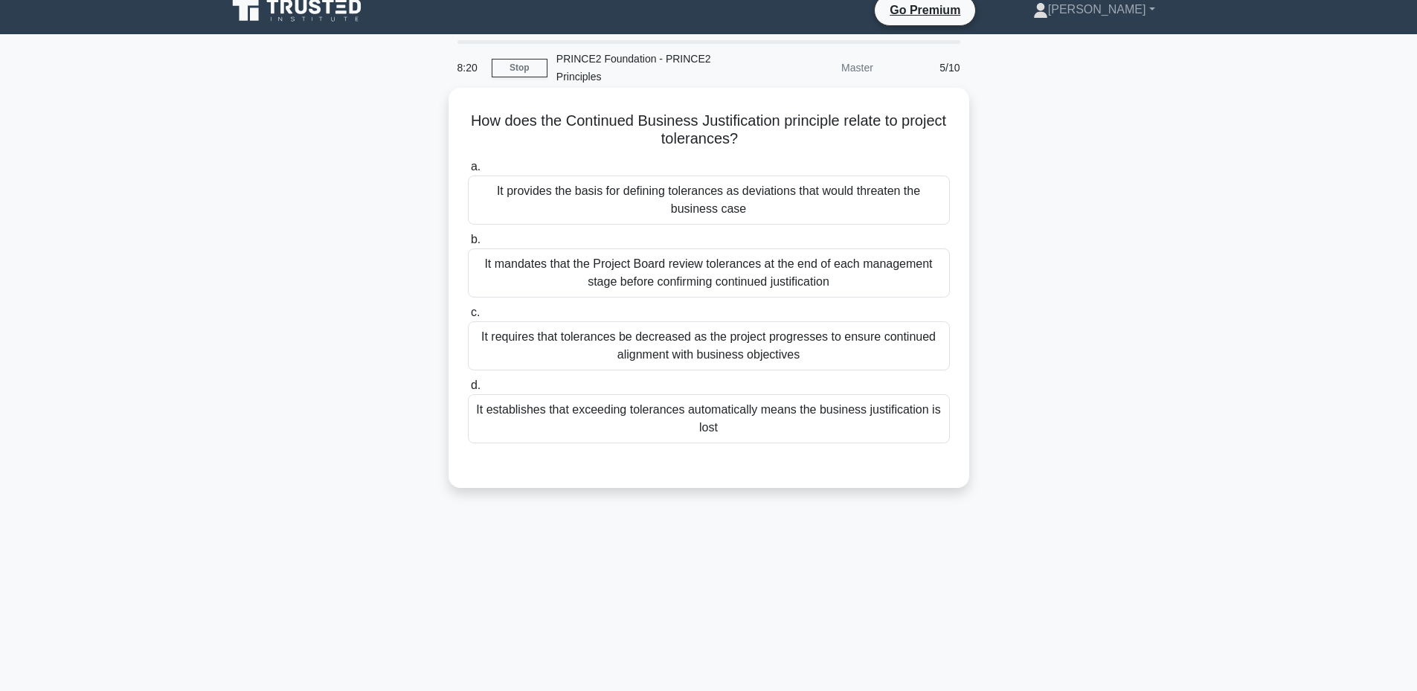
click at [762, 205] on div "It provides the basis for defining tolerances as deviations that would threaten…" at bounding box center [709, 200] width 482 height 49
click at [468, 172] on input "a. It provides the basis for defining tolerances as deviations that would threa…" at bounding box center [468, 167] width 0 height 10
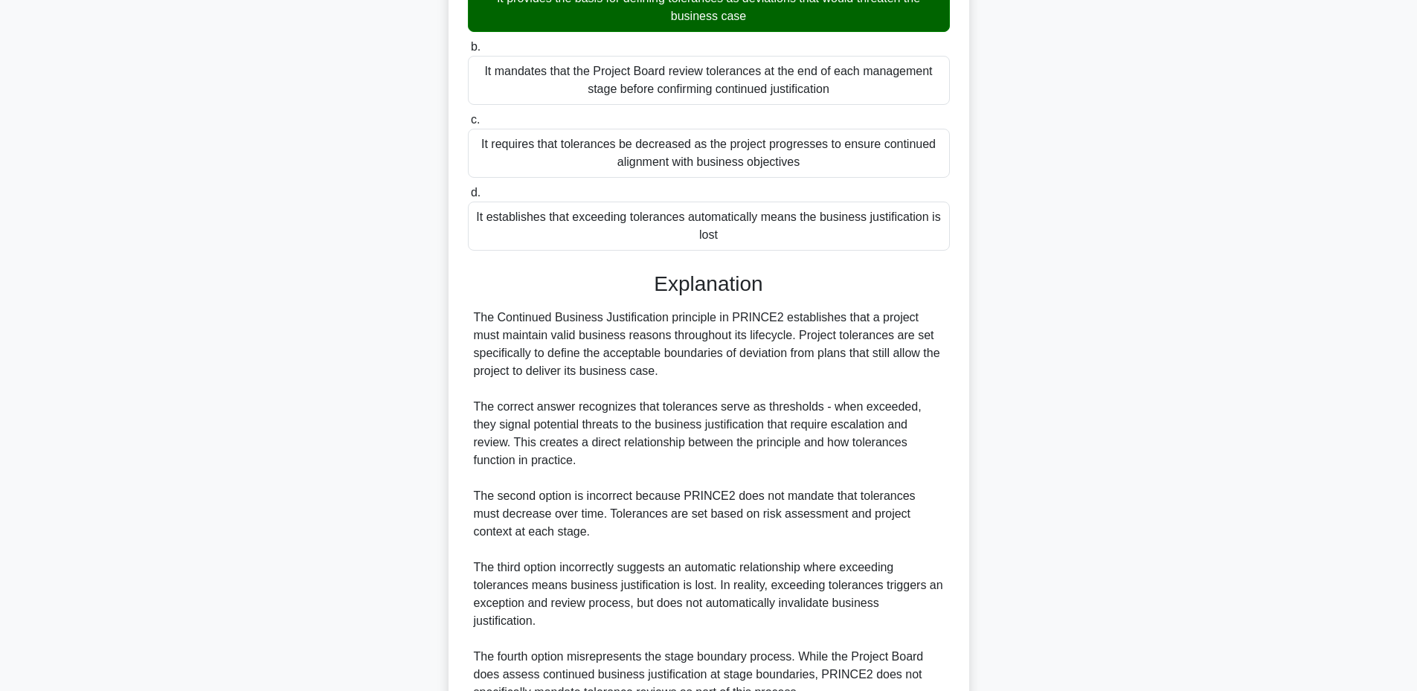
scroll to position [334, 0]
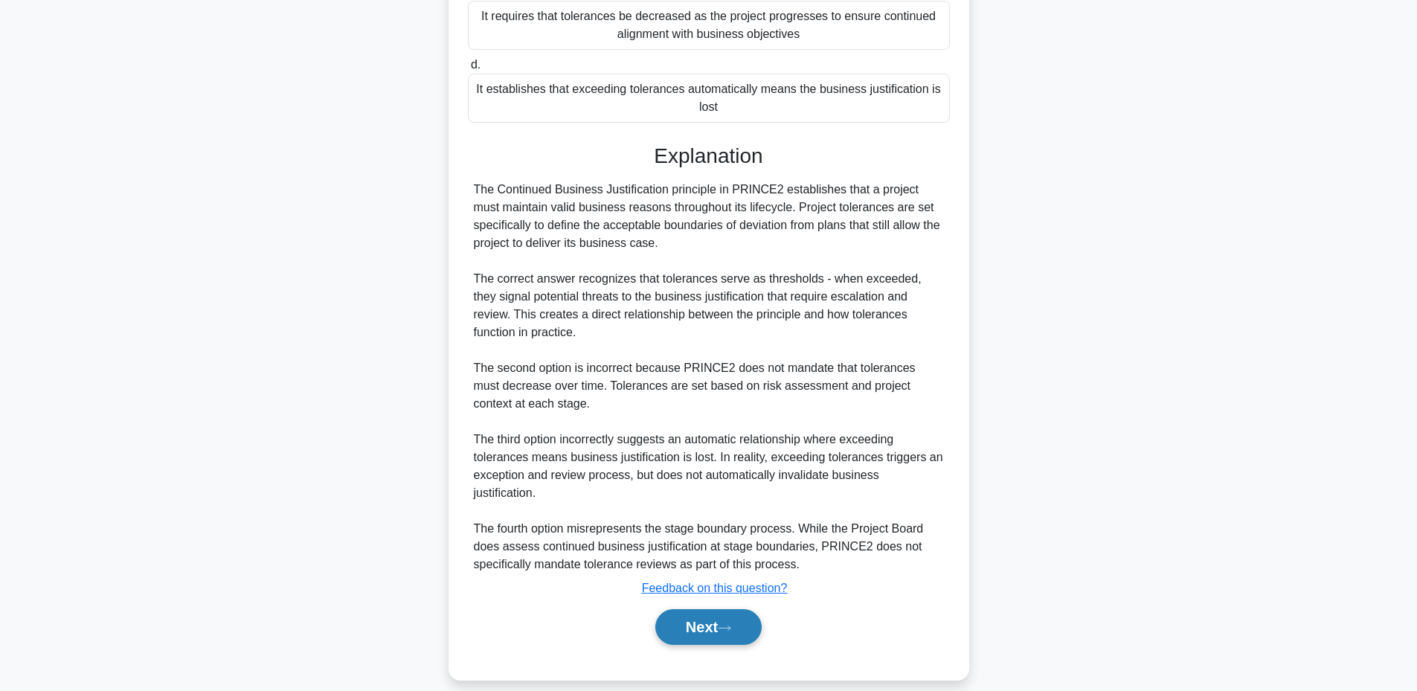
click at [701, 611] on button "Next" at bounding box center [708, 627] width 106 height 36
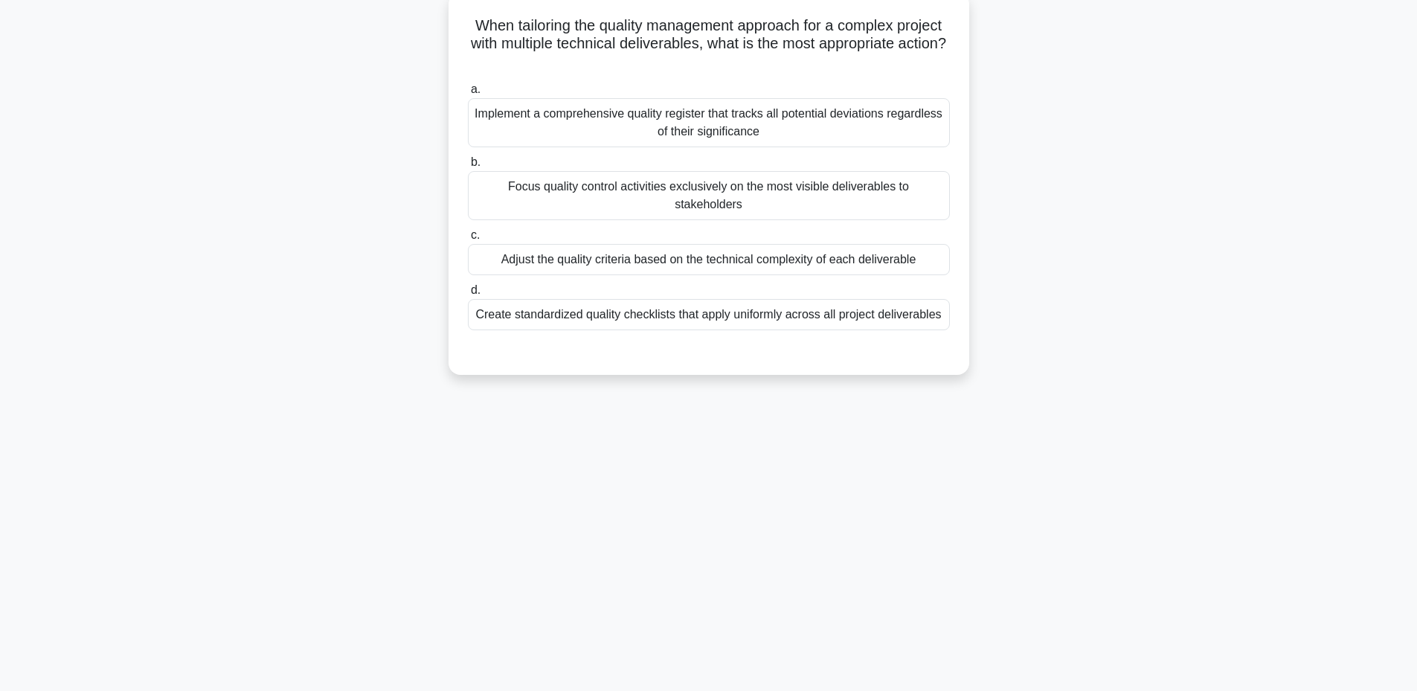
scroll to position [13, 0]
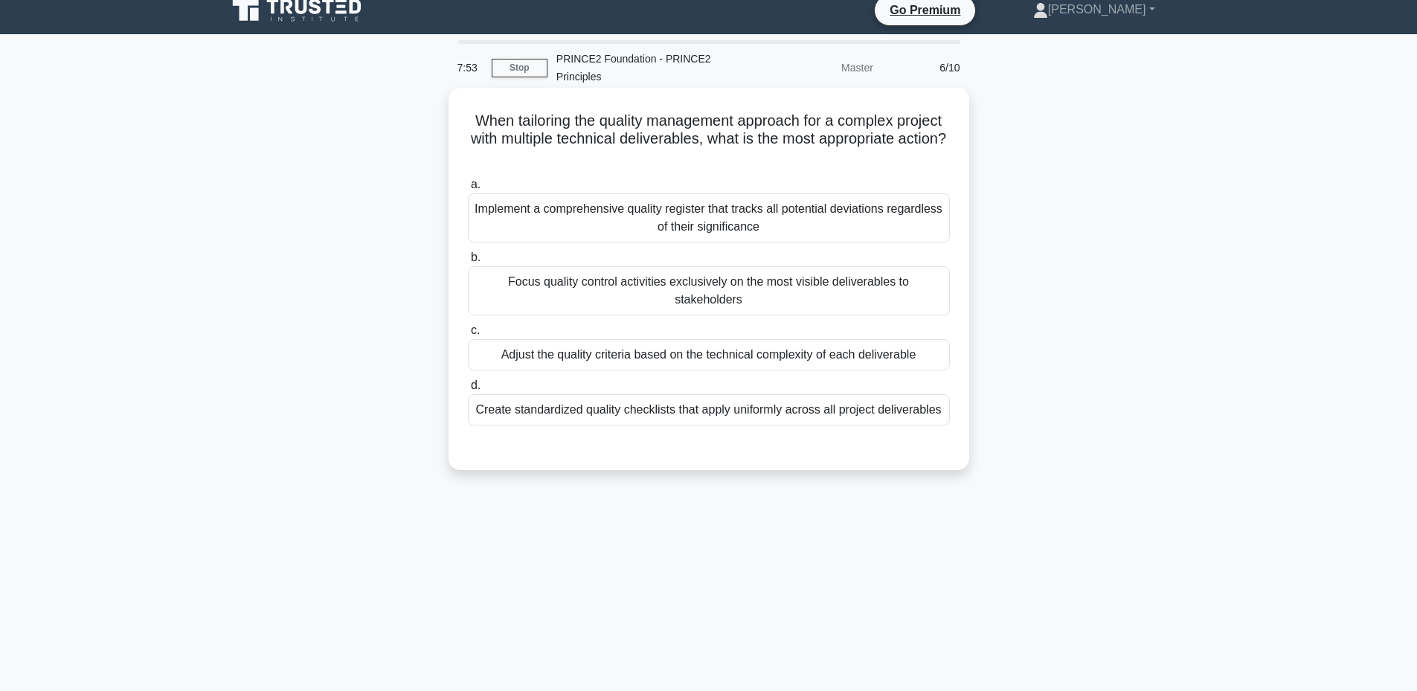
click at [751, 347] on div "Adjust the quality criteria based on the technical complexity of each deliverab…" at bounding box center [709, 354] width 482 height 31
click at [468, 335] on input "c. Adjust the quality criteria based on the technical complexity of each delive…" at bounding box center [468, 331] width 0 height 10
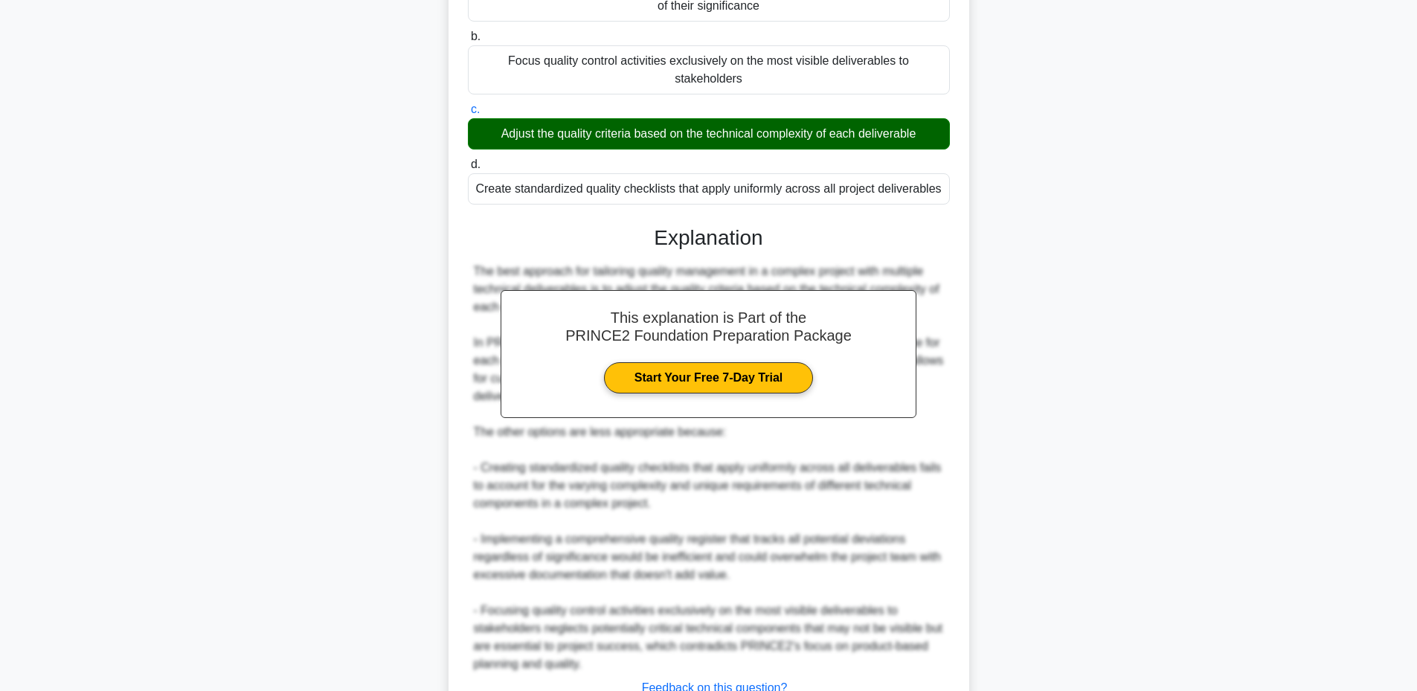
scroll to position [334, 0]
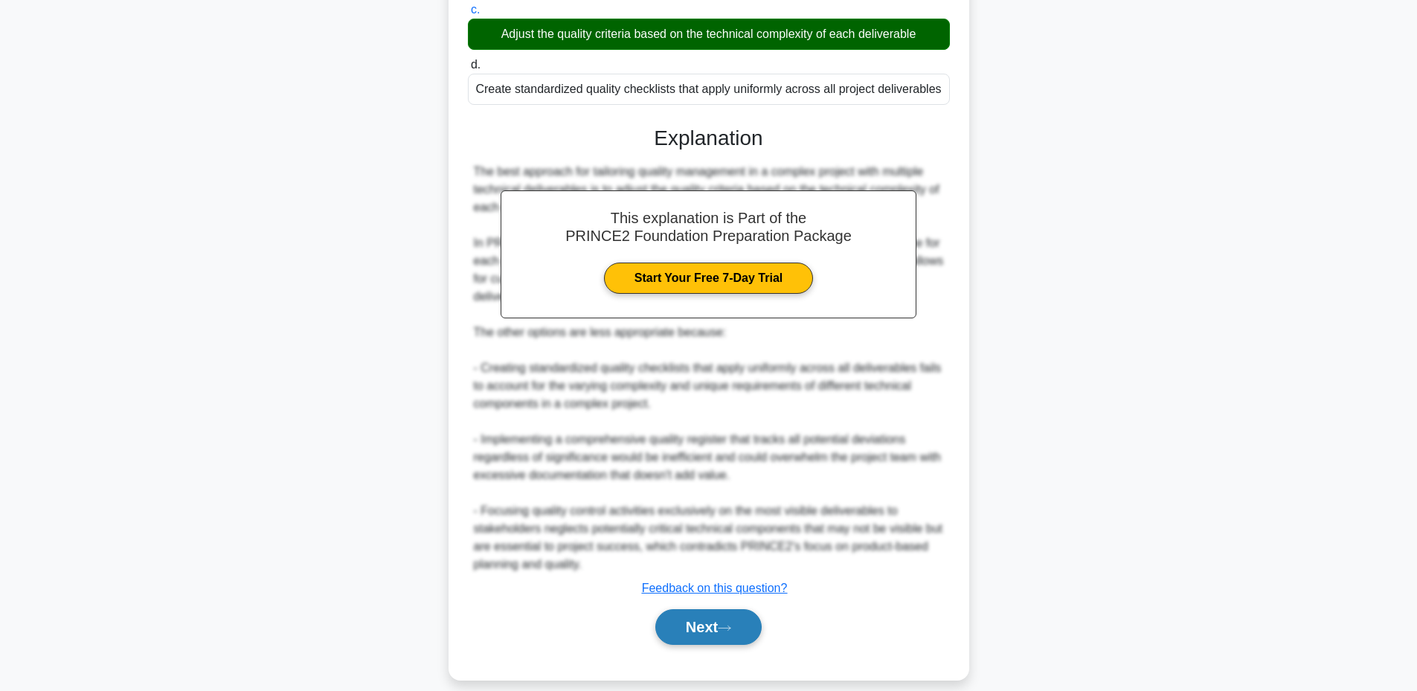
click at [712, 620] on button "Next" at bounding box center [708, 627] width 106 height 36
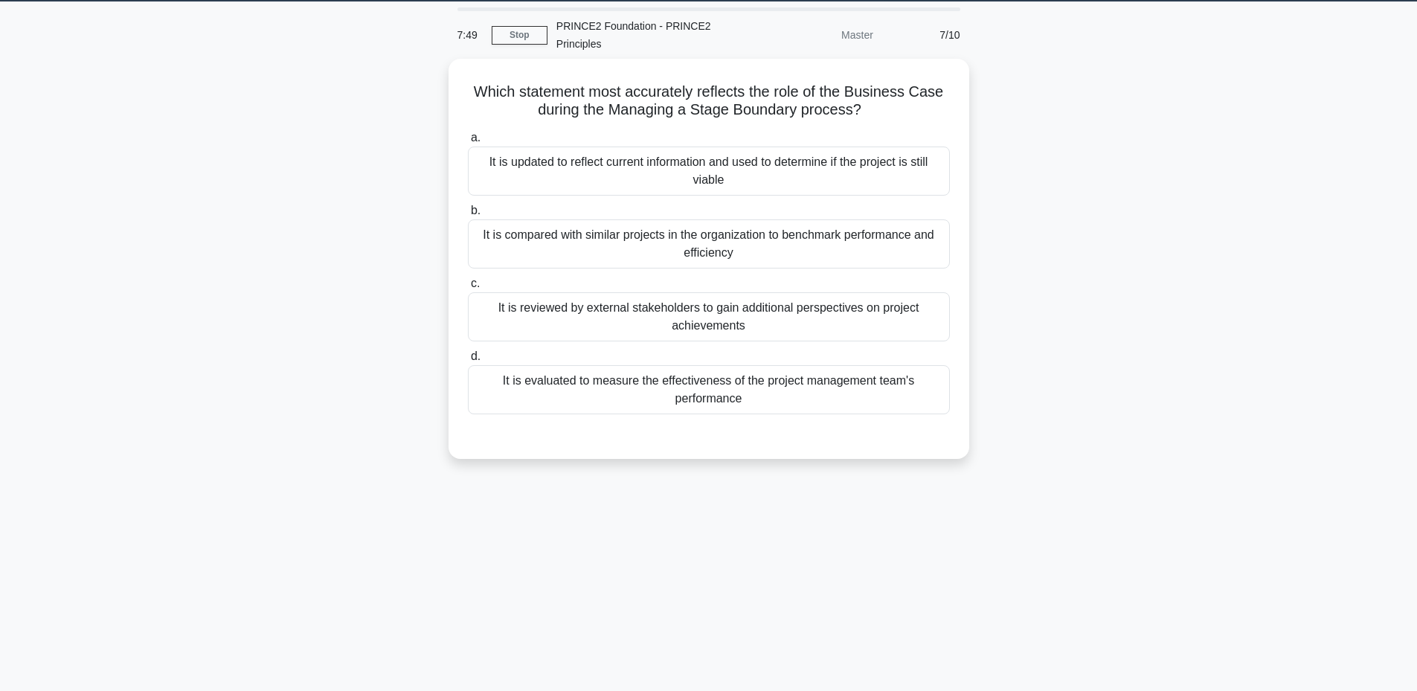
scroll to position [13, 0]
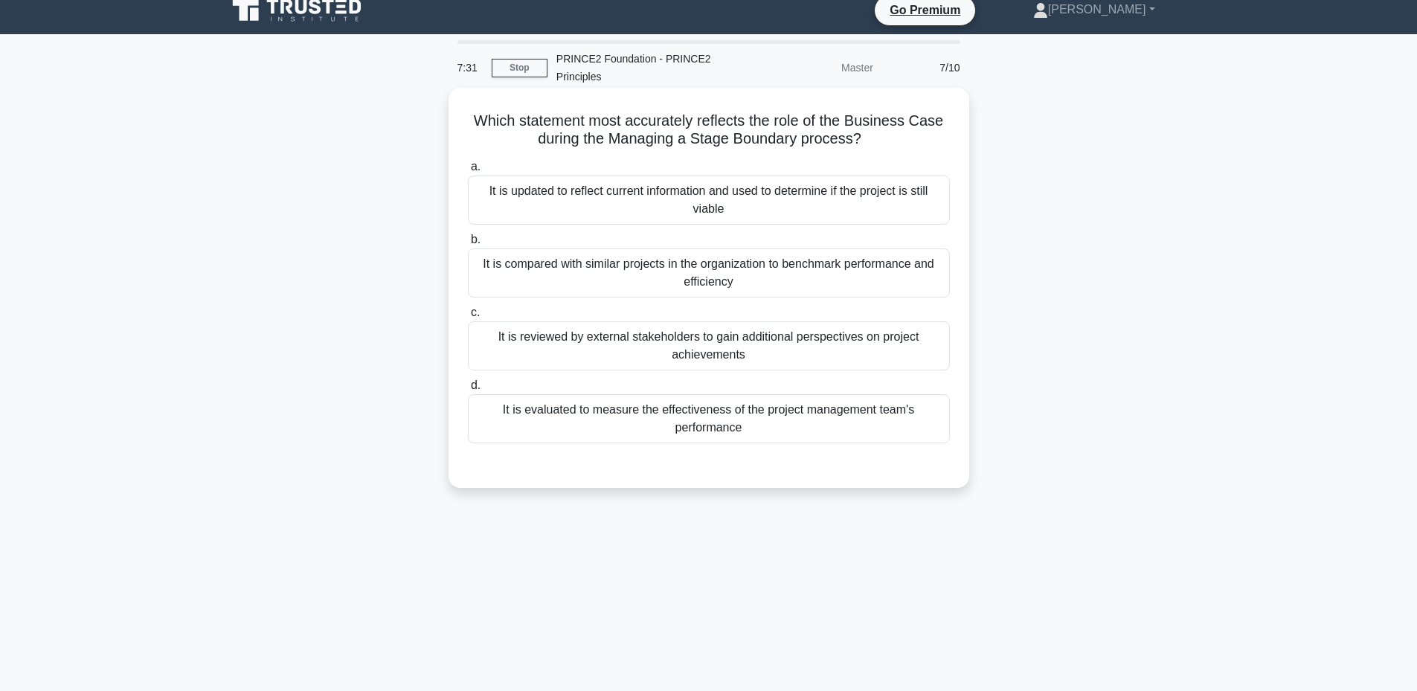
click at [737, 190] on div "It is updated to reflect current information and used to determine if the proje…" at bounding box center [709, 200] width 482 height 49
click at [468, 172] on input "a. It is updated to reflect current information and used to determine if the pr…" at bounding box center [468, 167] width 0 height 10
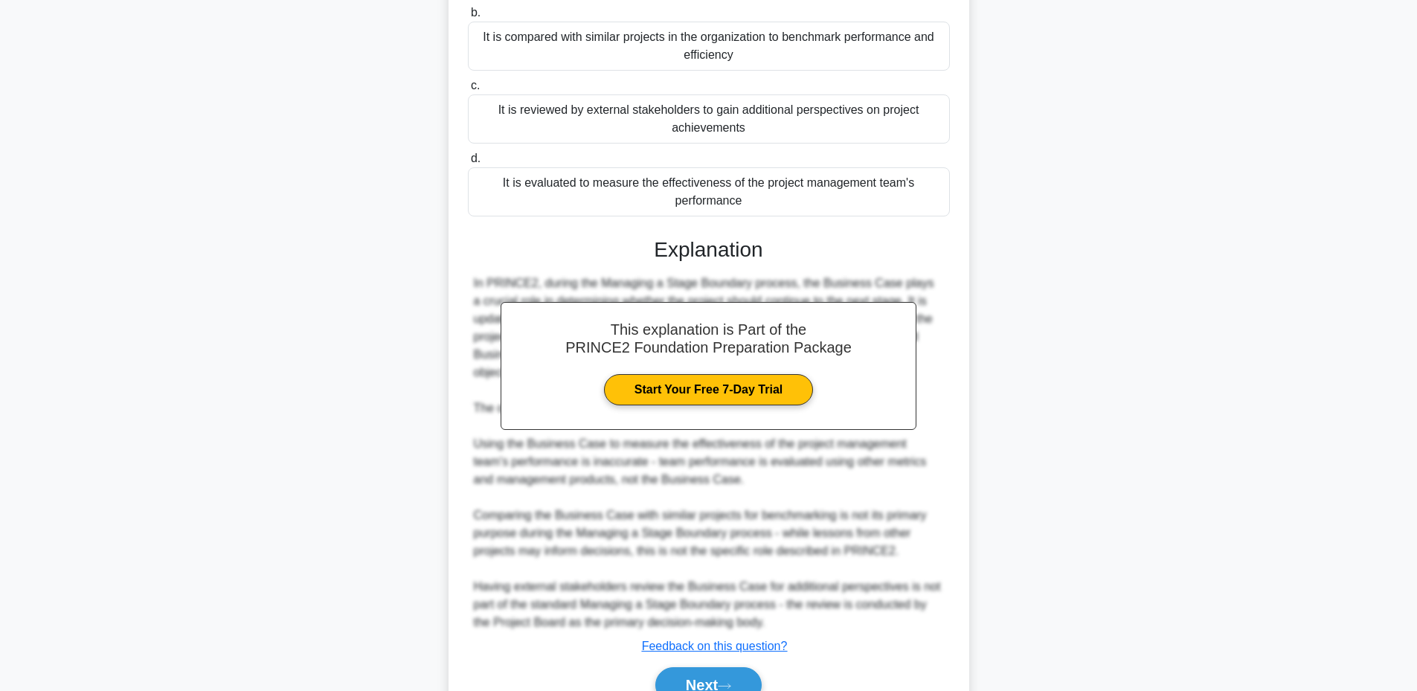
scroll to position [316, 0]
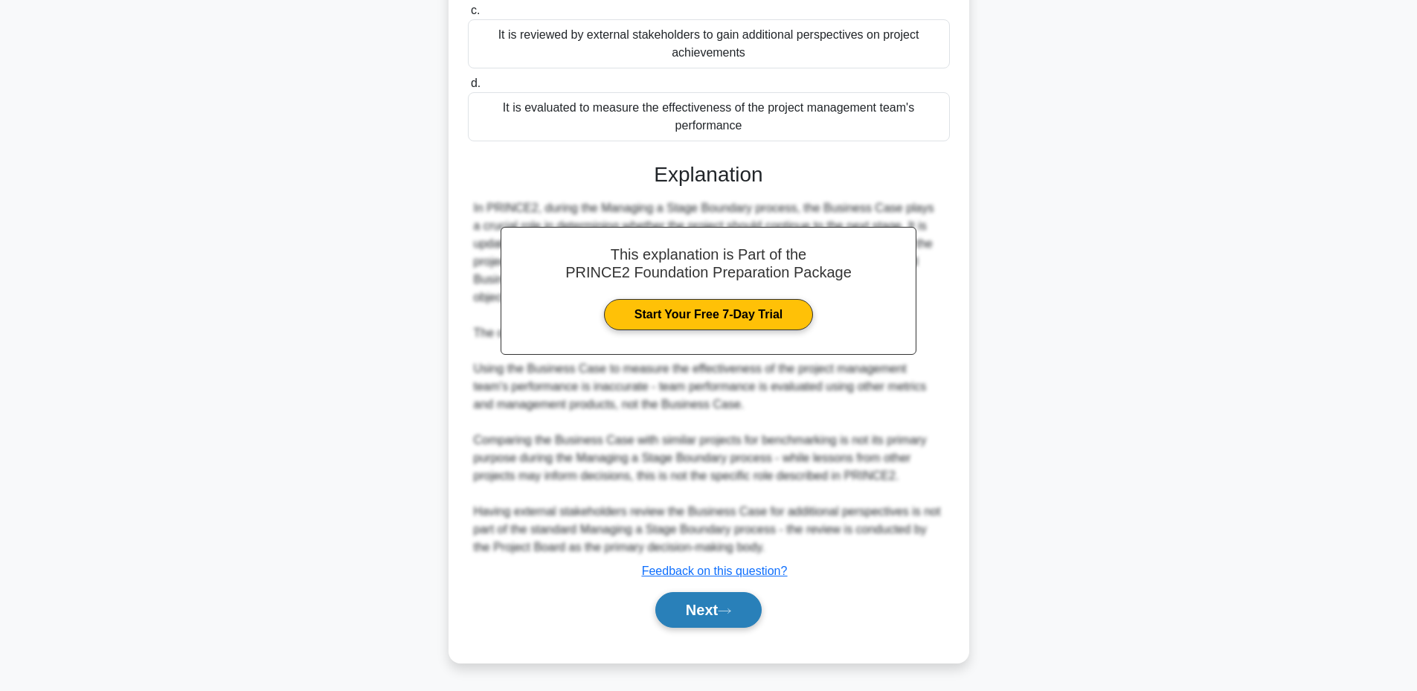
click at [685, 600] on button "Next" at bounding box center [708, 610] width 106 height 36
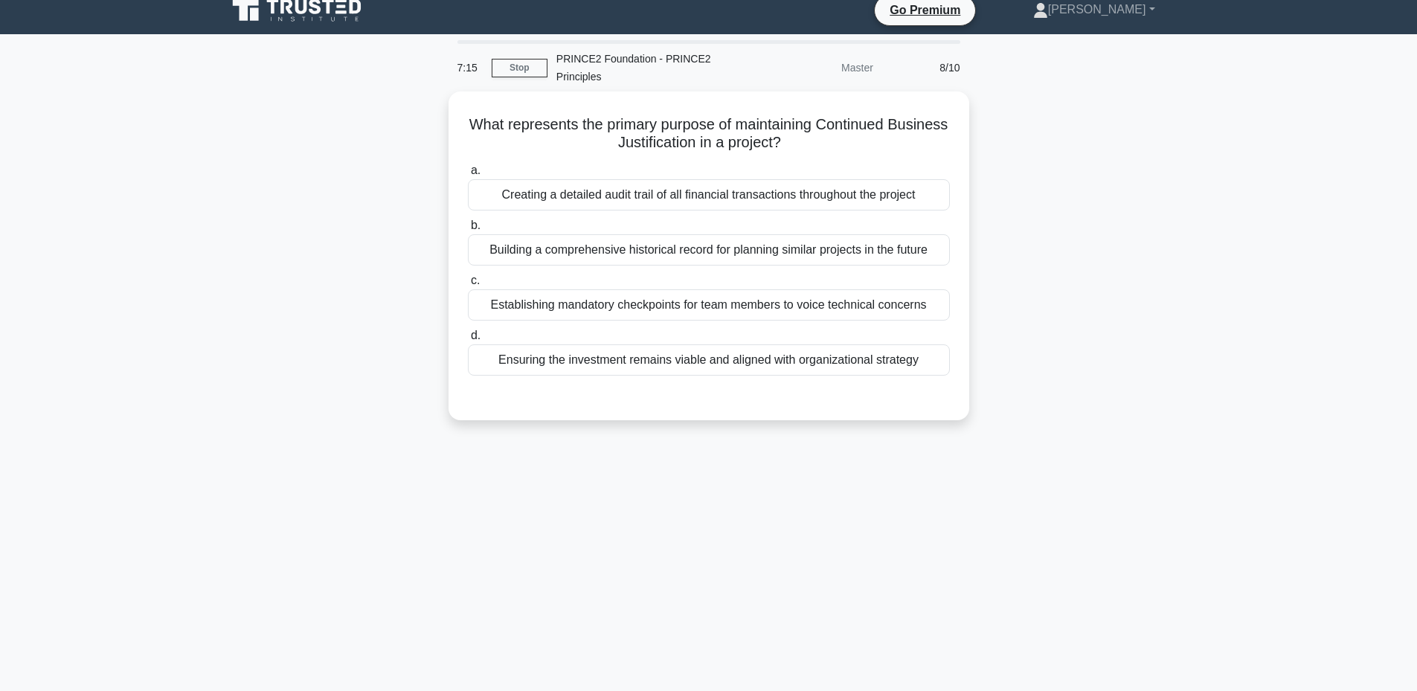
scroll to position [112, 0]
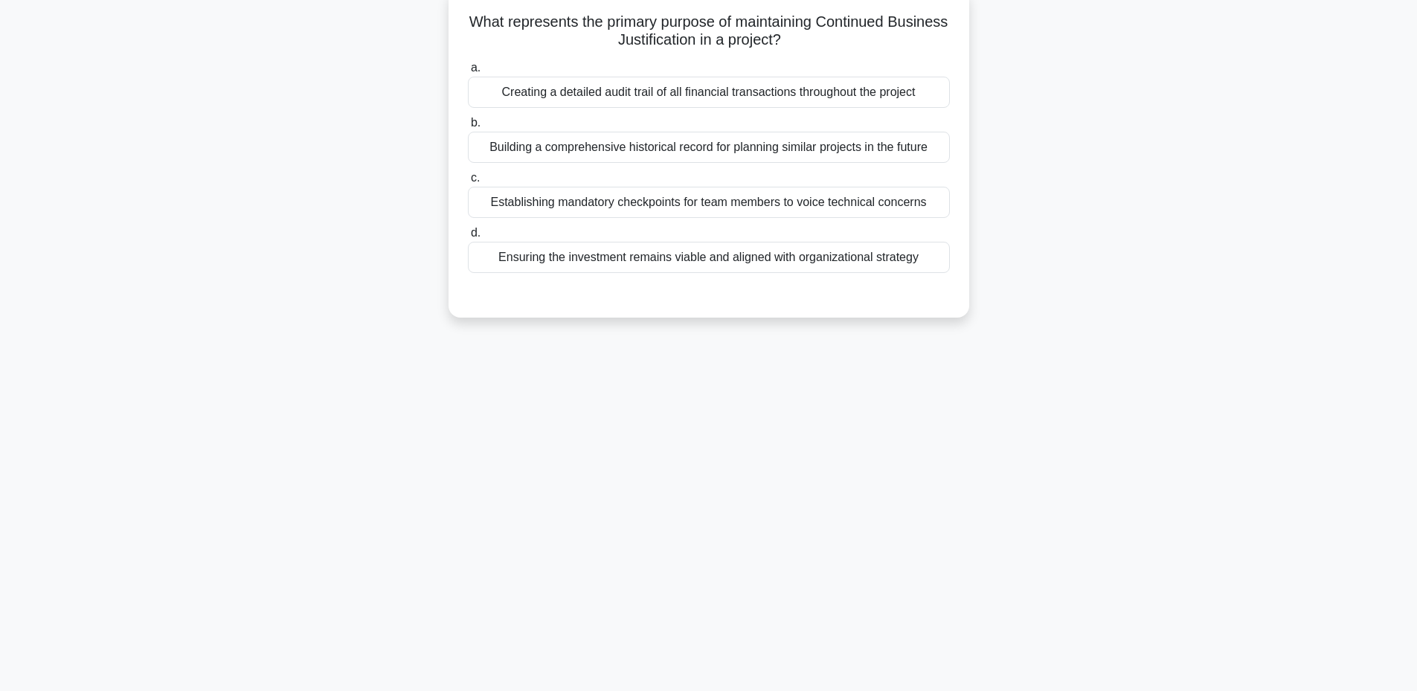
click at [779, 258] on div "Ensuring the investment remains viable and aligned with organizational strategy" at bounding box center [709, 257] width 482 height 31
click at [468, 238] on input "d. Ensuring the investment remains viable and aligned with organizational strat…" at bounding box center [468, 233] width 0 height 10
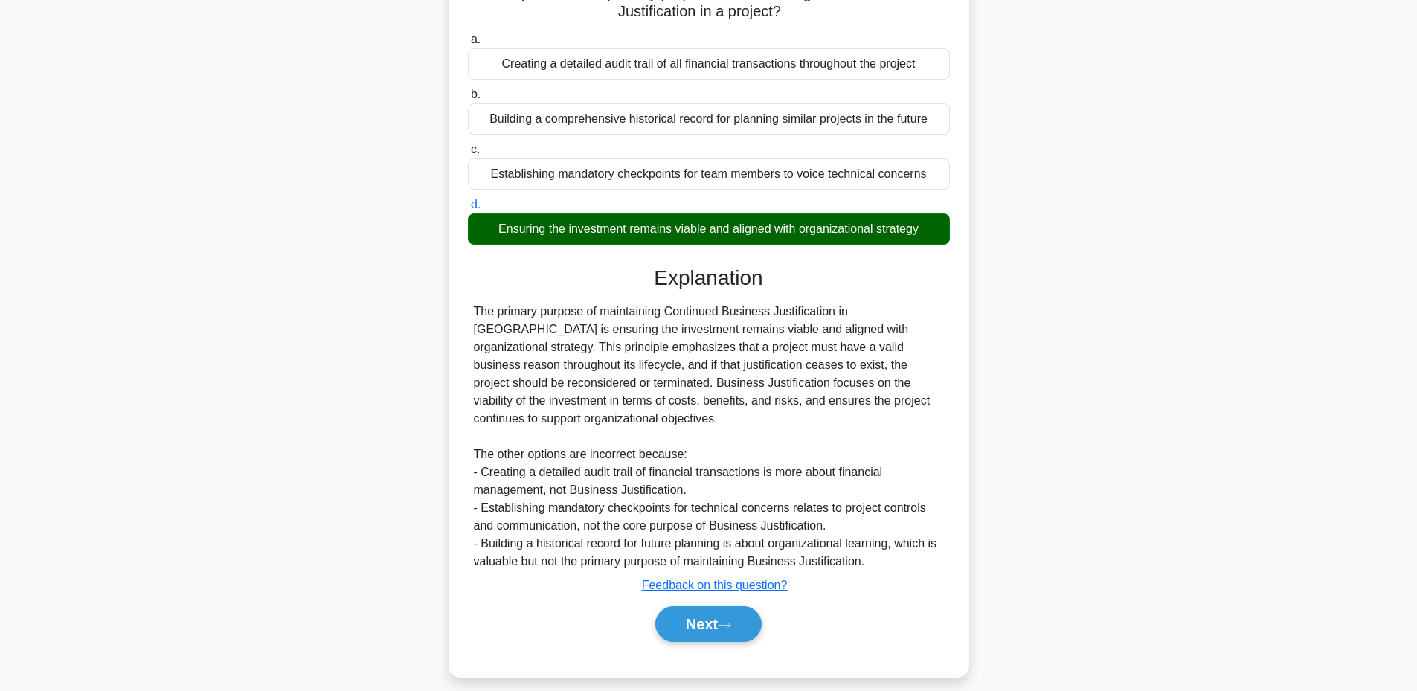
scroll to position [155, 0]
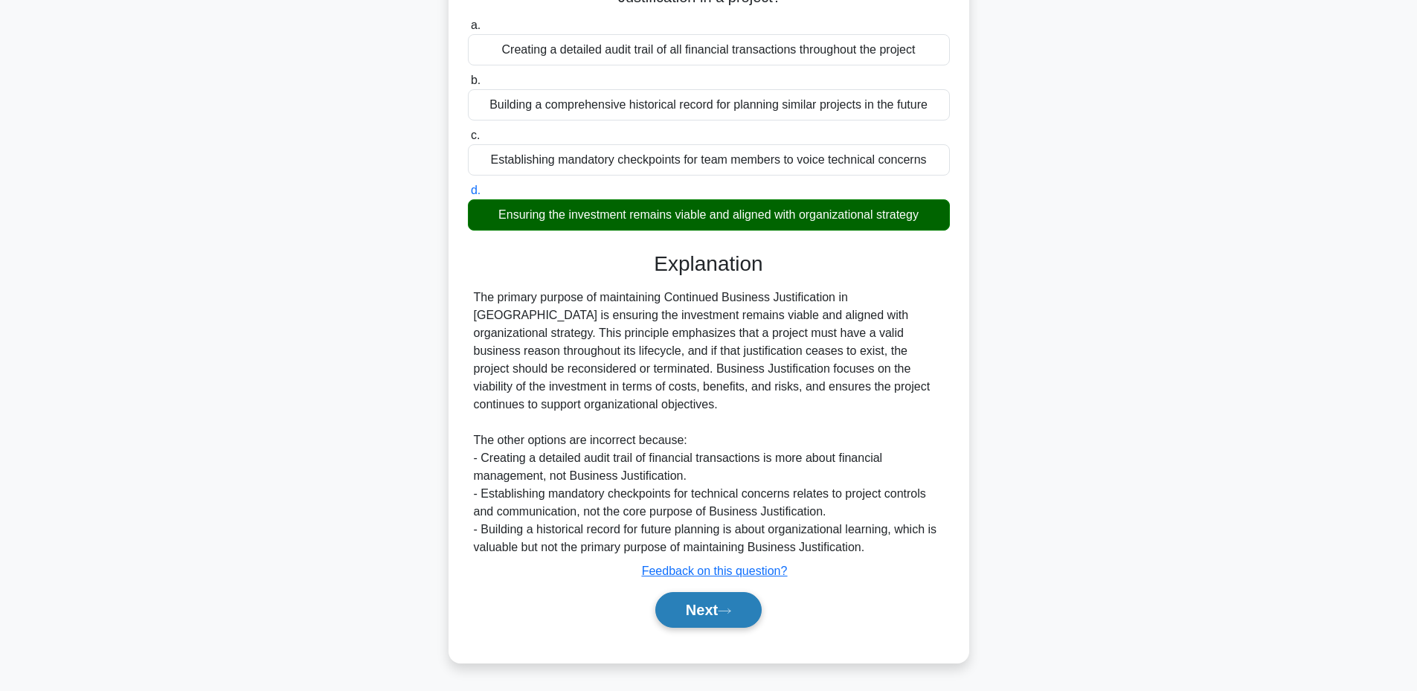
click at [697, 600] on button "Next" at bounding box center [708, 610] width 106 height 36
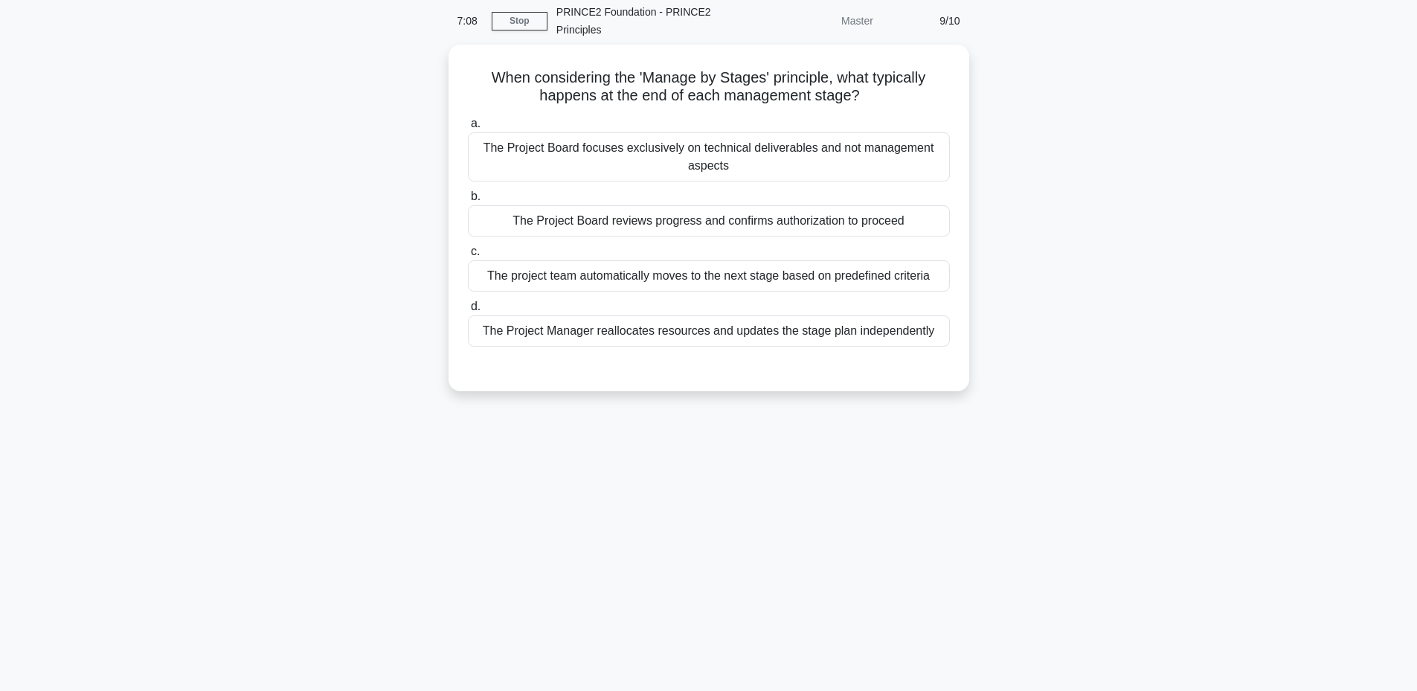
scroll to position [13, 0]
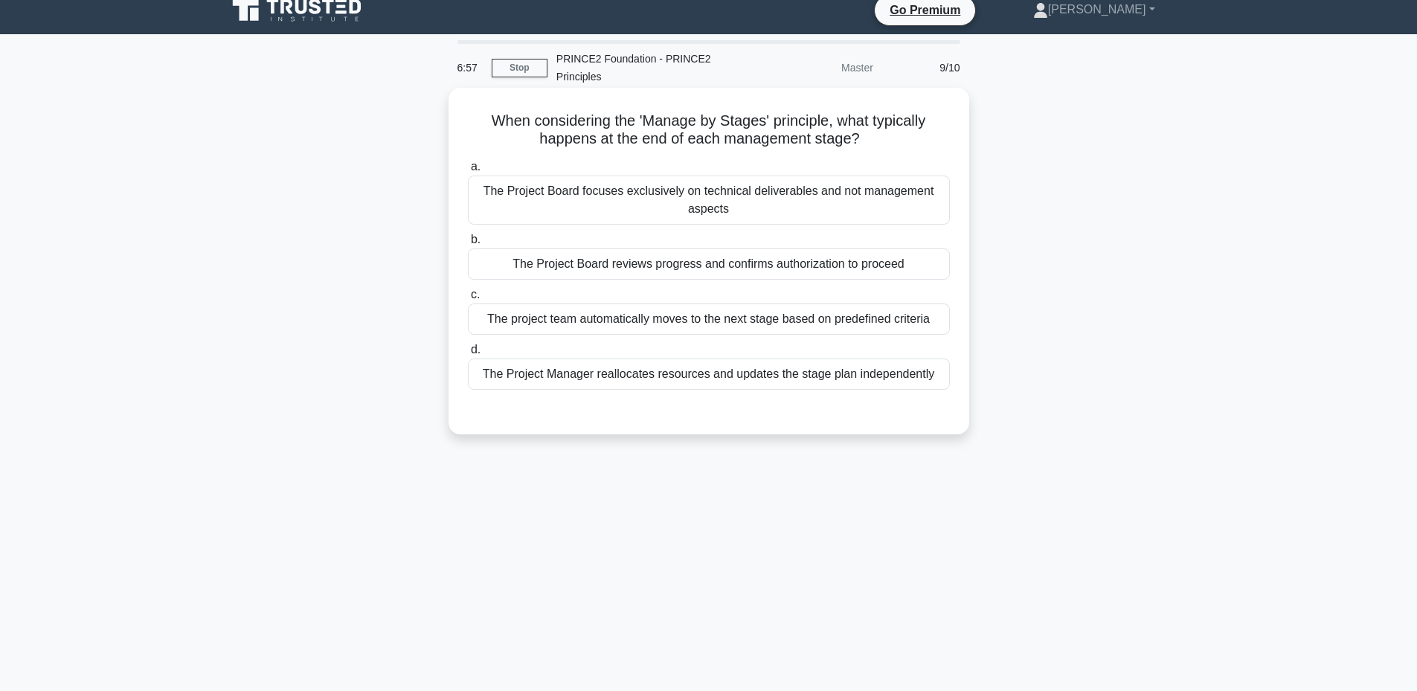
click at [759, 257] on div "The Project Board reviews progress and confirms authorization to proceed" at bounding box center [709, 263] width 482 height 31
click at [468, 245] on input "b. The Project Board reviews progress and confirms authorization to proceed" at bounding box center [468, 240] width 0 height 10
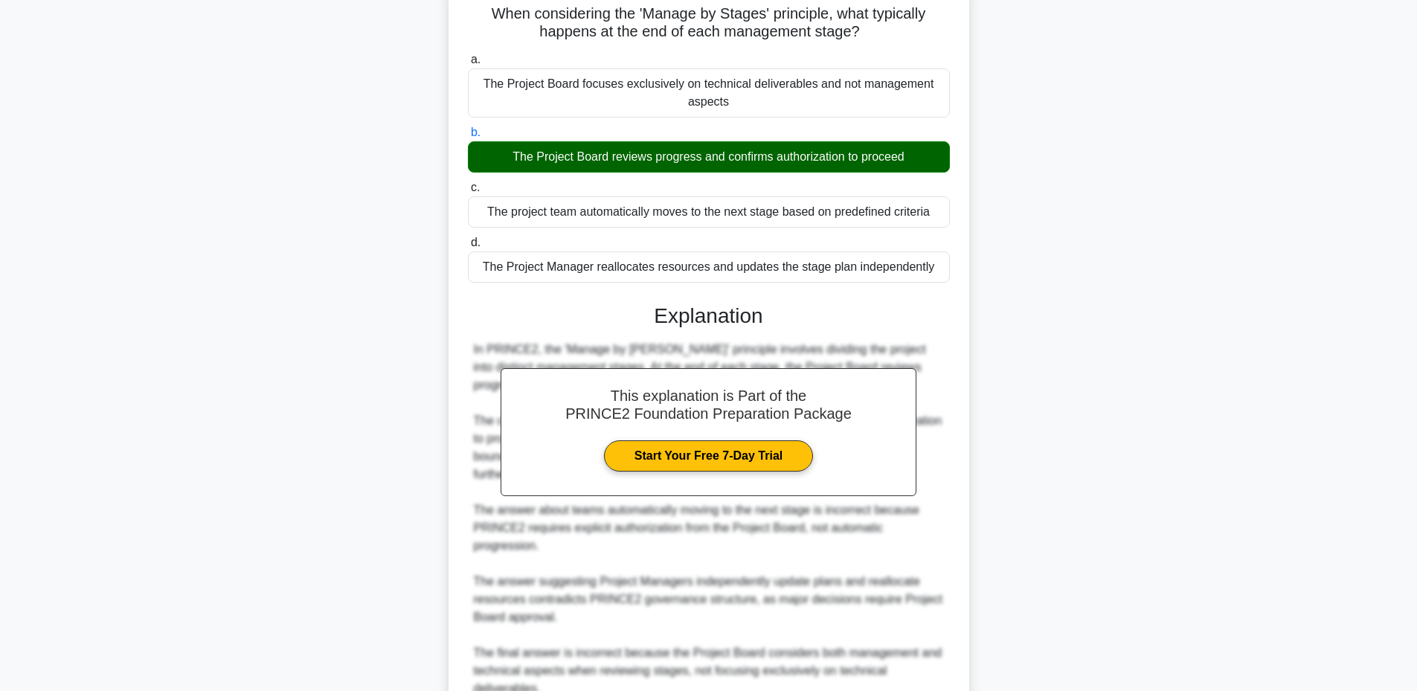
scroll to position [263, 0]
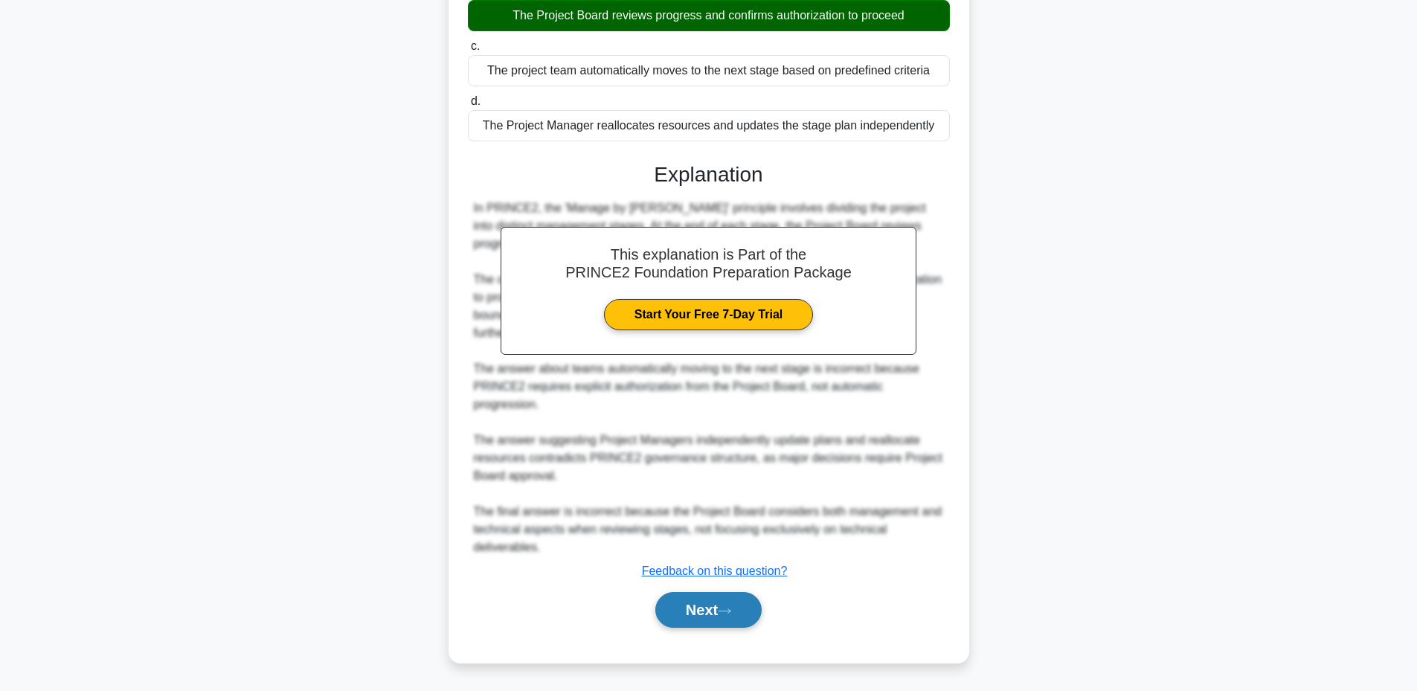
click at [694, 612] on button "Next" at bounding box center [708, 610] width 106 height 36
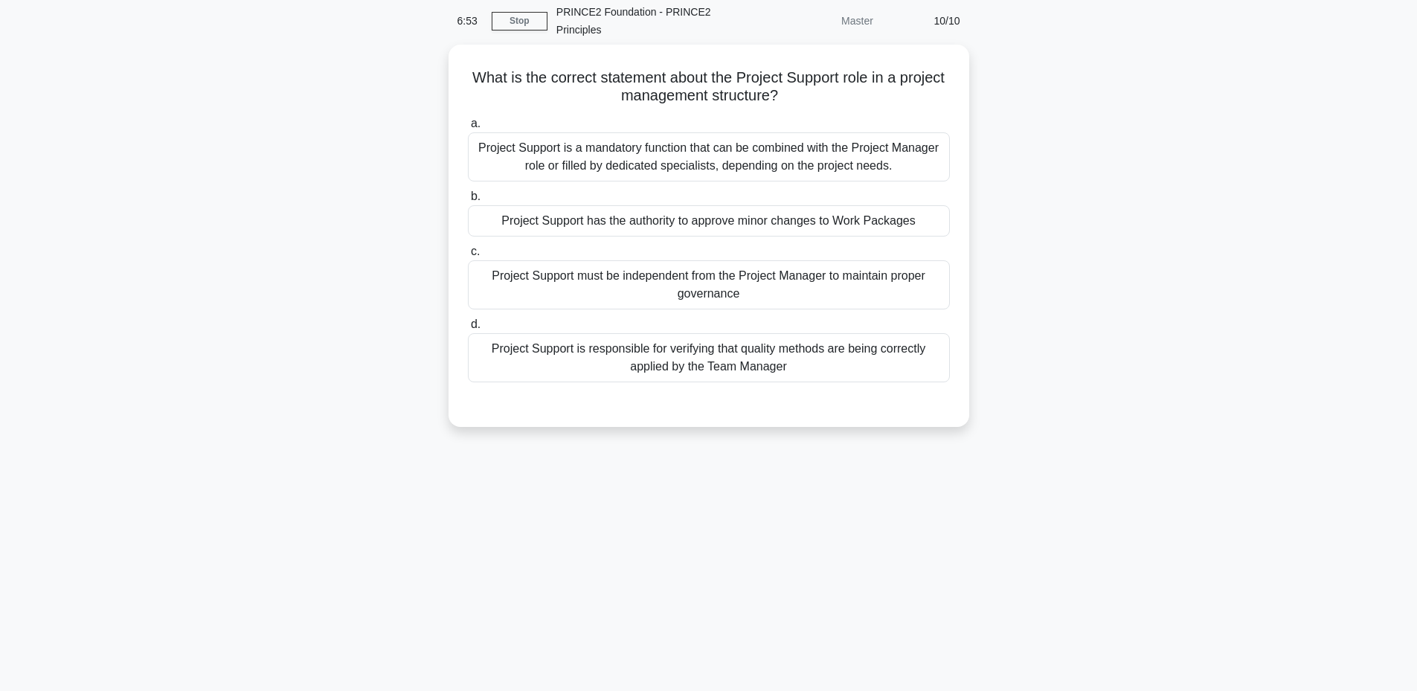
scroll to position [13, 0]
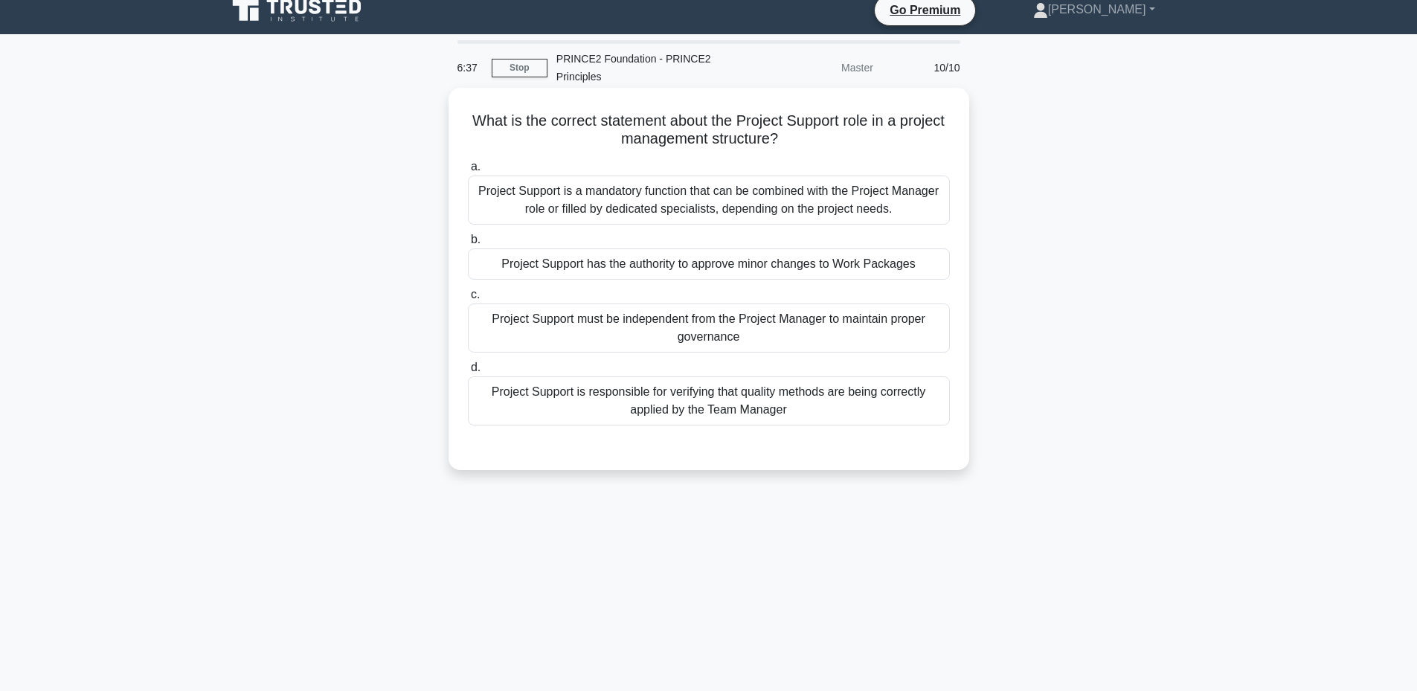
click at [730, 206] on div "Project Support is a mandatory function that can be combined with the Project M…" at bounding box center [709, 200] width 482 height 49
click at [468, 172] on input "a. Project Support is a mandatory function that can be combined with the Projec…" at bounding box center [468, 167] width 0 height 10
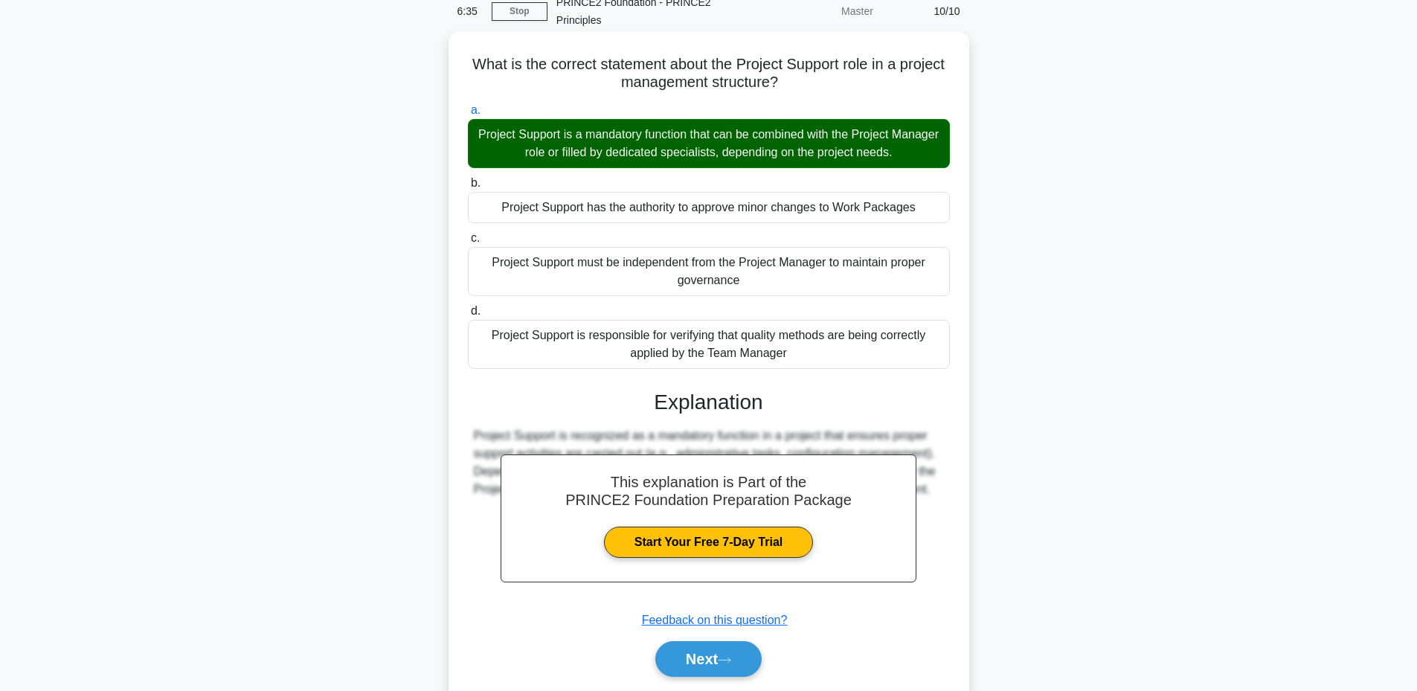
scroll to position [120, 0]
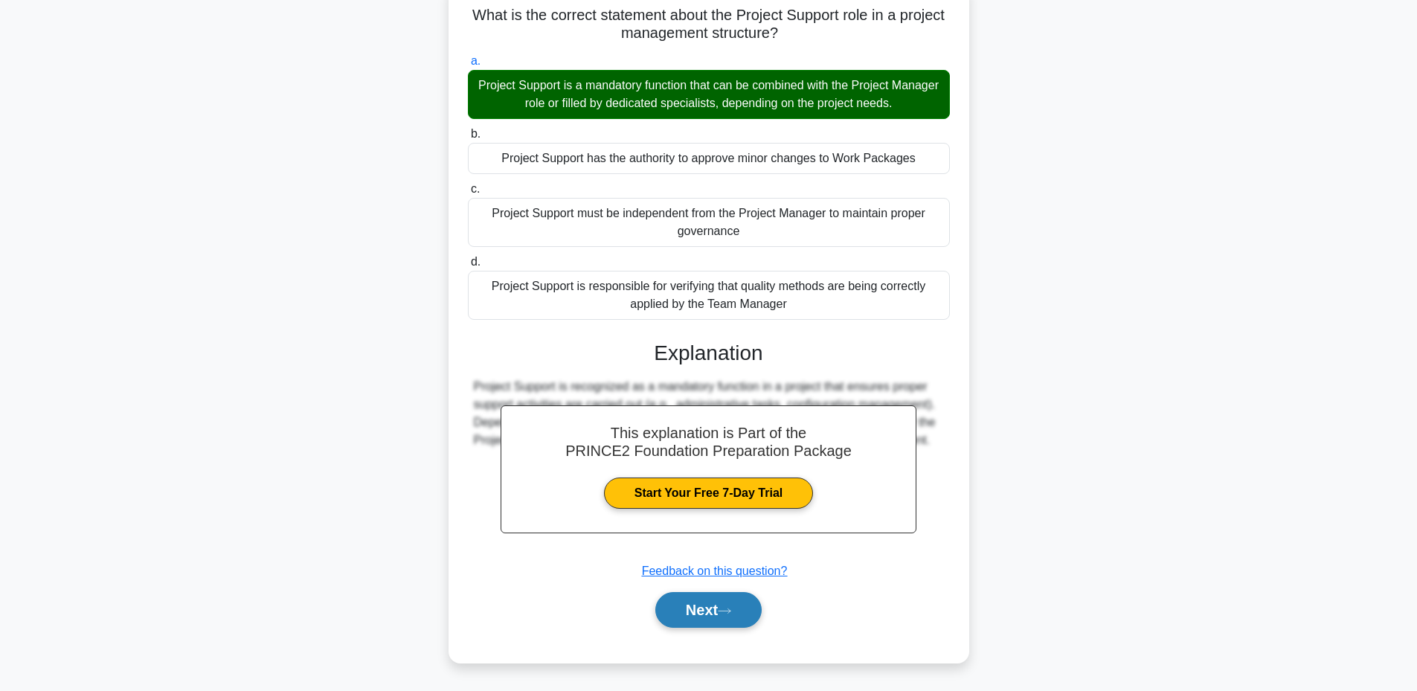
click at [703, 599] on button "Next" at bounding box center [708, 610] width 106 height 36
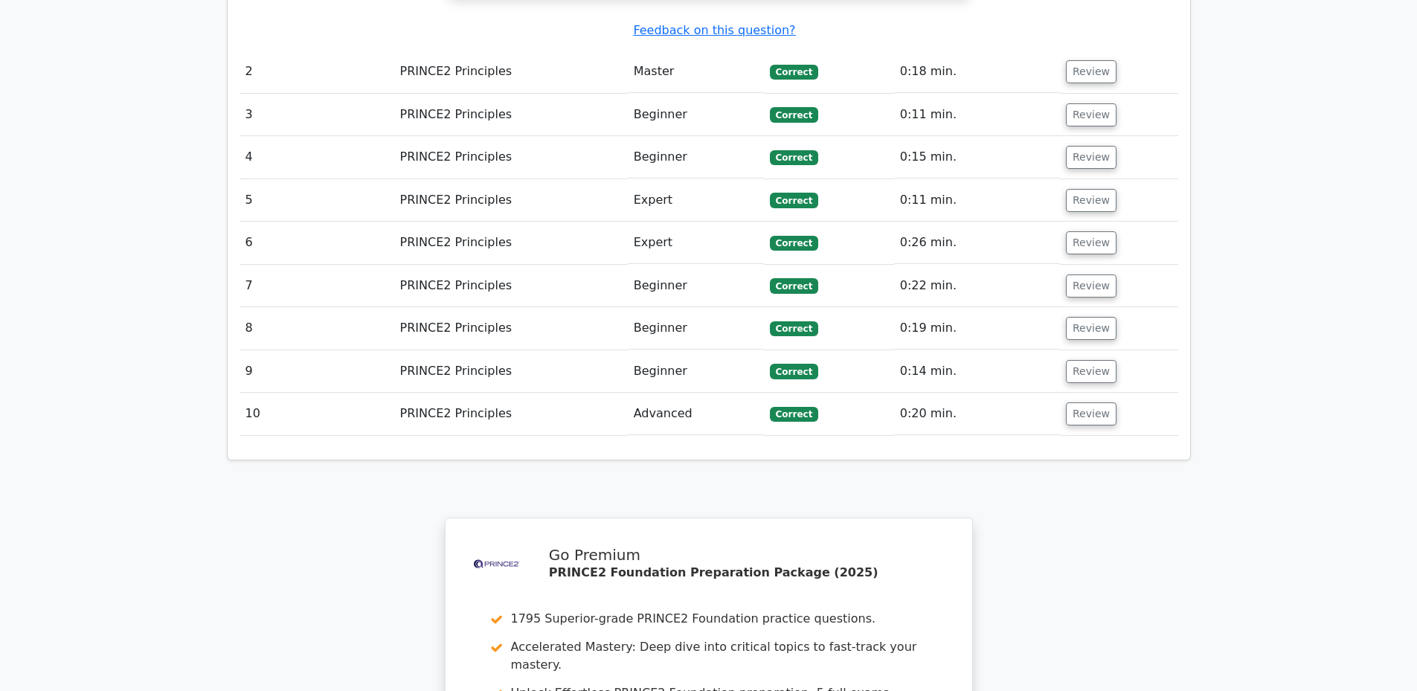
scroll to position [2354, 0]
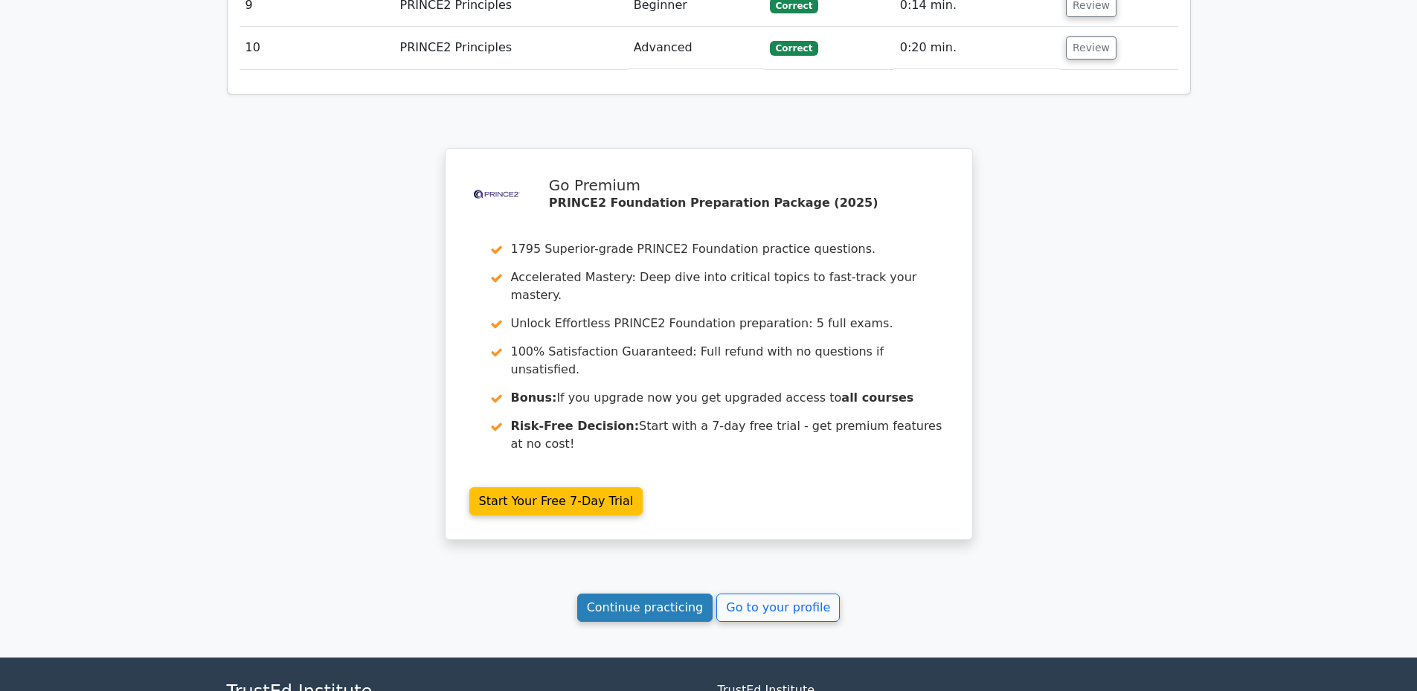
click at [654, 594] on link "Continue practicing" at bounding box center [645, 608] width 136 height 28
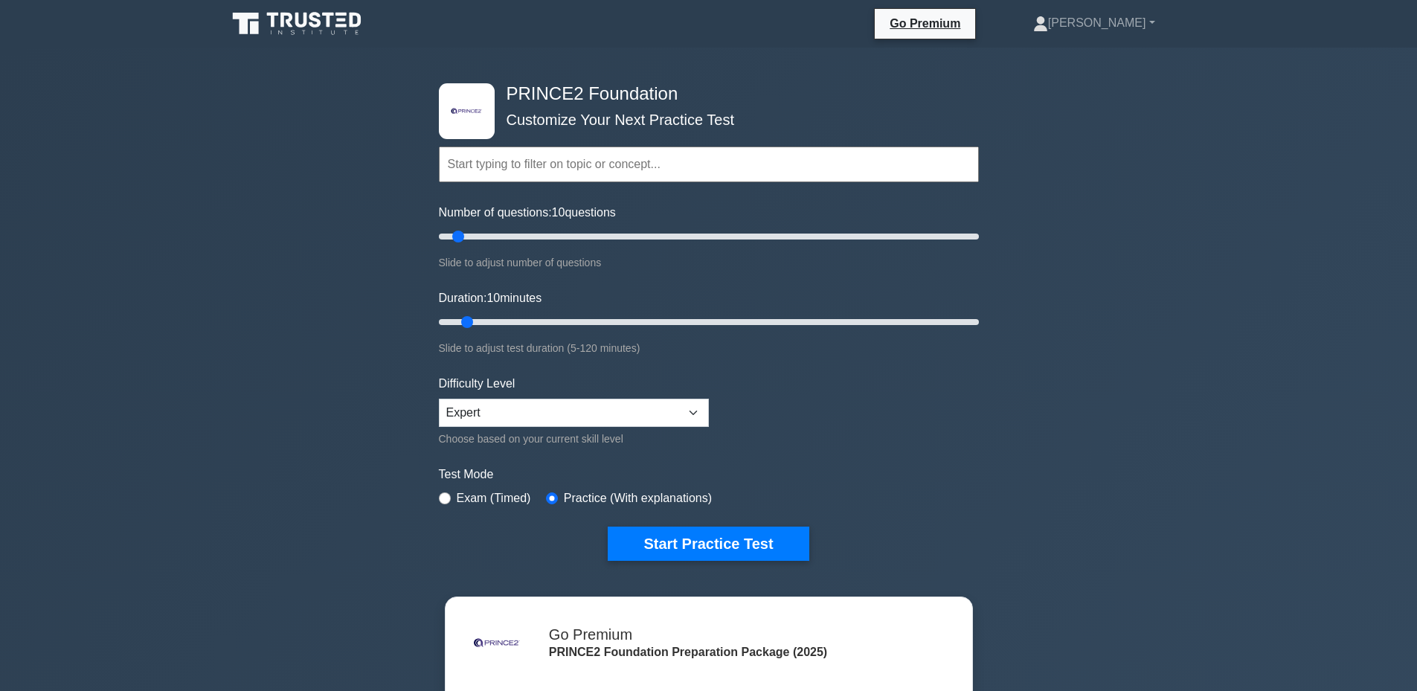
click at [571, 163] on input "text" at bounding box center [709, 165] width 540 height 36
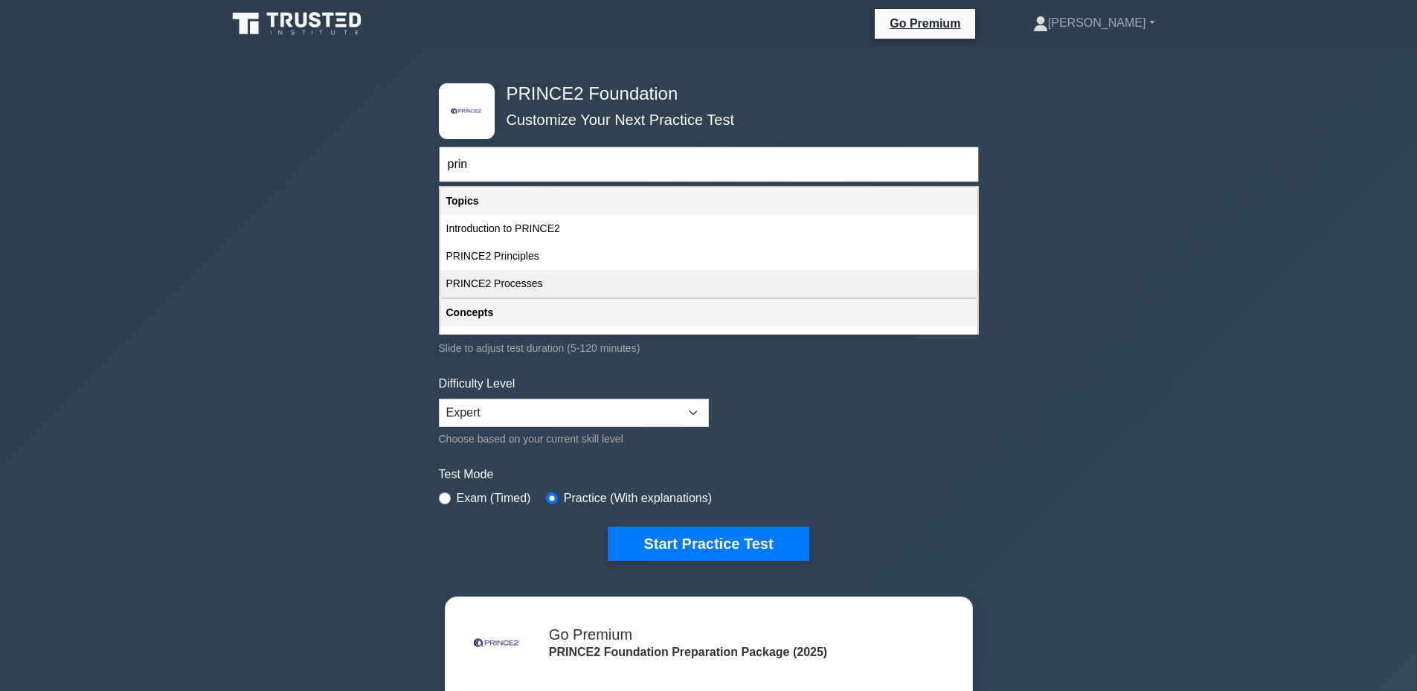
click at [505, 282] on div "PRINCE2 Processes" at bounding box center [708, 284] width 537 height 28
type input "PRINCE2 Processes"
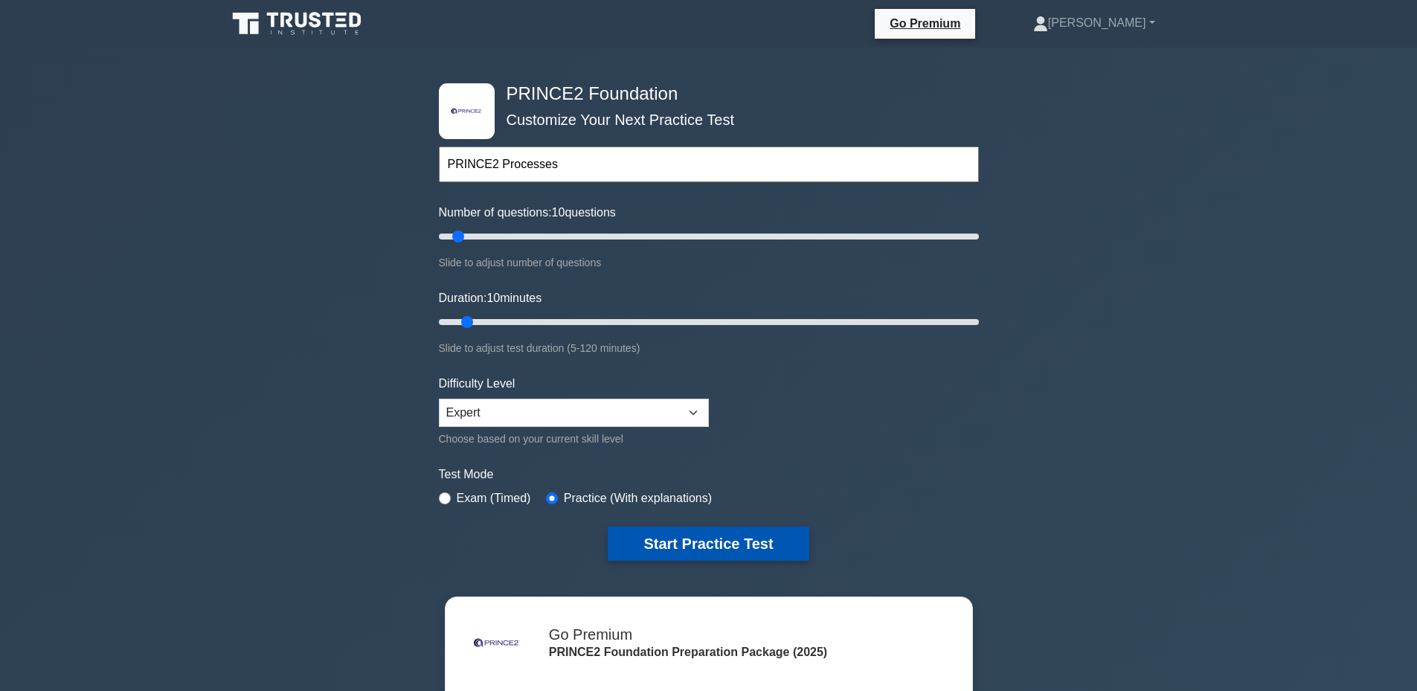
click at [690, 544] on button "Start Practice Test" at bounding box center [708, 544] width 201 height 34
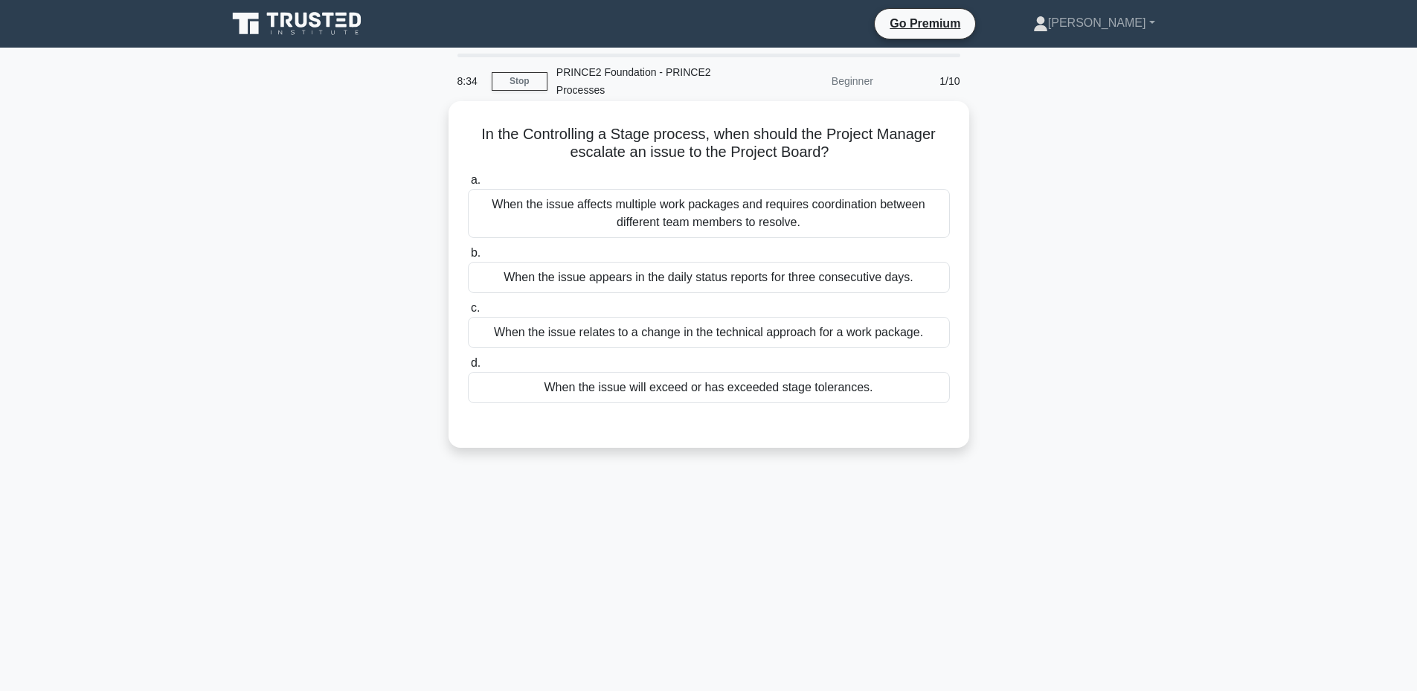
click at [734, 392] on div "When the issue will exceed or has exceeded stage tolerances." at bounding box center [709, 387] width 482 height 31
click at [468, 368] on input "d. When the issue will exceed or has exceeded stage tolerances." at bounding box center [468, 364] width 0 height 10
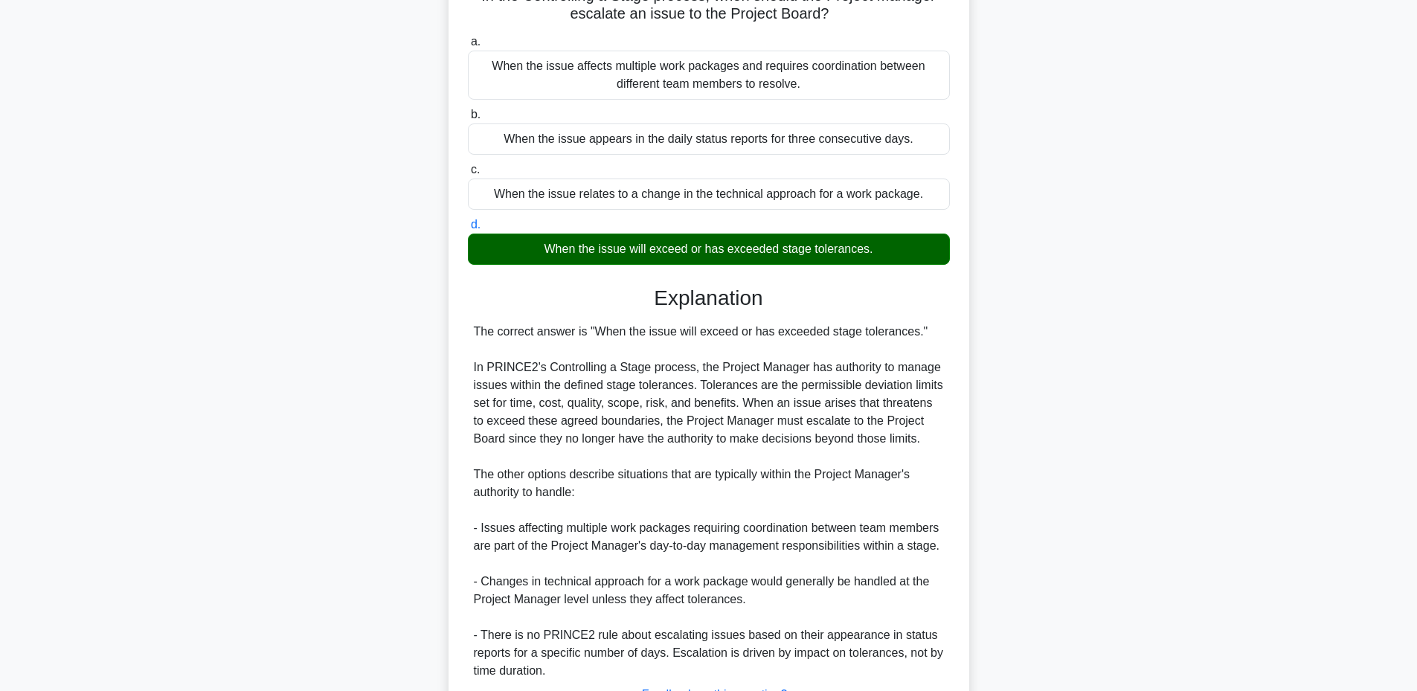
scroll to position [263, 0]
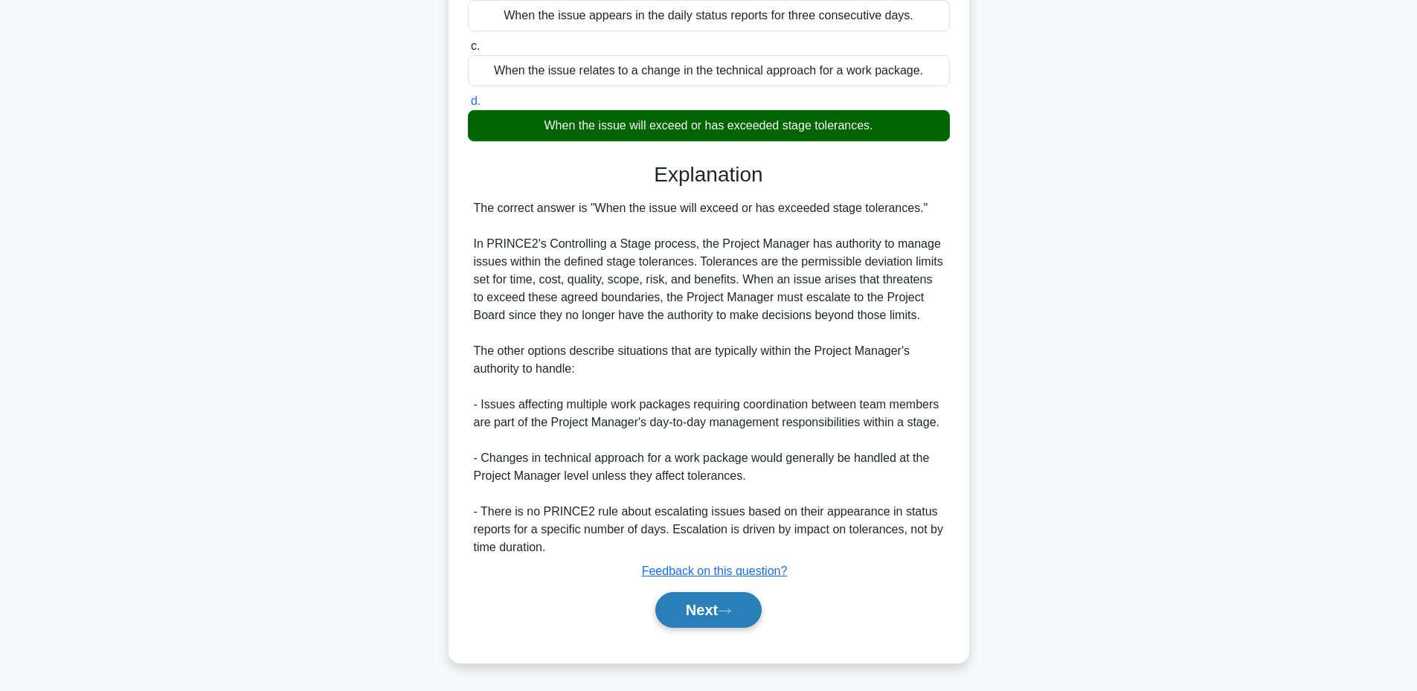
click at [681, 605] on button "Next" at bounding box center [708, 610] width 106 height 36
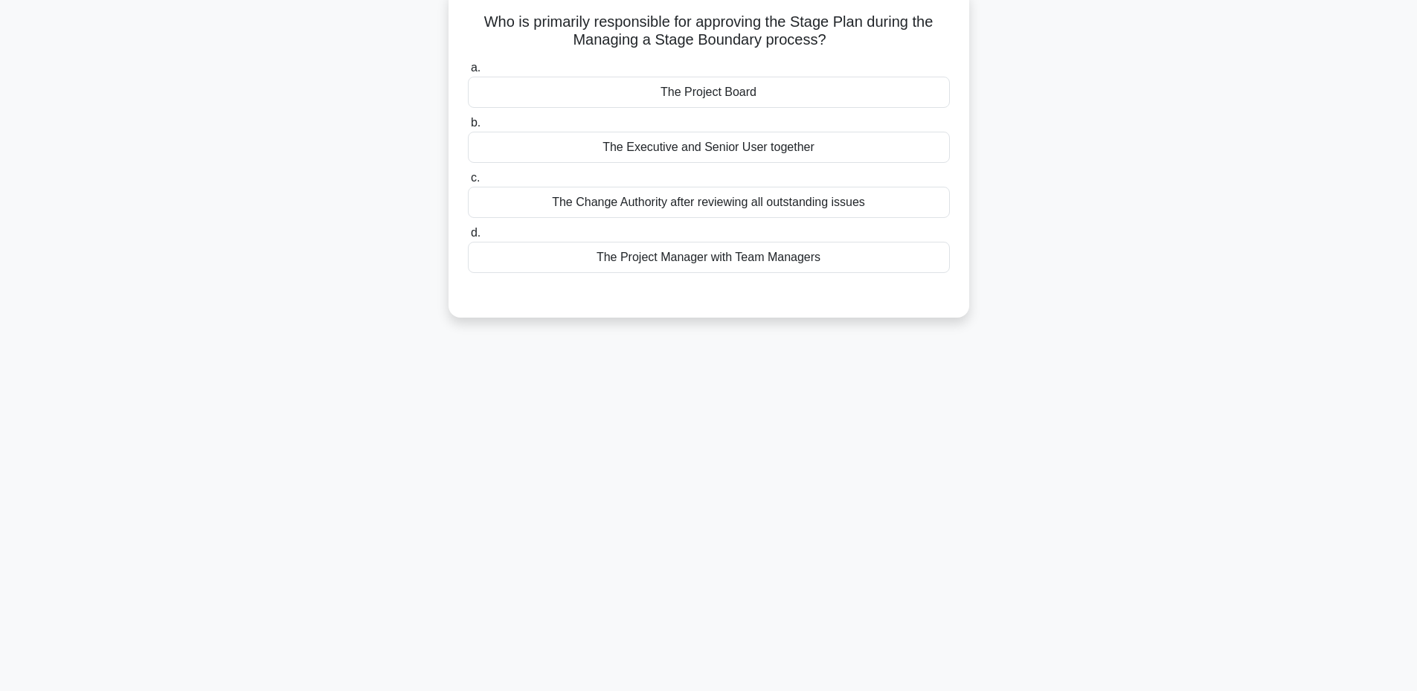
click at [730, 102] on div "The Project Board" at bounding box center [709, 92] width 482 height 31
click at [468, 73] on input "a. The Project Board" at bounding box center [468, 68] width 0 height 10
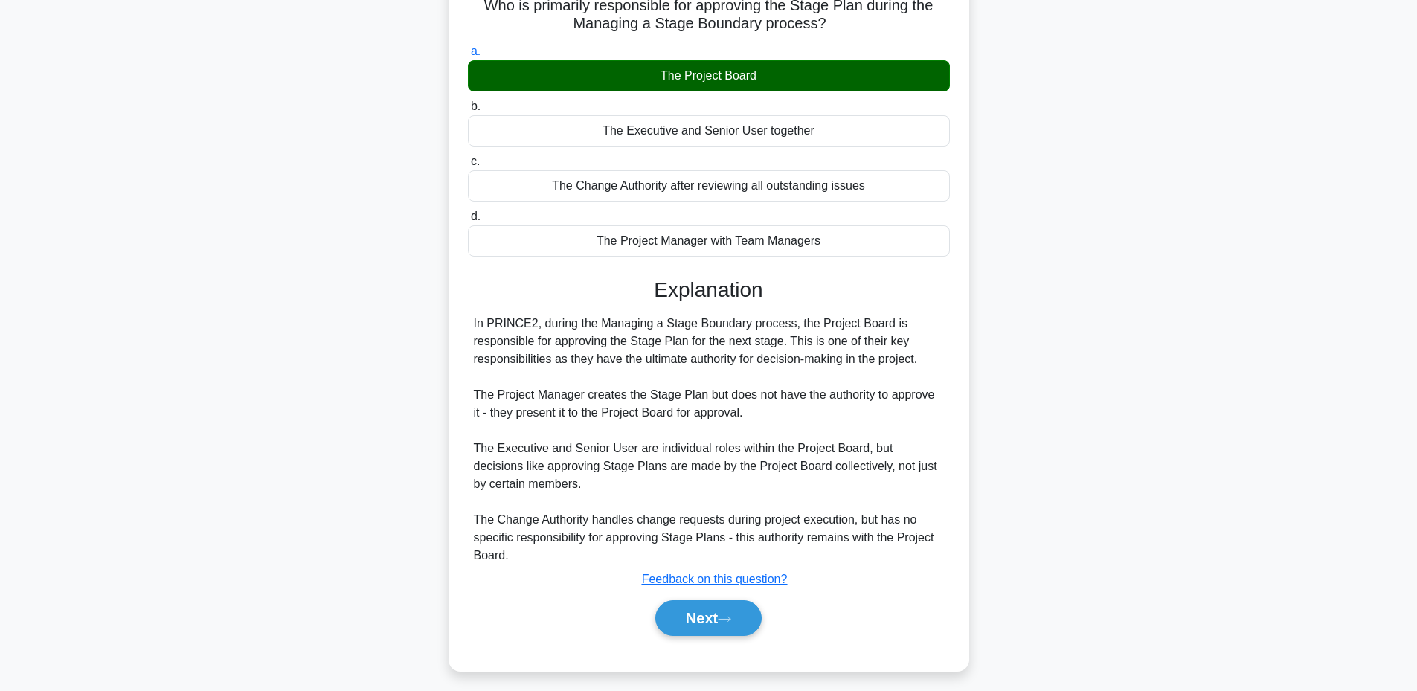
scroll to position [138, 0]
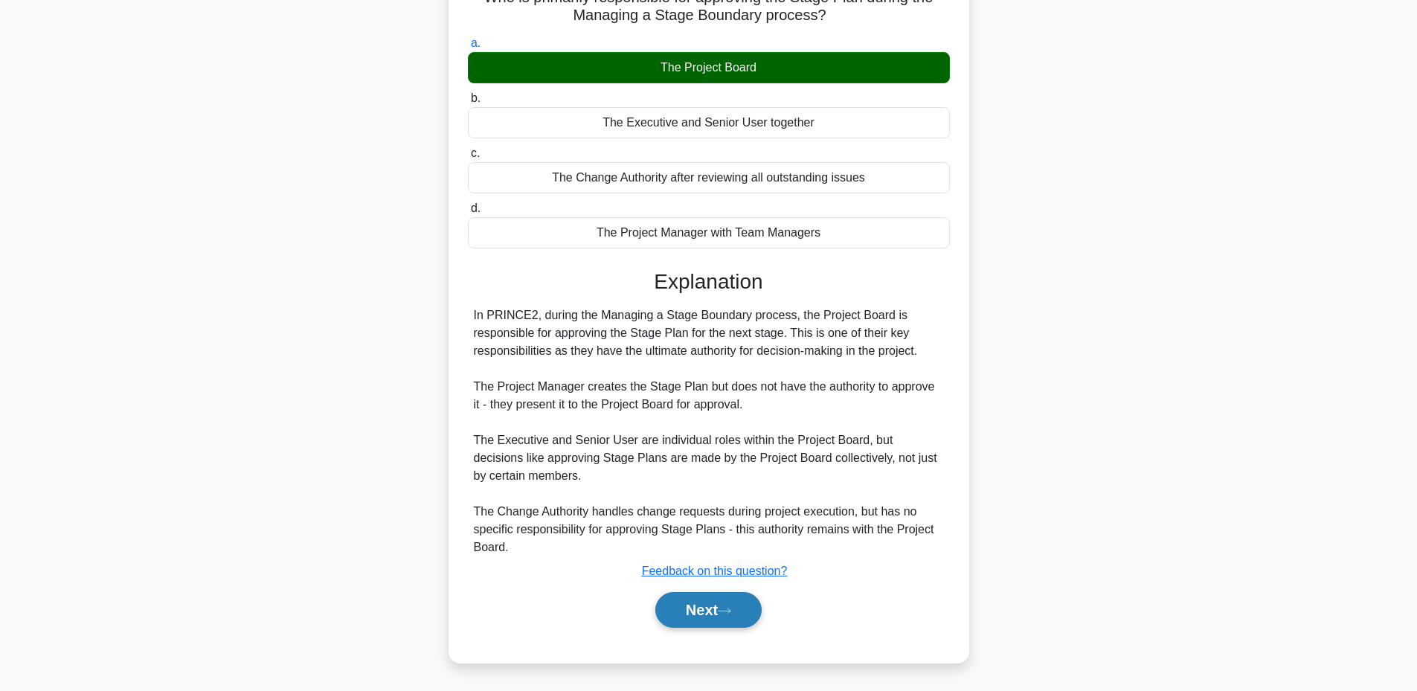
click at [693, 603] on button "Next" at bounding box center [708, 610] width 106 height 36
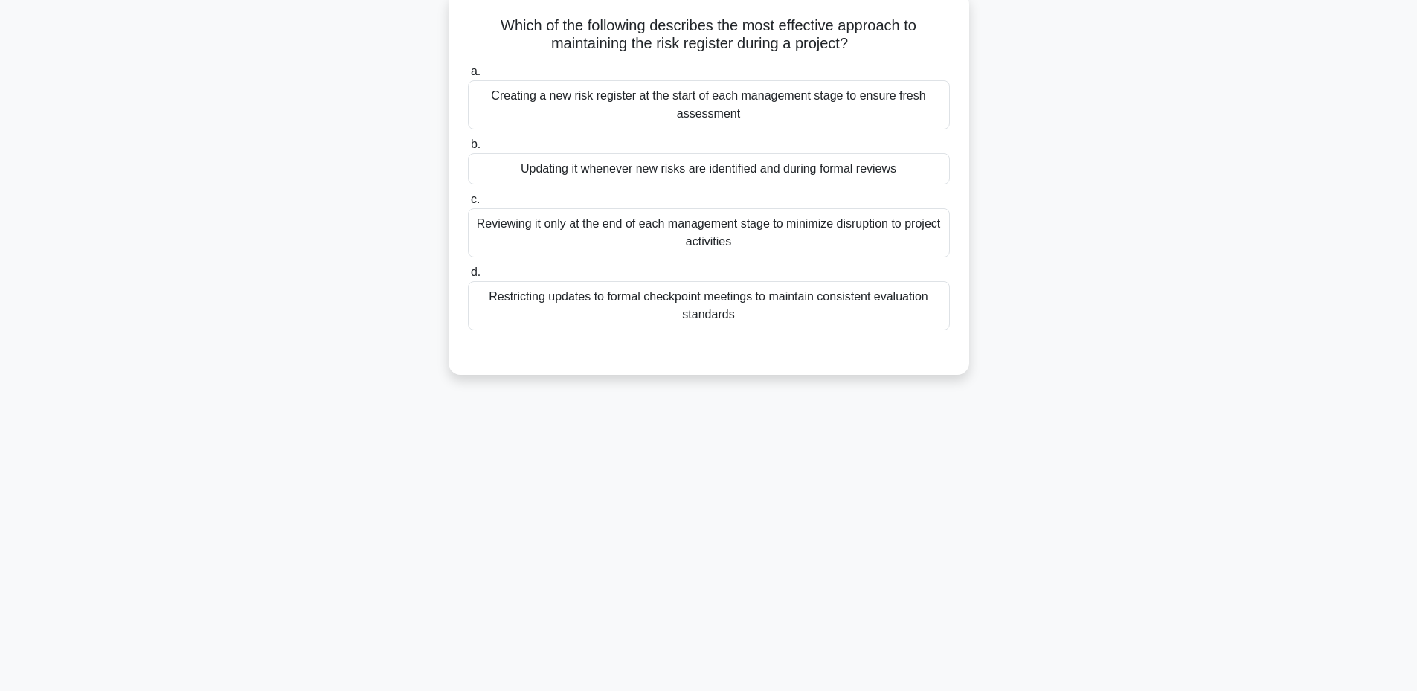
scroll to position [112, 0]
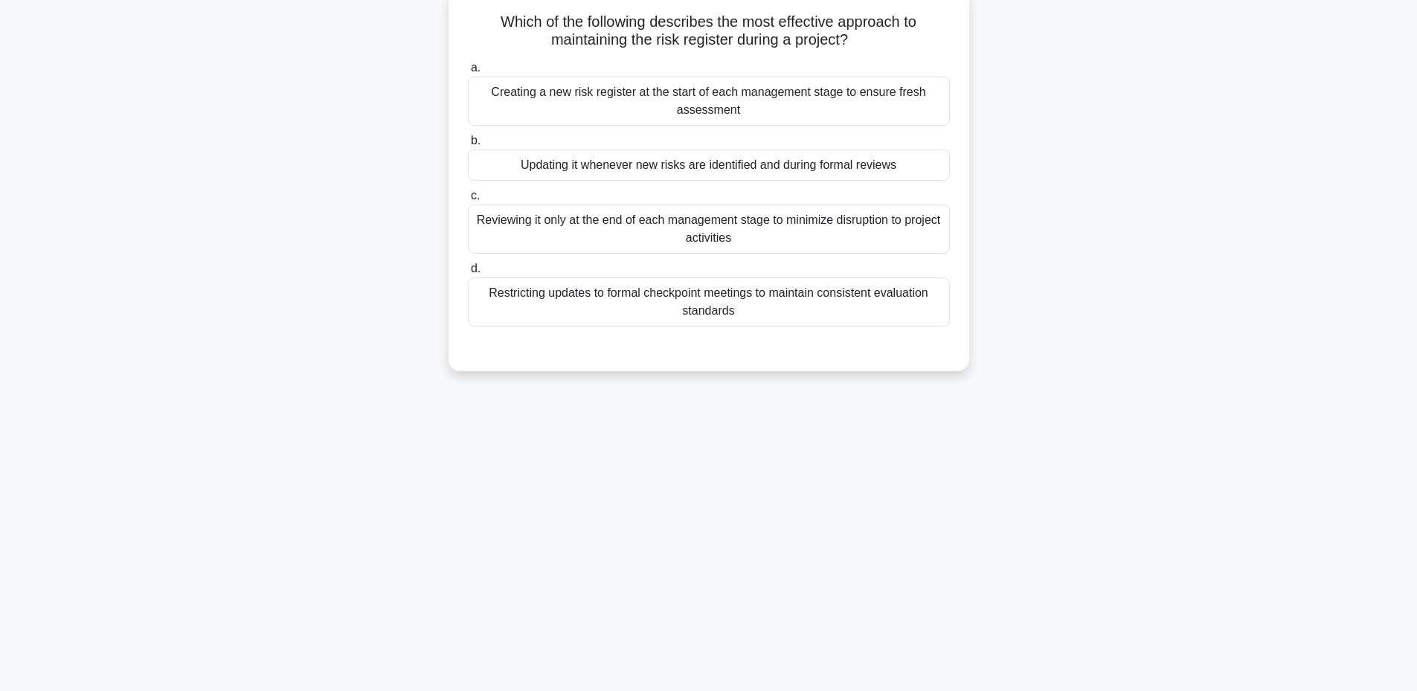
click at [789, 169] on div "Updating it whenever new risks are identified and during formal reviews" at bounding box center [709, 165] width 482 height 31
click at [468, 146] on input "b. Updating it whenever new risks are identified and during formal reviews" at bounding box center [468, 141] width 0 height 10
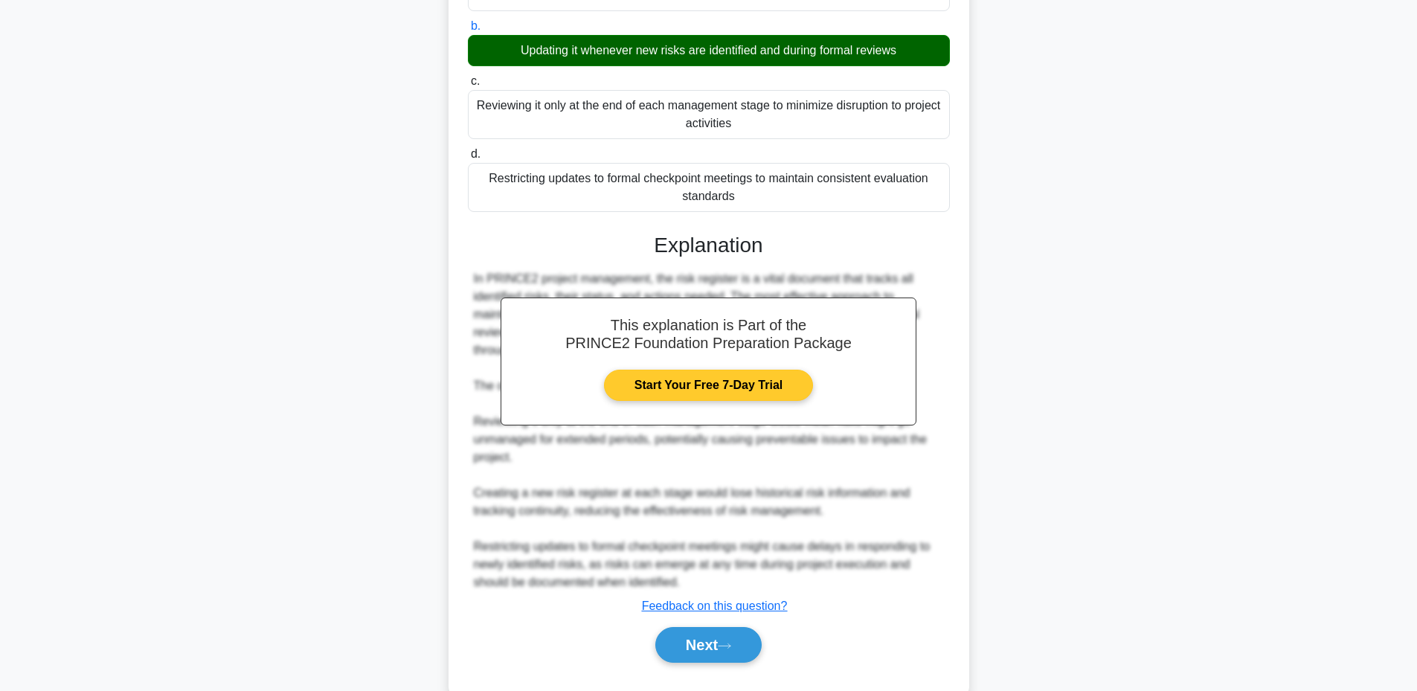
scroll to position [263, 0]
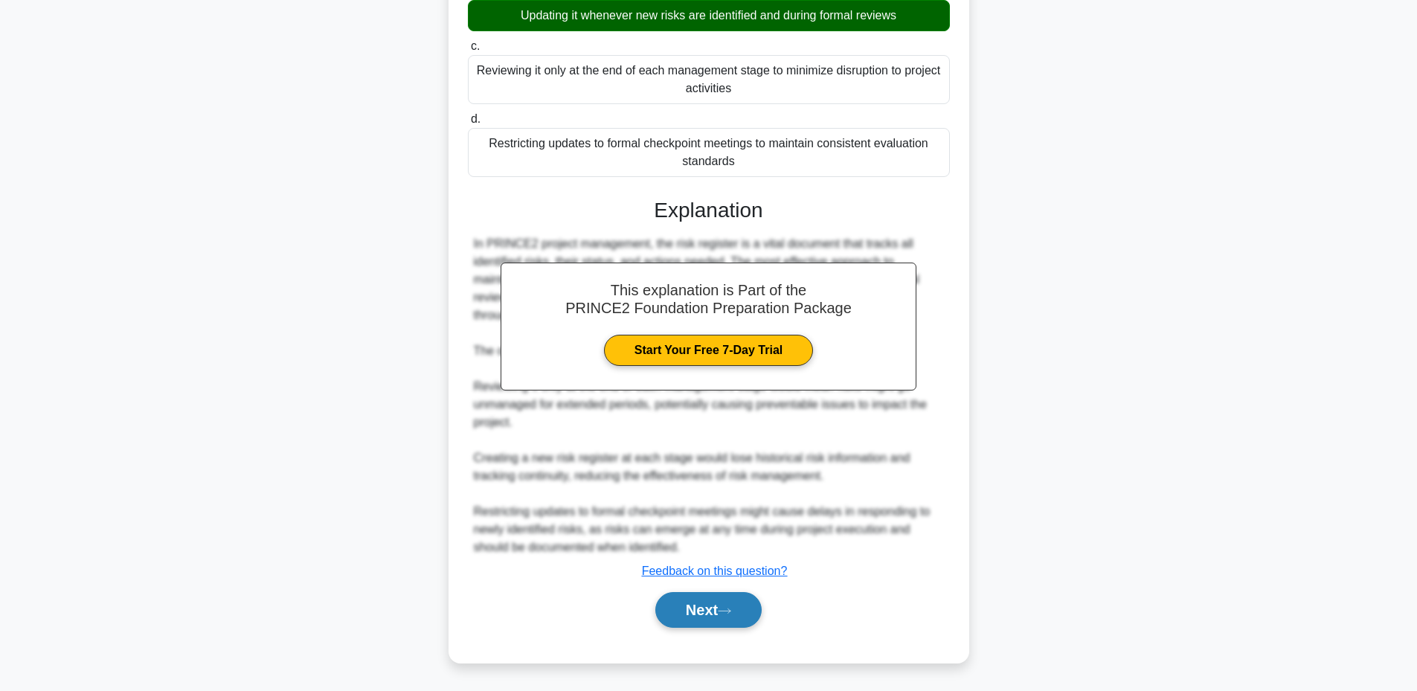
click at [713, 606] on button "Next" at bounding box center [708, 610] width 106 height 36
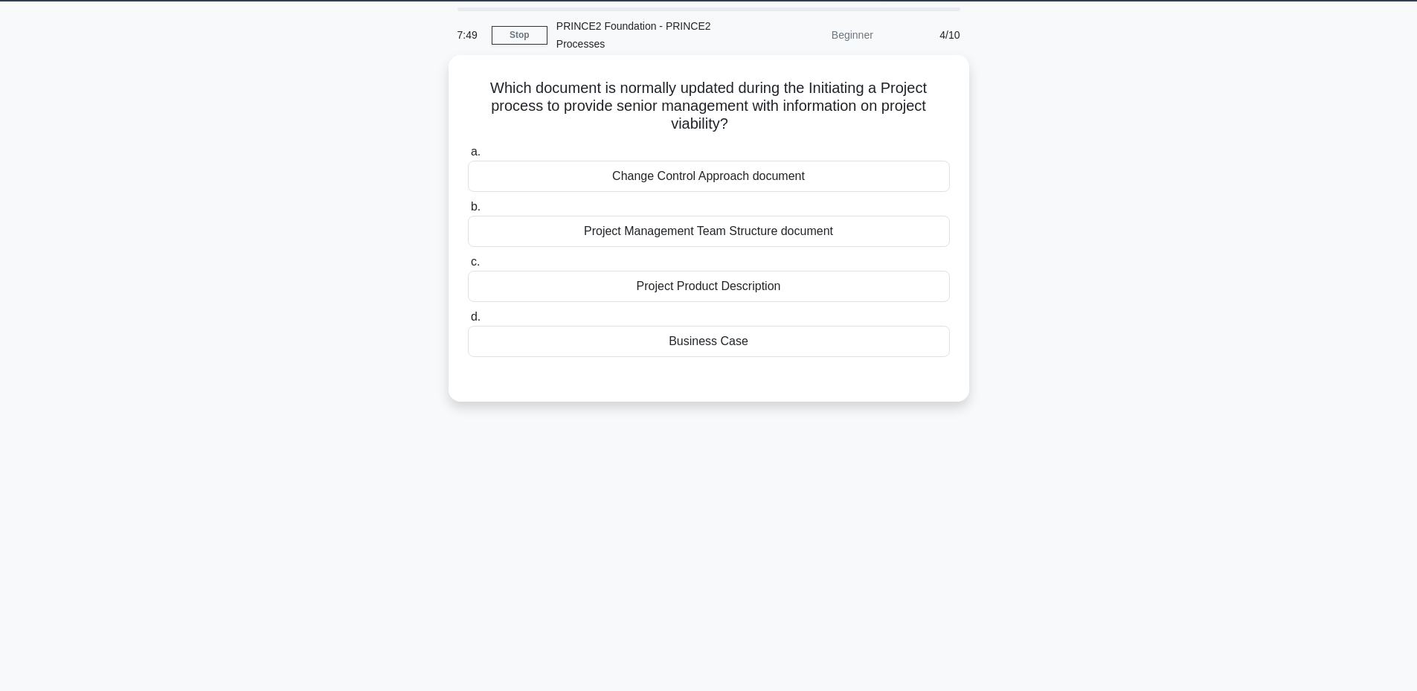
scroll to position [13, 0]
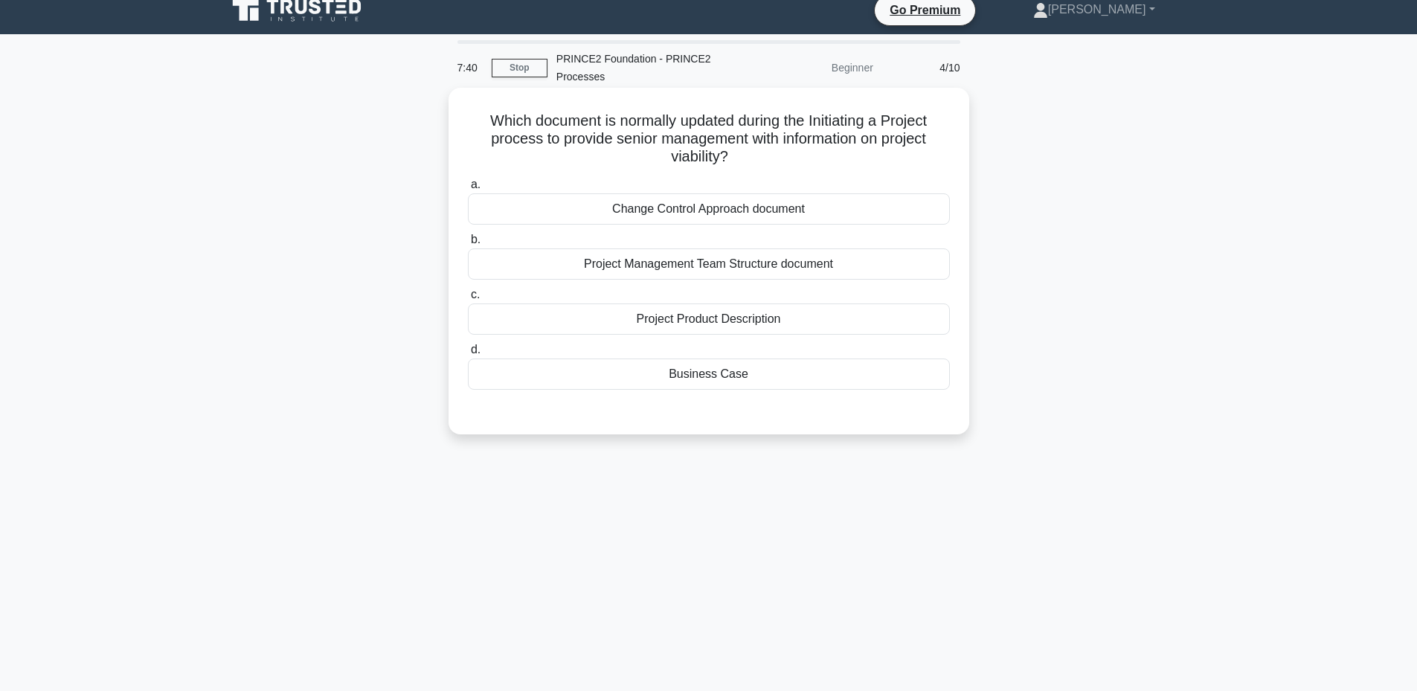
click at [718, 379] on div "Business Case" at bounding box center [709, 374] width 482 height 31
click at [468, 355] on input "d. Business Case" at bounding box center [468, 350] width 0 height 10
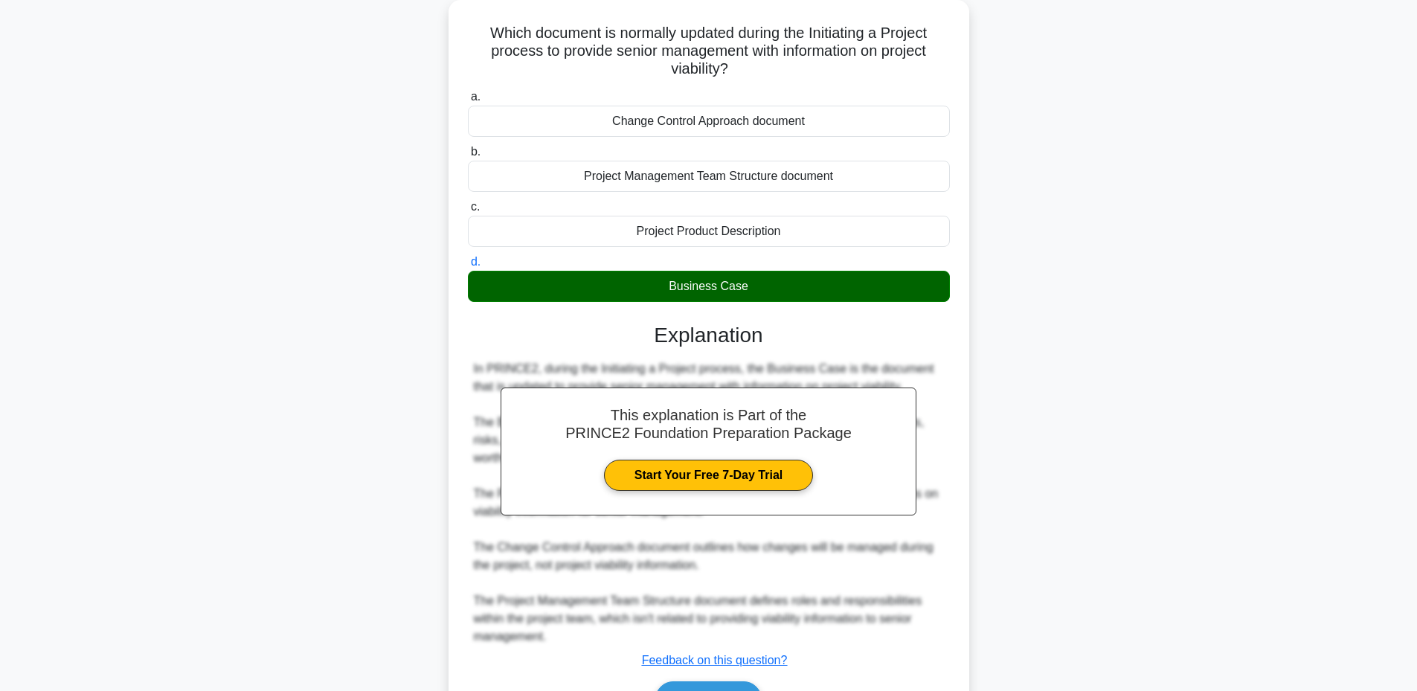
scroll to position [191, 0]
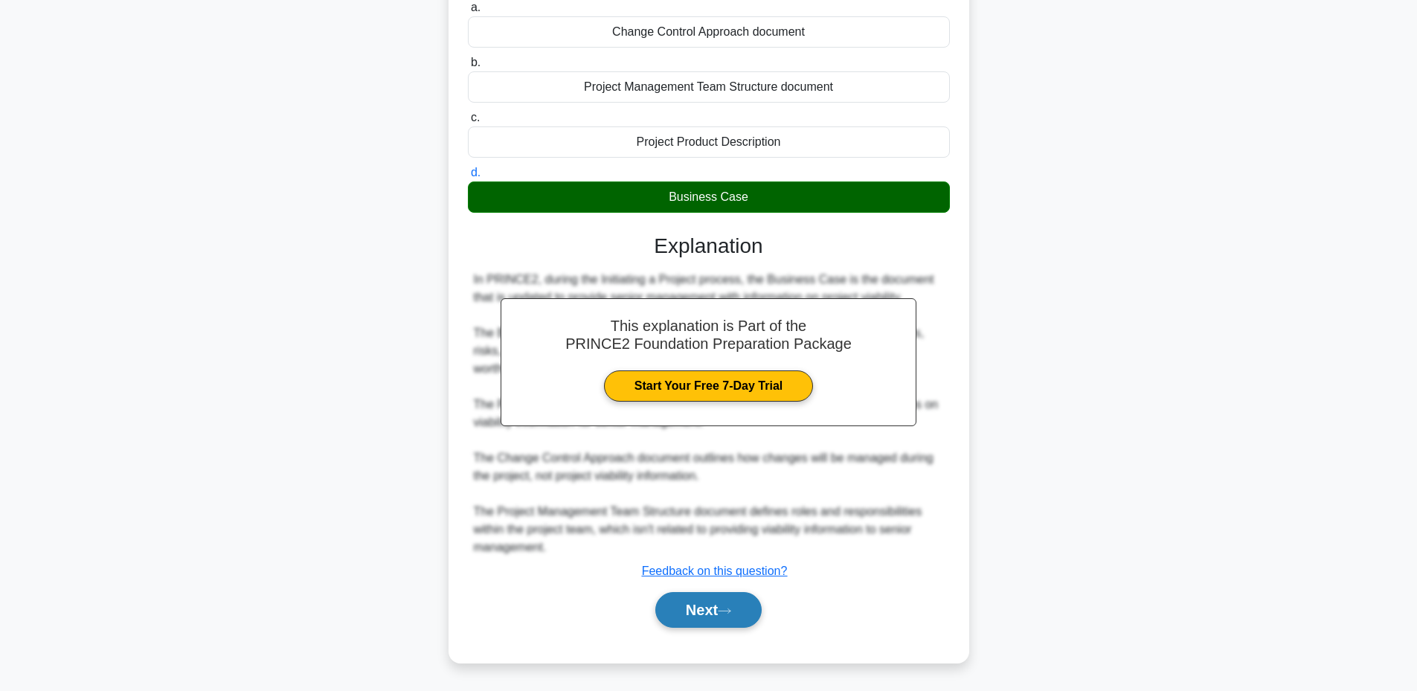
click at [700, 620] on button "Next" at bounding box center [708, 610] width 106 height 36
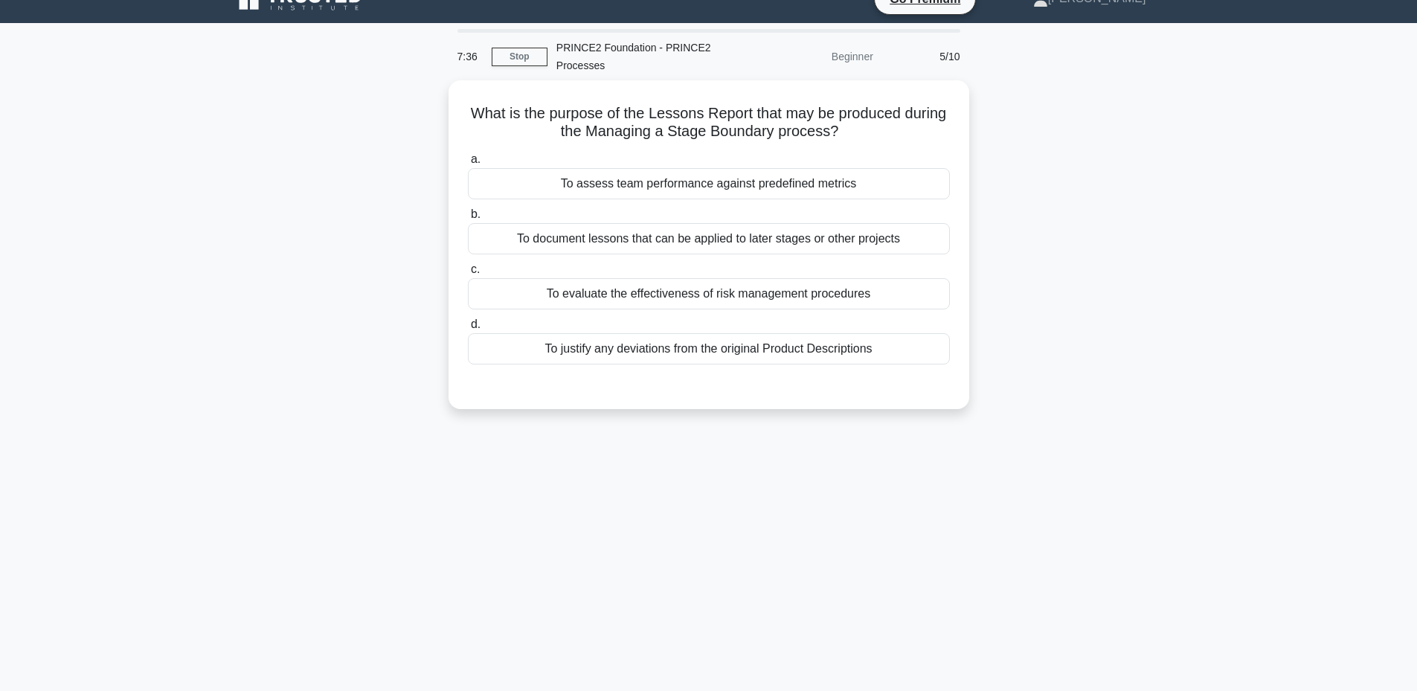
scroll to position [13, 0]
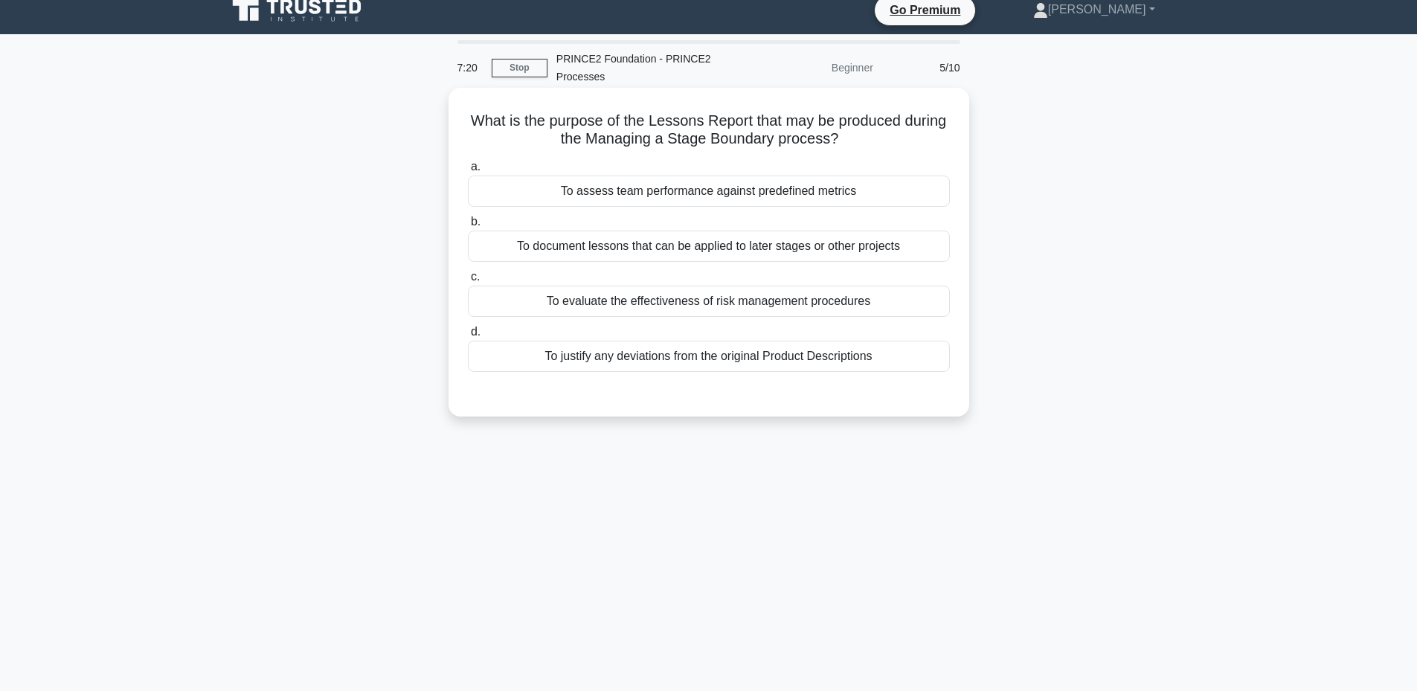
click at [759, 248] on div "To document lessons that can be applied to later stages or other projects" at bounding box center [709, 246] width 482 height 31
click at [468, 227] on input "b. To document lessons that can be applied to later stages or other projects" at bounding box center [468, 222] width 0 height 10
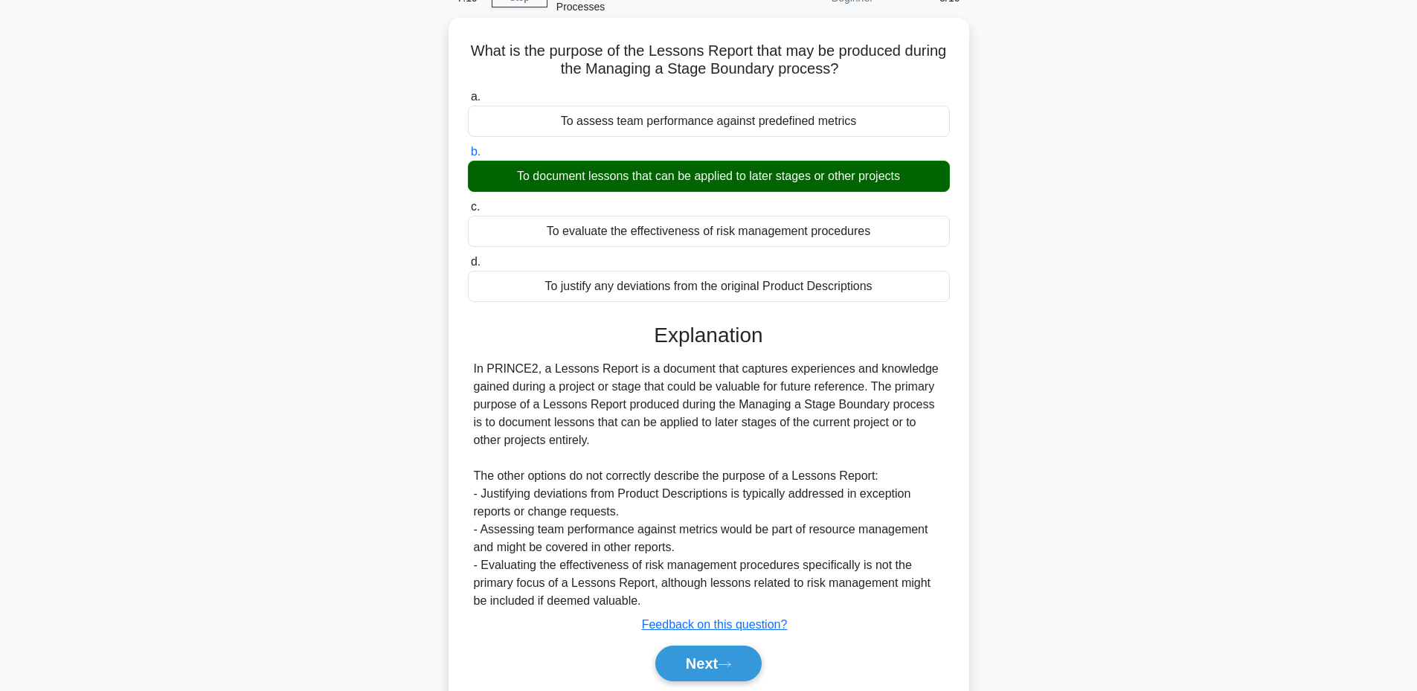
scroll to position [138, 0]
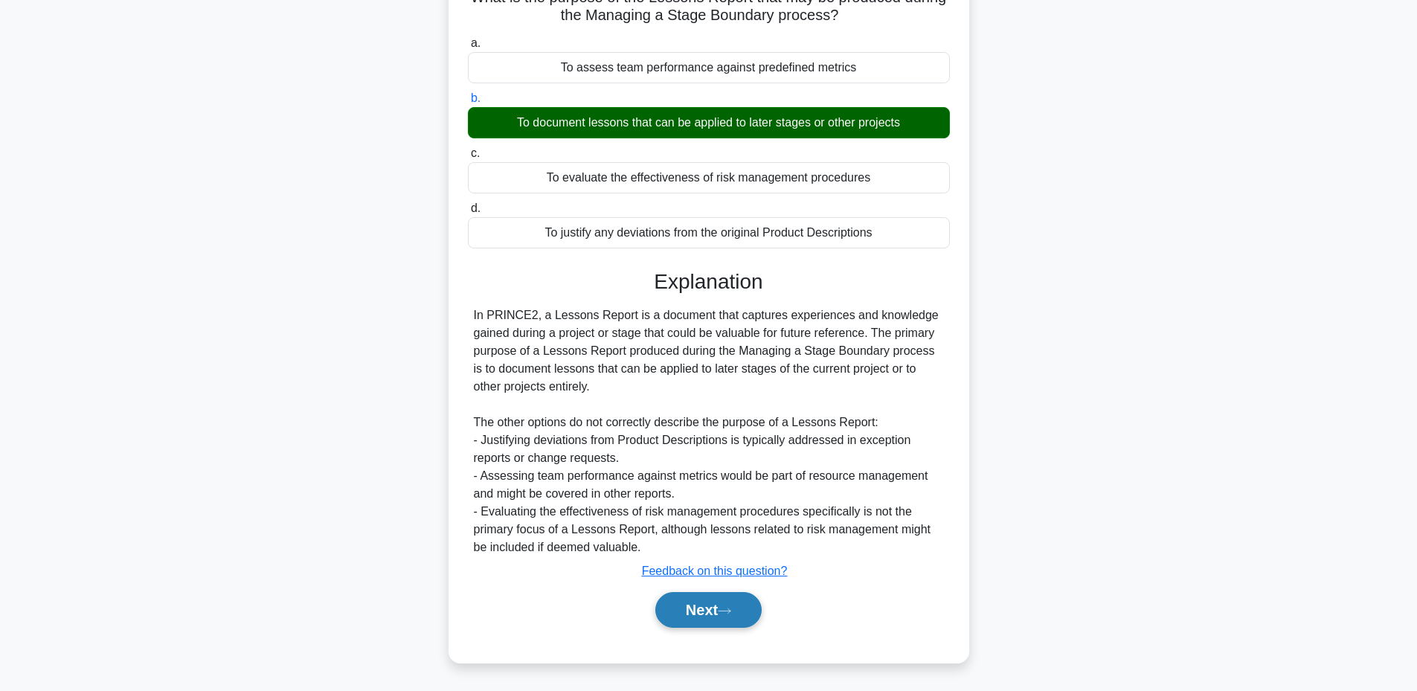
click at [694, 612] on button "Next" at bounding box center [708, 610] width 106 height 36
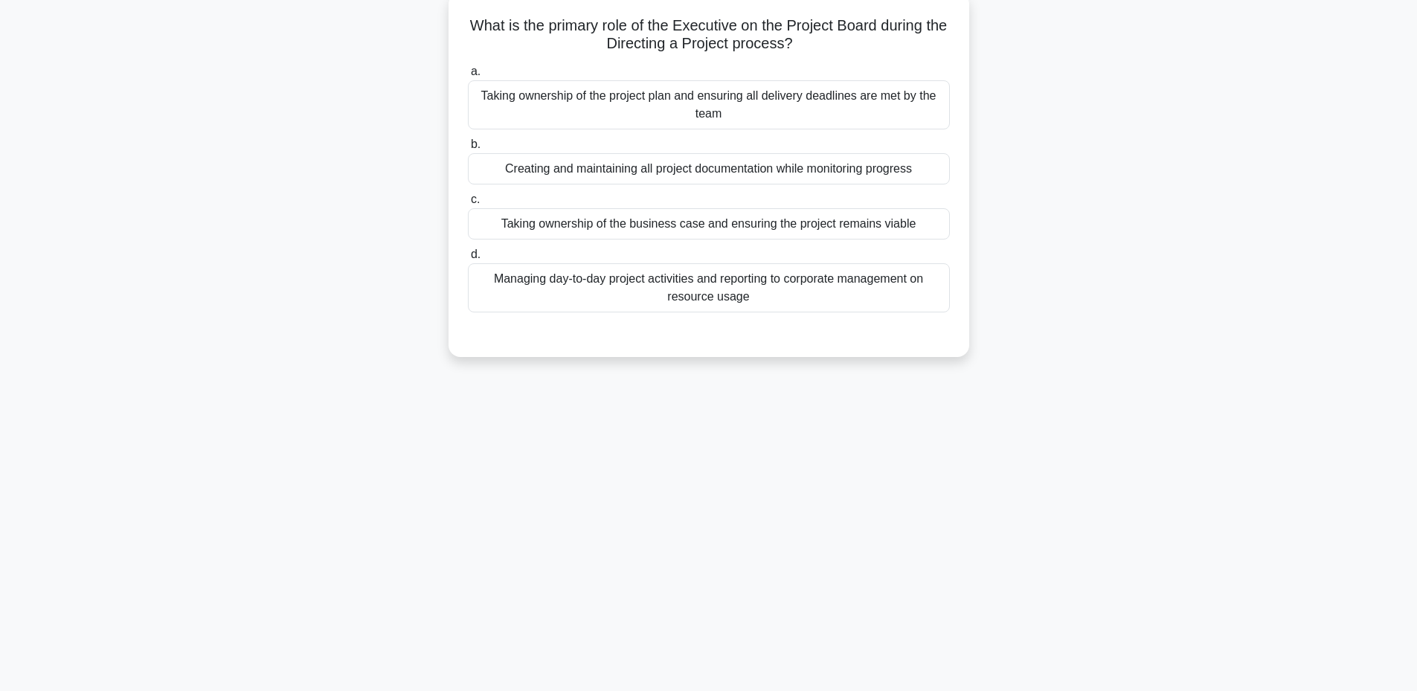
scroll to position [13, 0]
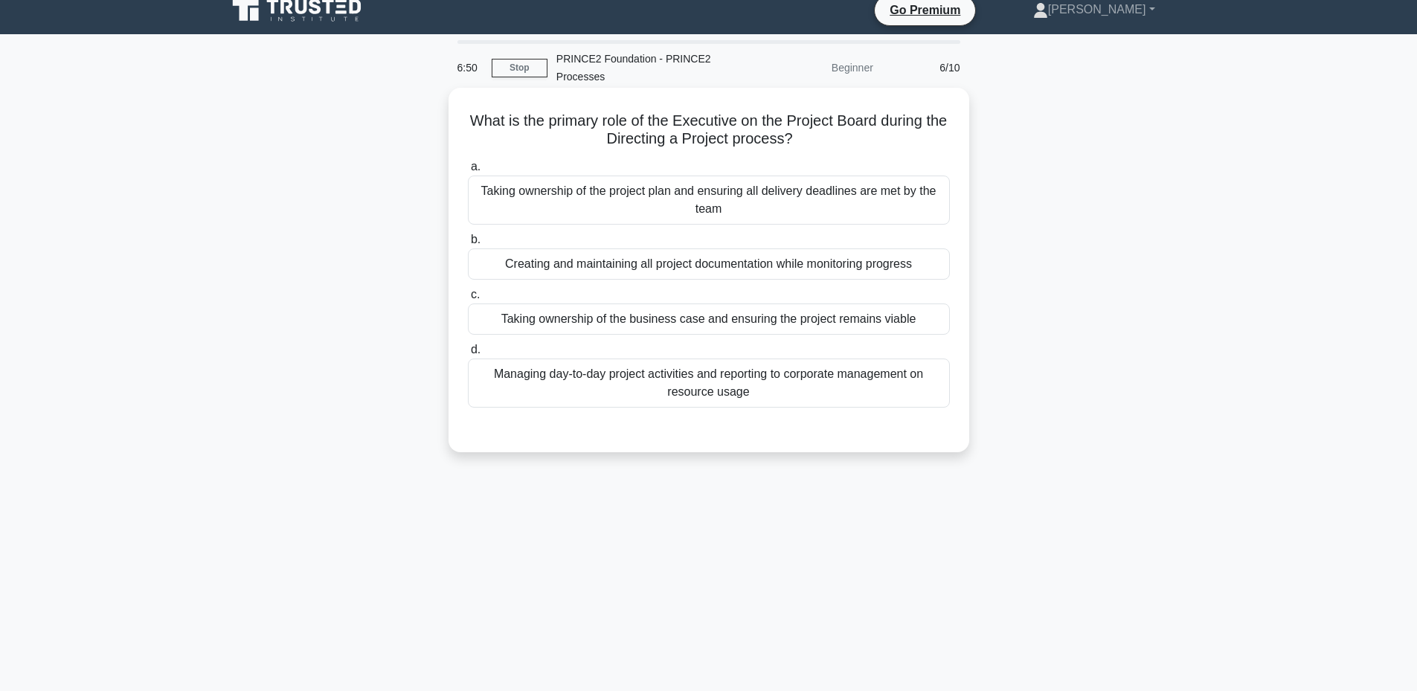
click at [713, 199] on div "Taking ownership of the project plan and ensuring all delivery deadlines are me…" at bounding box center [709, 200] width 482 height 49
click at [468, 172] on input "a. Taking ownership of the project plan and ensuring all delivery deadlines are…" at bounding box center [468, 167] width 0 height 10
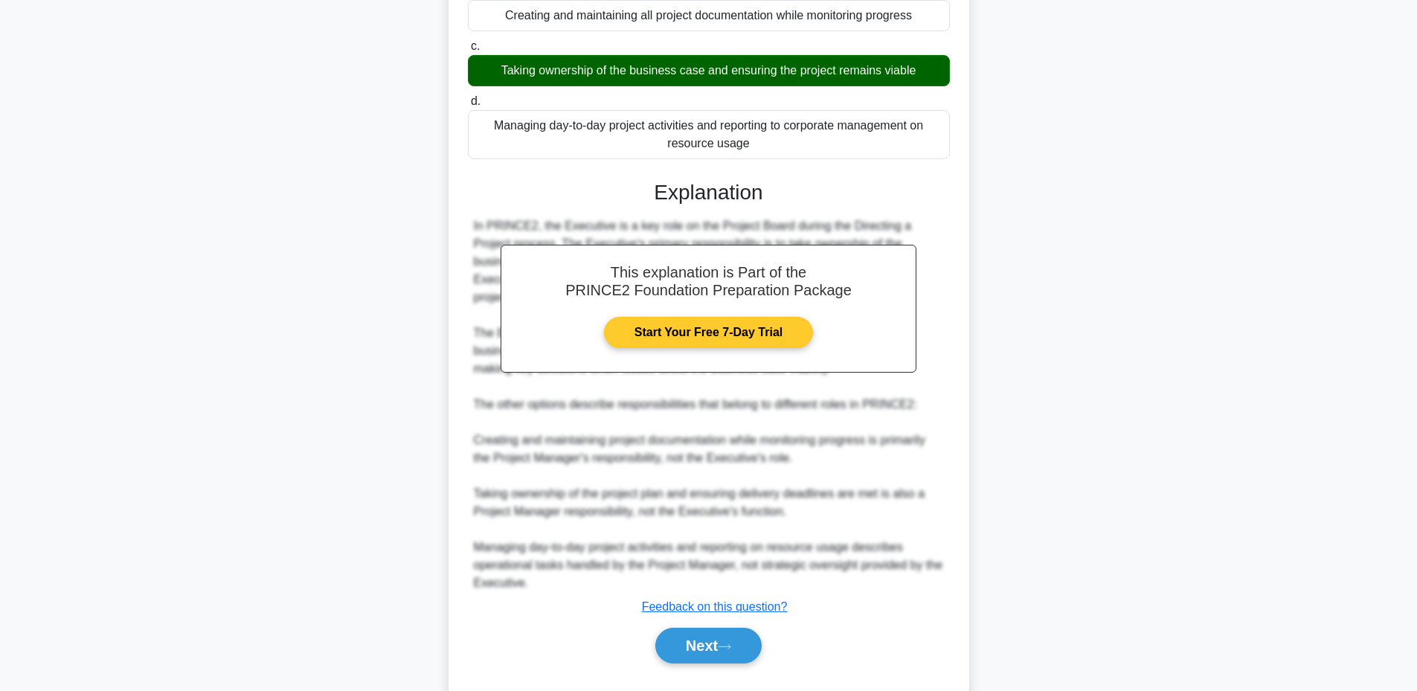
scroll to position [282, 0]
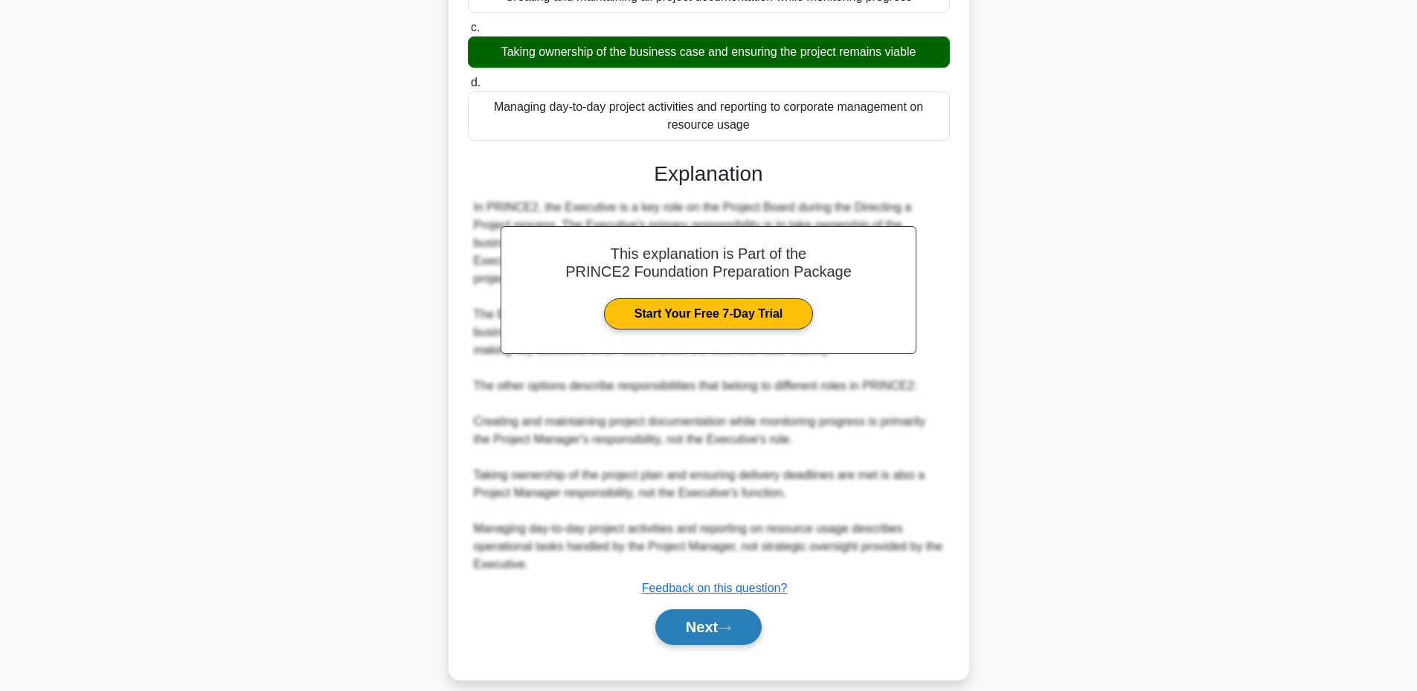
click at [713, 609] on button "Next" at bounding box center [708, 627] width 106 height 36
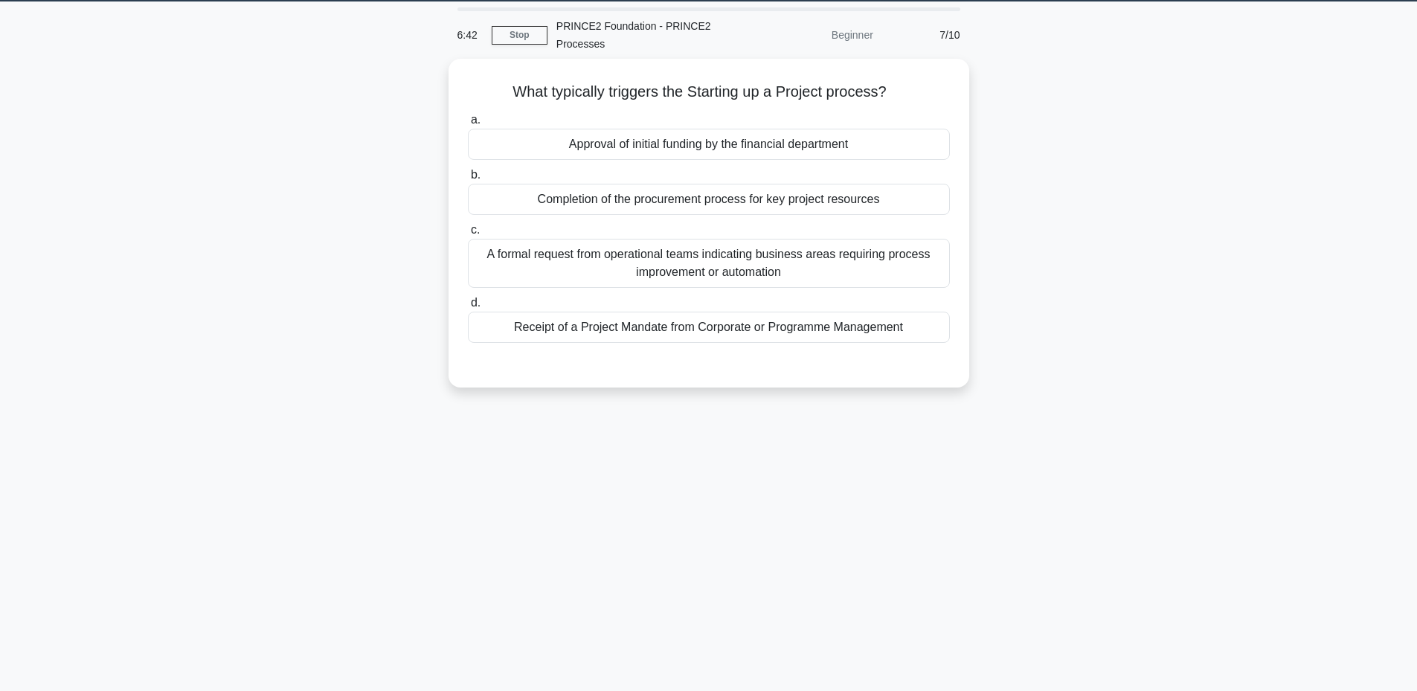
scroll to position [13, 0]
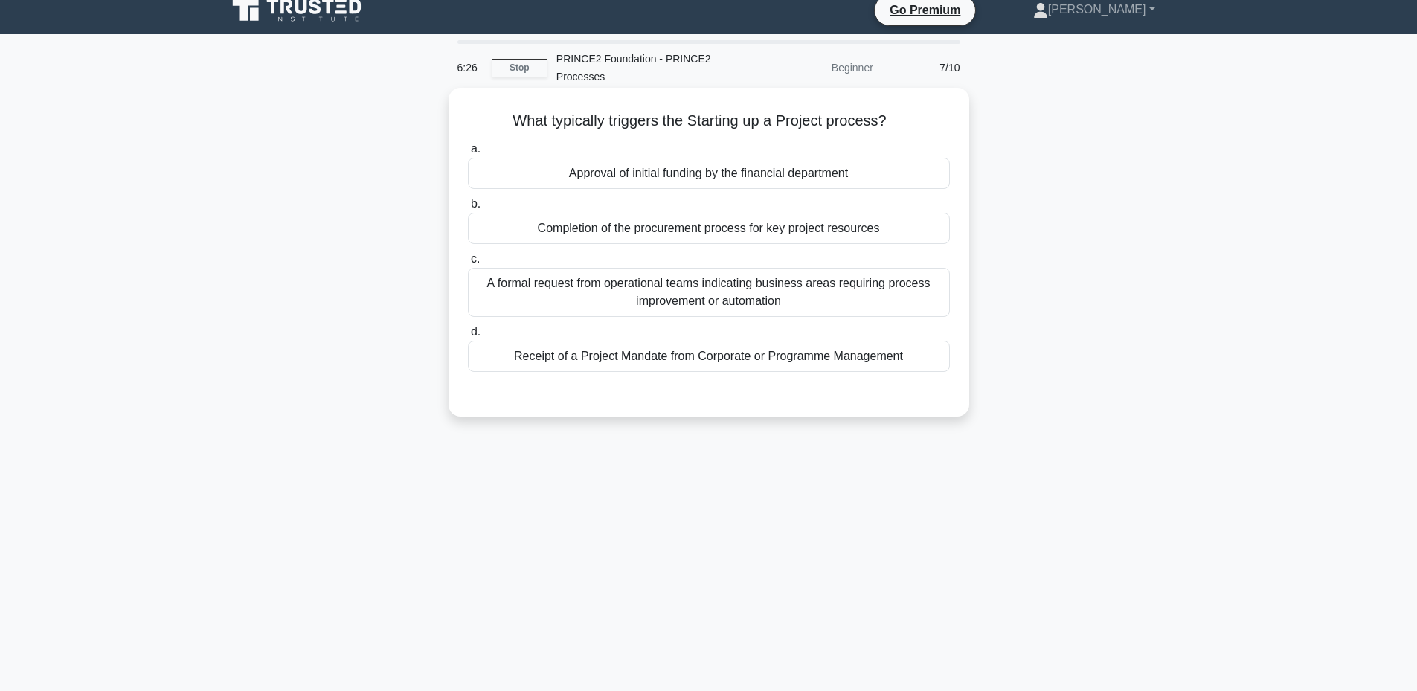
click at [768, 356] on div "Receipt of a Project Mandate from Corporate or Programme Management" at bounding box center [709, 356] width 482 height 31
click at [468, 337] on input "d. Receipt of a Project Mandate from Corporate or Programme Management" at bounding box center [468, 332] width 0 height 10
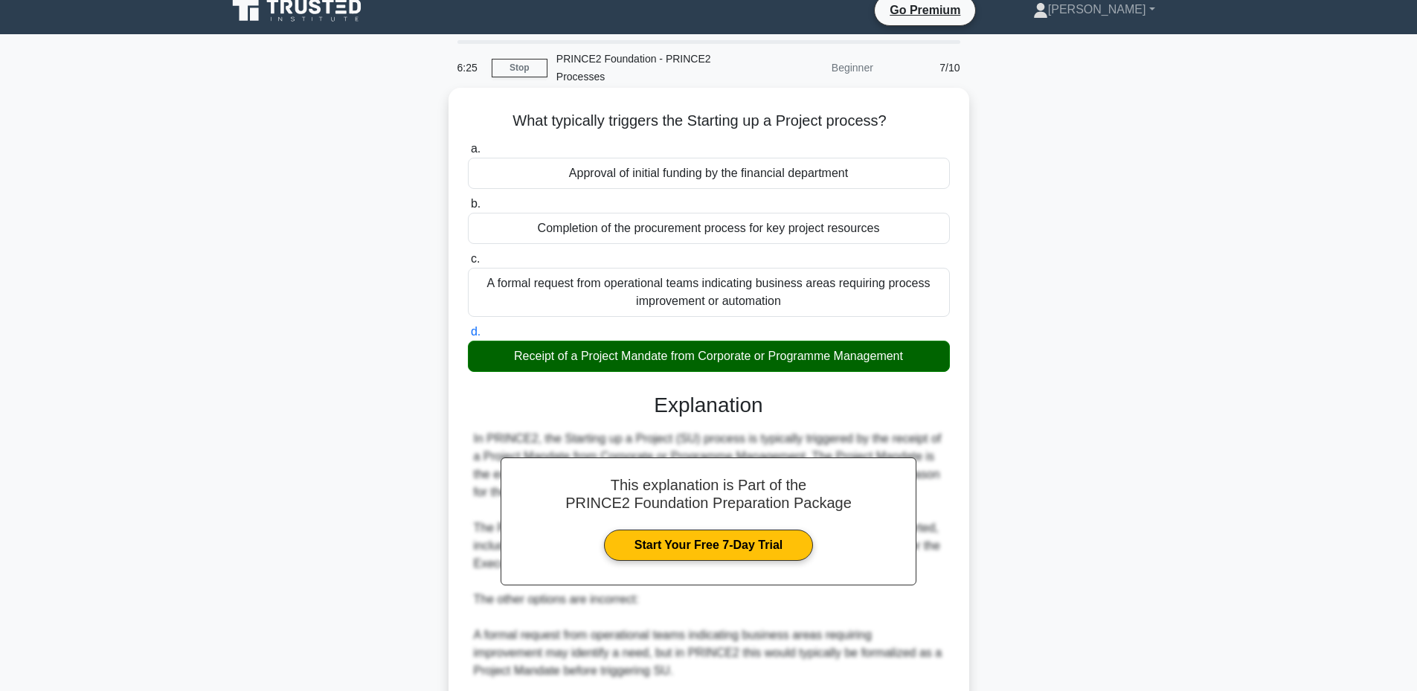
scroll to position [245, 0]
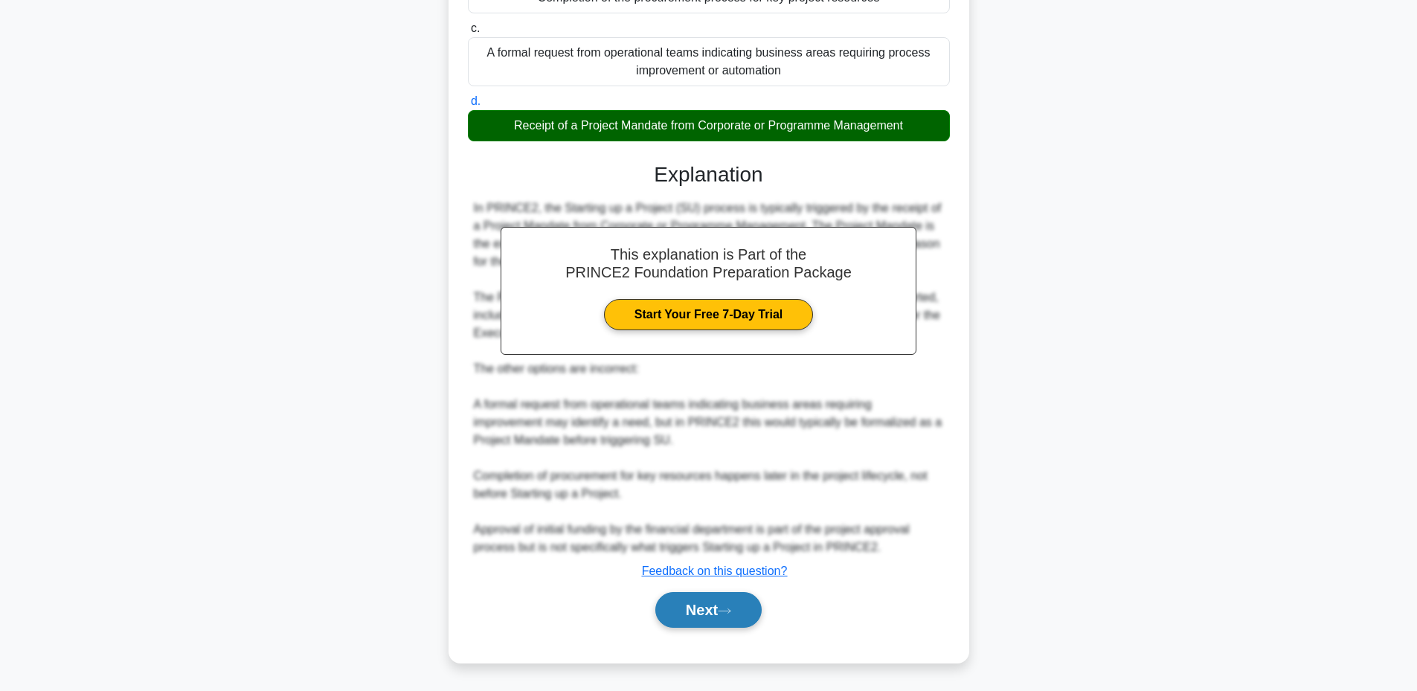
click at [690, 596] on button "Next" at bounding box center [708, 610] width 106 height 36
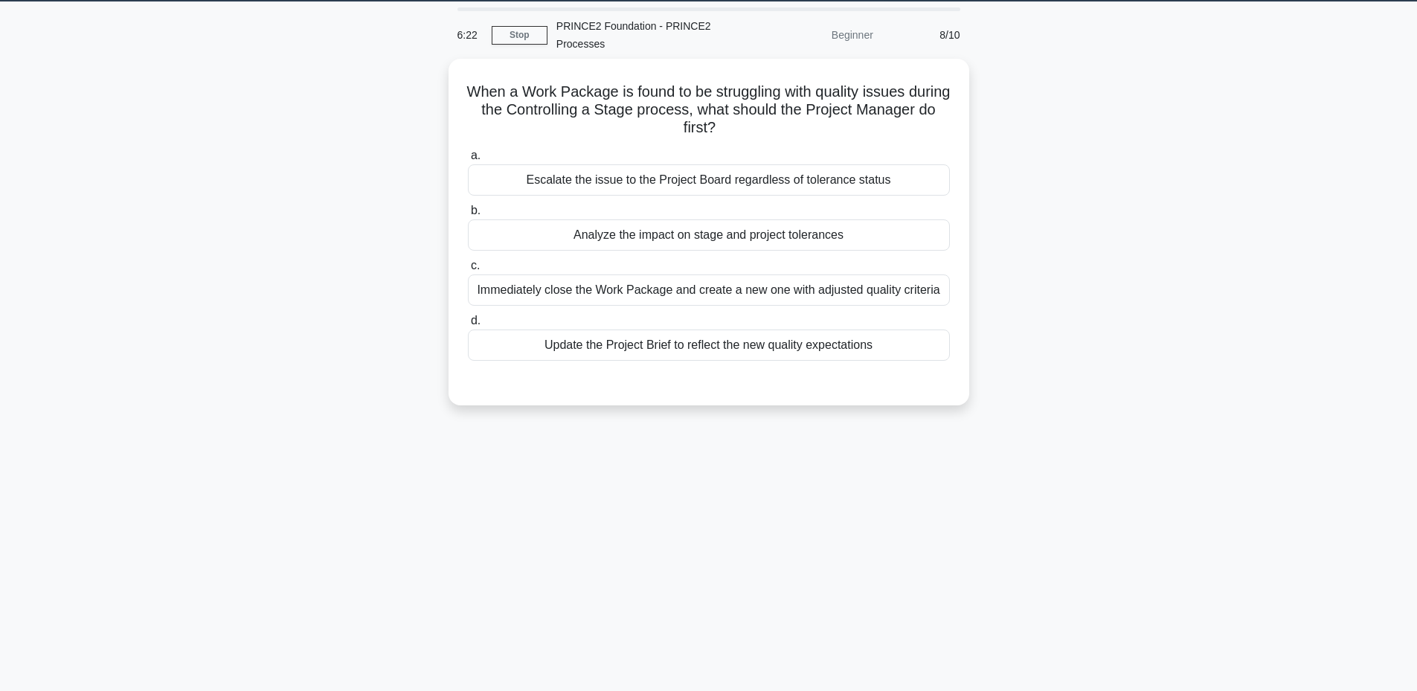
scroll to position [13, 0]
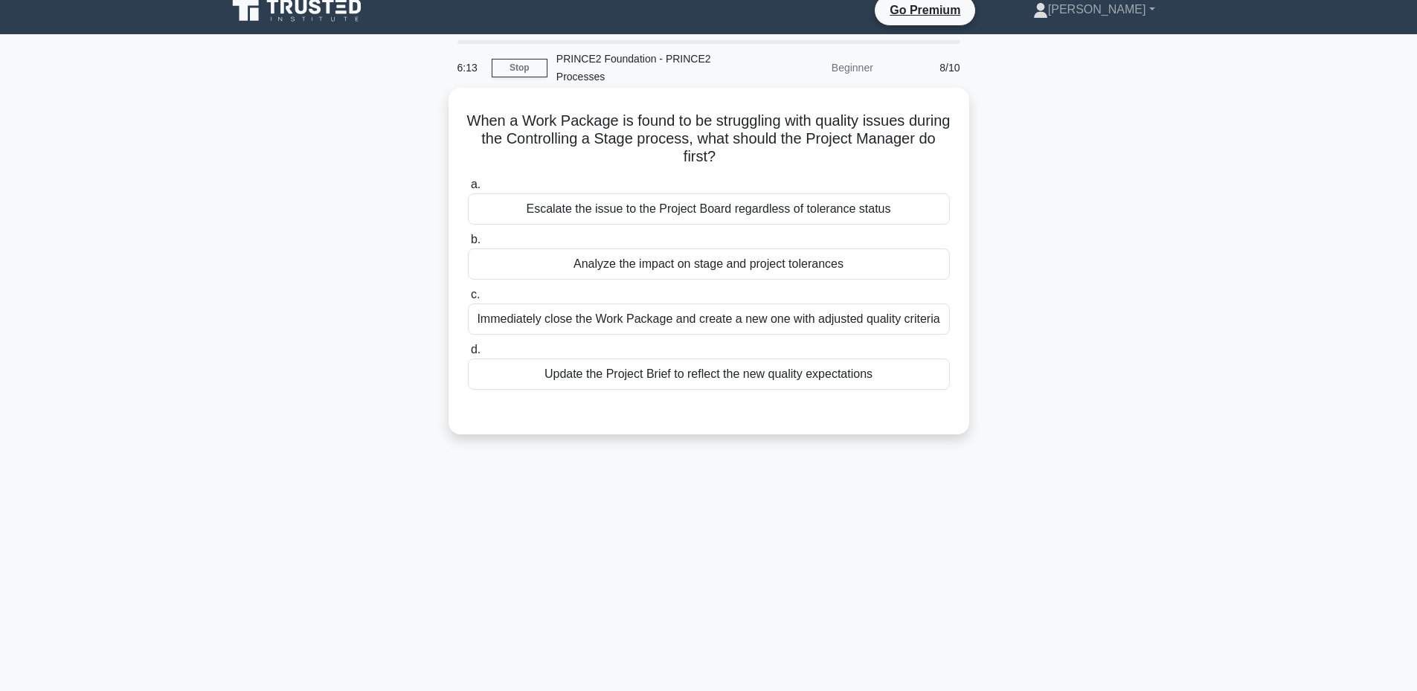
click at [722, 272] on div "Analyze the impact on stage and project tolerances" at bounding box center [709, 263] width 482 height 31
click at [468, 245] on input "b. Analyze the impact on stage and project tolerances" at bounding box center [468, 240] width 0 height 10
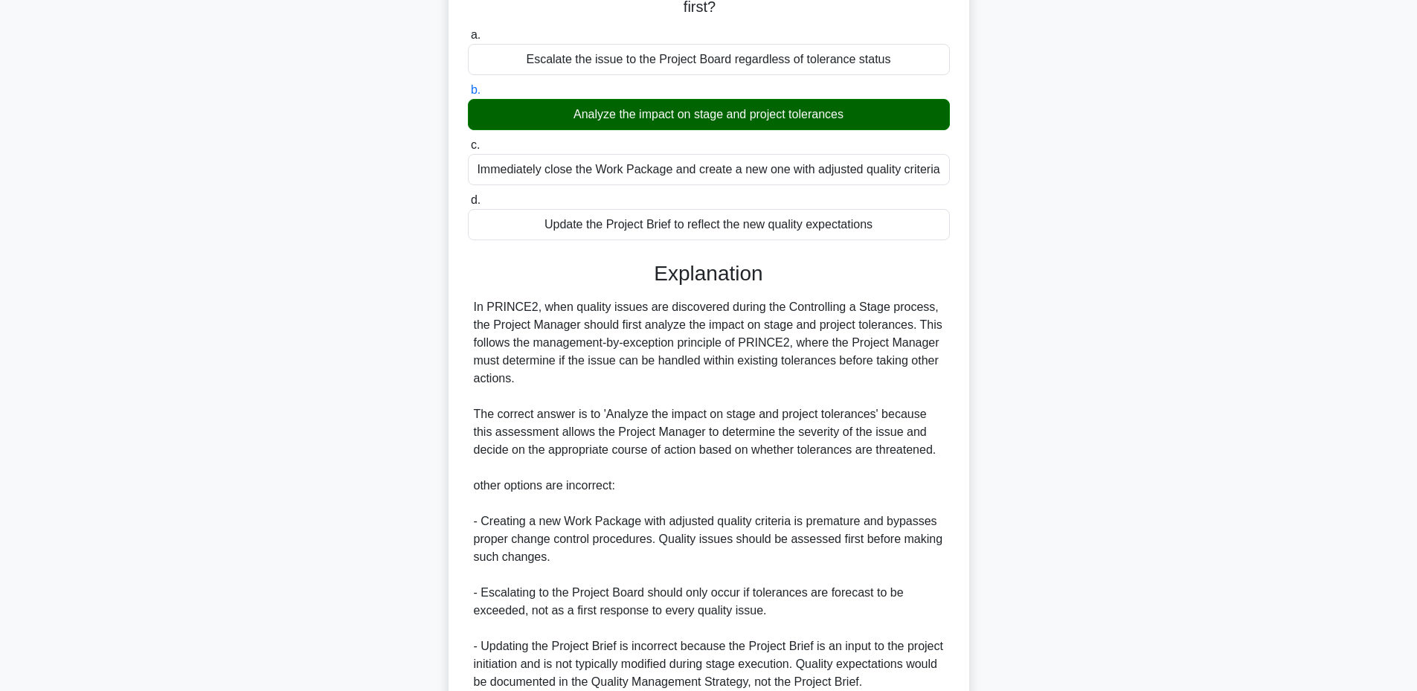
scroll to position [298, 0]
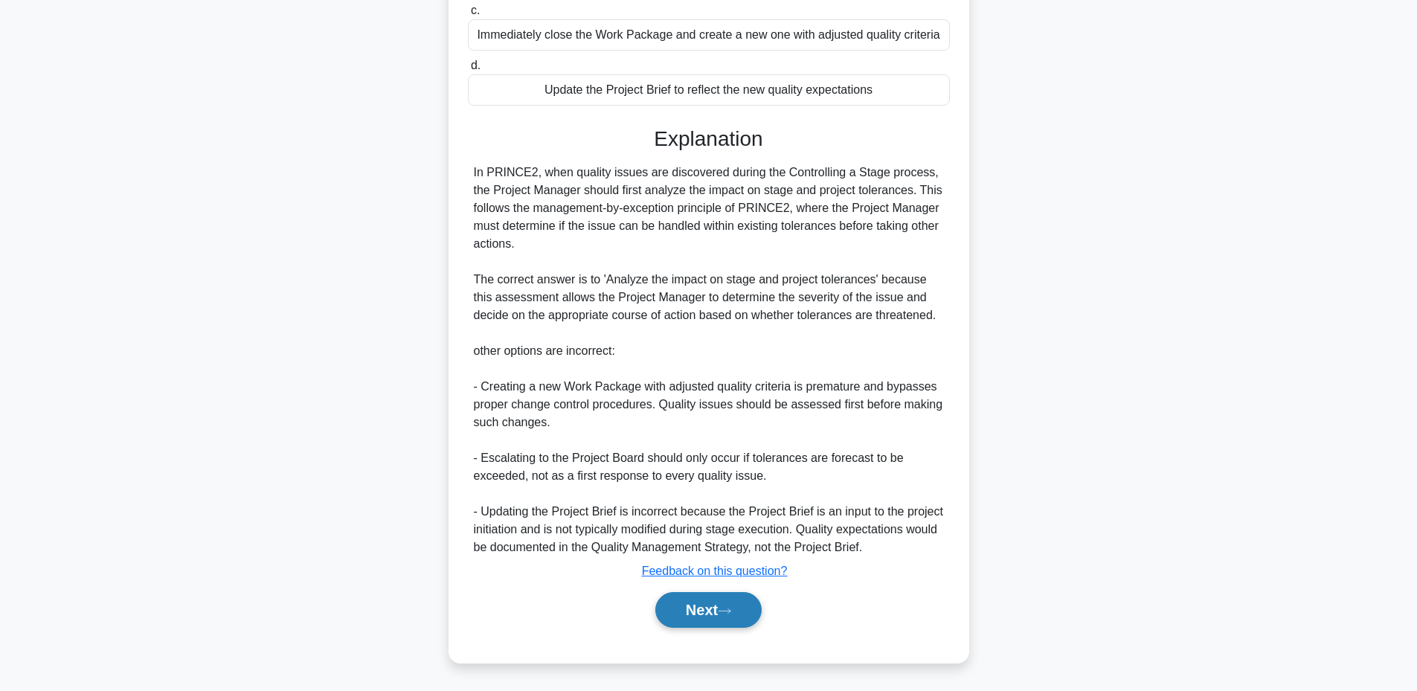
click at [682, 605] on button "Next" at bounding box center [708, 610] width 106 height 36
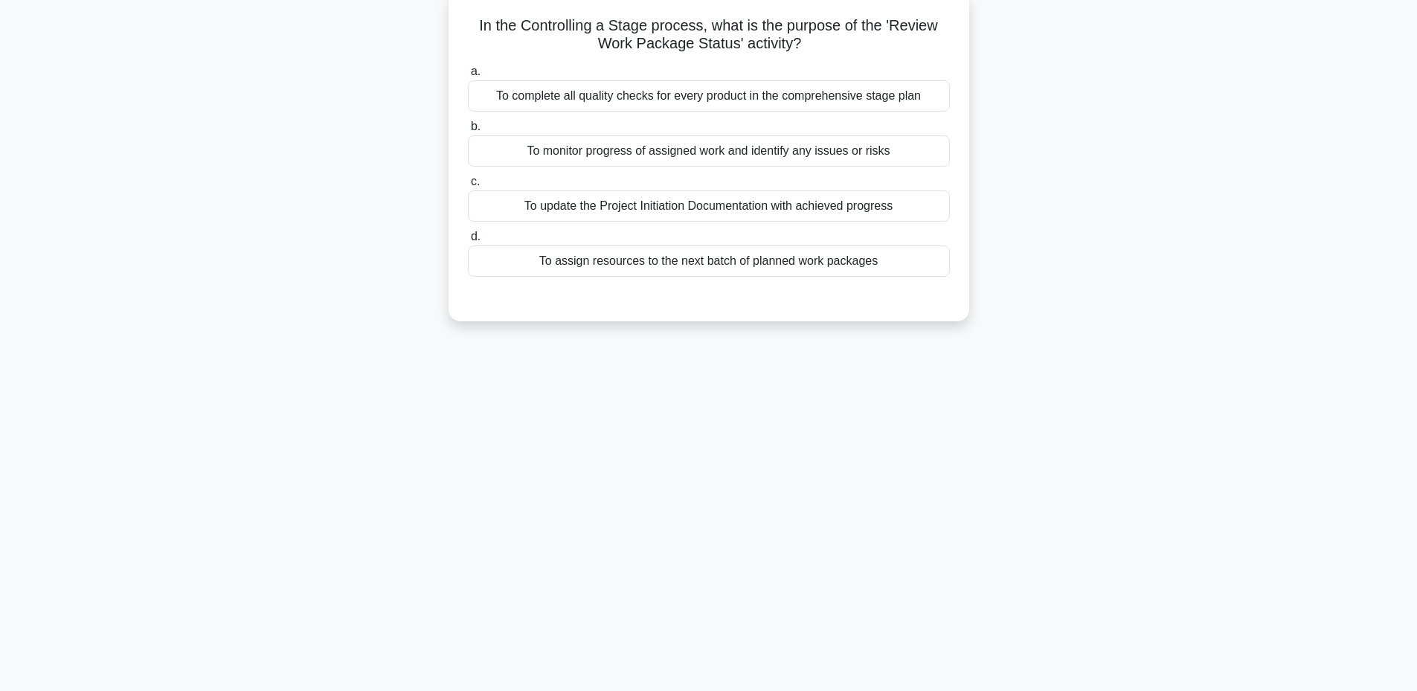
scroll to position [13, 0]
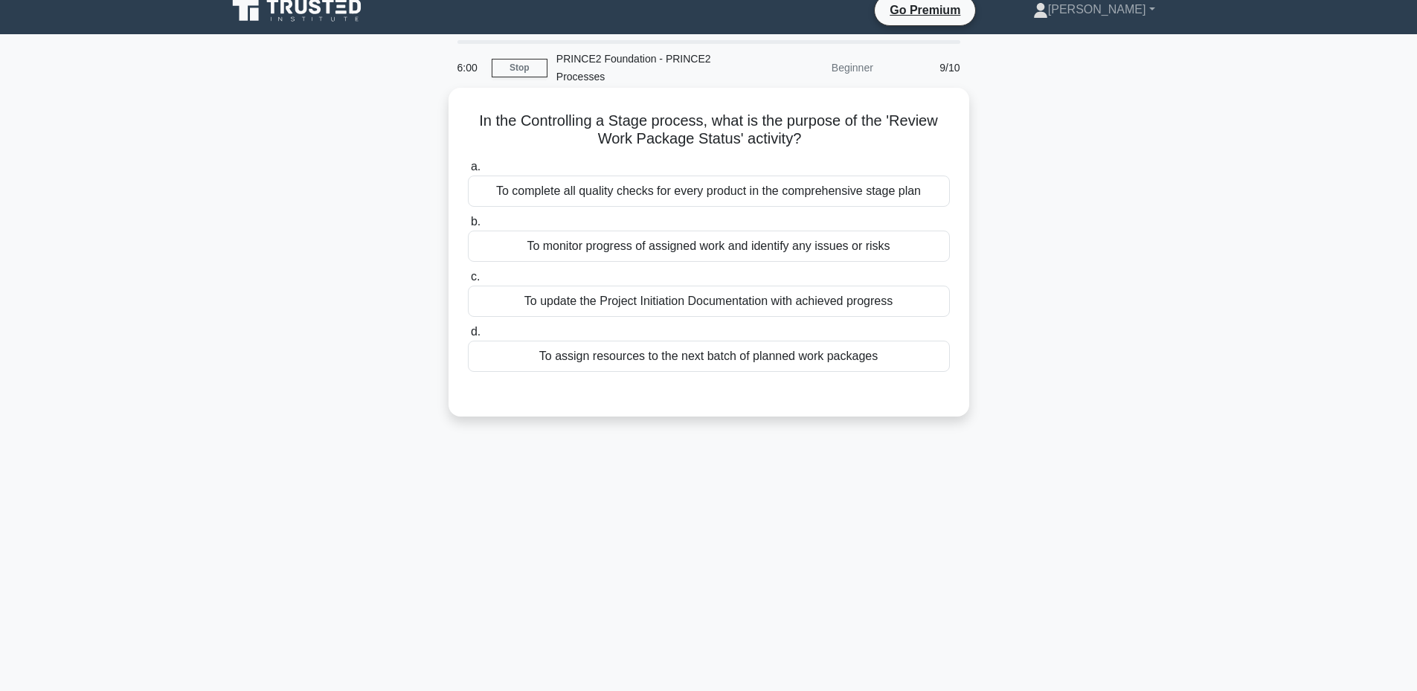
click at [822, 248] on div "To monitor progress of assigned work and identify any issues or risks" at bounding box center [709, 246] width 482 height 31
click at [468, 227] on input "b. To monitor progress of assigned work and identify any issues or risks" at bounding box center [468, 222] width 0 height 10
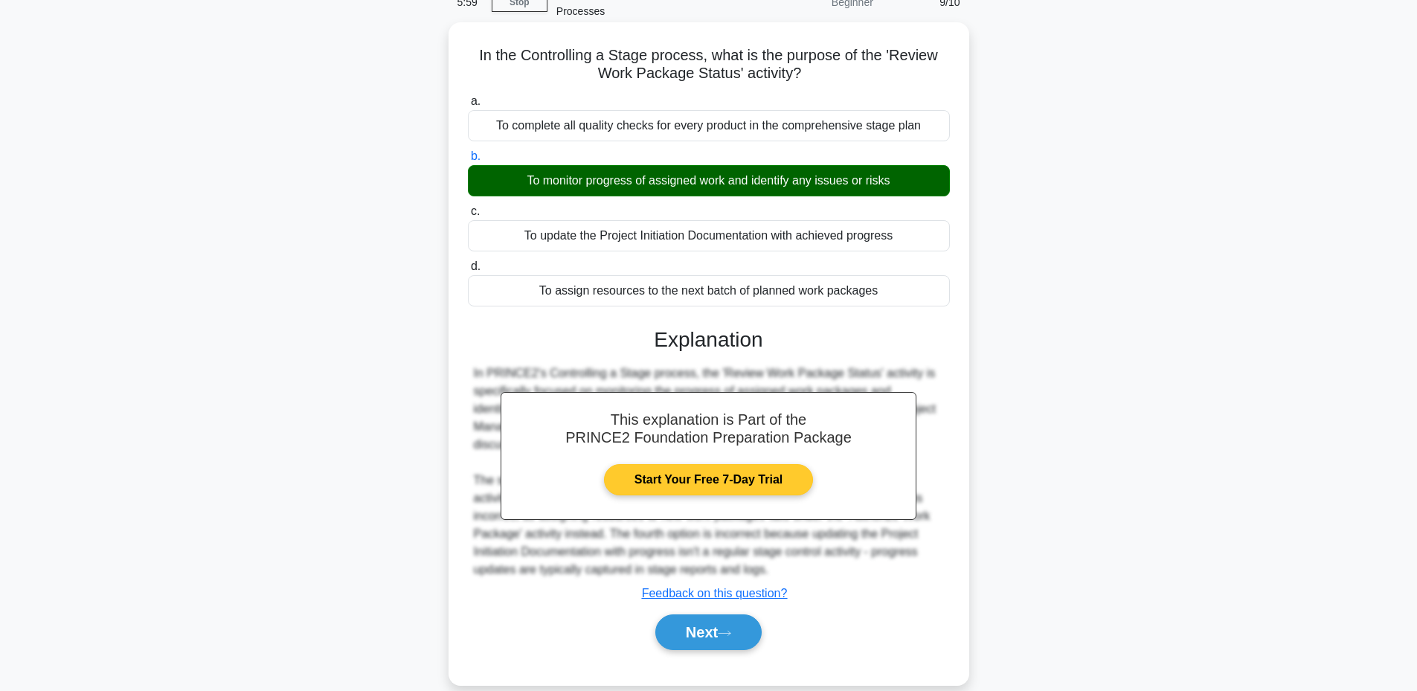
scroll to position [112, 0]
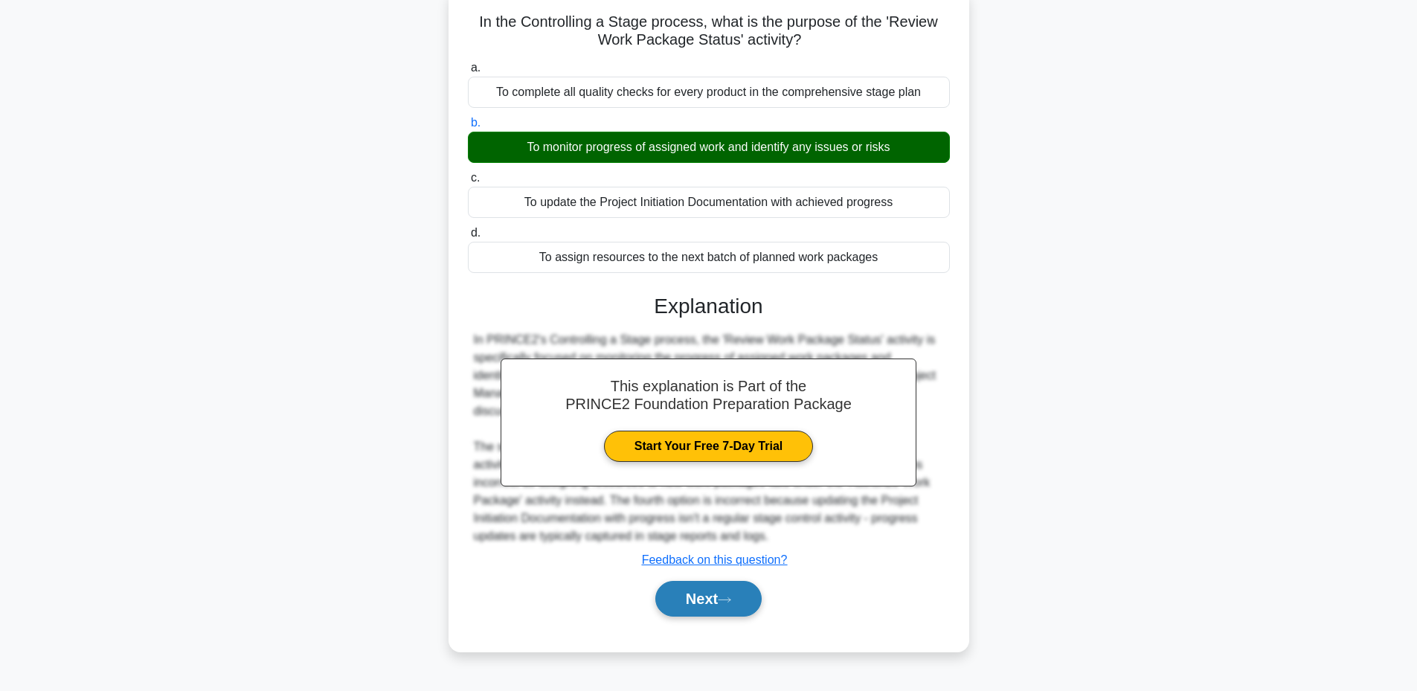
click at [679, 605] on button "Next" at bounding box center [708, 599] width 106 height 36
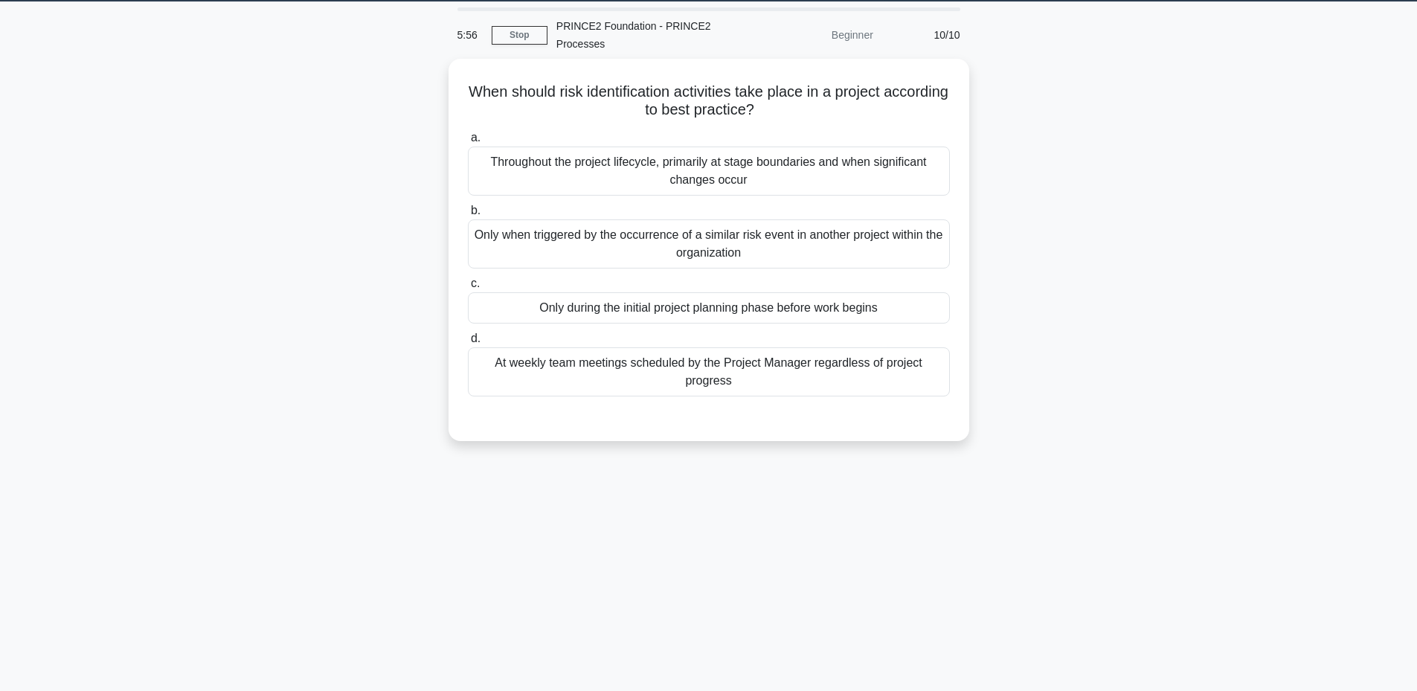
scroll to position [13, 0]
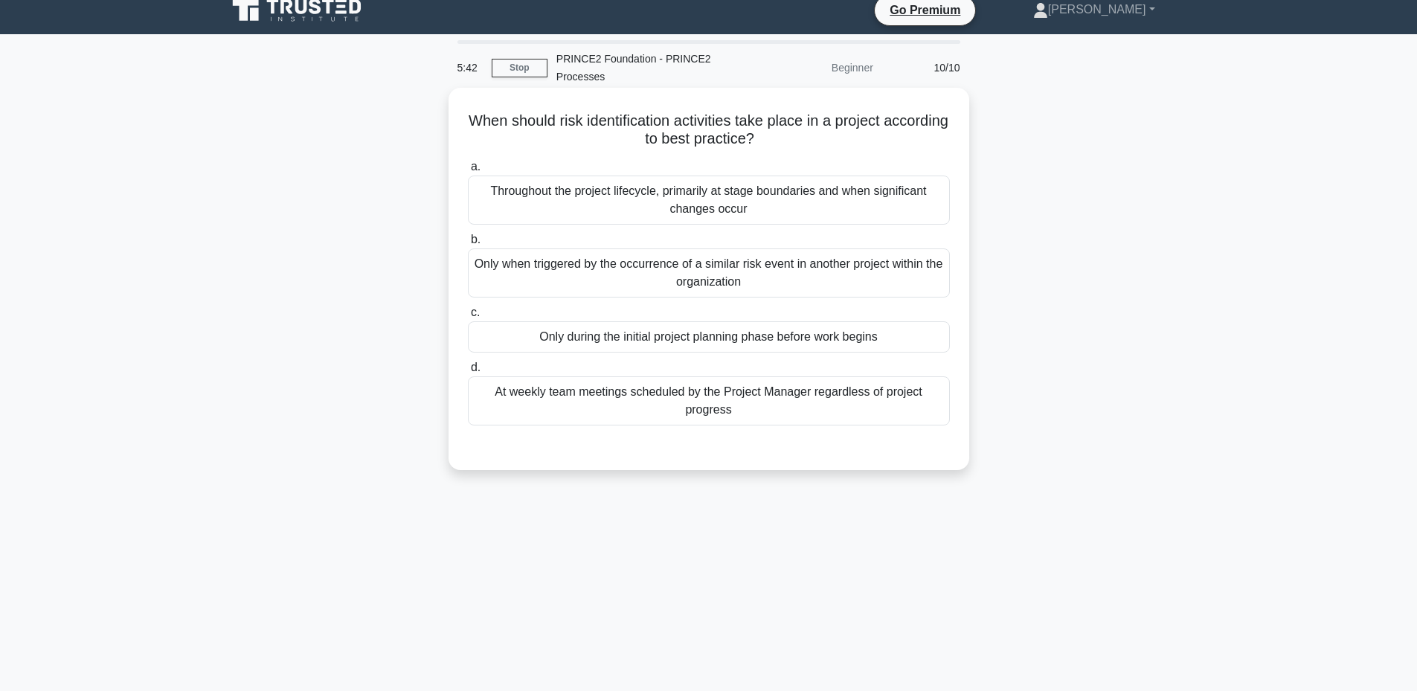
click at [669, 200] on div "Throughout the project lifecycle, primarily at stage boundaries and when signif…" at bounding box center [709, 200] width 482 height 49
click at [468, 172] on input "a. Throughout the project lifecycle, primarily at stage boundaries and when sig…" at bounding box center [468, 167] width 0 height 10
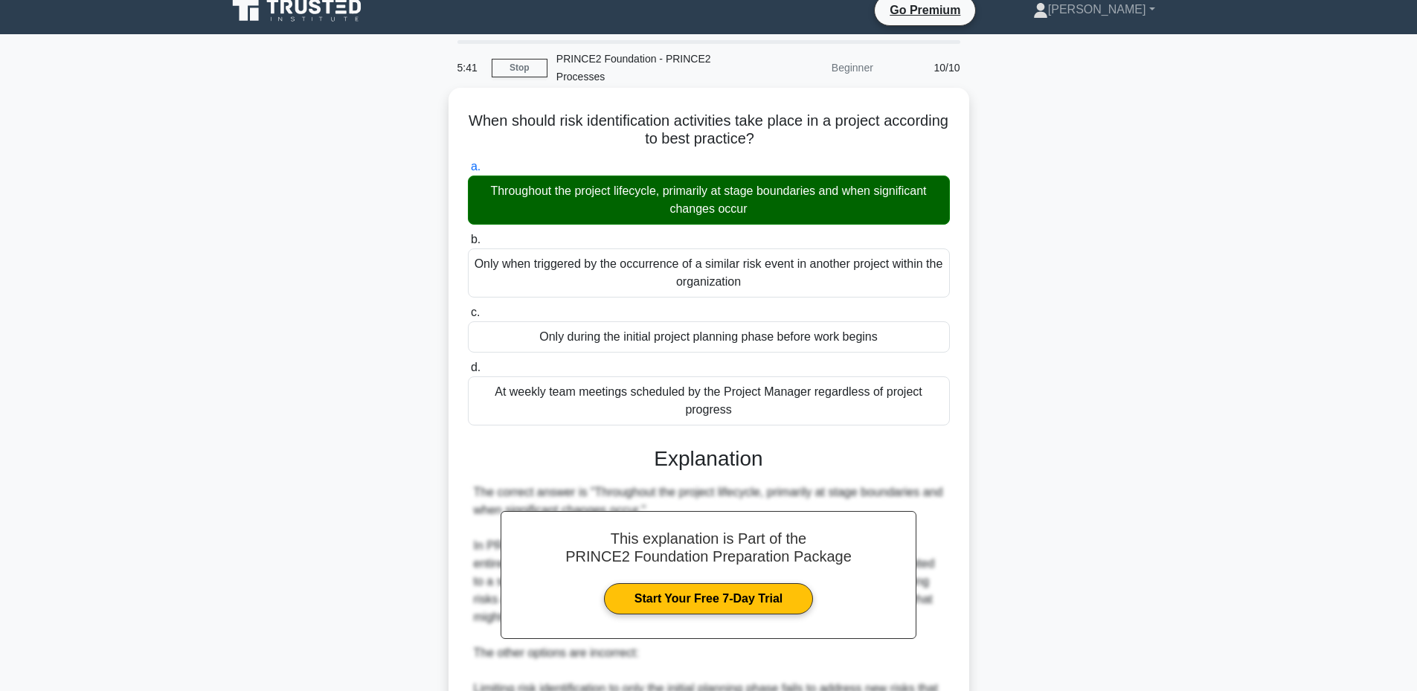
scroll to position [316, 0]
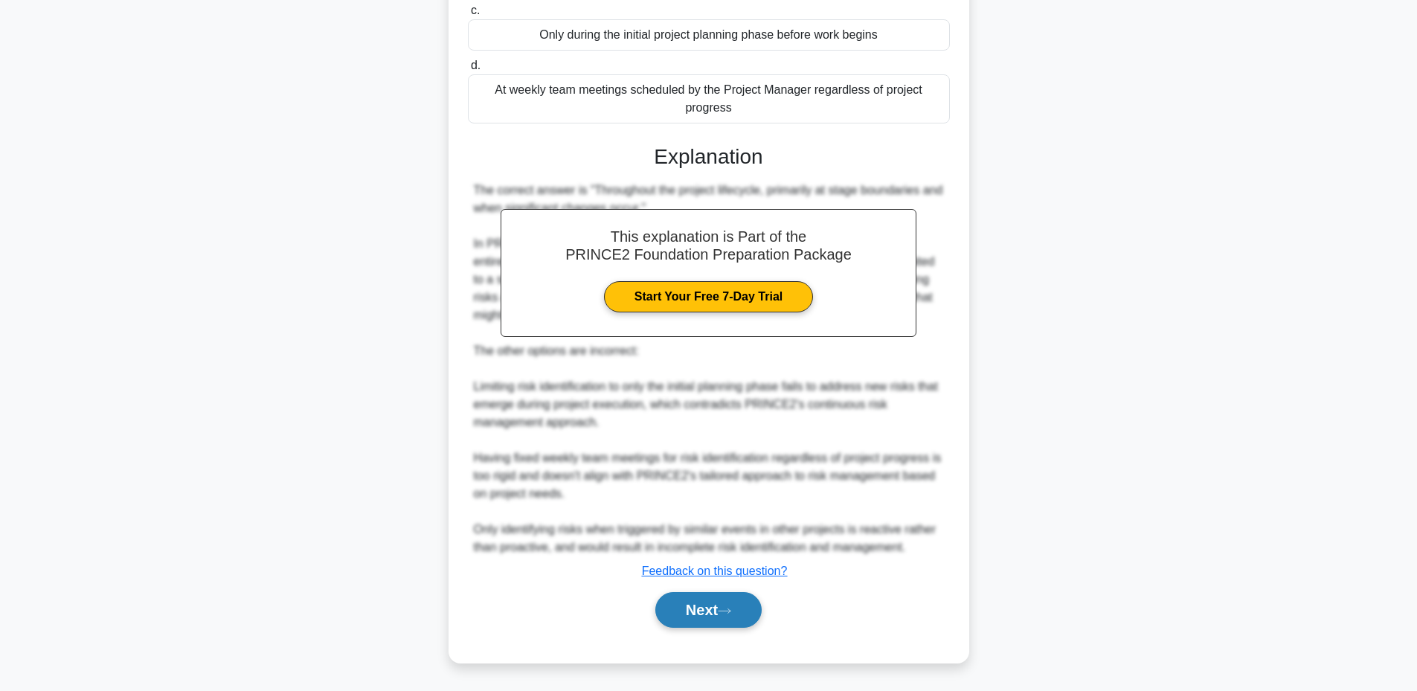
click at [700, 606] on button "Next" at bounding box center [708, 610] width 106 height 36
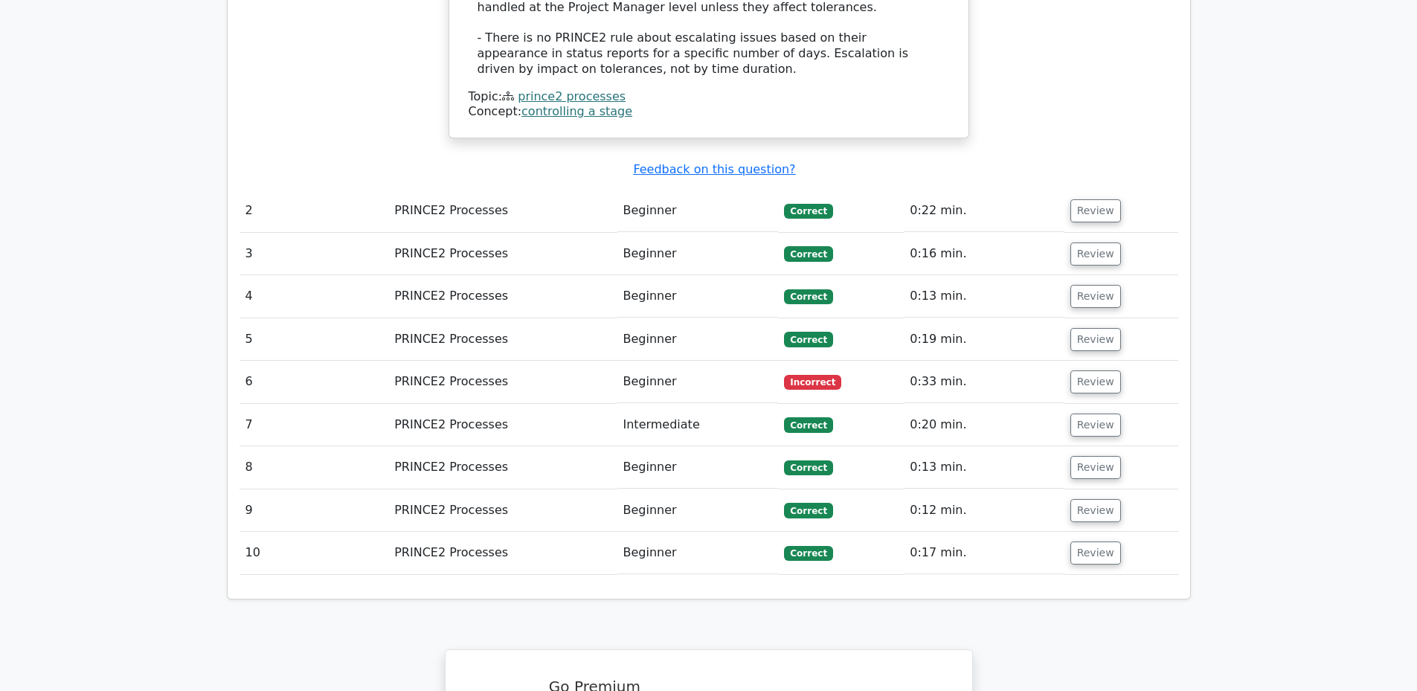
scroll to position [1984, 0]
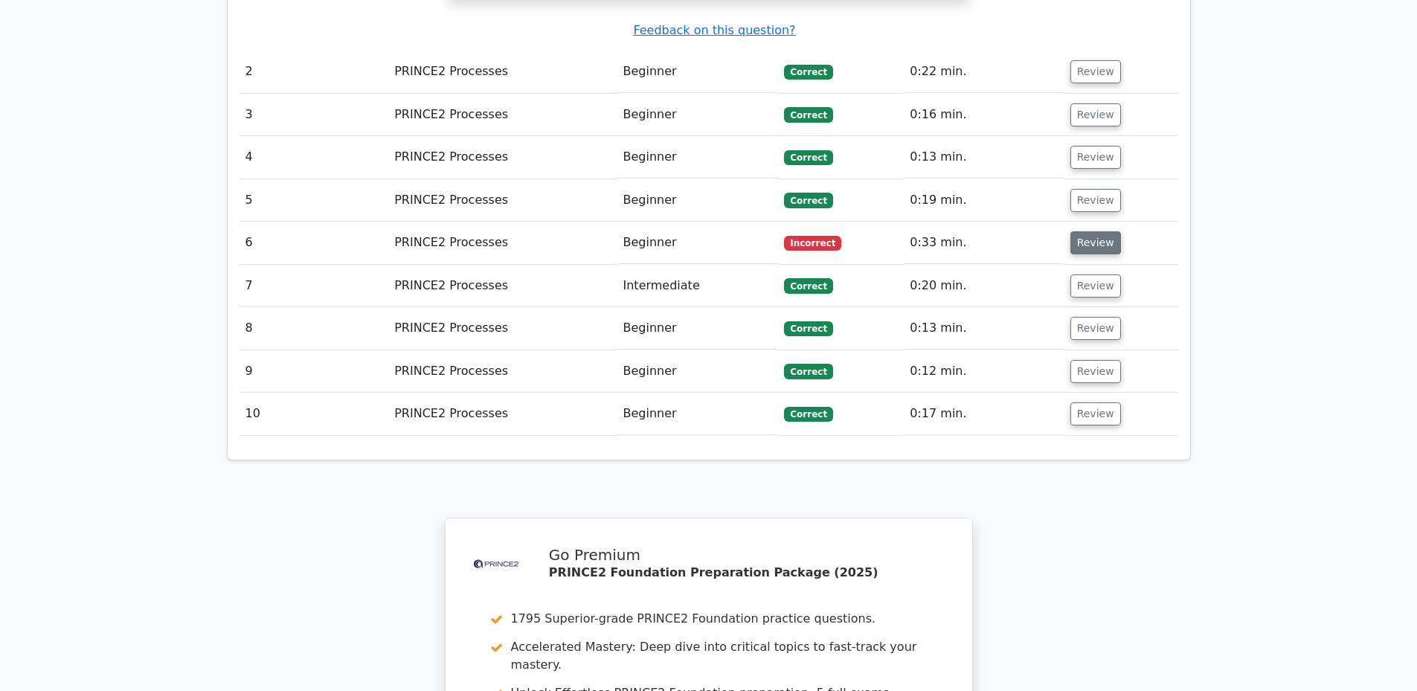
click at [1082, 231] on button "Review" at bounding box center [1095, 242] width 51 height 23
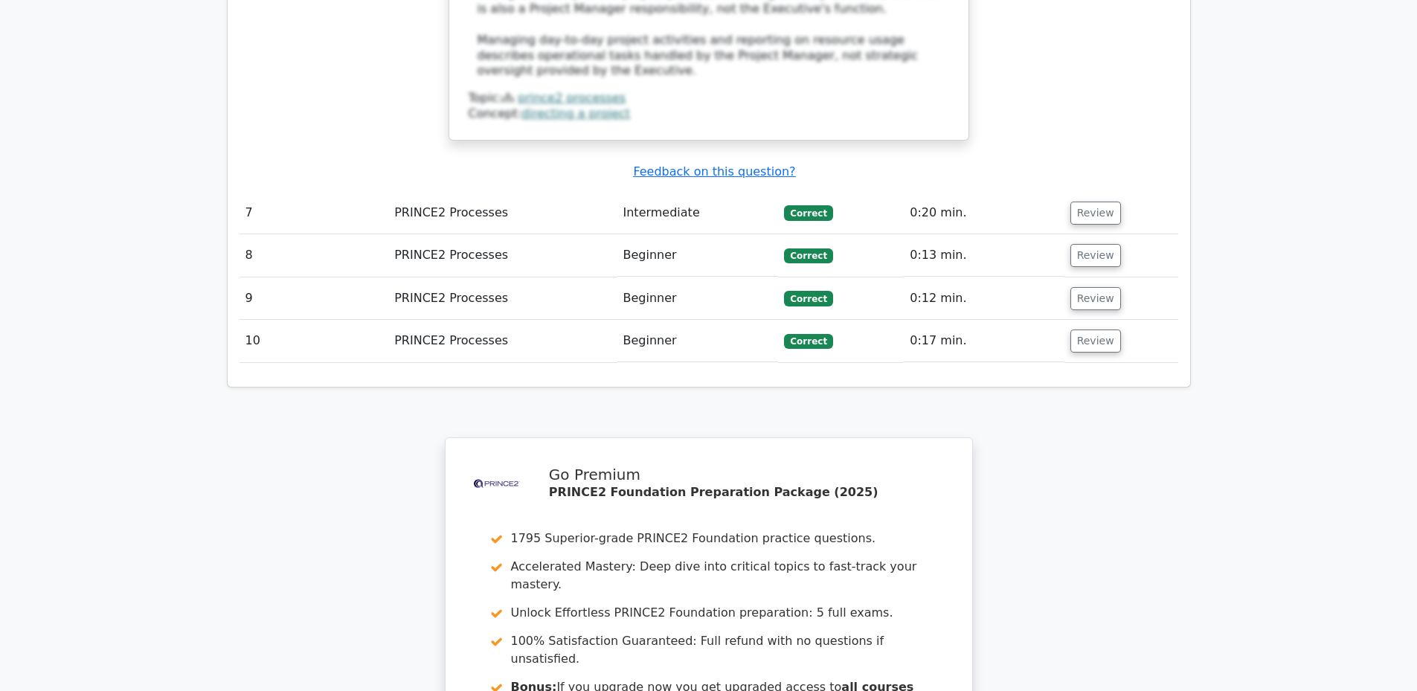
scroll to position [2976, 0]
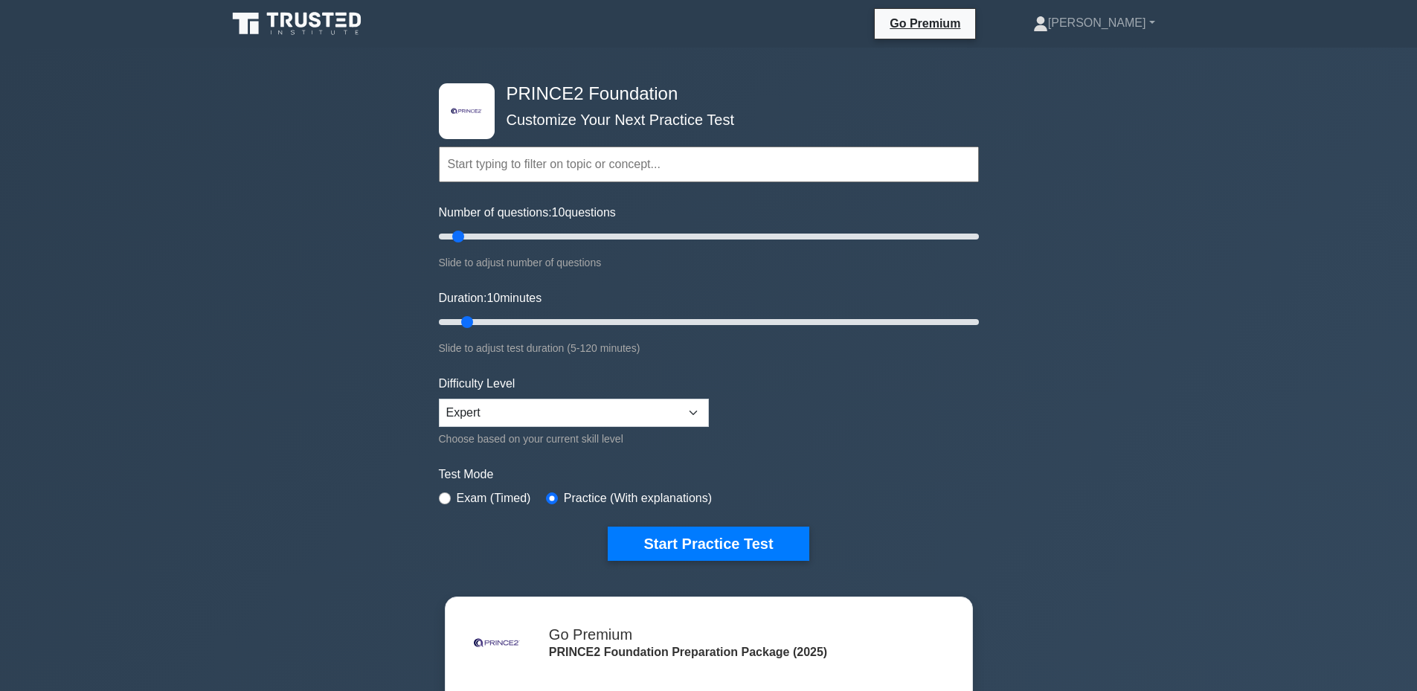
click at [645, 161] on input "text" at bounding box center [709, 165] width 540 height 36
drag, startPoint x: 639, startPoint y: 161, endPoint x: 640, endPoint y: 170, distance: 9.0
click at [639, 163] on input "text" at bounding box center [709, 165] width 540 height 36
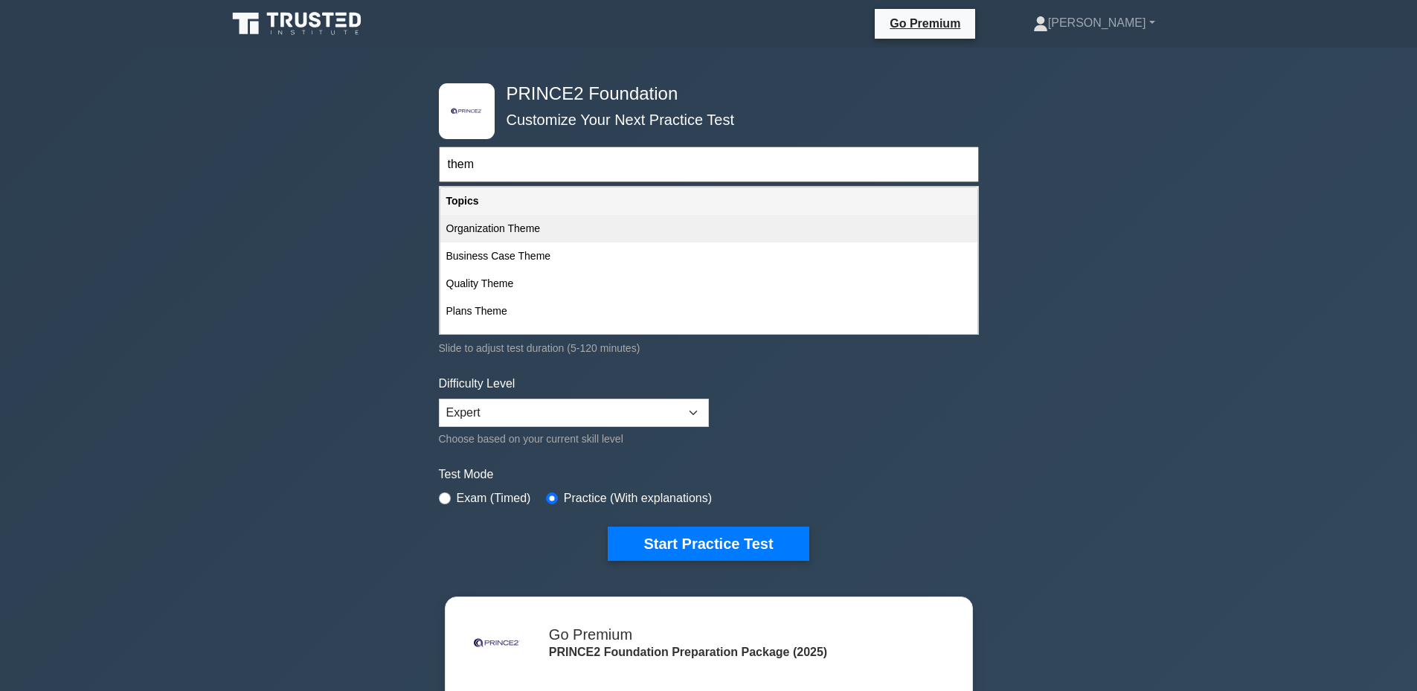
click at [568, 225] on div "Organization Theme" at bounding box center [708, 229] width 537 height 28
type input "Organization Theme"
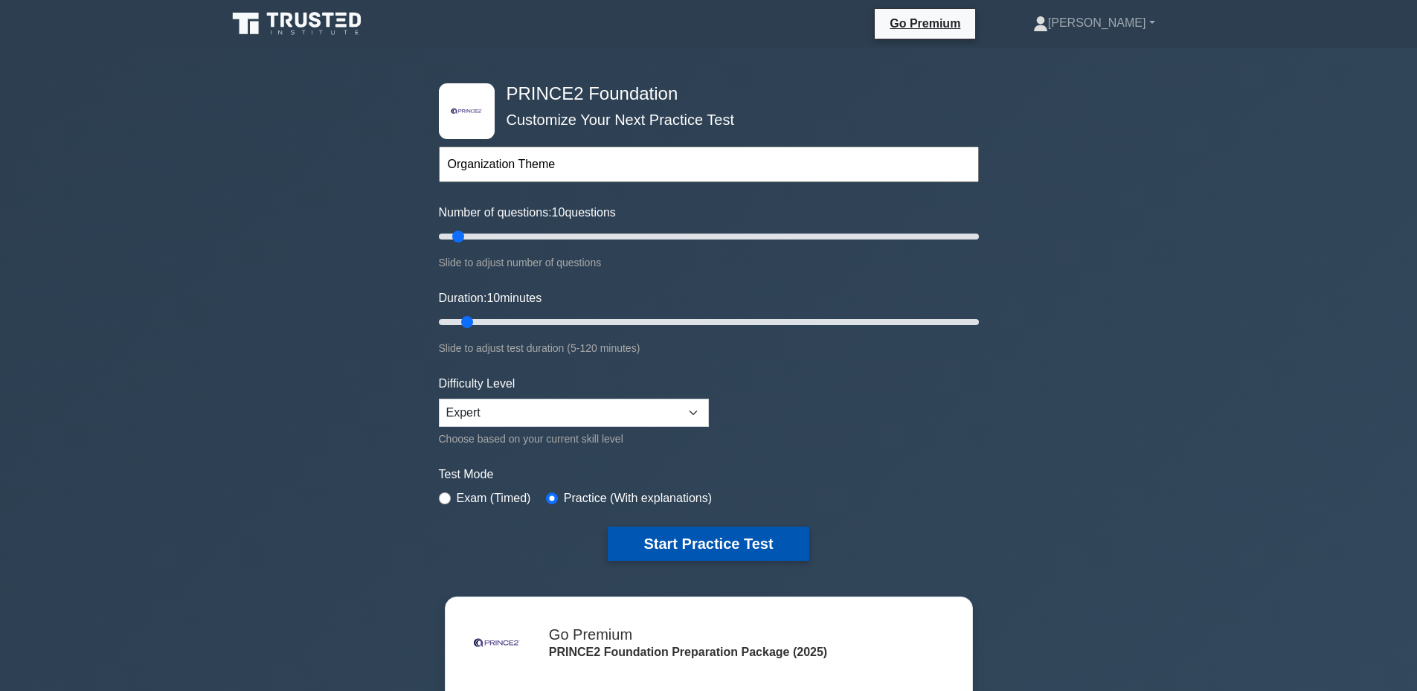
click at [718, 544] on button "Start Practice Test" at bounding box center [708, 544] width 201 height 34
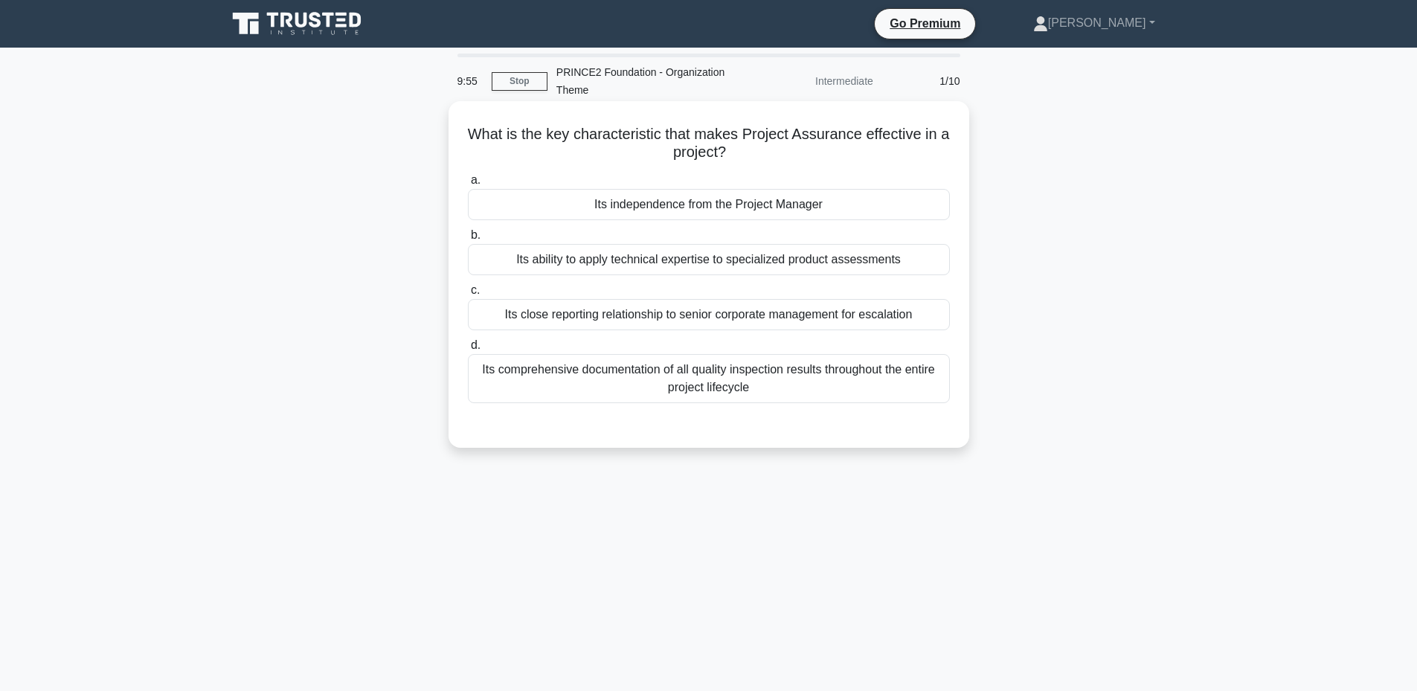
click at [779, 199] on div "Its independence from the Project Manager" at bounding box center [709, 204] width 482 height 31
click at [468, 185] on input "a. Its independence from the Project Manager" at bounding box center [468, 181] width 0 height 10
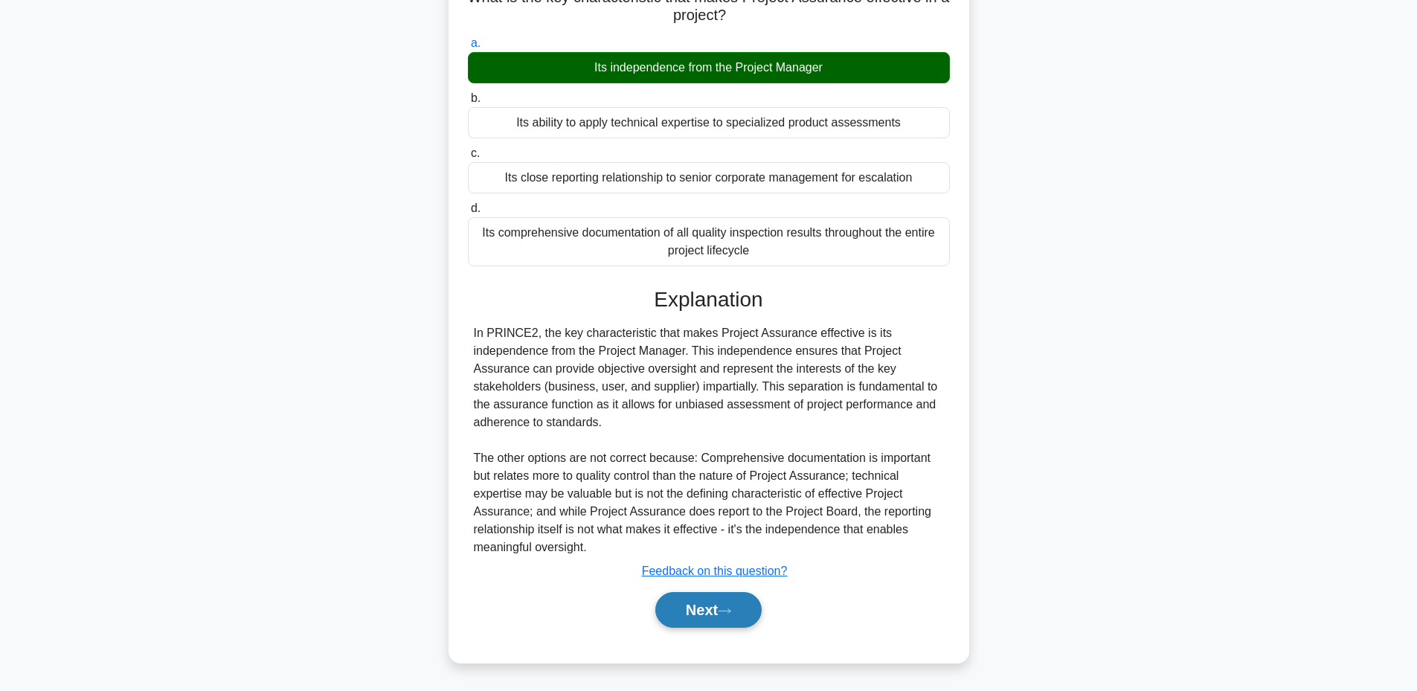
click at [693, 611] on button "Next" at bounding box center [708, 610] width 106 height 36
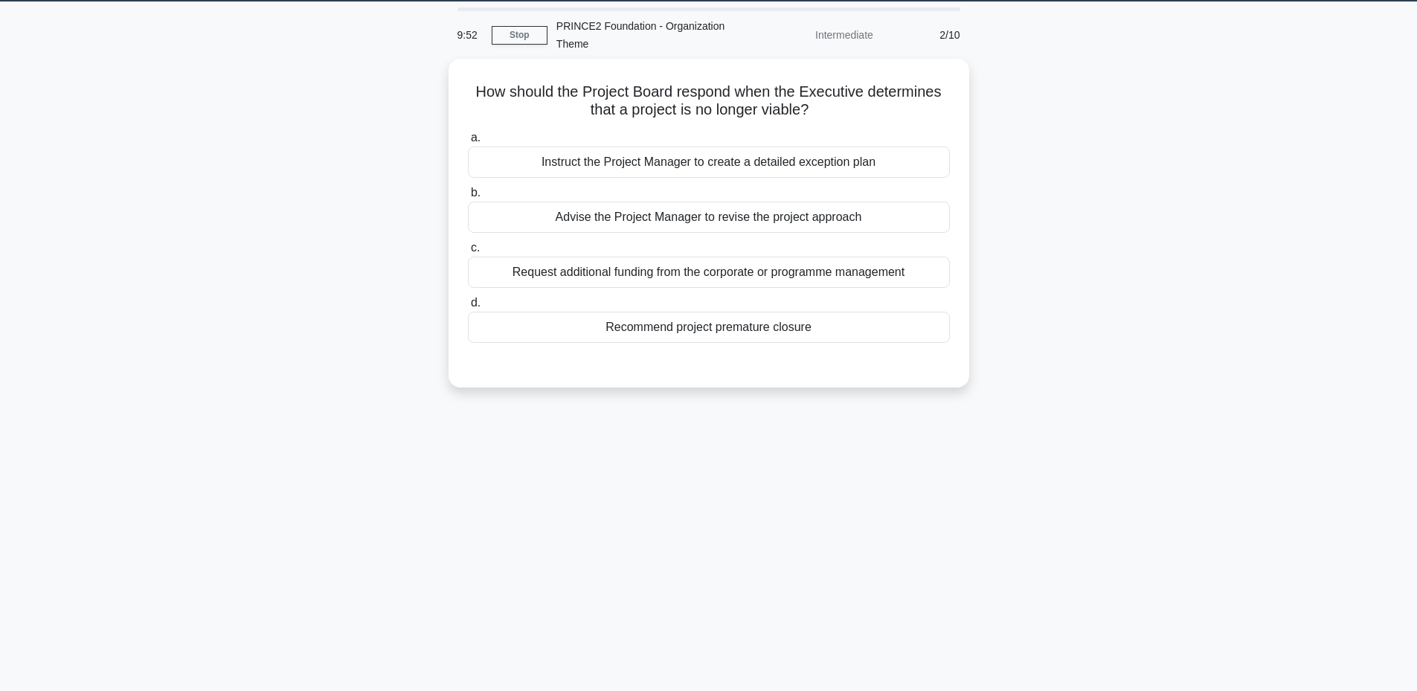
scroll to position [13, 0]
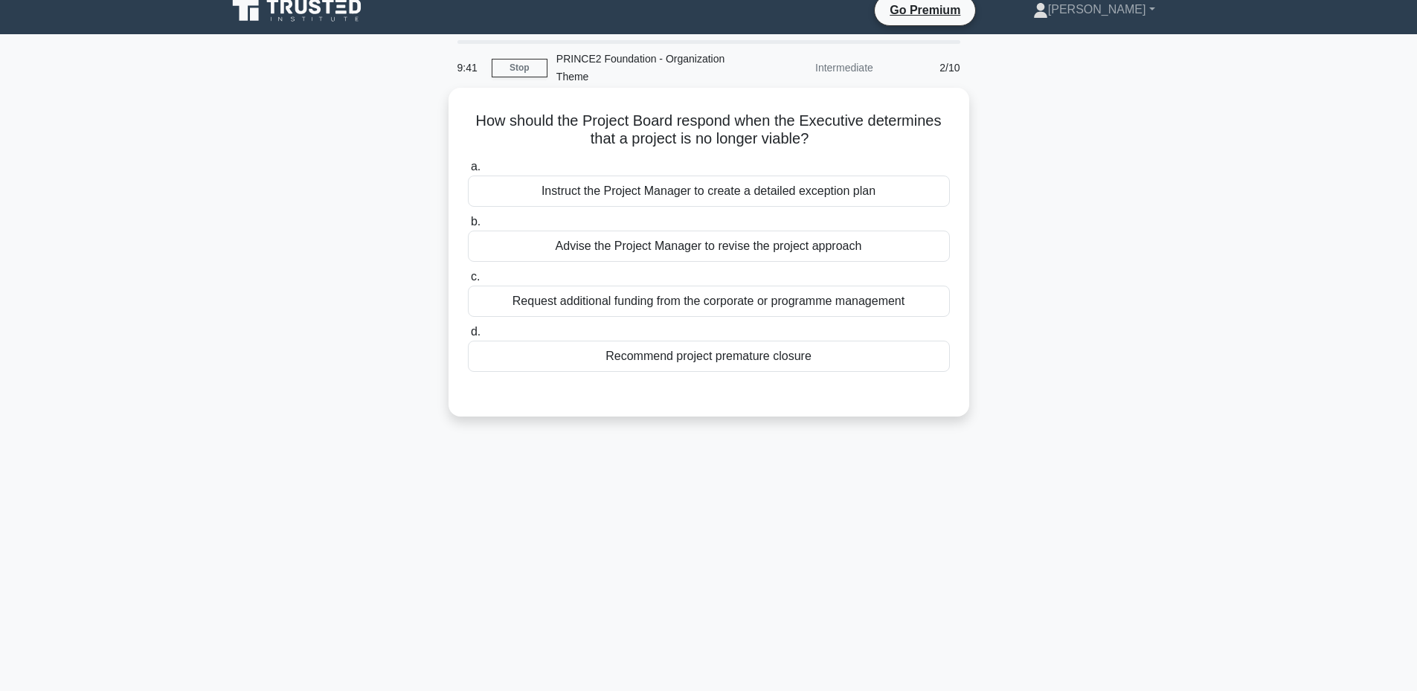
click at [755, 358] on div "Recommend project premature closure" at bounding box center [709, 356] width 482 height 31
click at [468, 337] on input "d. Recommend project premature closure" at bounding box center [468, 332] width 0 height 10
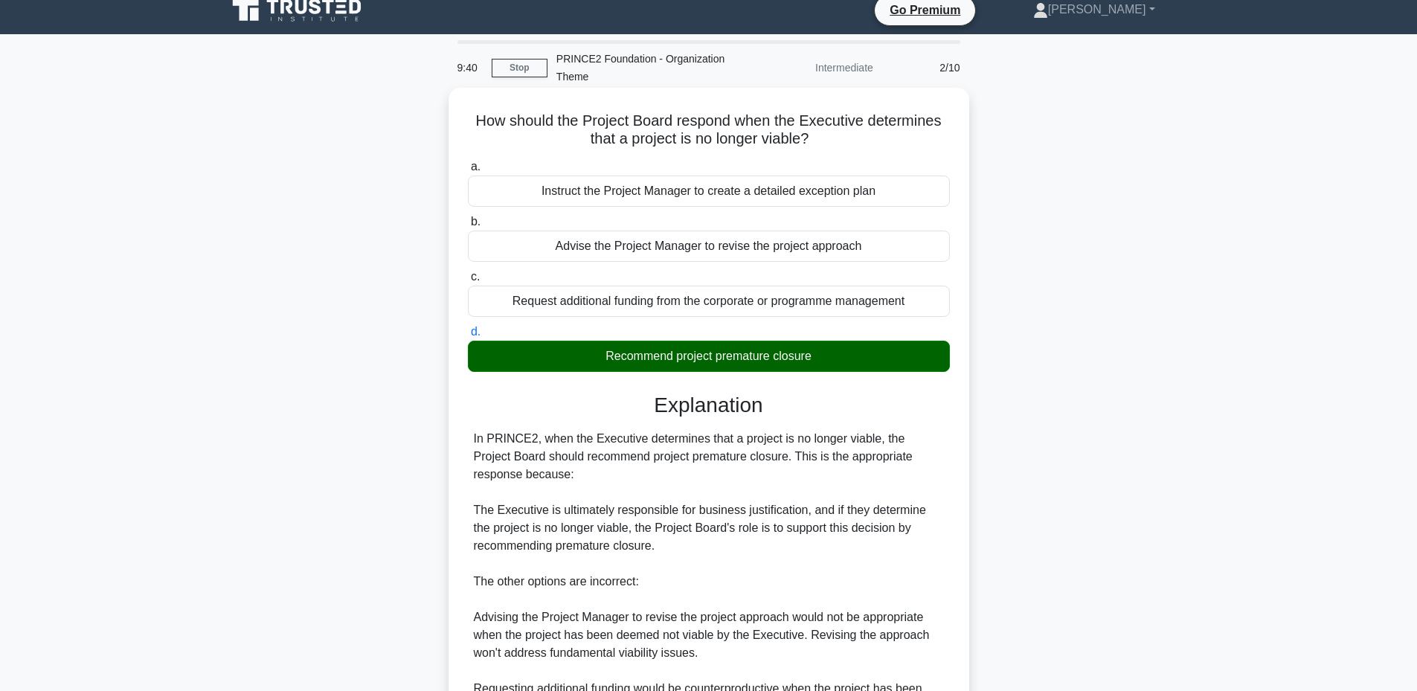
scroll to position [263, 0]
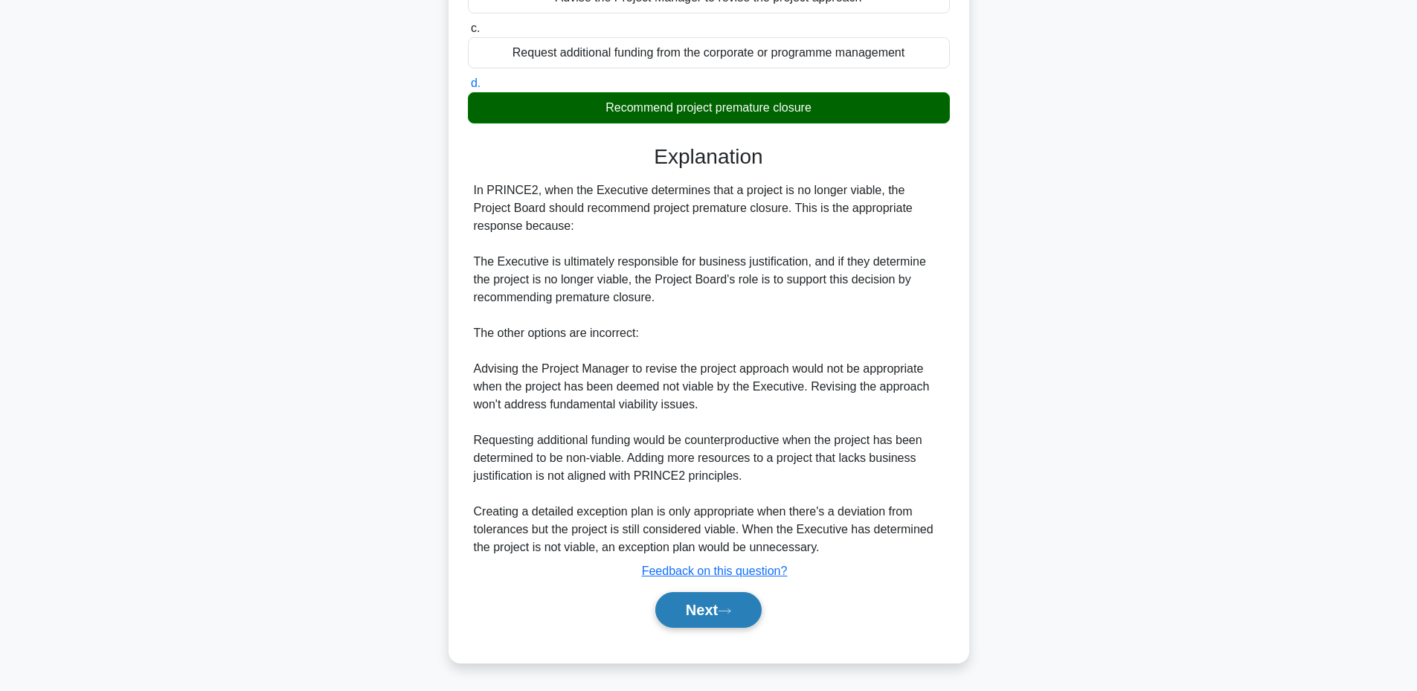
click at [685, 603] on button "Next" at bounding box center [708, 610] width 106 height 36
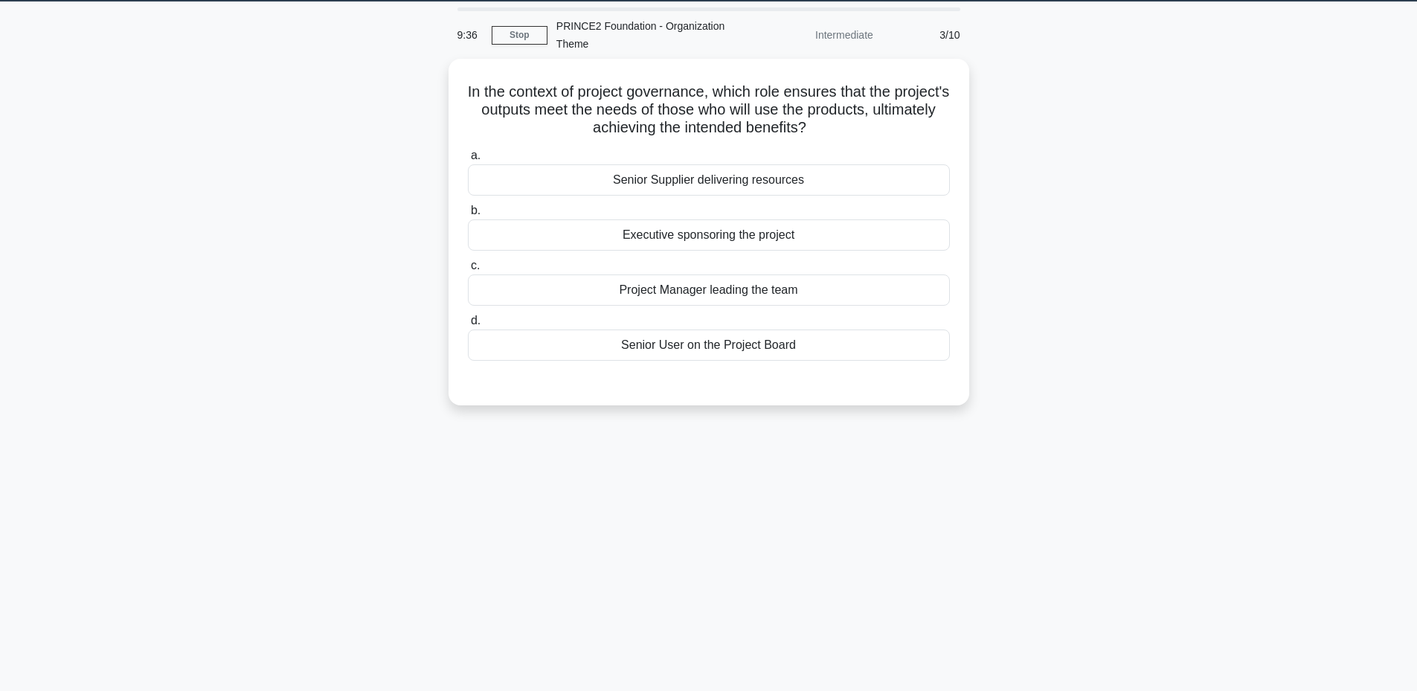
scroll to position [13, 0]
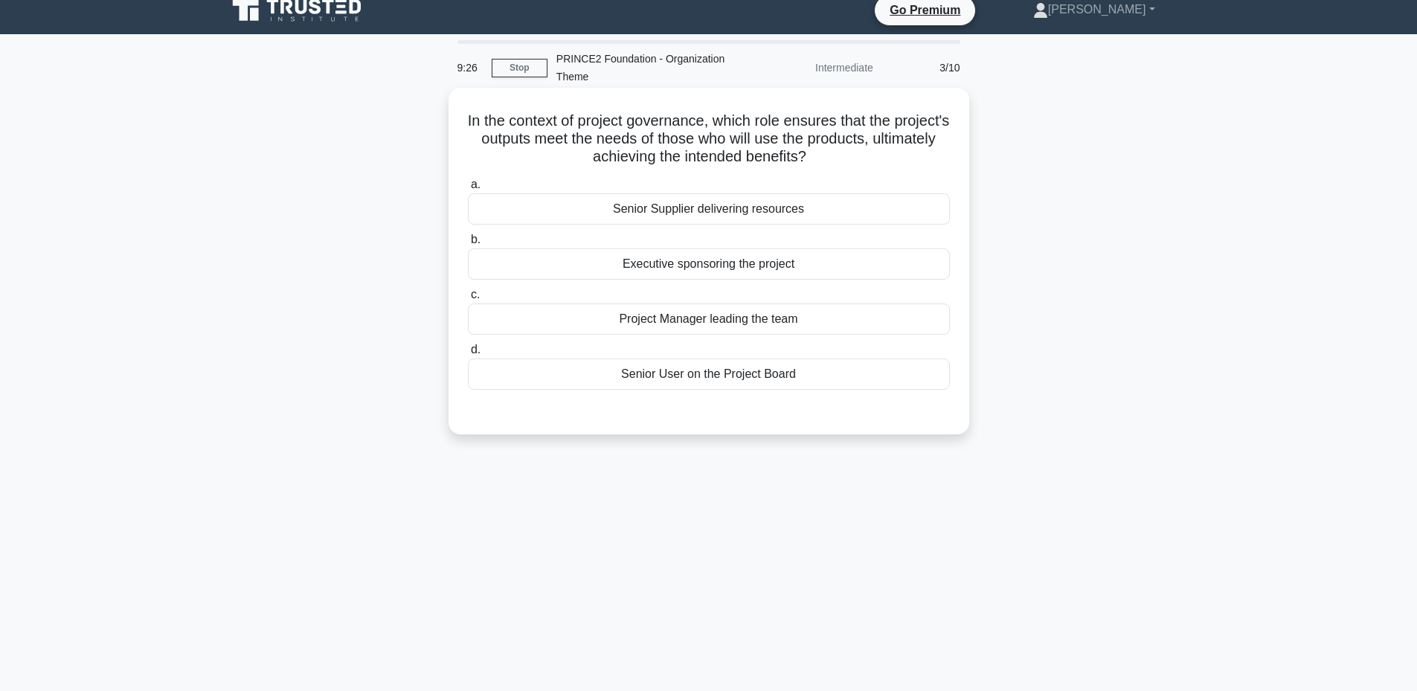
click at [704, 370] on div "Senior User on the Project Board" at bounding box center [709, 374] width 482 height 31
click at [468, 355] on input "d. Senior User on the Project Board" at bounding box center [468, 350] width 0 height 10
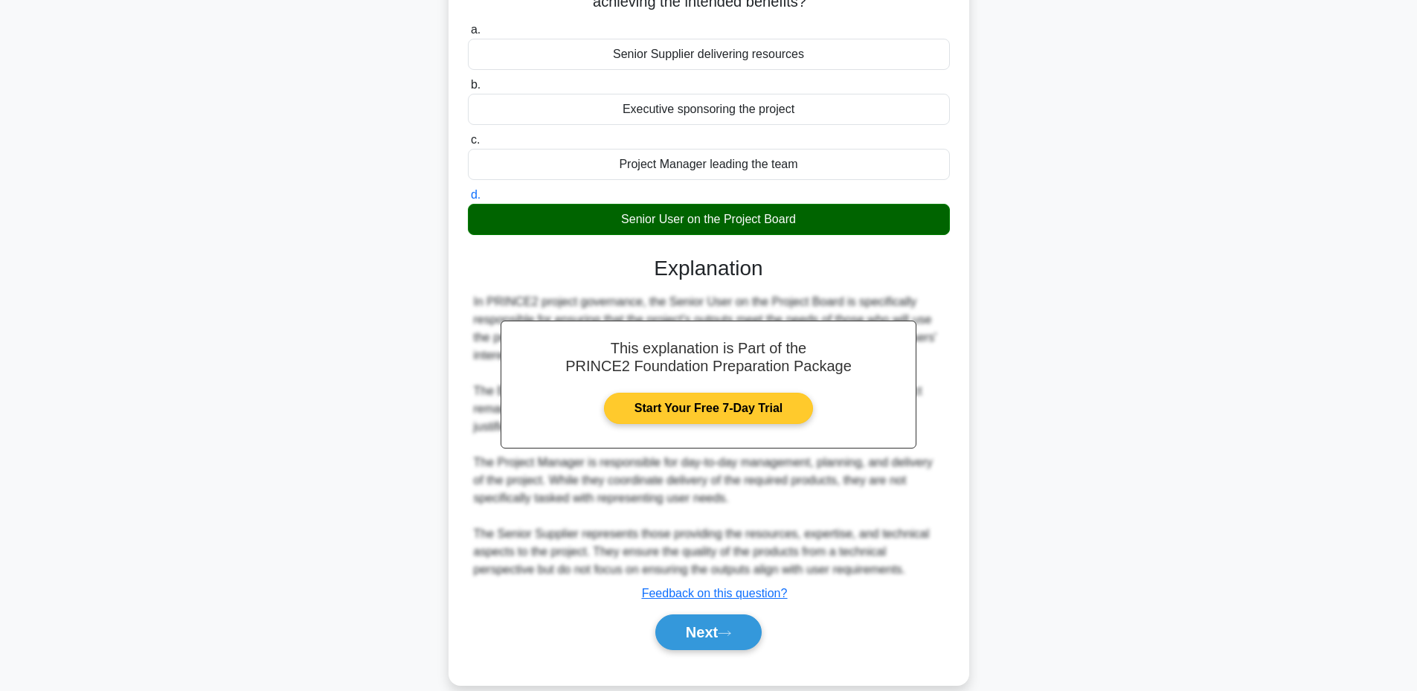
scroll to position [191, 0]
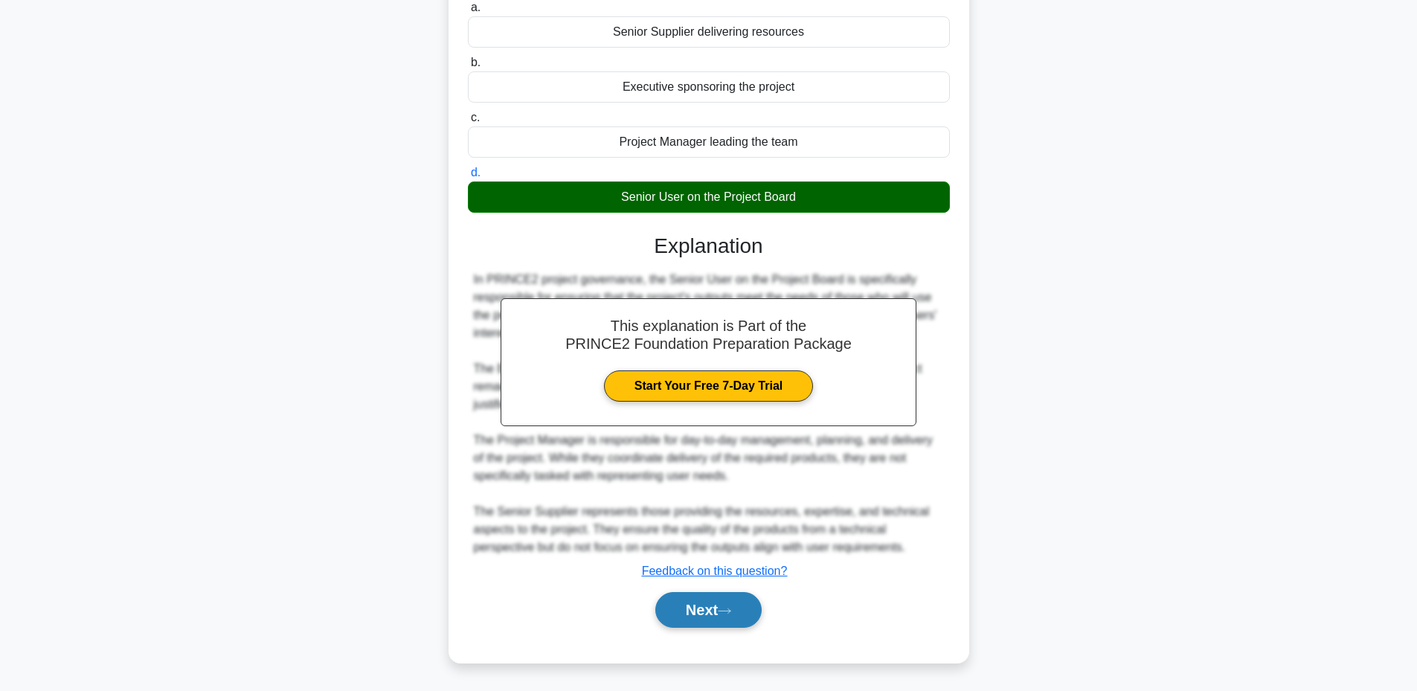
click at [703, 603] on button "Next" at bounding box center [708, 610] width 106 height 36
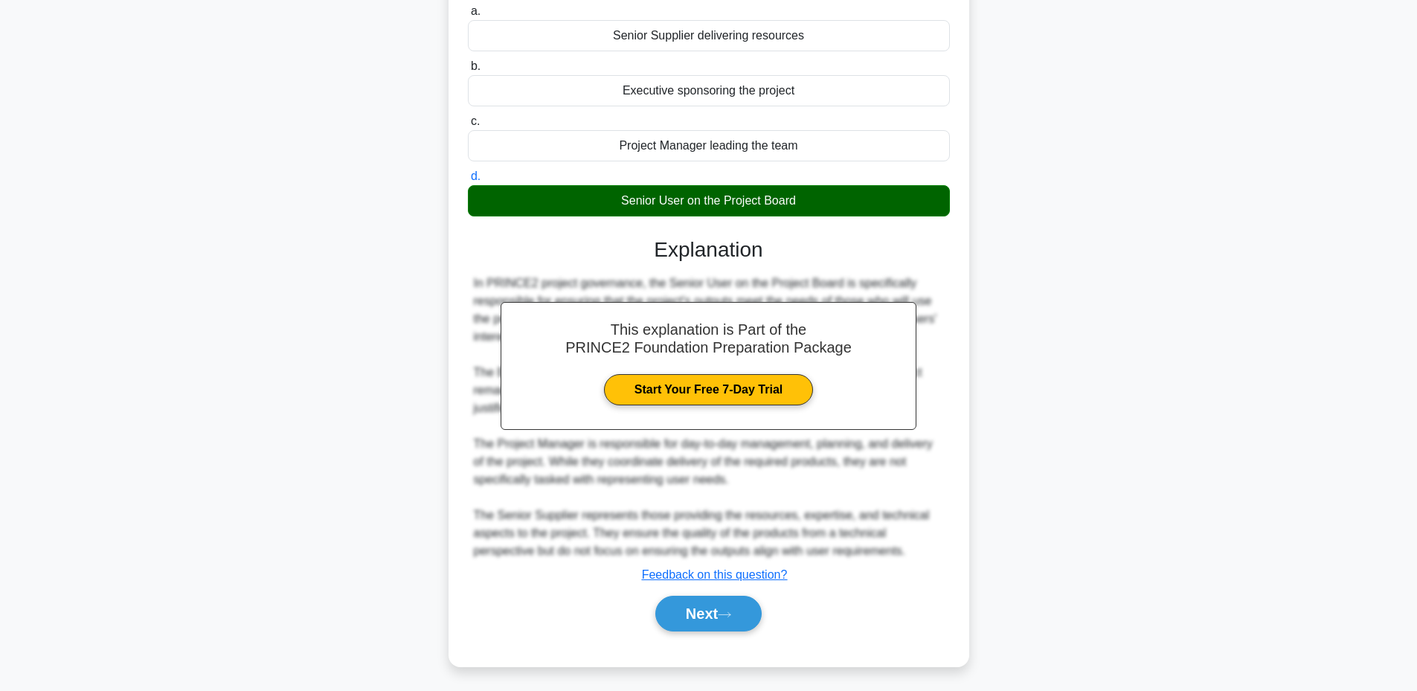
scroll to position [112, 0]
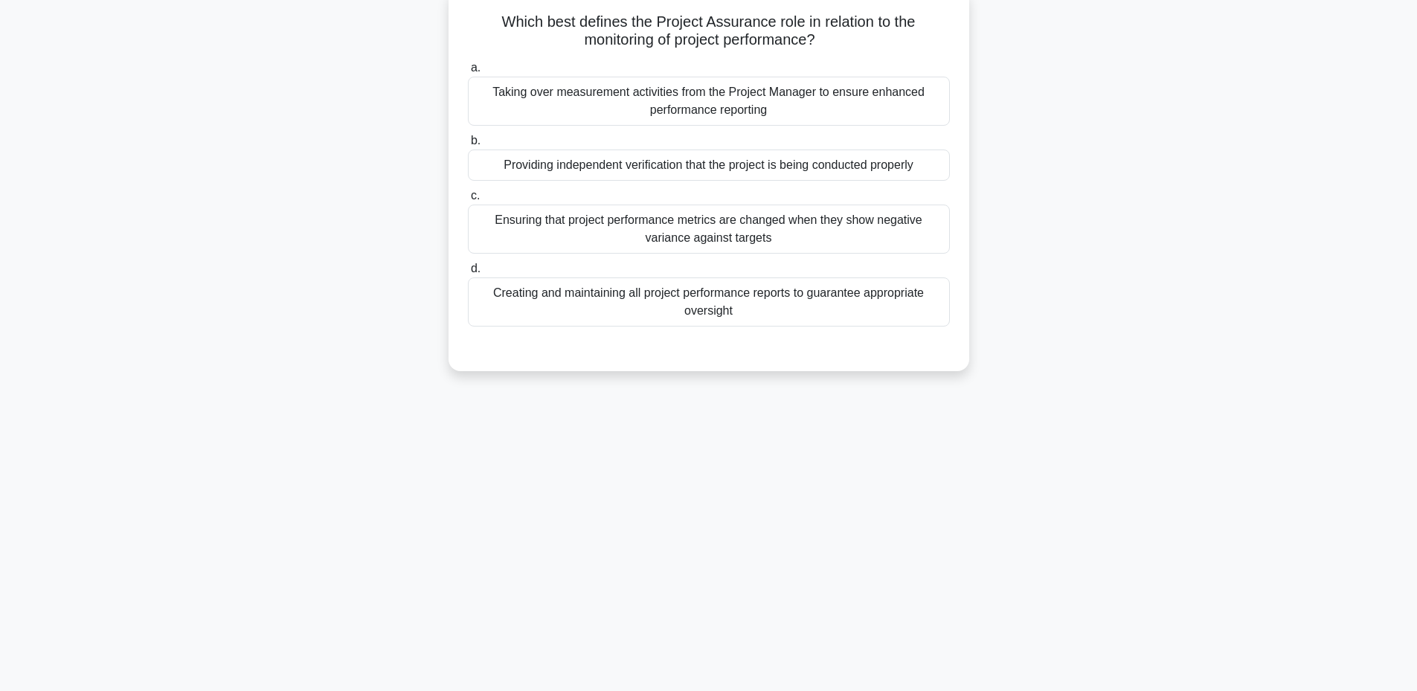
click at [762, 169] on div "Providing independent verification that the project is being conducted properly" at bounding box center [709, 165] width 482 height 31
click at [468, 146] on input "b. Providing independent verification that the project is being conducted prope…" at bounding box center [468, 141] width 0 height 10
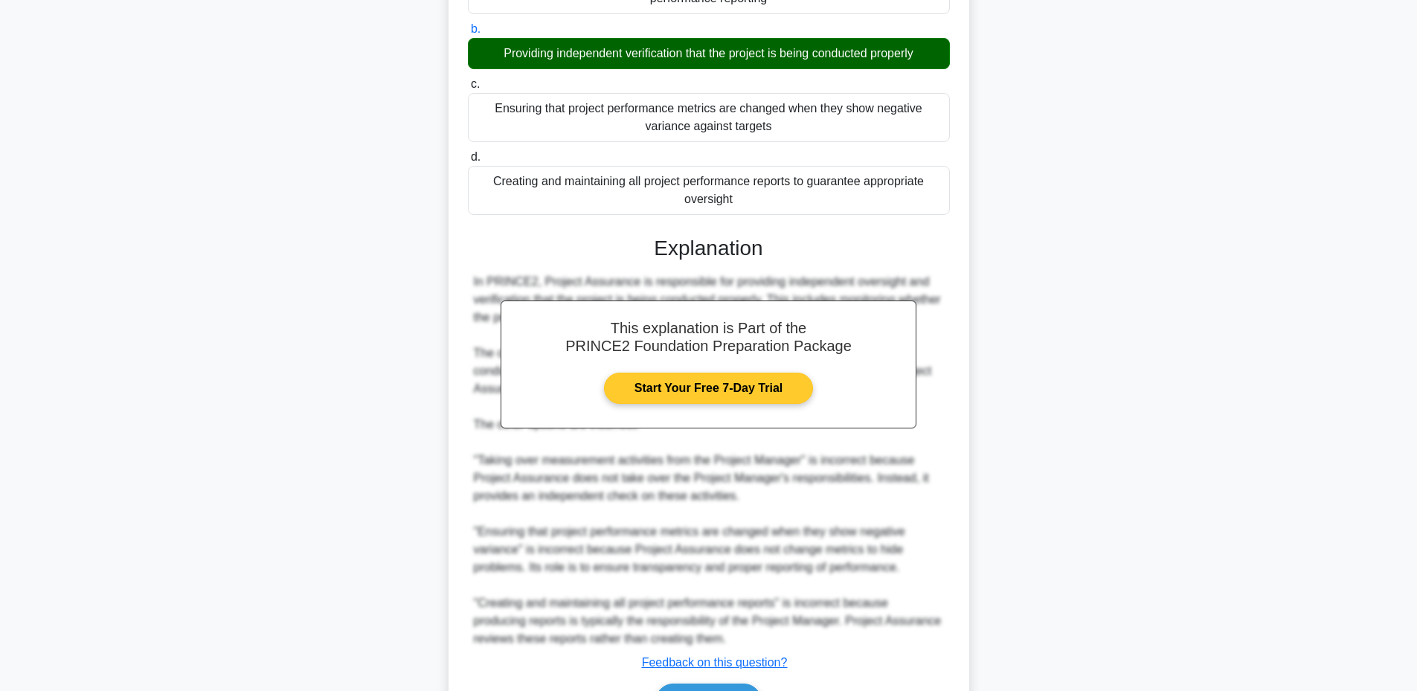
scroll to position [316, 0]
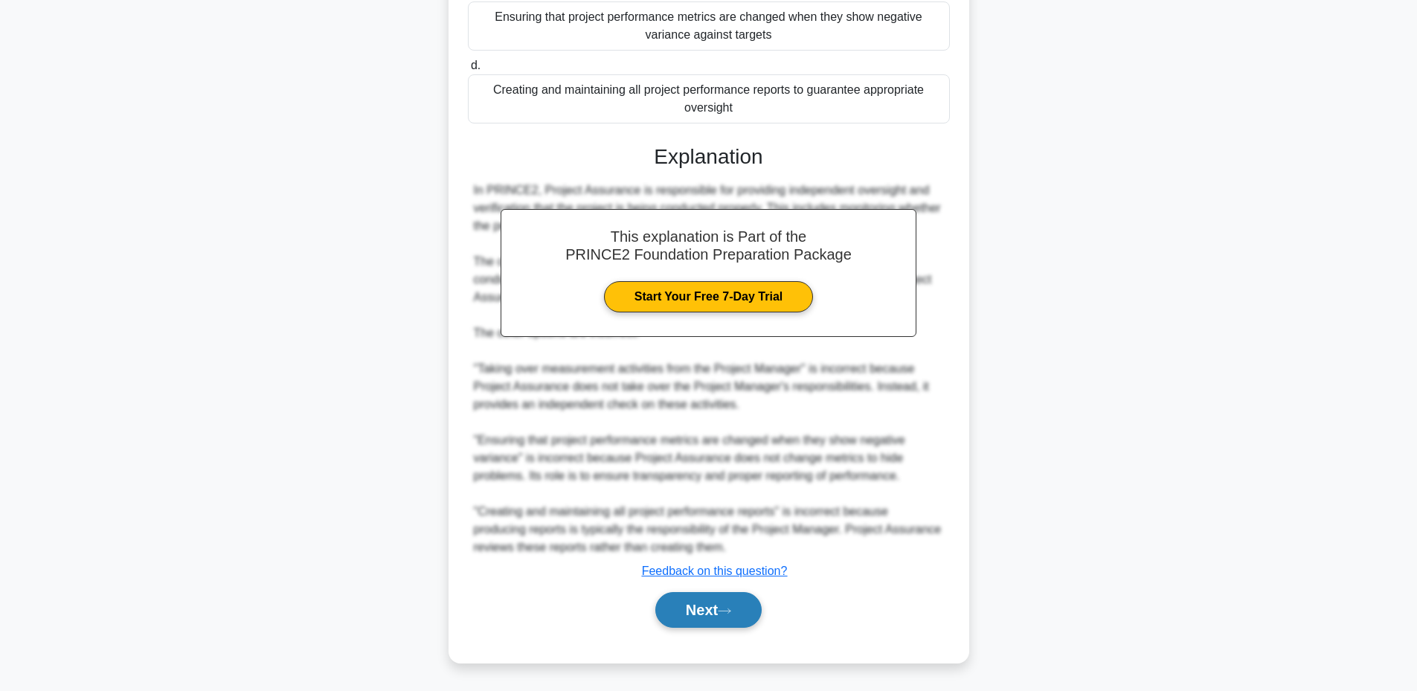
click at [700, 597] on button "Next" at bounding box center [708, 610] width 106 height 36
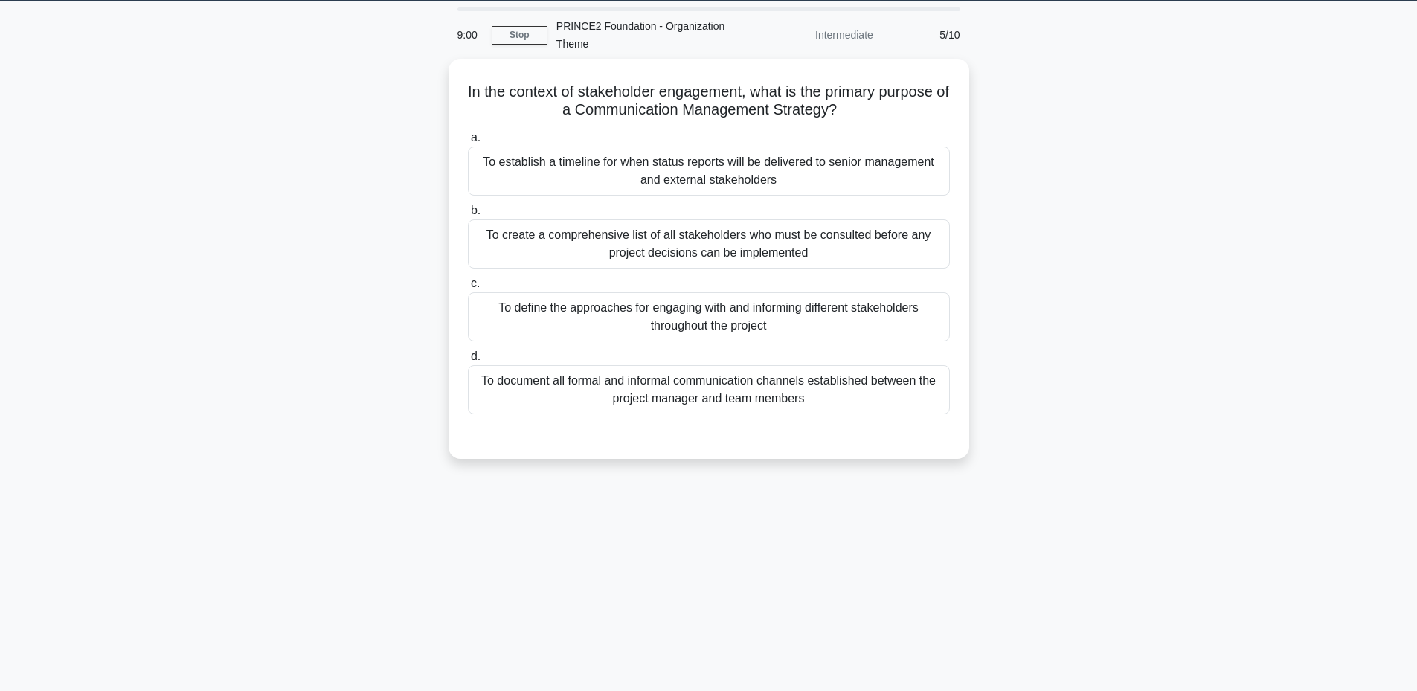
scroll to position [13, 0]
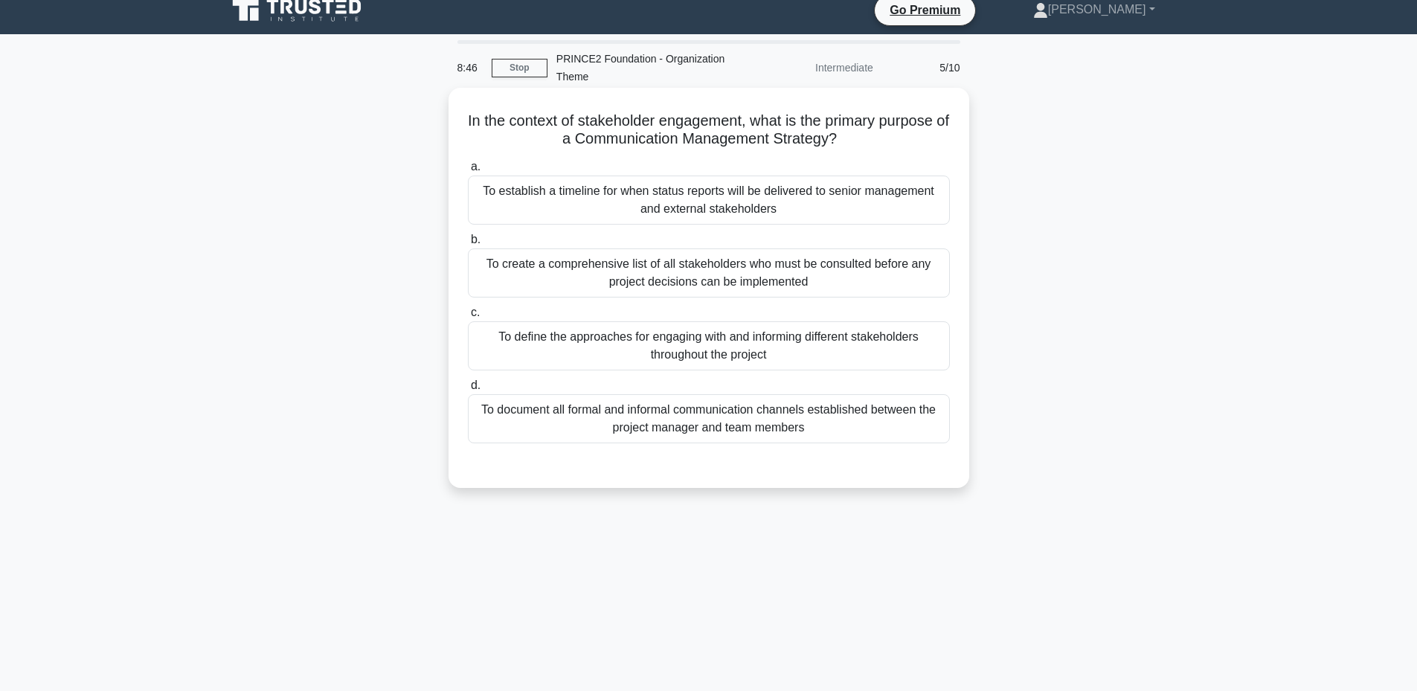
click at [728, 356] on div "To define the approaches for engaging with and informing different stakeholders…" at bounding box center [709, 345] width 482 height 49
click at [468, 318] on input "c. To define the approaches for engaging with and informing different stakehold…" at bounding box center [468, 313] width 0 height 10
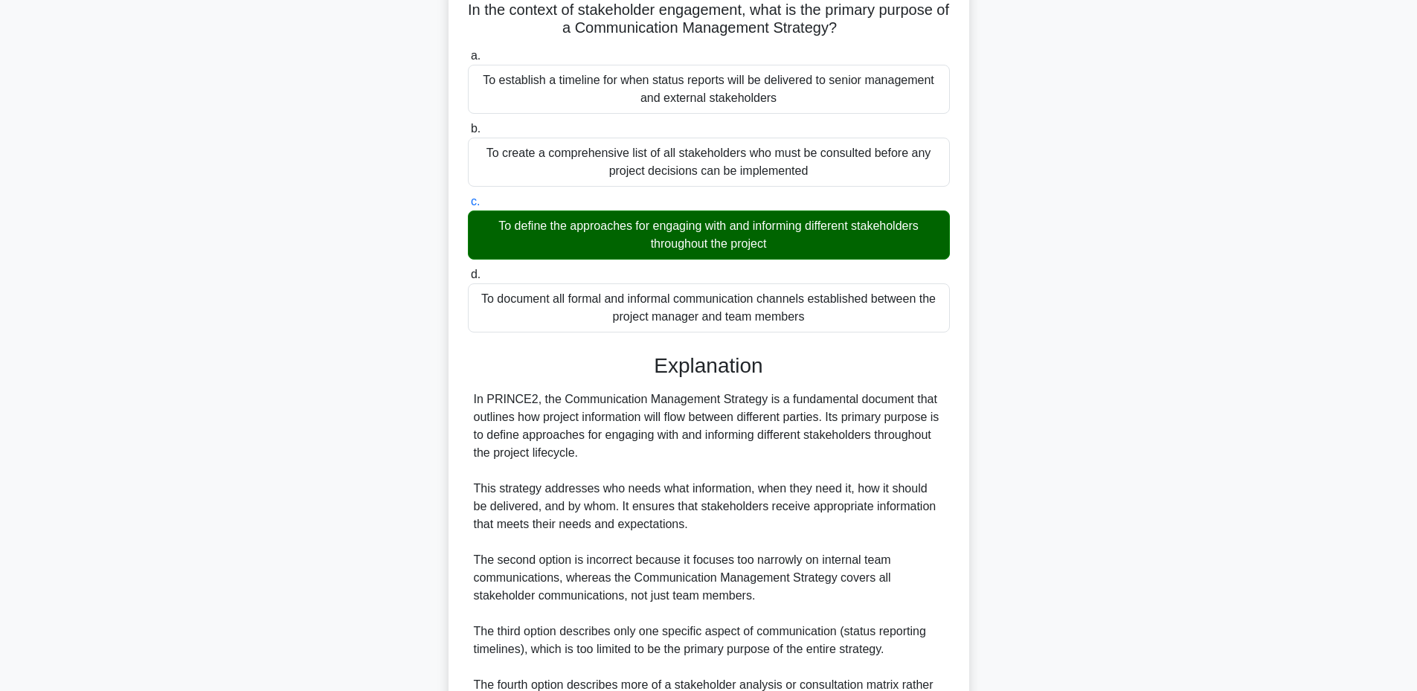
scroll to position [298, 0]
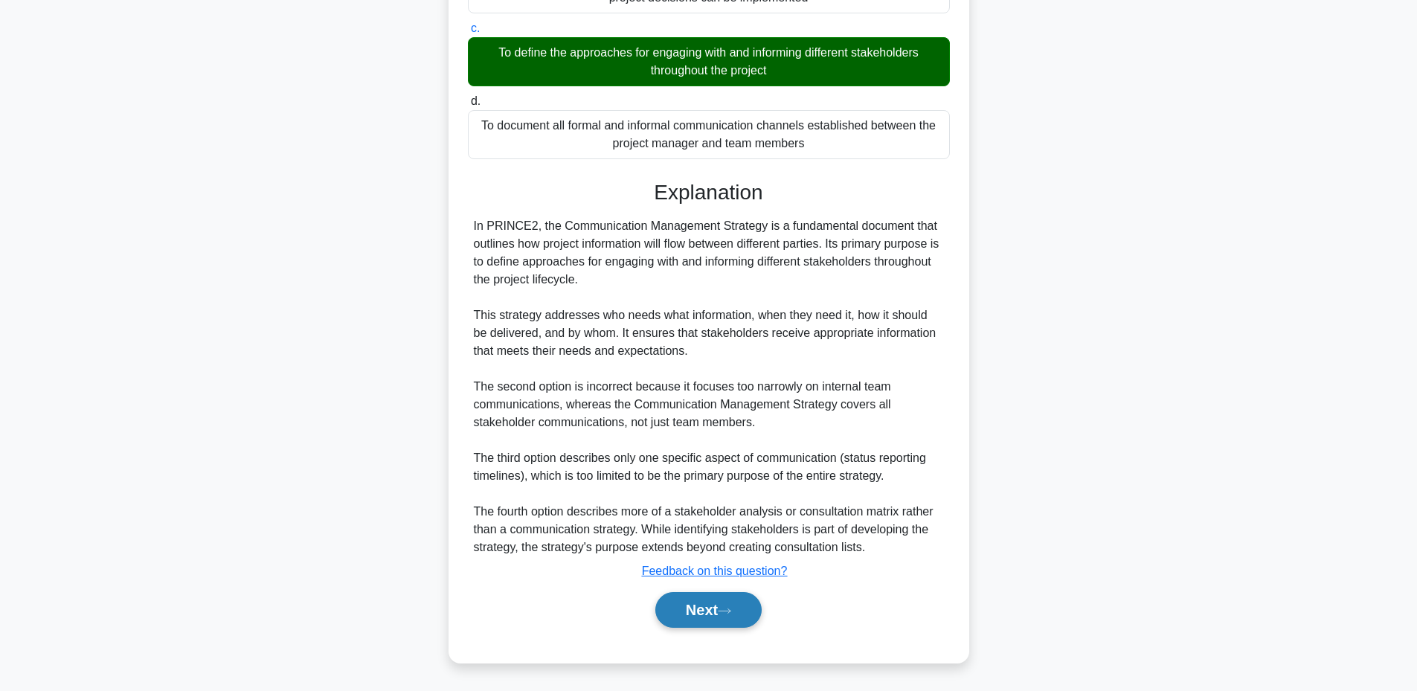
click at [684, 614] on button "Next" at bounding box center [708, 610] width 106 height 36
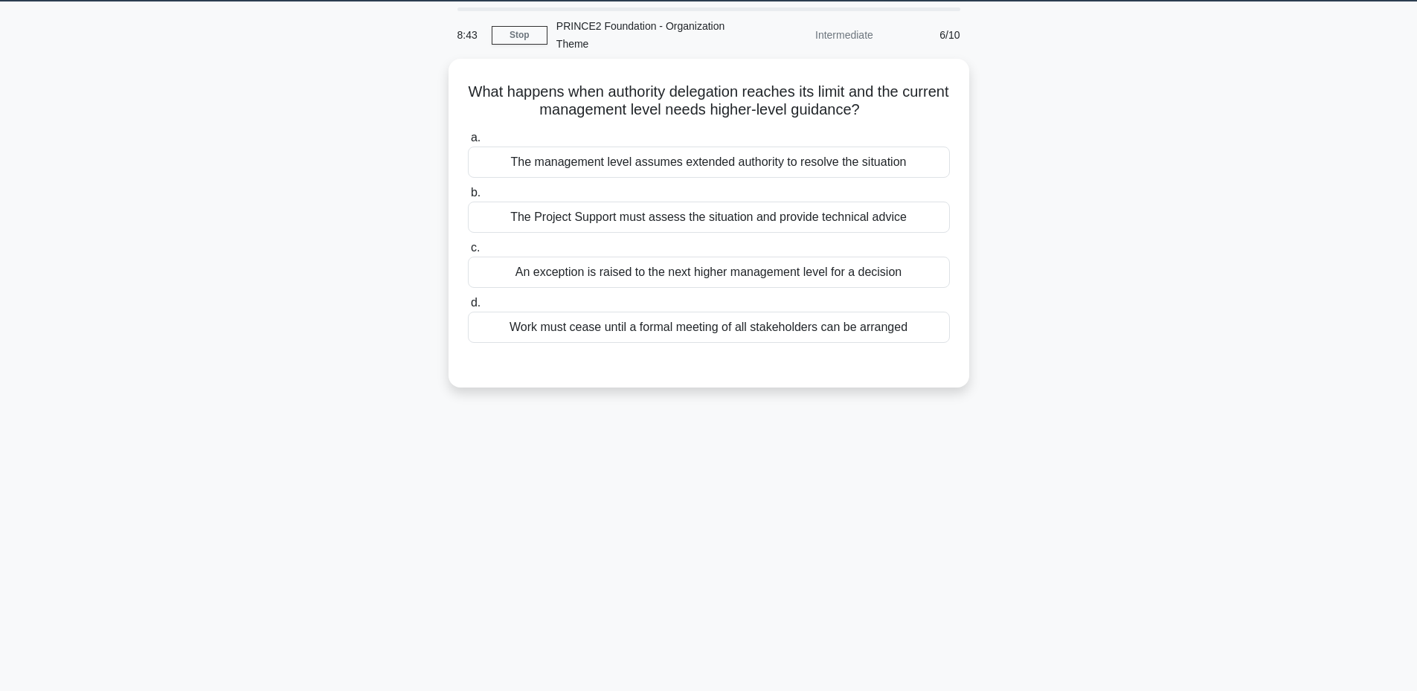
scroll to position [0, 0]
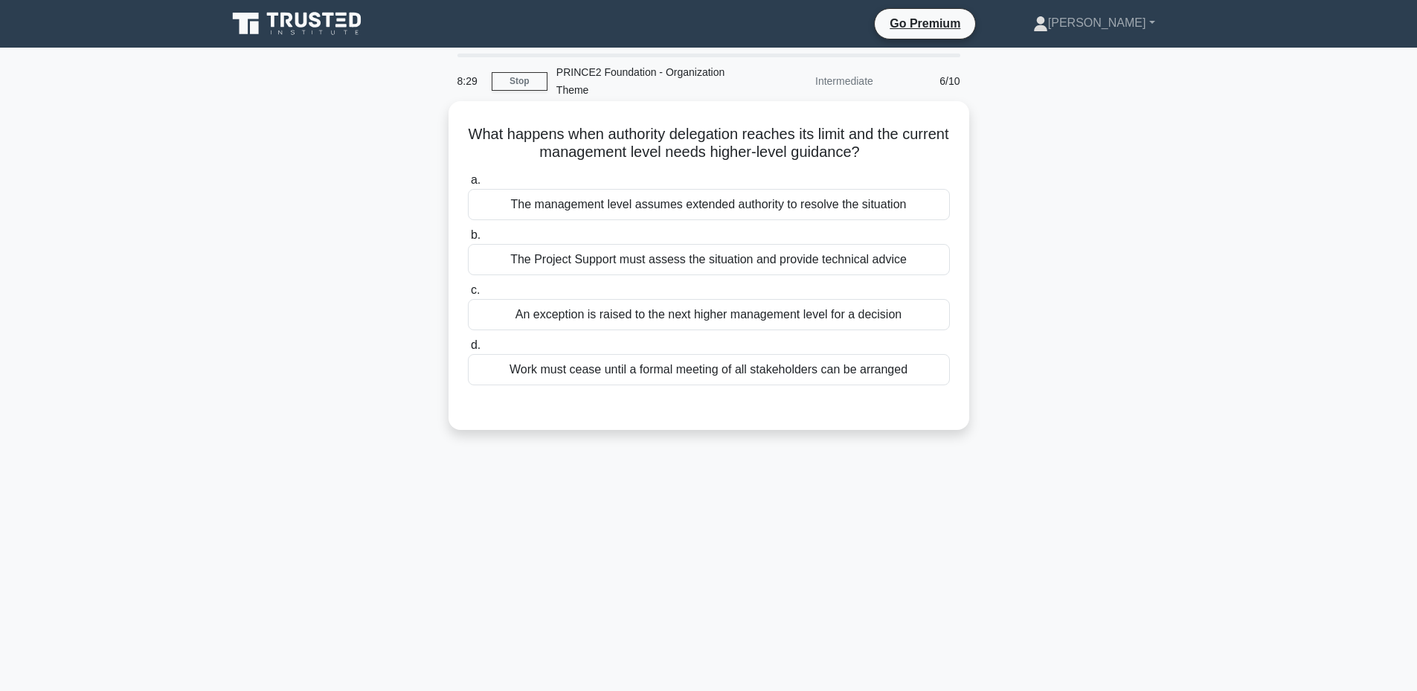
click at [733, 319] on div "An exception is raised to the next higher management level for a decision" at bounding box center [709, 314] width 482 height 31
click at [468, 295] on input "c. An exception is raised to the next higher management level for a decision" at bounding box center [468, 291] width 0 height 10
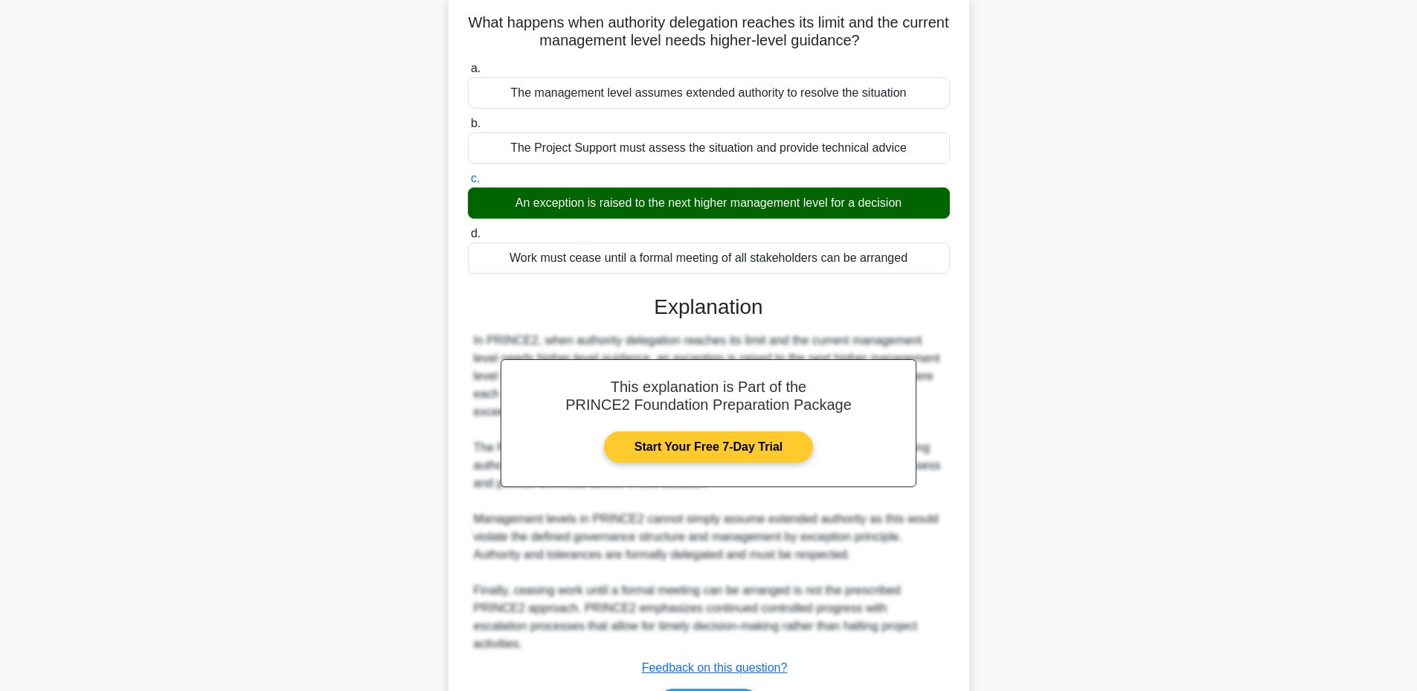
scroll to position [191, 0]
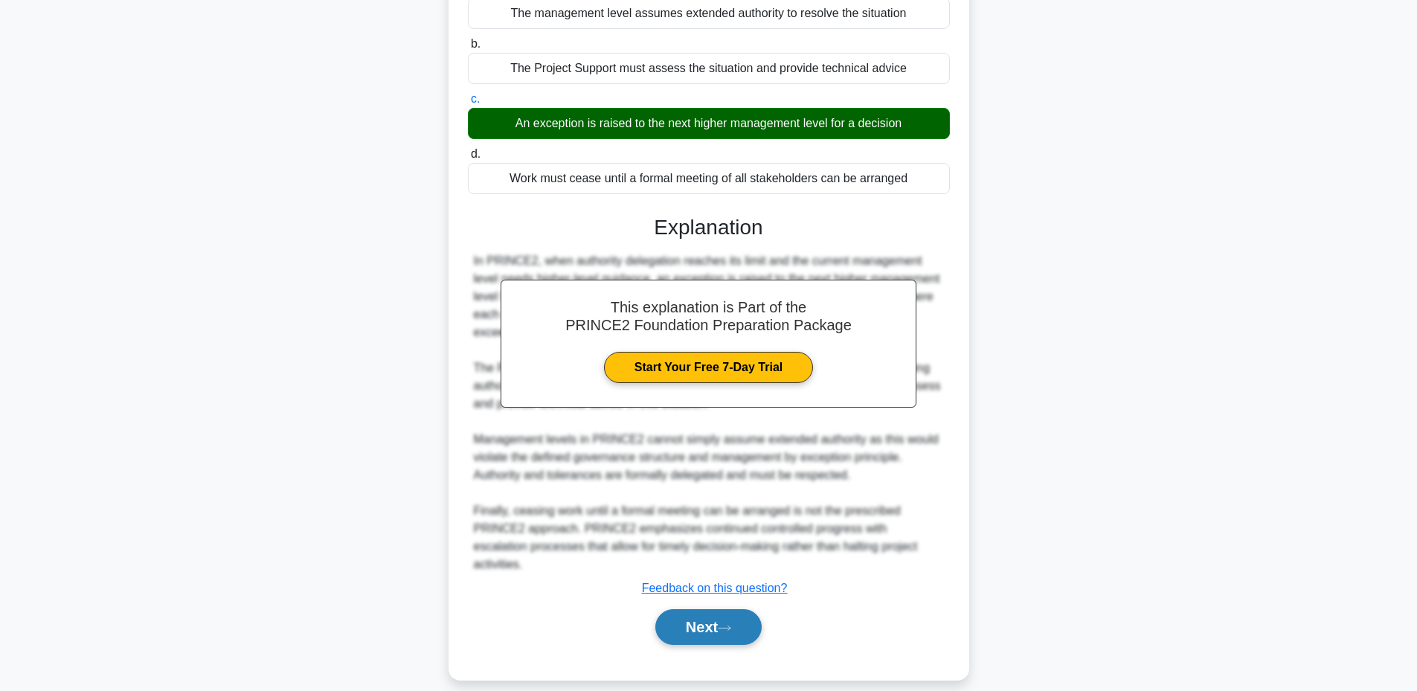
click at [682, 617] on button "Next" at bounding box center [708, 627] width 106 height 36
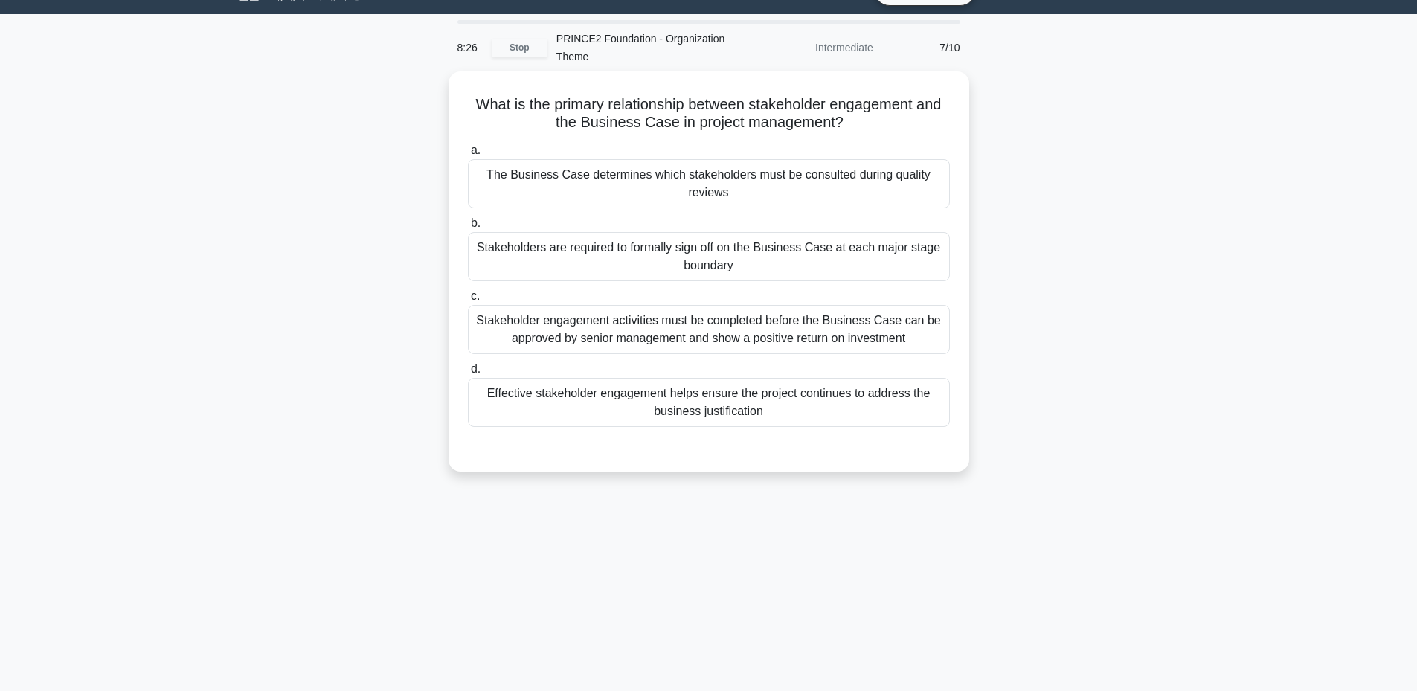
scroll to position [13, 0]
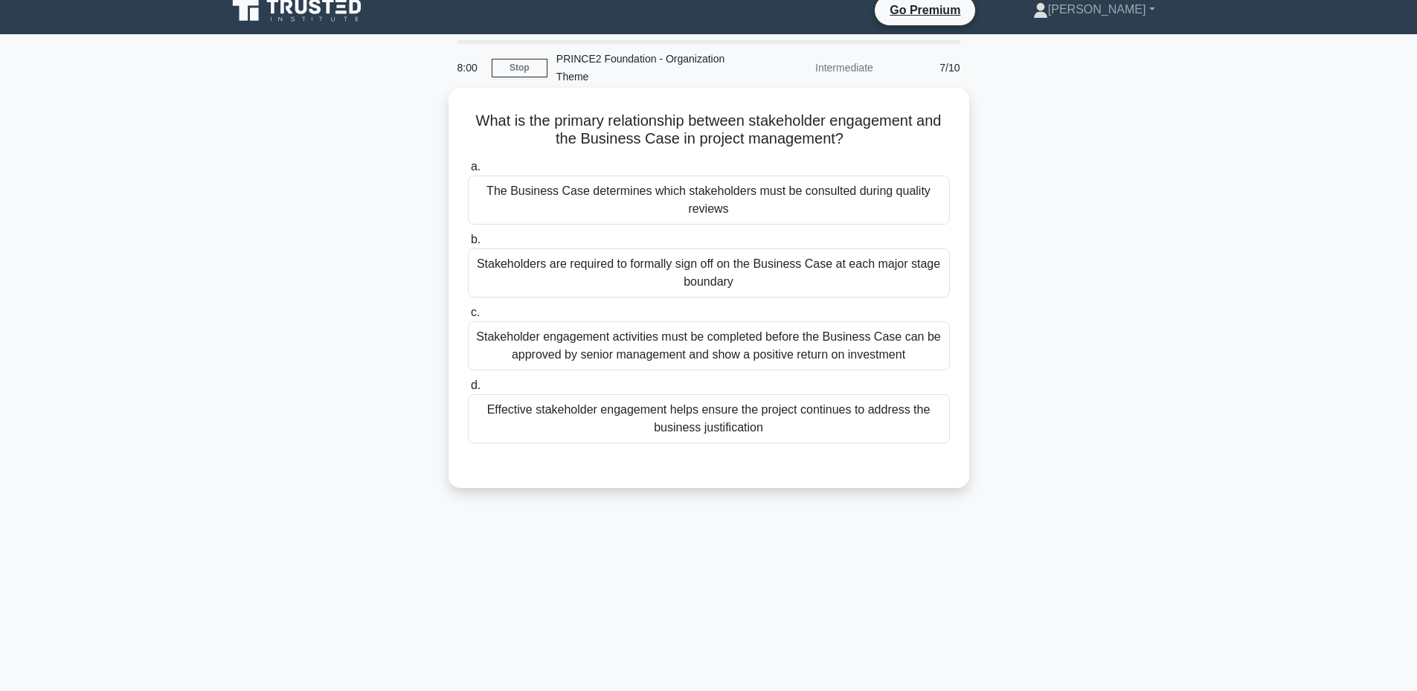
click at [737, 414] on div "Effective stakeholder engagement helps ensure the project continues to address …" at bounding box center [709, 418] width 482 height 49
click at [468, 391] on input "d. Effective stakeholder engagement helps ensure the project continues to addre…" at bounding box center [468, 386] width 0 height 10
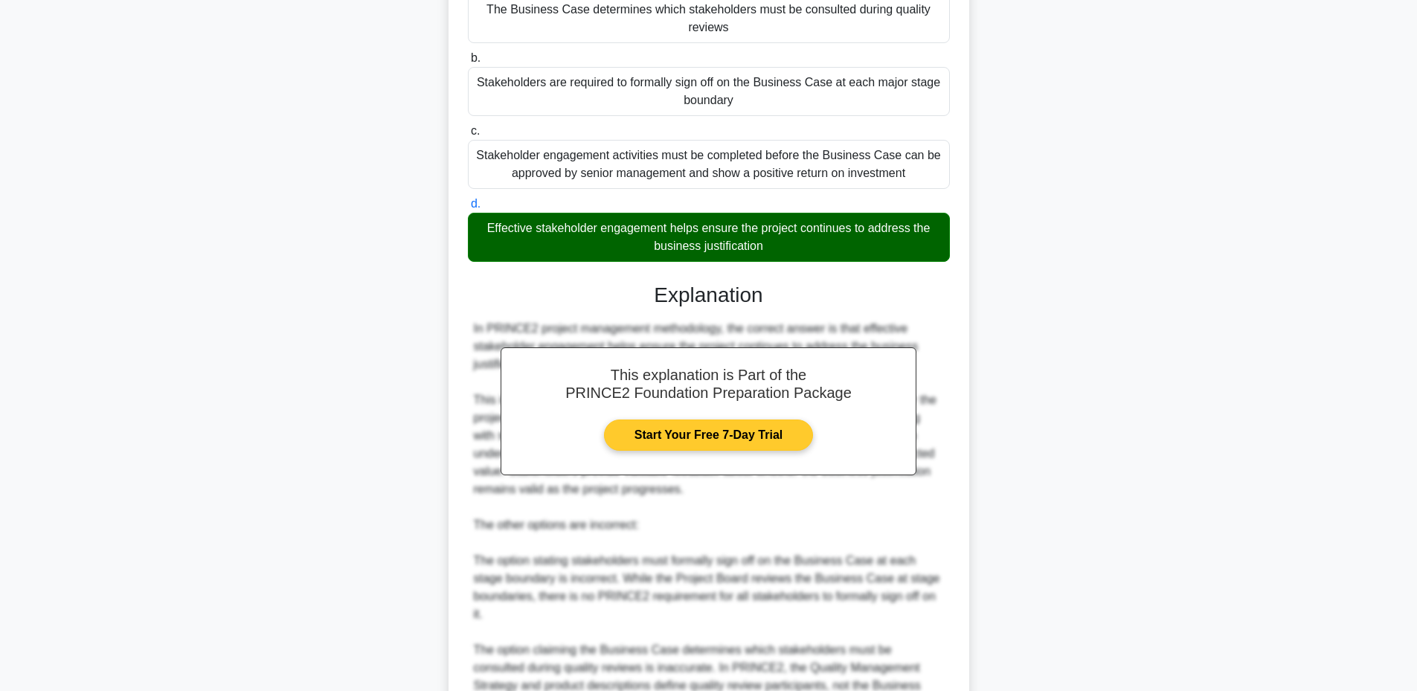
scroll to position [423, 0]
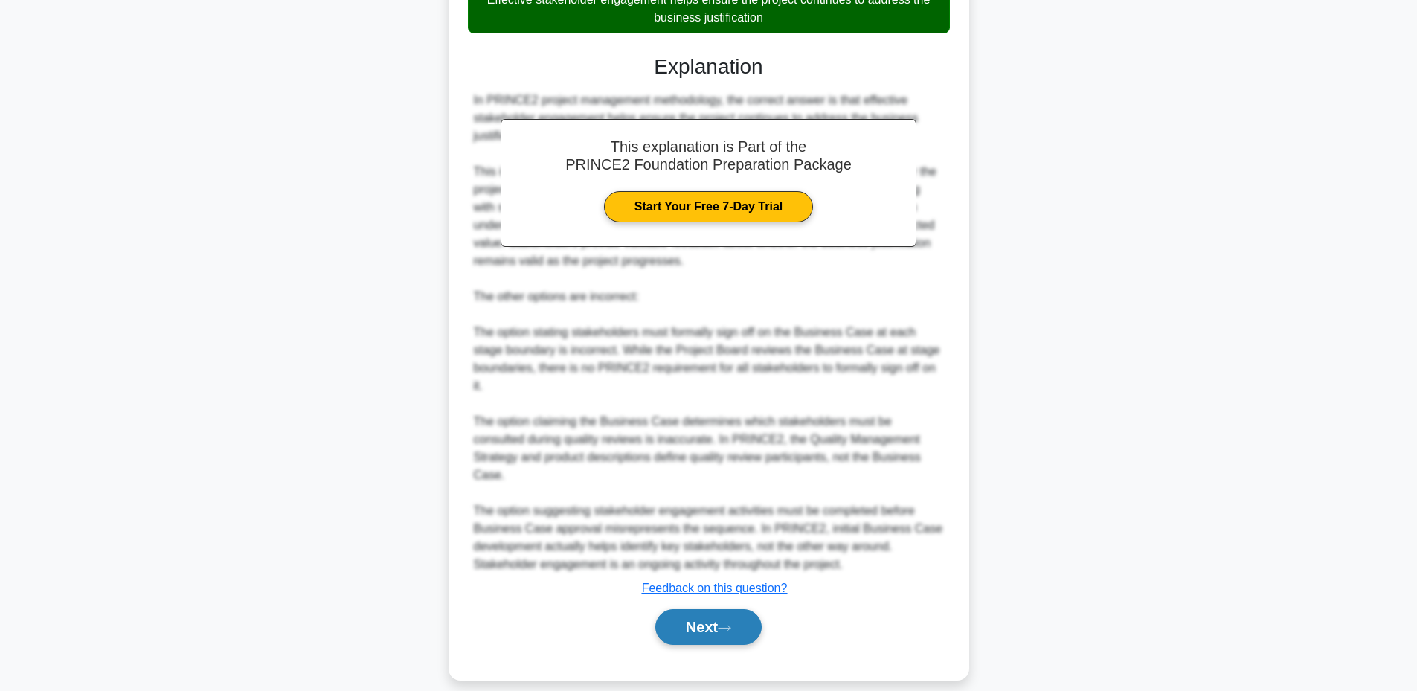
click at [699, 609] on button "Next" at bounding box center [708, 627] width 106 height 36
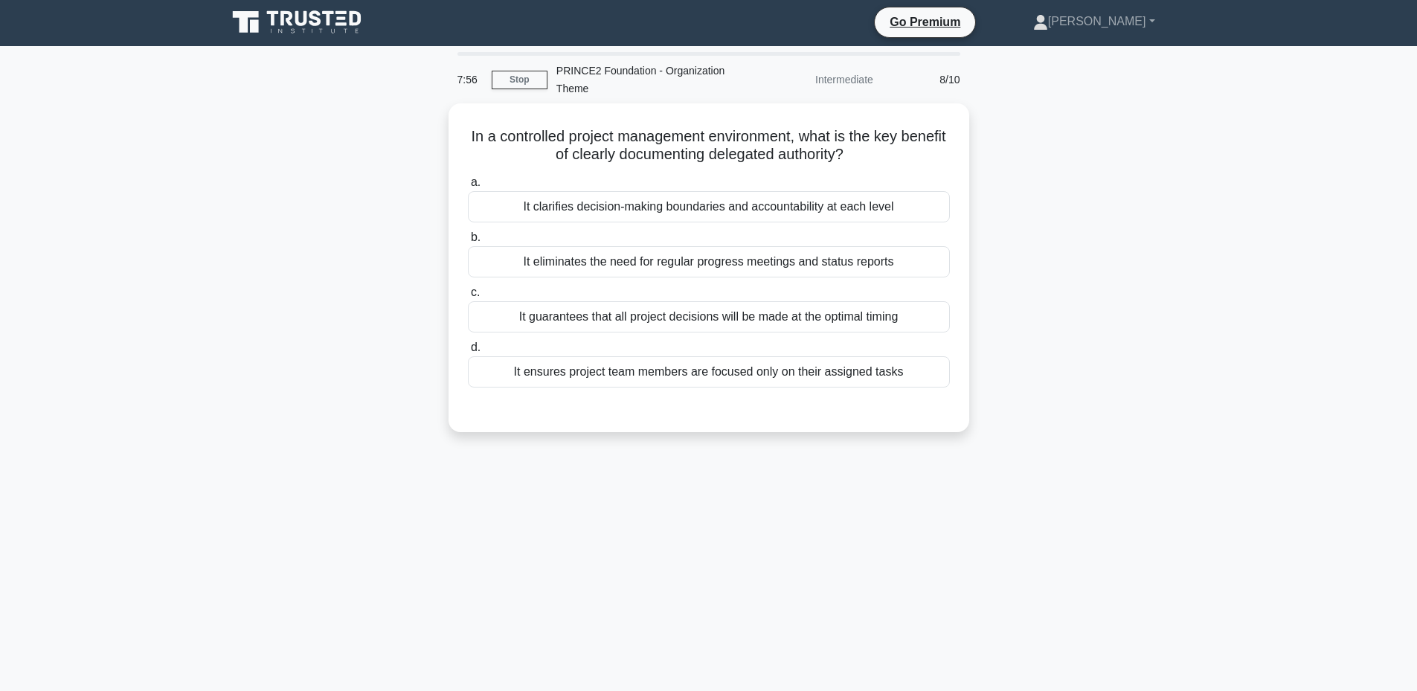
scroll to position [0, 0]
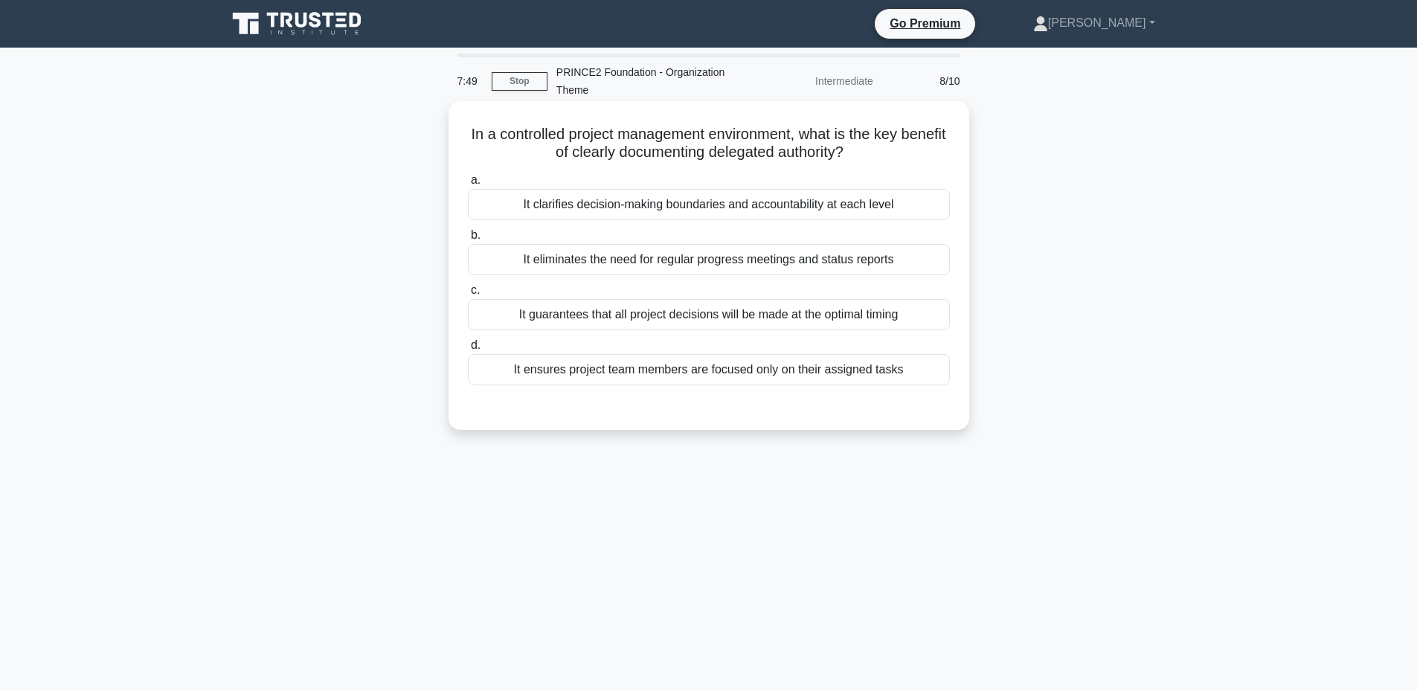
click at [862, 202] on div "It clarifies decision-making boundaries and accountability at each level" at bounding box center [709, 204] width 482 height 31
click at [468, 185] on input "a. It clarifies decision-making boundaries and accountability at each level" at bounding box center [468, 181] width 0 height 10
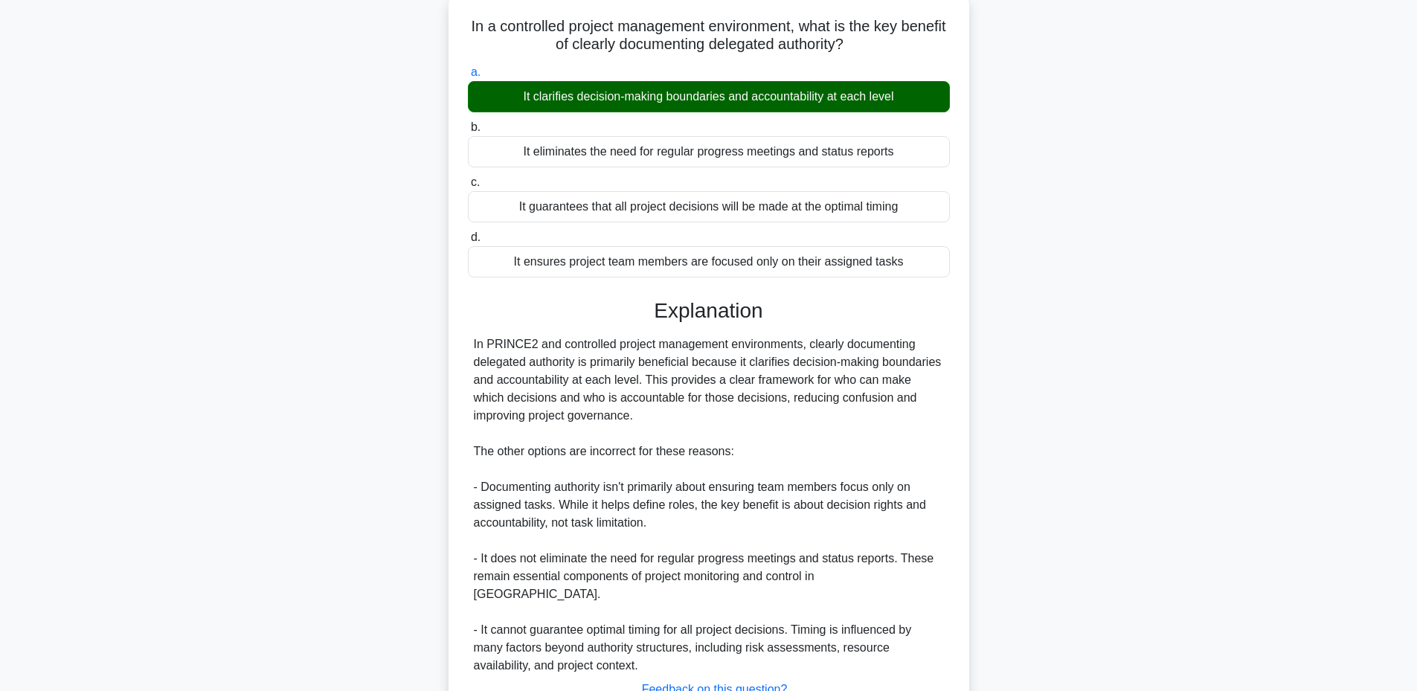
scroll to position [209, 0]
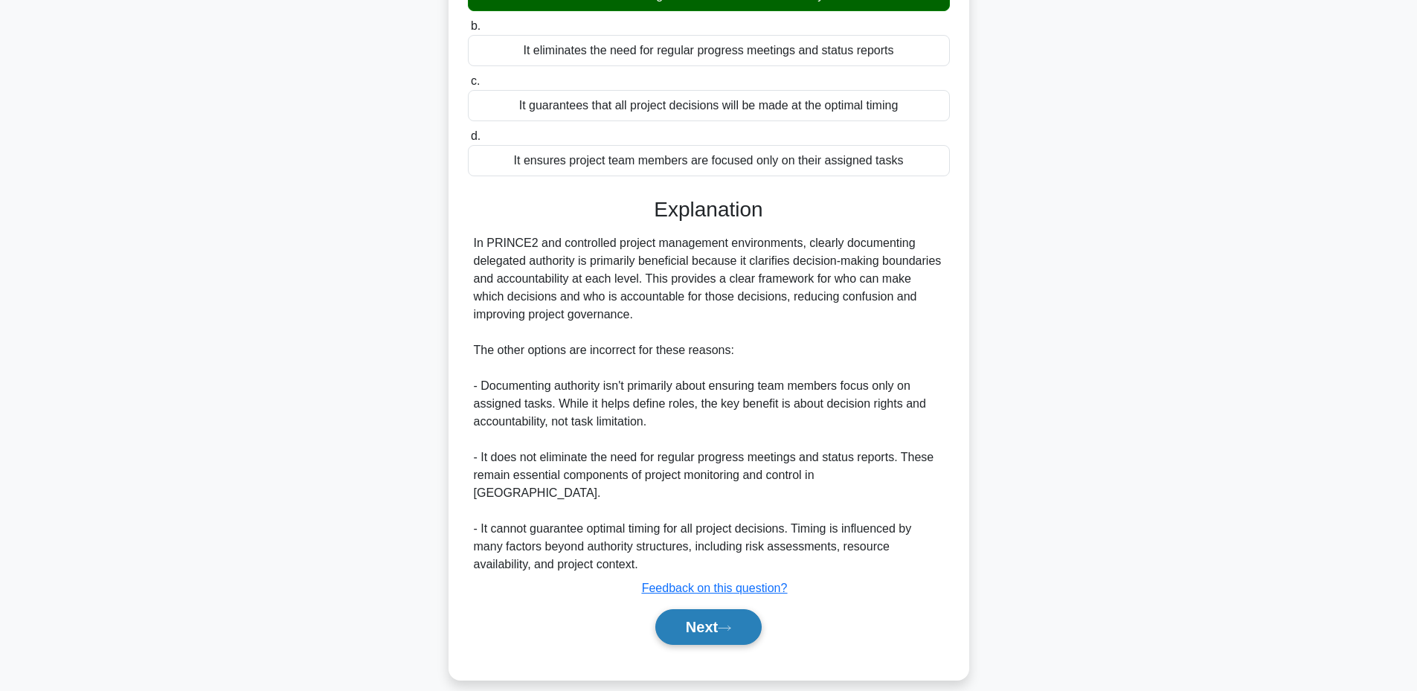
click at [687, 612] on button "Next" at bounding box center [708, 627] width 106 height 36
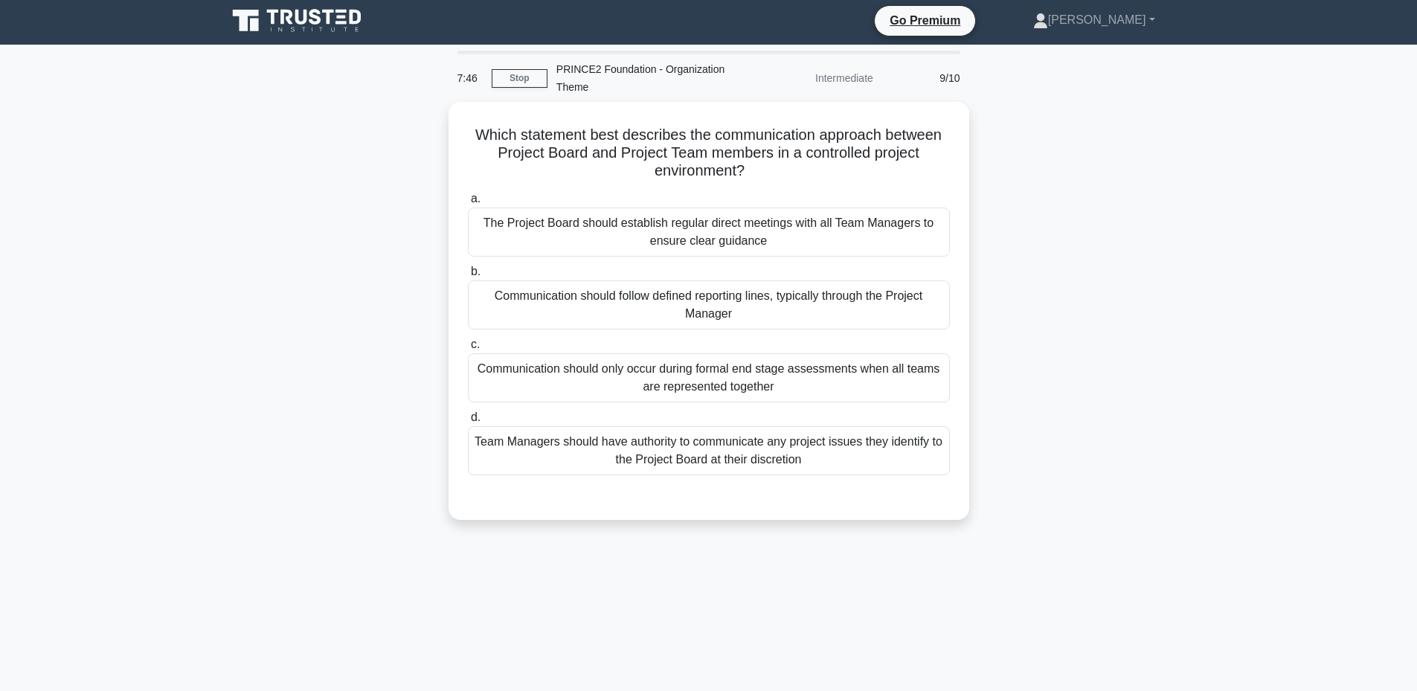
scroll to position [0, 0]
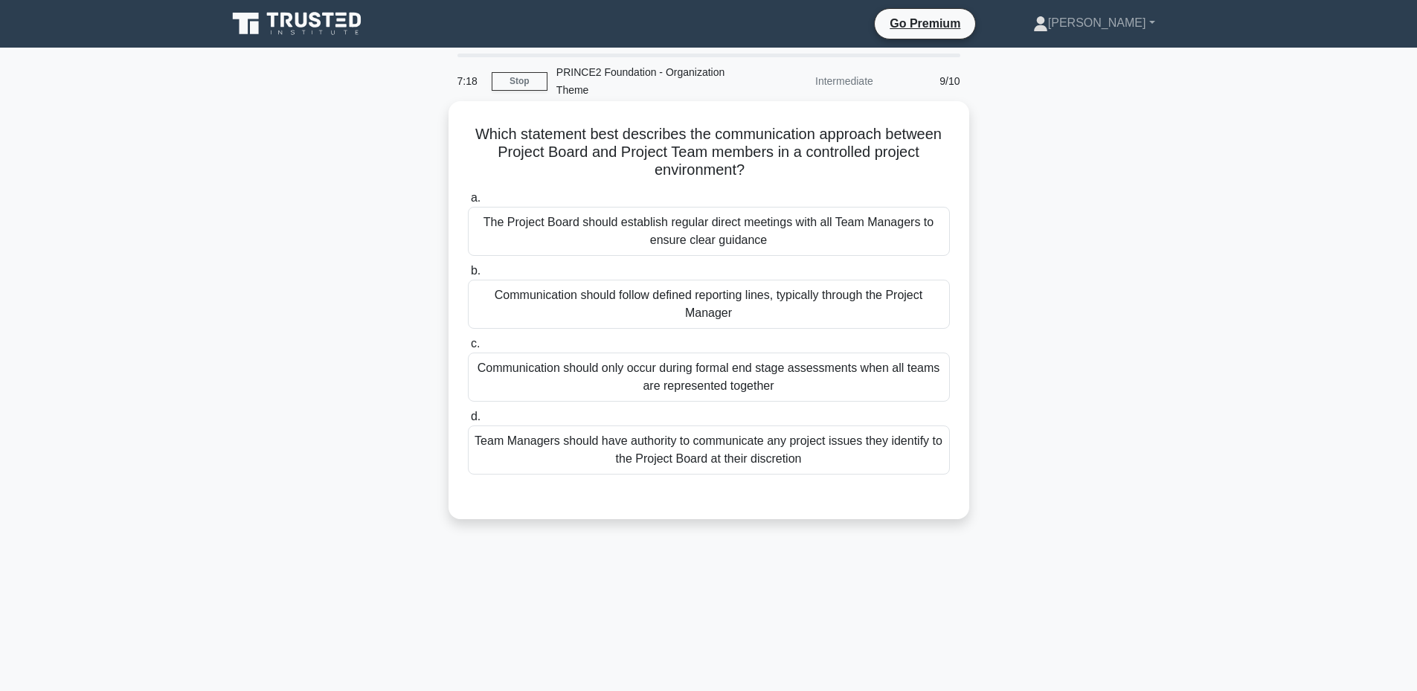
click at [728, 228] on div "The Project Board should establish regular direct meetings with all Team Manage…" at bounding box center [709, 231] width 482 height 49
click at [468, 203] on input "a. The Project Board should establish regular direct meetings with all Team Man…" at bounding box center [468, 198] width 0 height 10
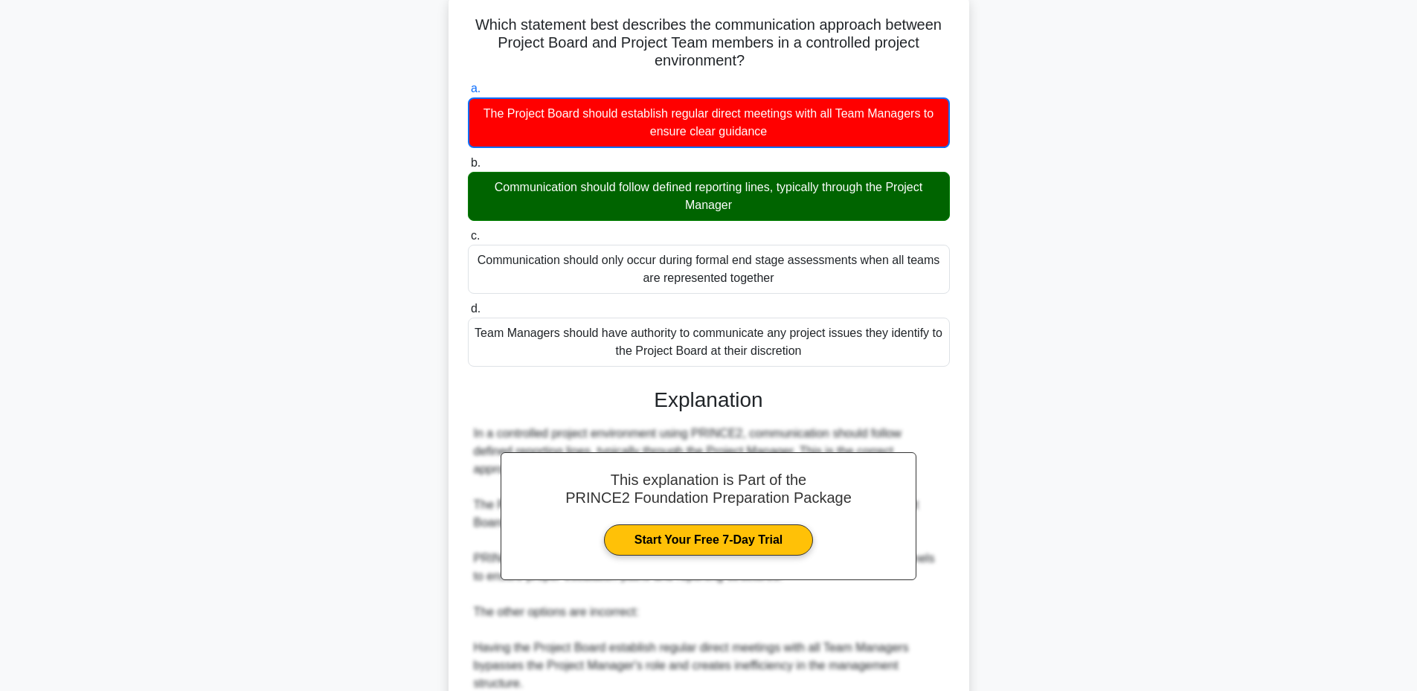
scroll to position [371, 0]
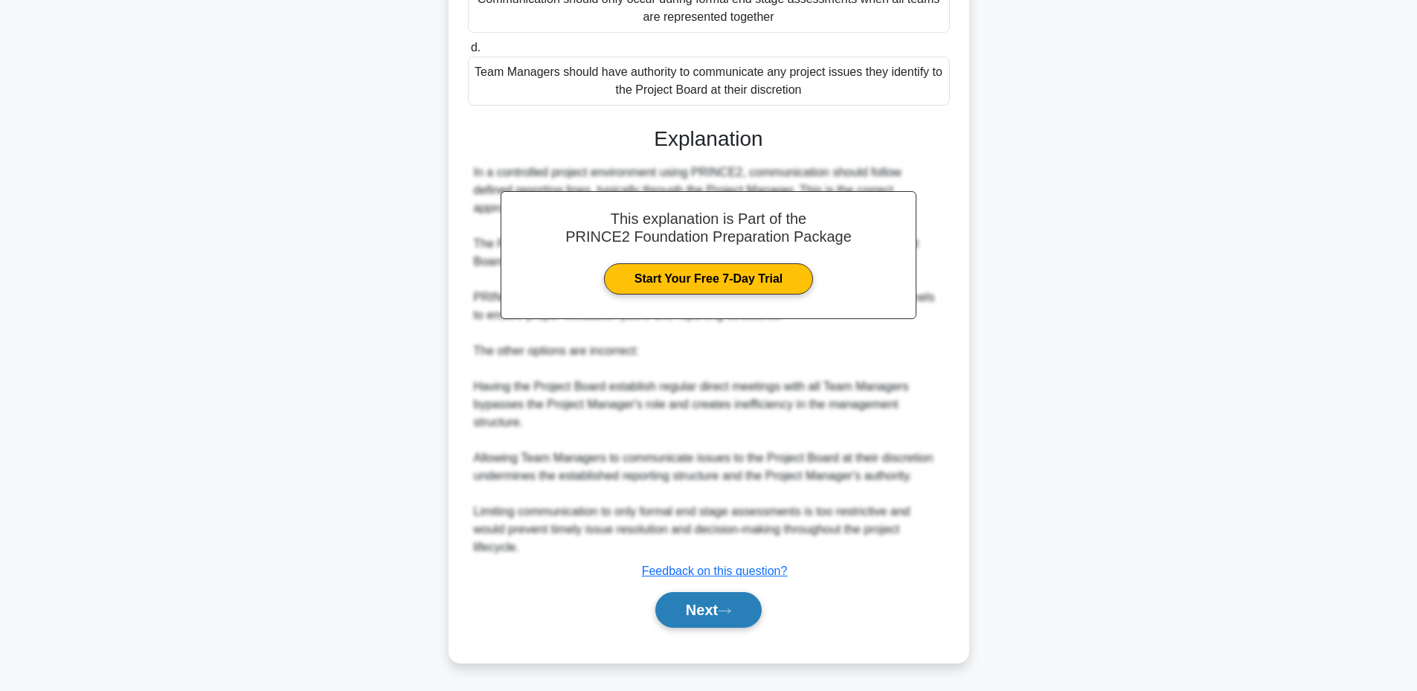
click at [669, 600] on button "Next" at bounding box center [708, 610] width 106 height 36
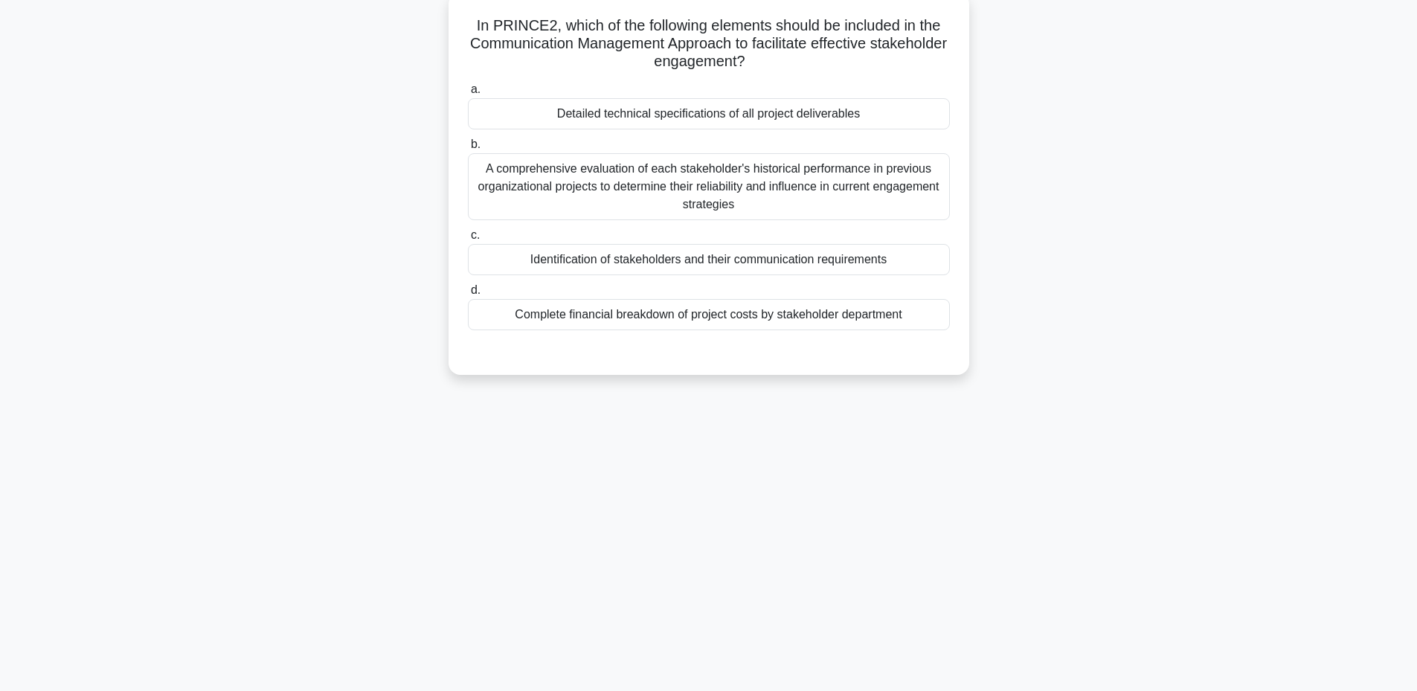
scroll to position [13, 0]
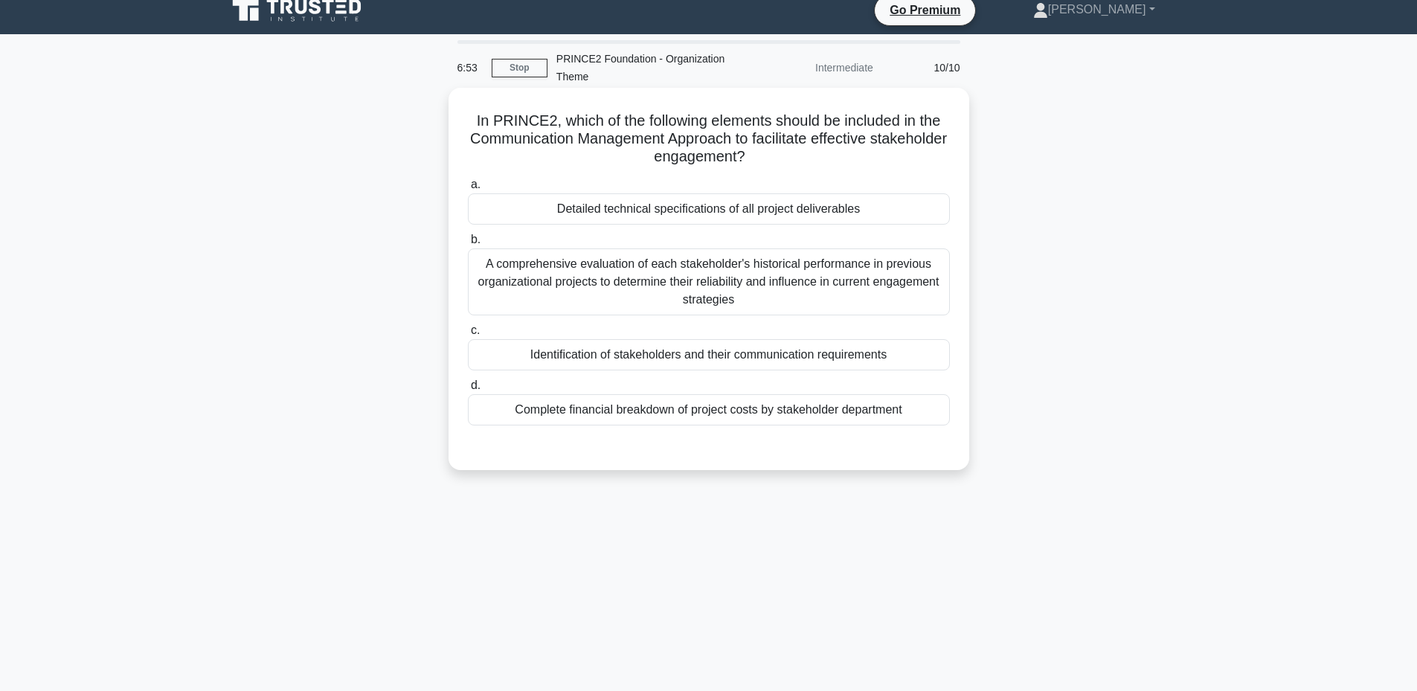
click at [780, 355] on div "Identification of stakeholders and their communication requirements" at bounding box center [709, 354] width 482 height 31
click at [468, 335] on input "c. Identification of stakeholders and their communication requirements" at bounding box center [468, 331] width 0 height 10
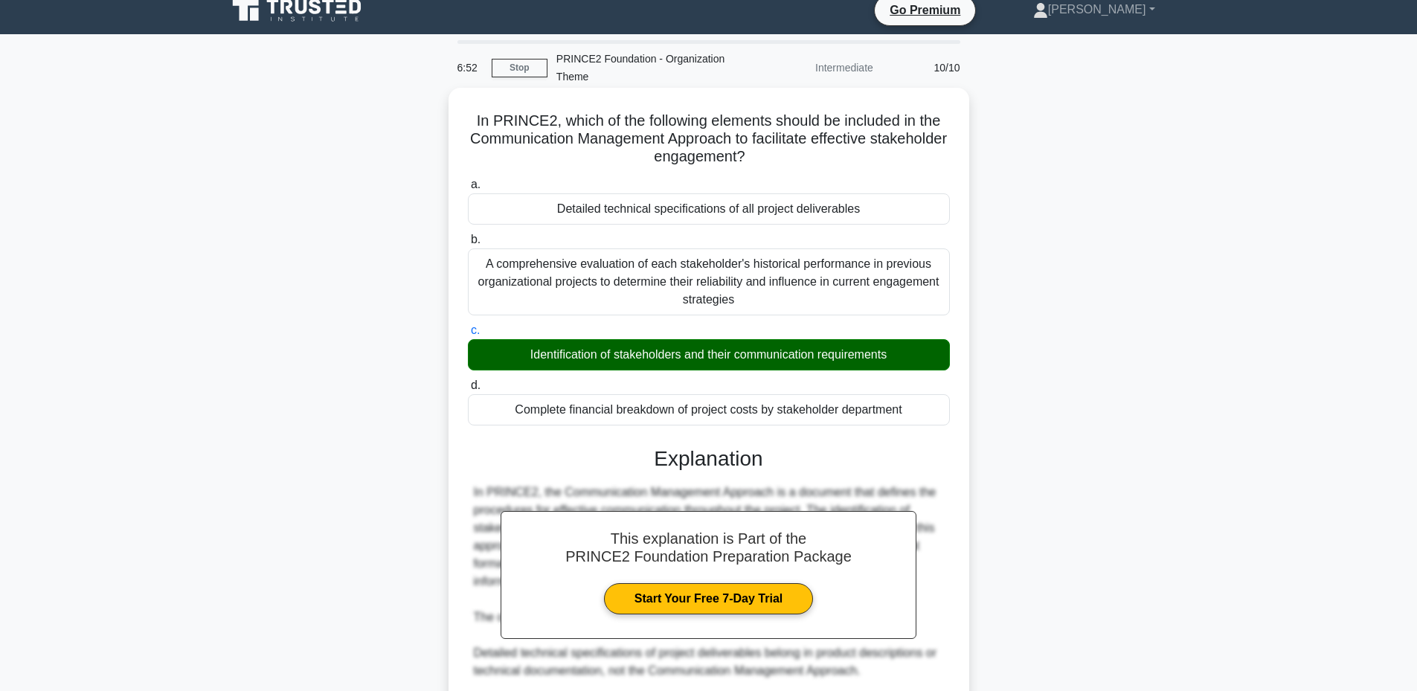
scroll to position [334, 0]
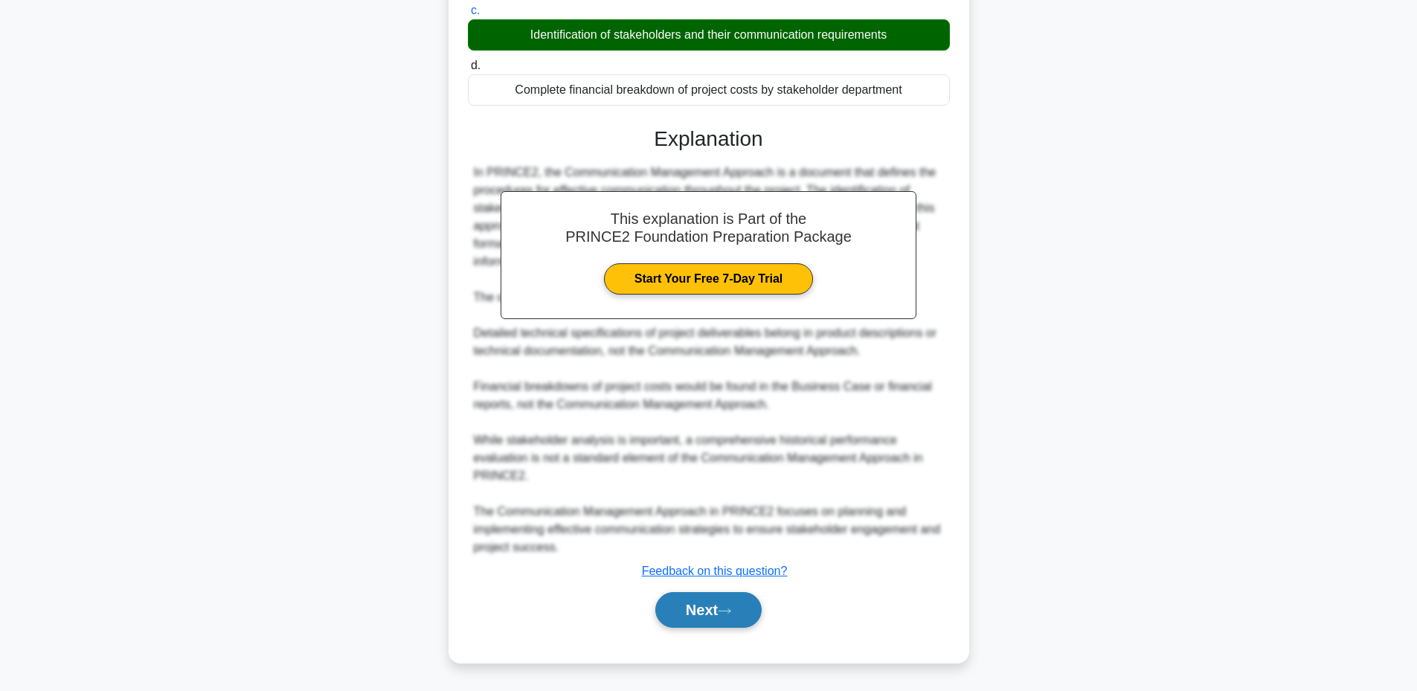
click at [684, 617] on button "Next" at bounding box center [708, 610] width 106 height 36
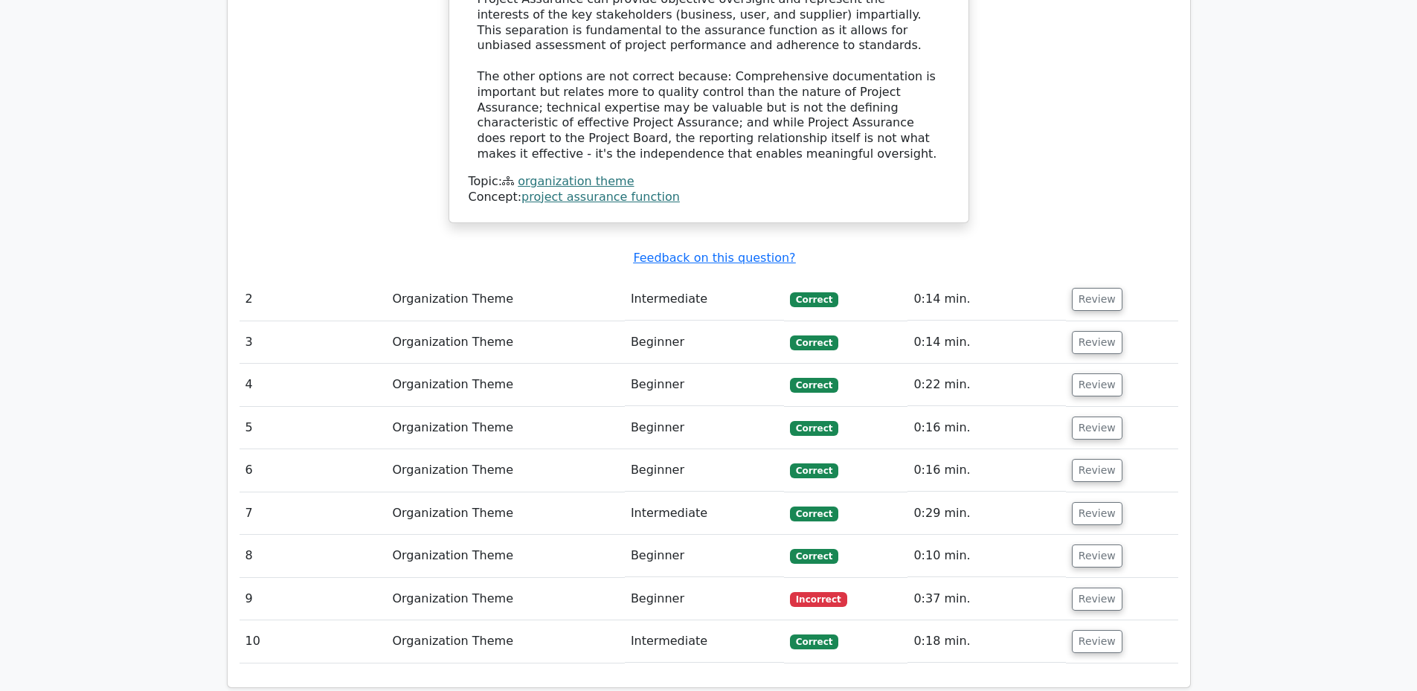
scroll to position [1587, 0]
